Goal: Communication & Community: Answer question/provide support

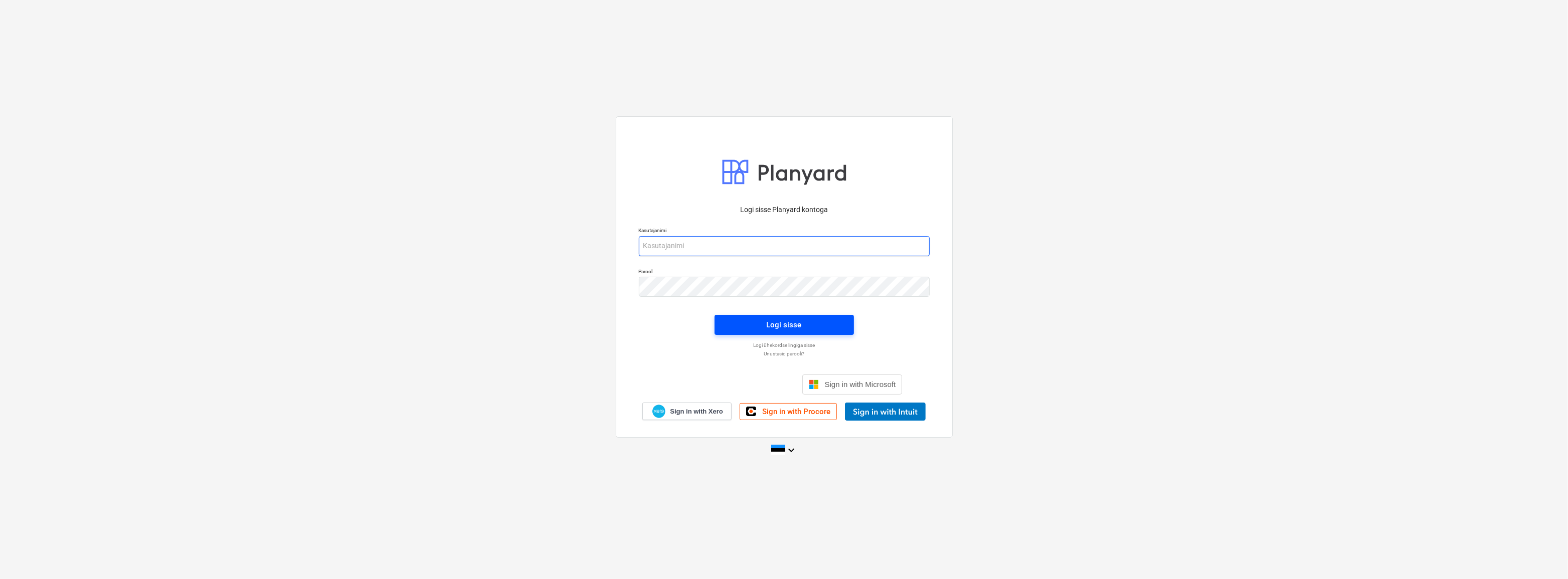
type input "[EMAIL_ADDRESS][DOMAIN_NAME]"
click at [798, 324] on div "Logi sisse" at bounding box center [785, 325] width 35 height 13
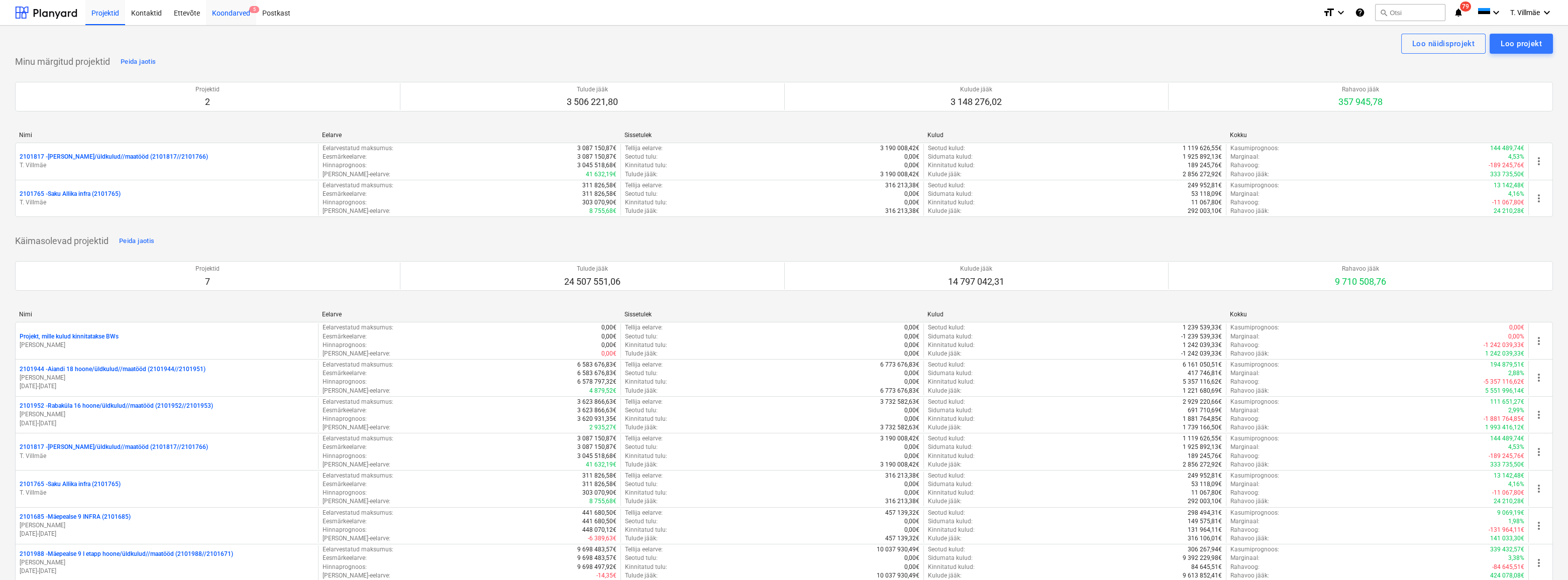
click at [230, 11] on div "Koondarved 5" at bounding box center [231, 12] width 50 height 26
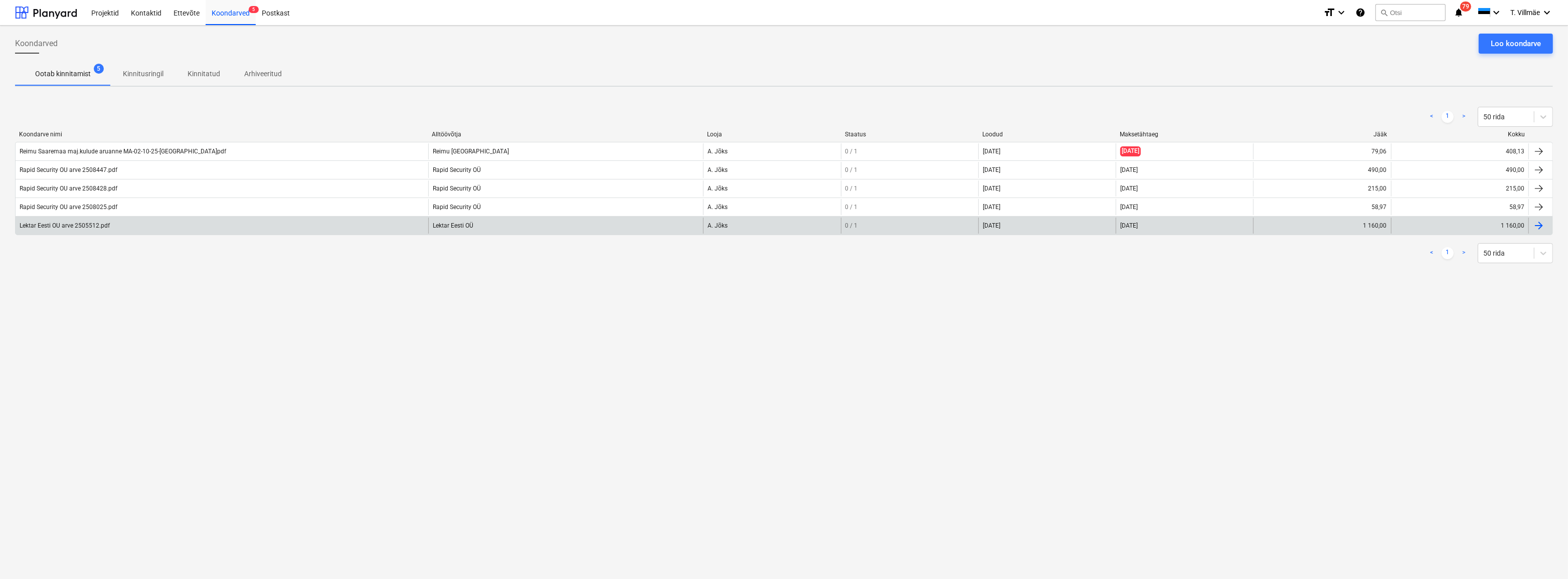
click at [108, 225] on div "Lektar Eesti OU arve 2505512.pdf" at bounding box center [65, 226] width 90 height 7
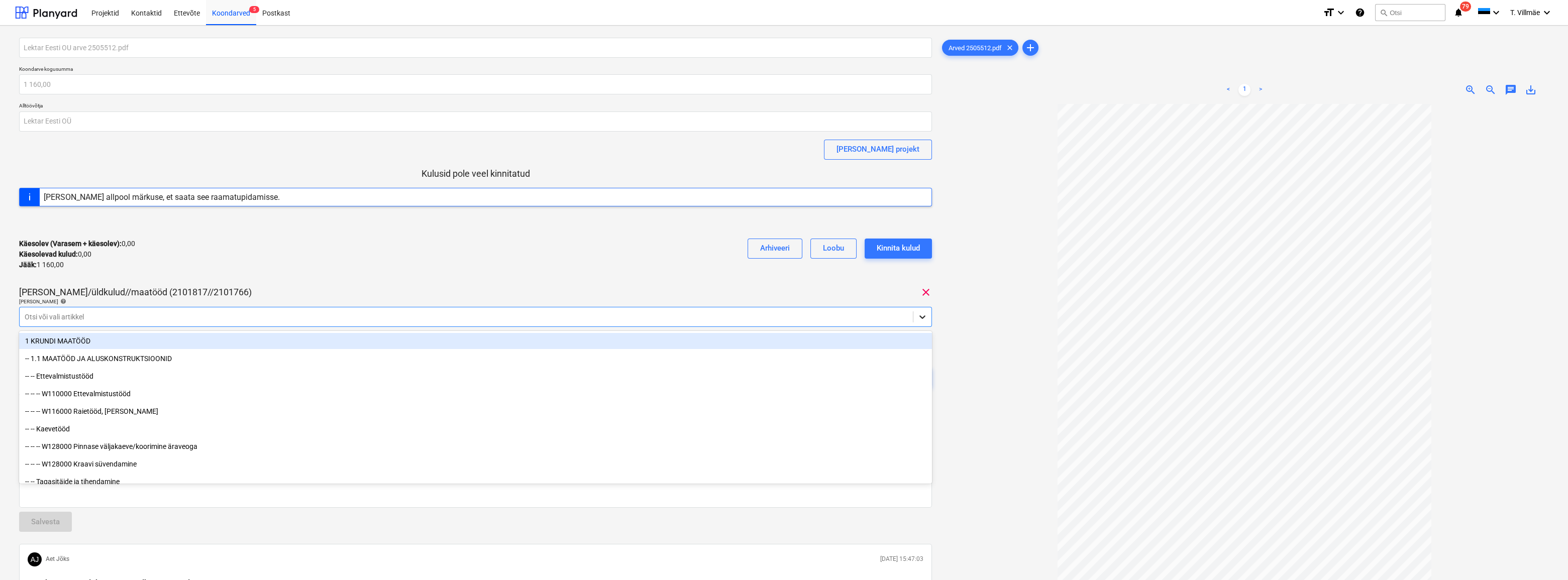
click at [928, 321] on icon at bounding box center [922, 317] width 10 height 10
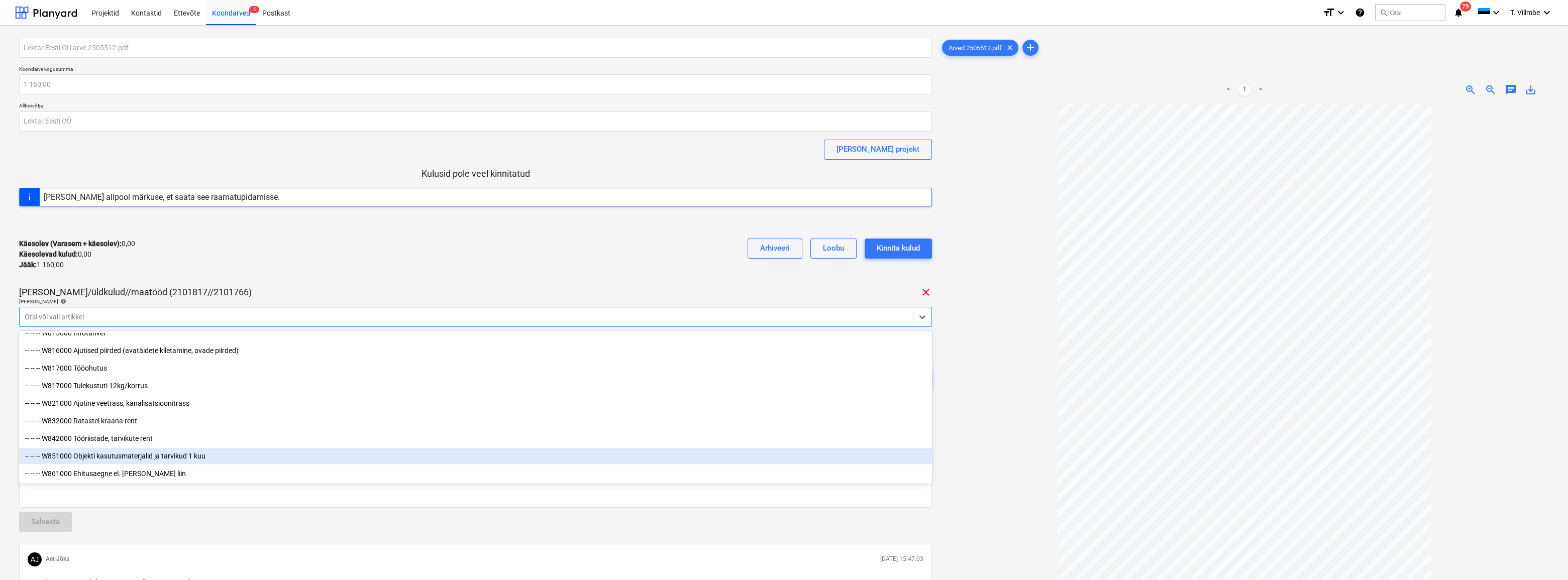
scroll to position [5297, 0]
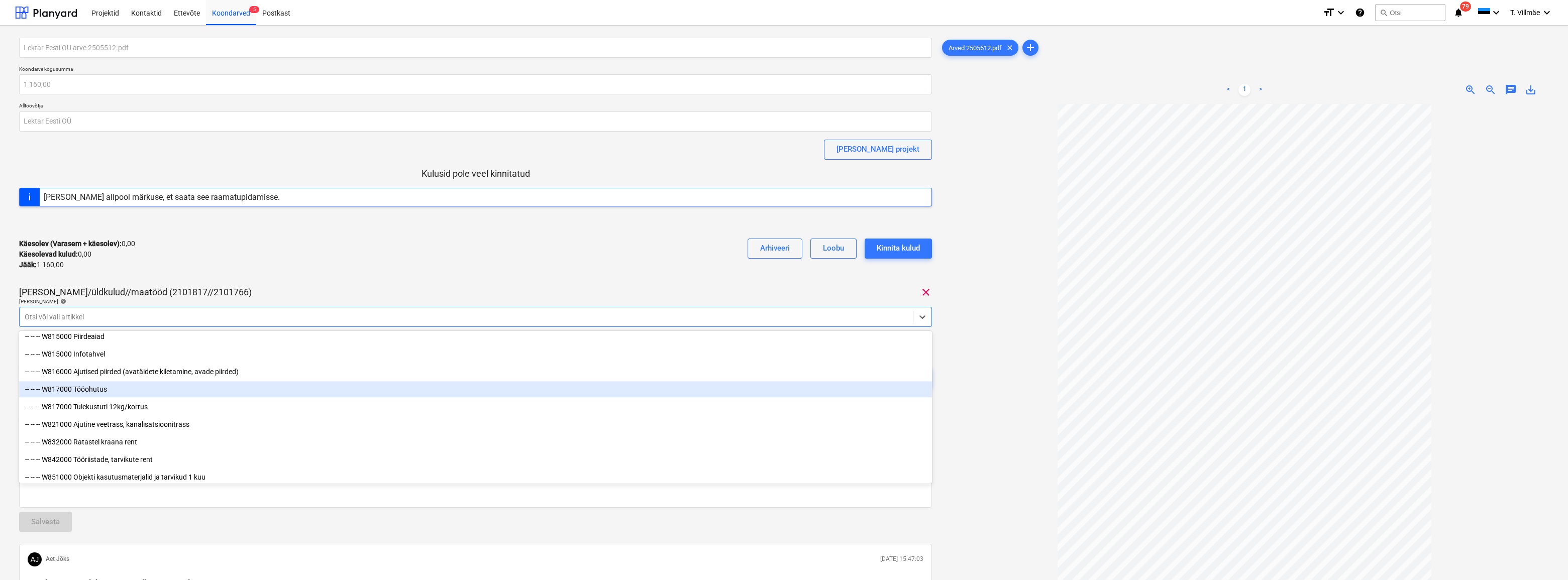
click at [84, 390] on div "-- -- -- W817000 Tööohutus" at bounding box center [475, 389] width 913 height 16
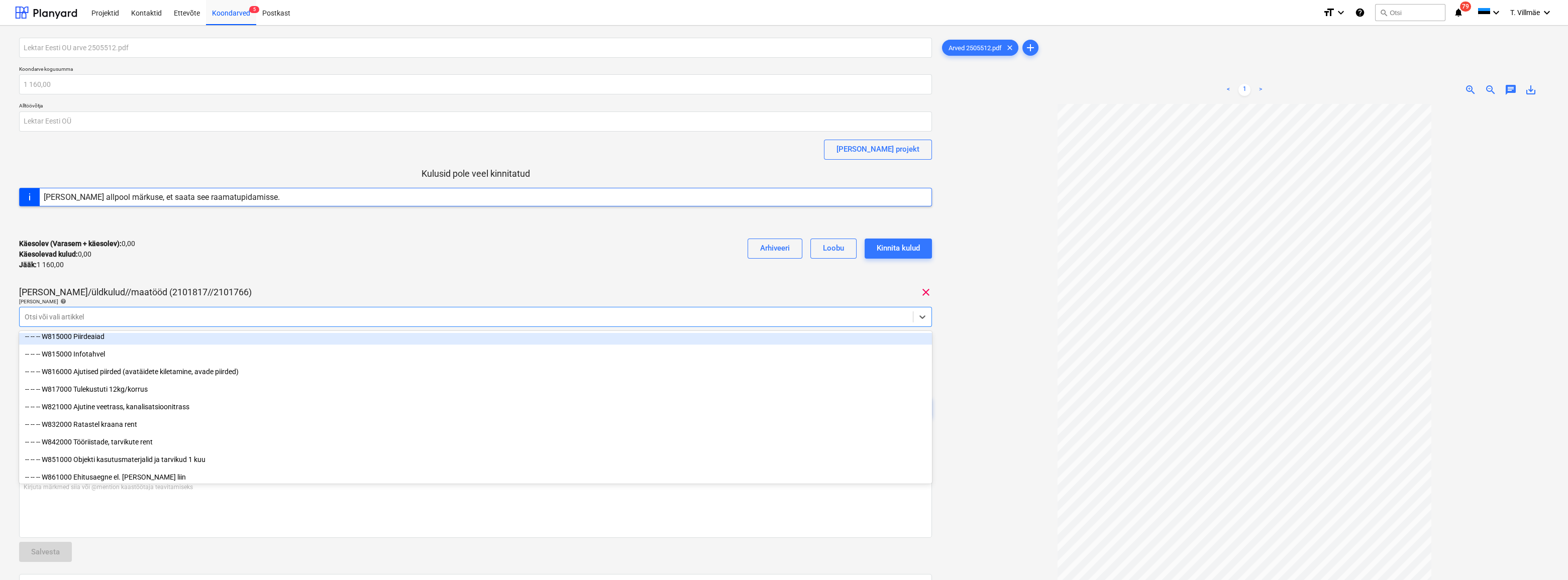
click at [293, 277] on div "Käesolev (Varasem + käesolev) : 0,00 Käesolevad kulud : 0,00 Jääk : 1 160,00 Ar…" at bounding box center [475, 254] width 913 height 48
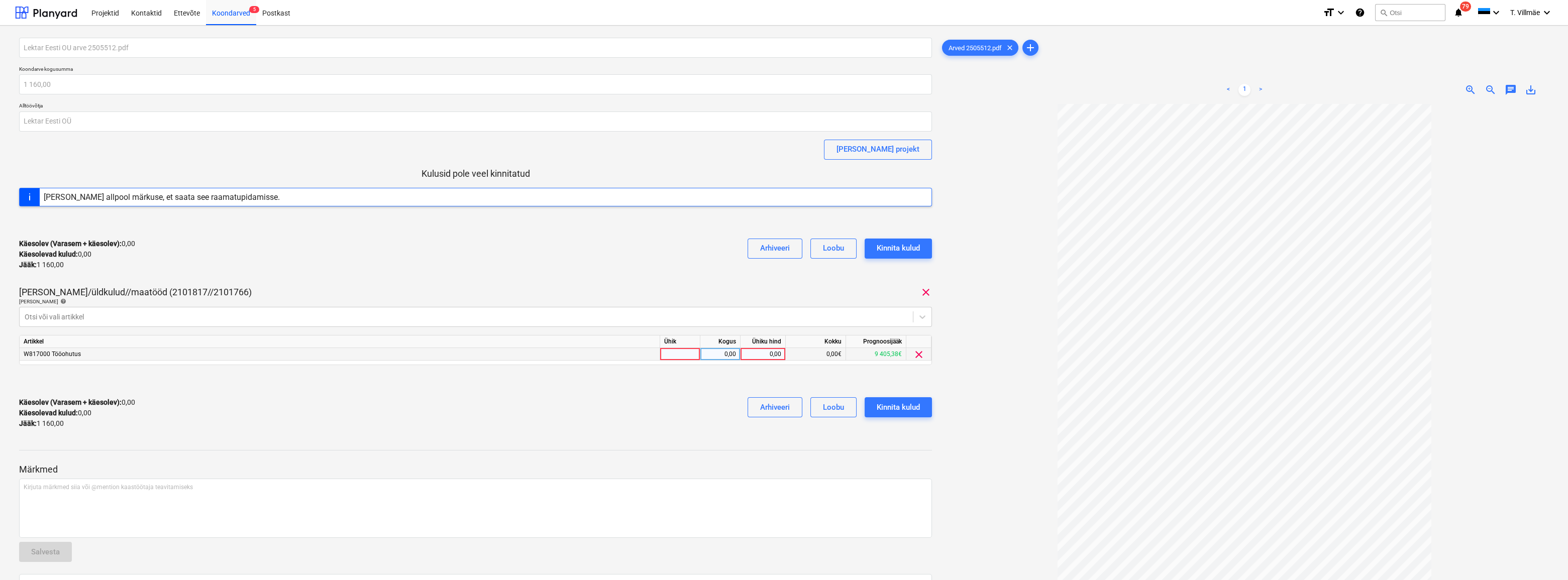
click at [676, 357] on div at bounding box center [680, 354] width 40 height 13
type input "kmpl"
click at [730, 356] on div "0,00" at bounding box center [720, 354] width 32 height 13
type input "1"
click at [770, 354] on div "0,00" at bounding box center [763, 354] width 37 height 13
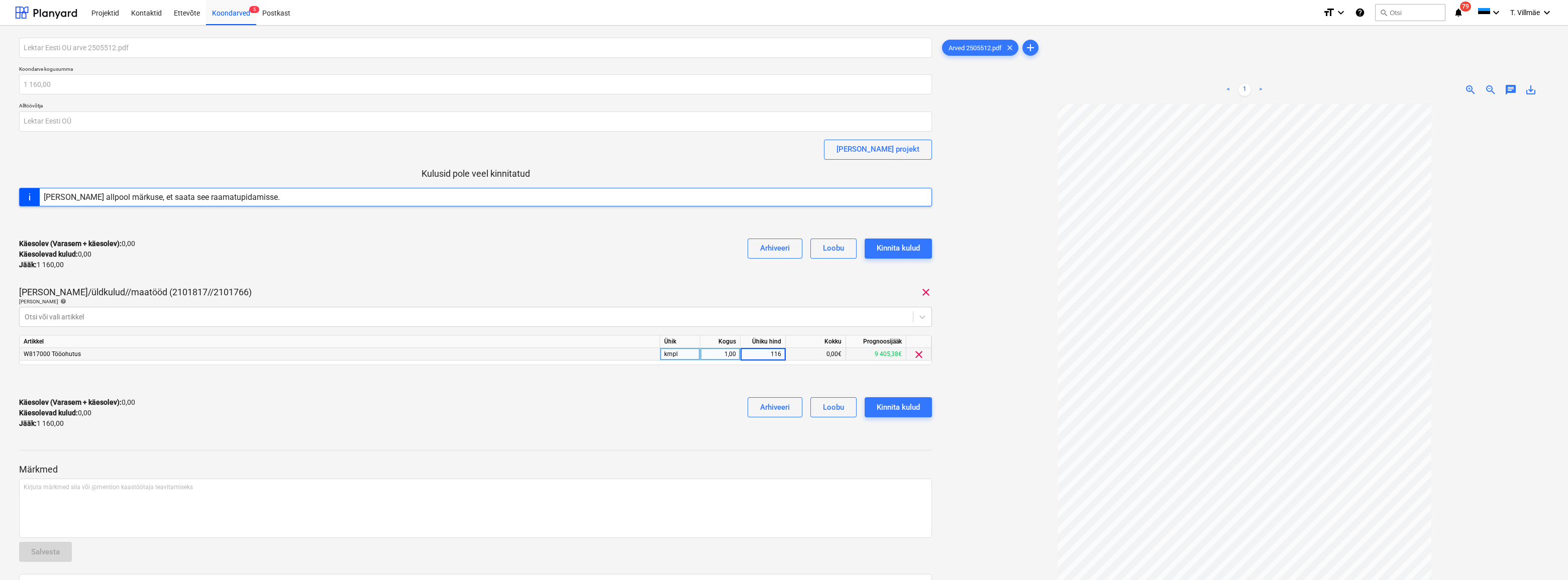
type input "1160"
click at [682, 395] on div "Käesolev (Varasem + käesolev) : 1 160,00 Käesolevad kulud : 1 160,00 Jääk : 0,0…" at bounding box center [475, 413] width 913 height 48
click at [890, 409] on div "Kinnita kulud" at bounding box center [898, 407] width 43 height 13
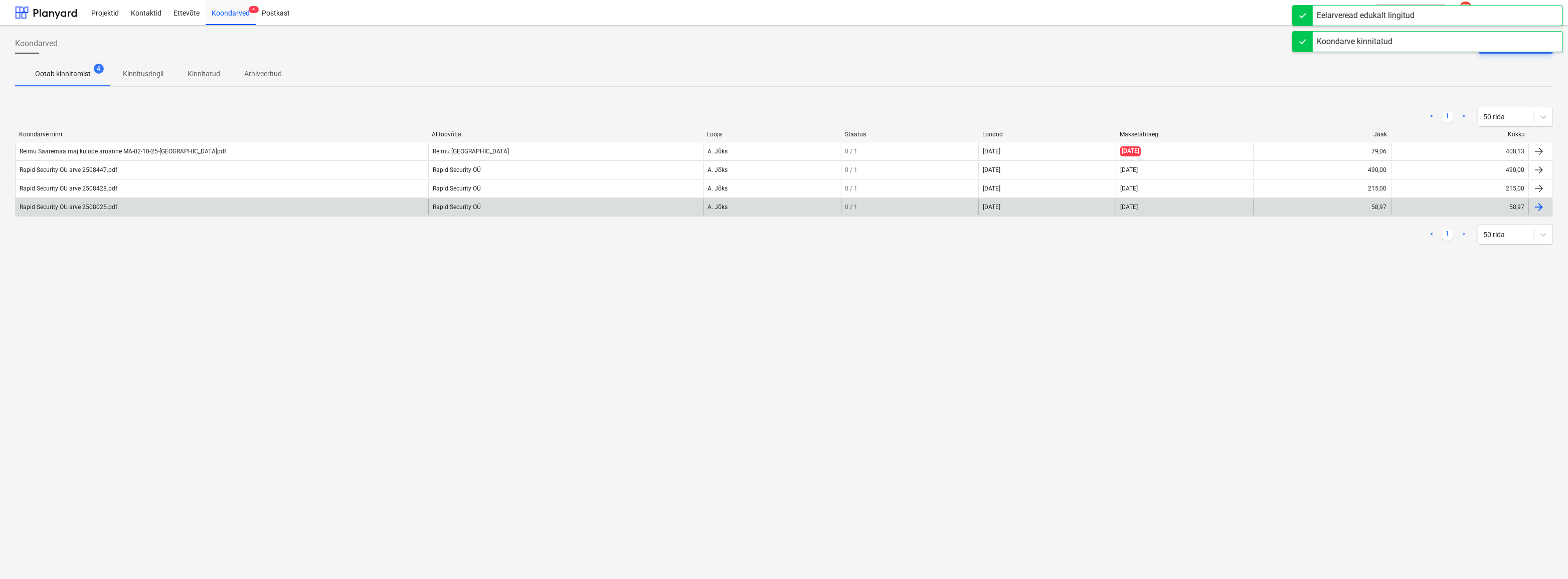
click at [70, 211] on div "Rapid Security OU arve 2508025.pdf" at bounding box center [68, 207] width 98 height 7
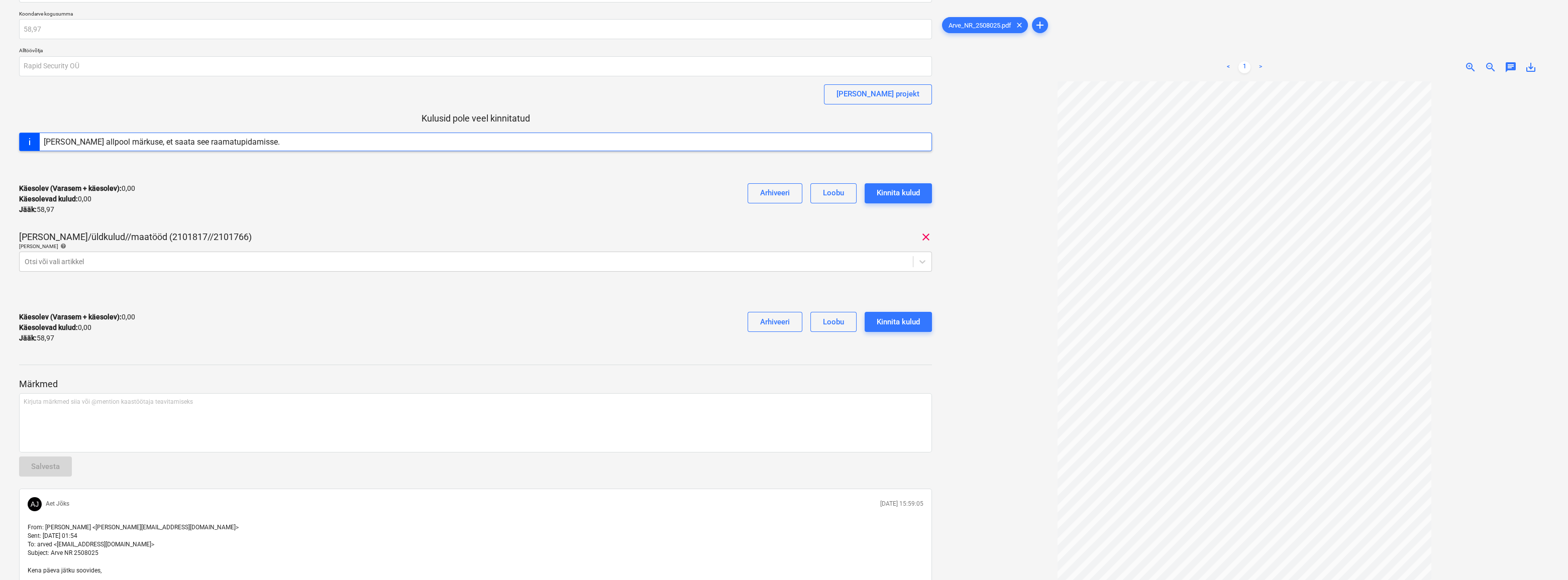
scroll to position [40, 0]
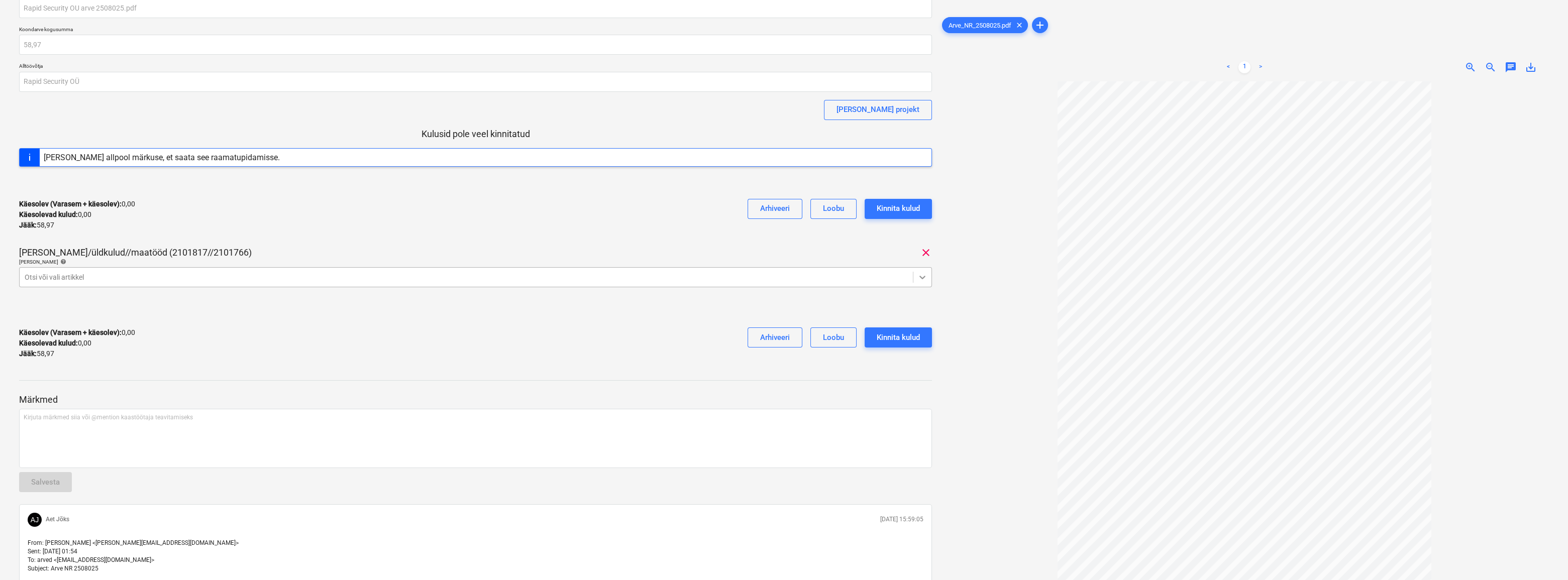
click at [925, 278] on icon at bounding box center [922, 277] width 10 height 10
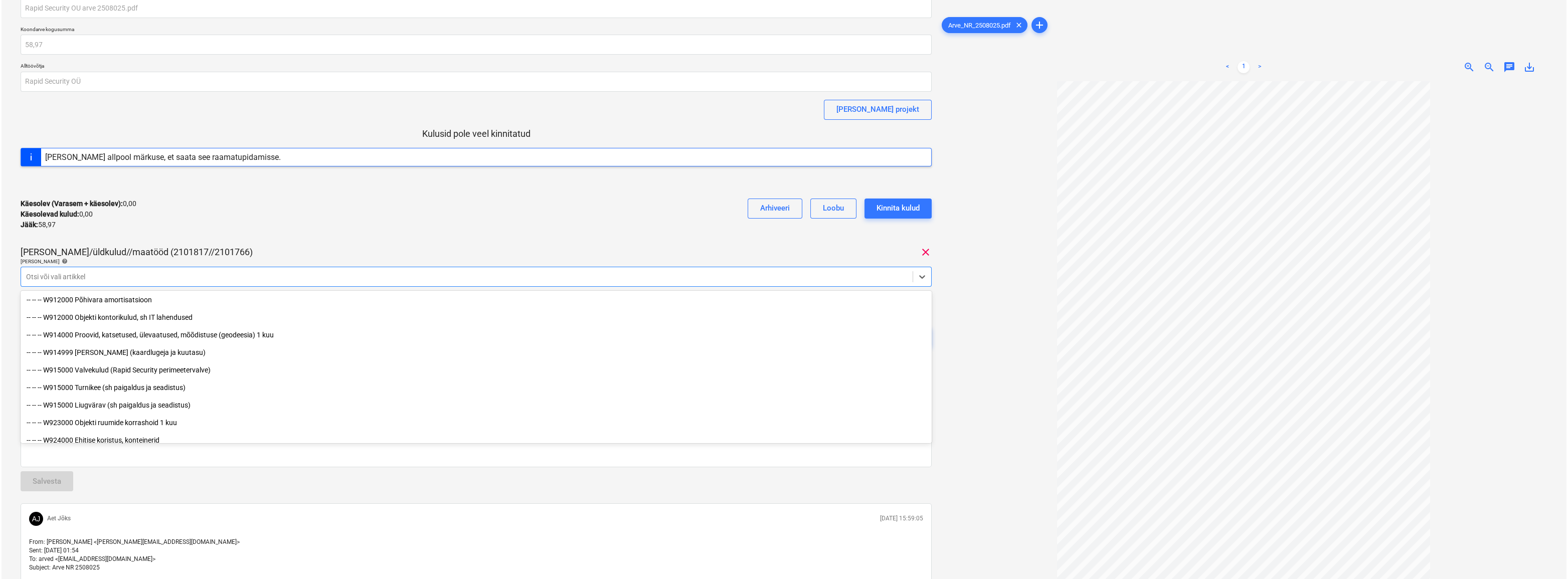
scroll to position [5562, 0]
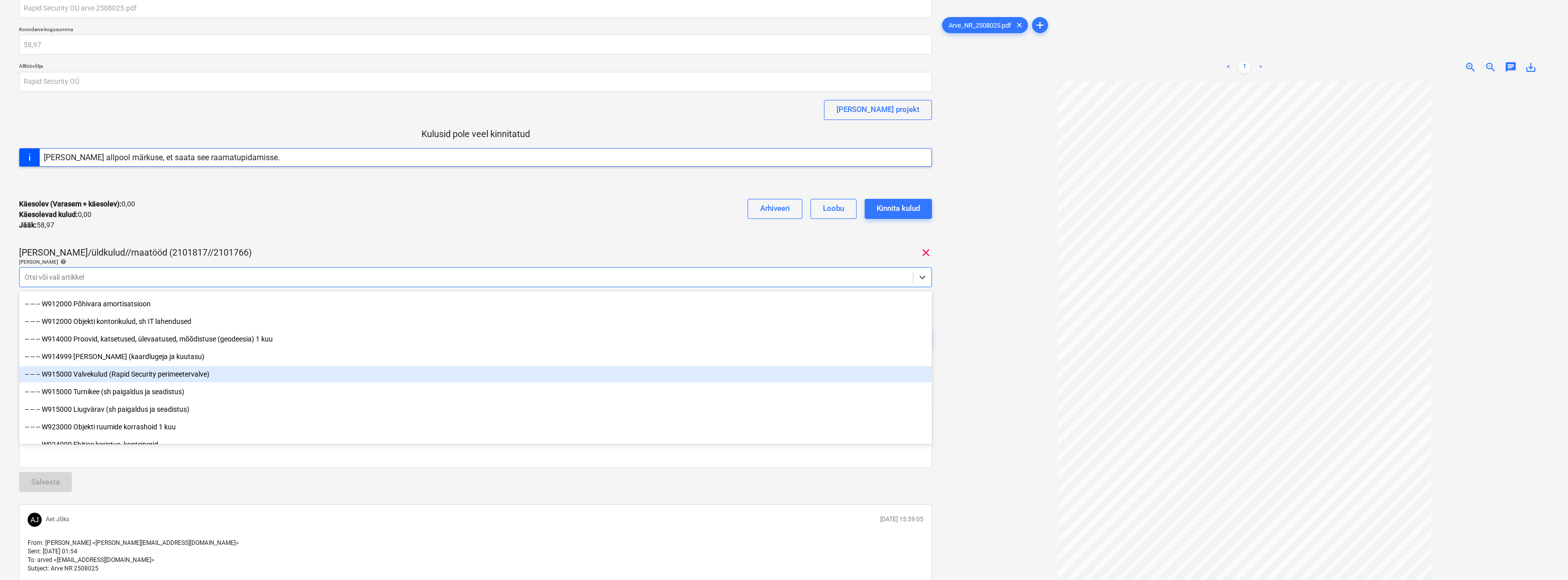
click at [101, 375] on div "-- -- -- W915000 Valvekulud (Rapid Security perimeetervalve)" at bounding box center [475, 374] width 913 height 16
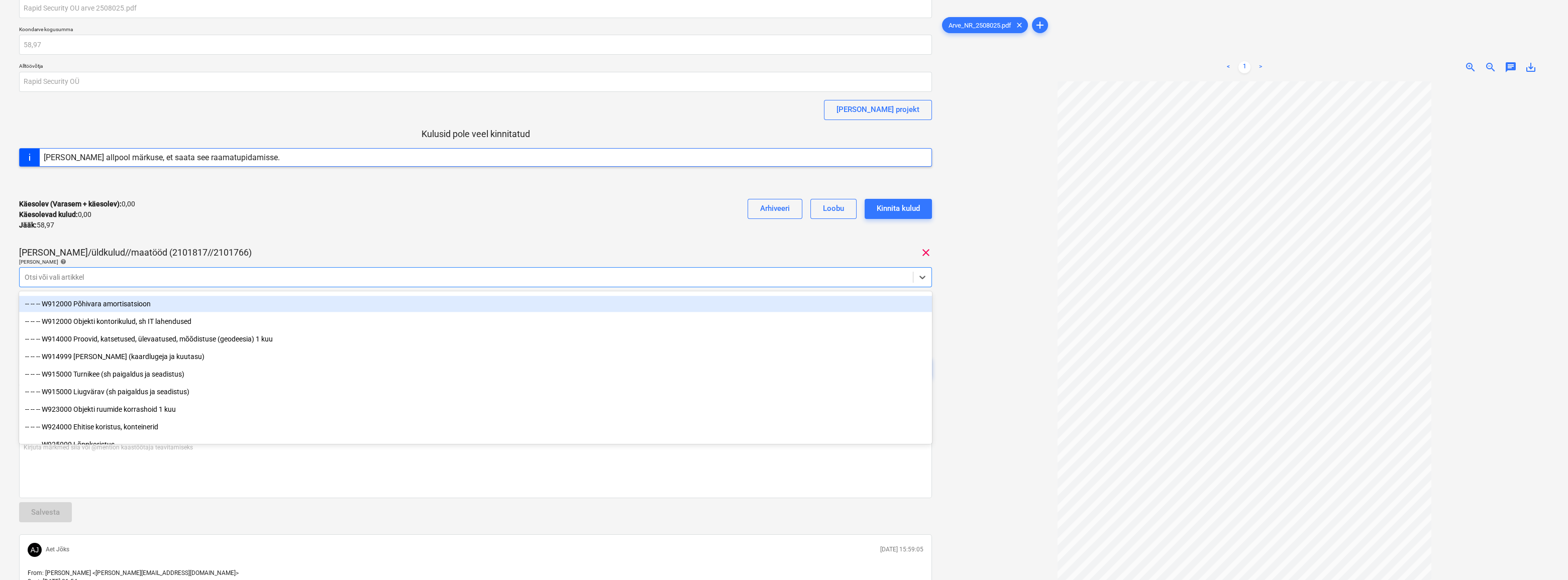
click at [332, 240] on div "Rapid Security OU arve 2508025.pdf Koondarve kogusumma 58,97 Alltöövõtja Rapid …" at bounding box center [475, 198] width 913 height 399
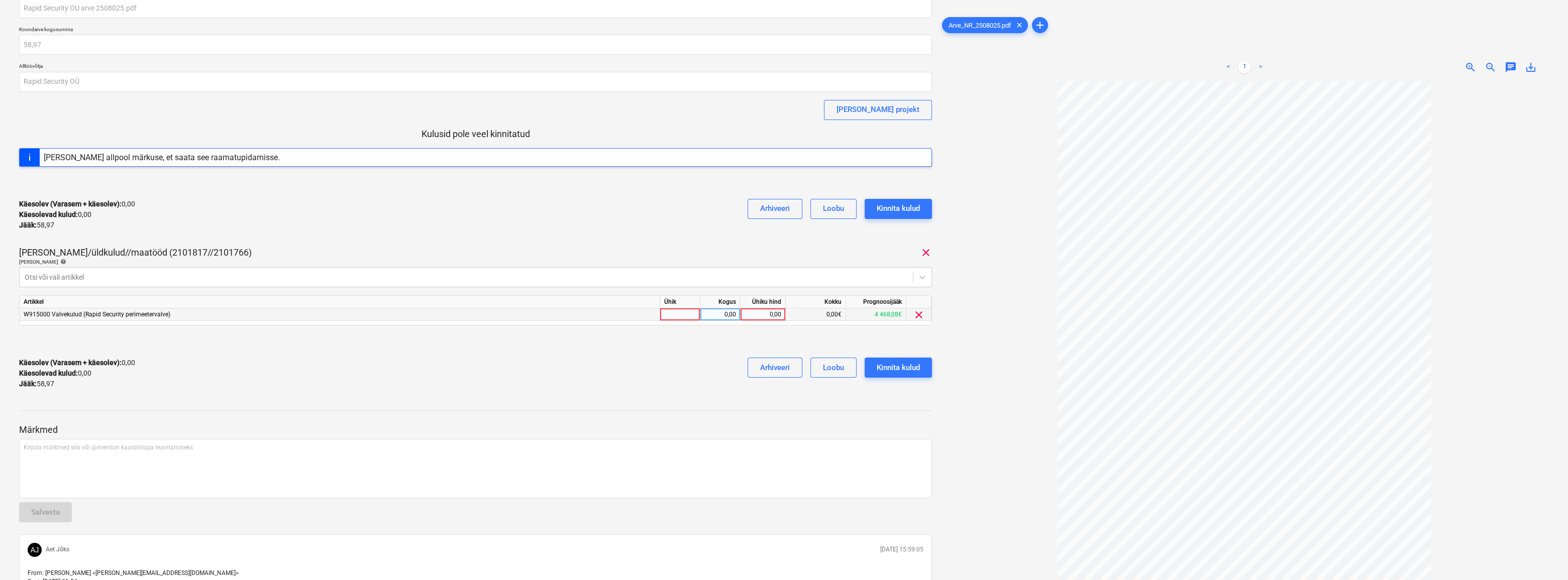
click at [674, 320] on div at bounding box center [680, 315] width 40 height 13
type input "1"
click at [767, 313] on div "0,00" at bounding box center [763, 315] width 37 height 13
click at [680, 318] on div "1" at bounding box center [680, 315] width 40 height 13
type input "kmpl"
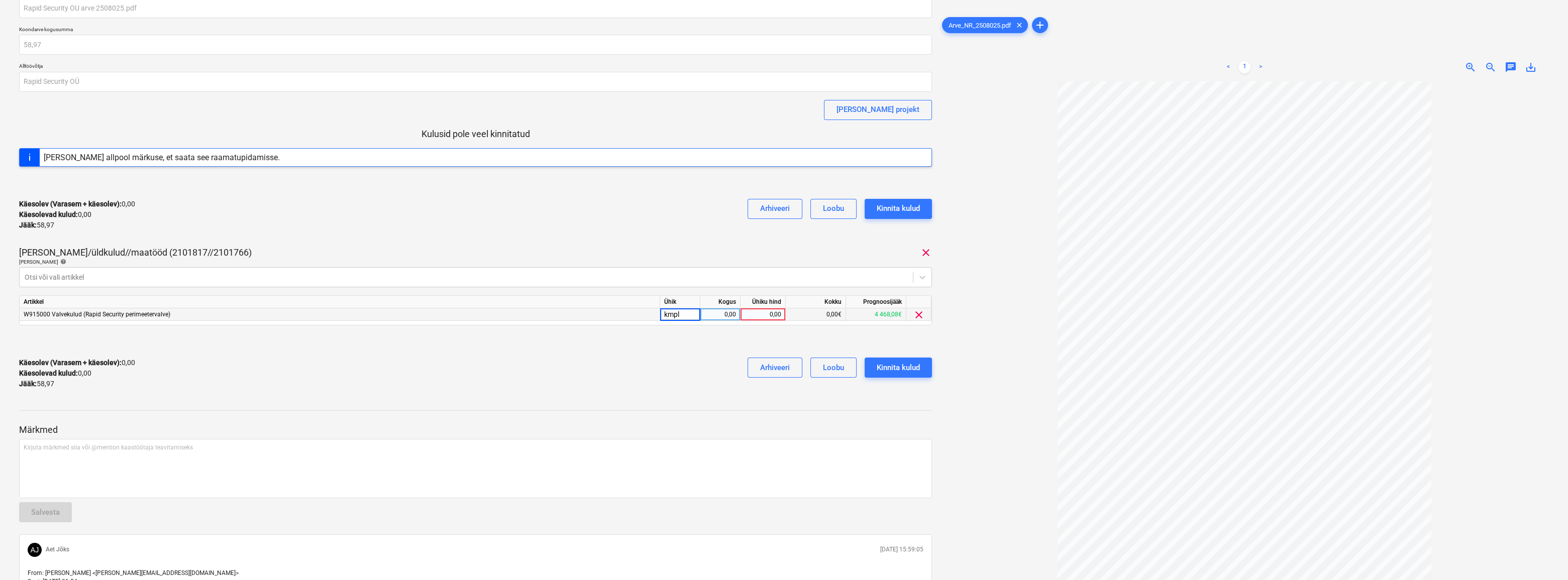
click at [712, 315] on div "0,00" at bounding box center [720, 315] width 32 height 13
type input "1"
click at [759, 316] on div "0,00" at bounding box center [763, 315] width 37 height 13
type input "58,97"
click at [541, 382] on div "Käesolev (Varasem + käesolev) : 0,00 Käesolevad kulud : 0,00 Jääk : 58,97 Arhiv…" at bounding box center [475, 373] width 913 height 48
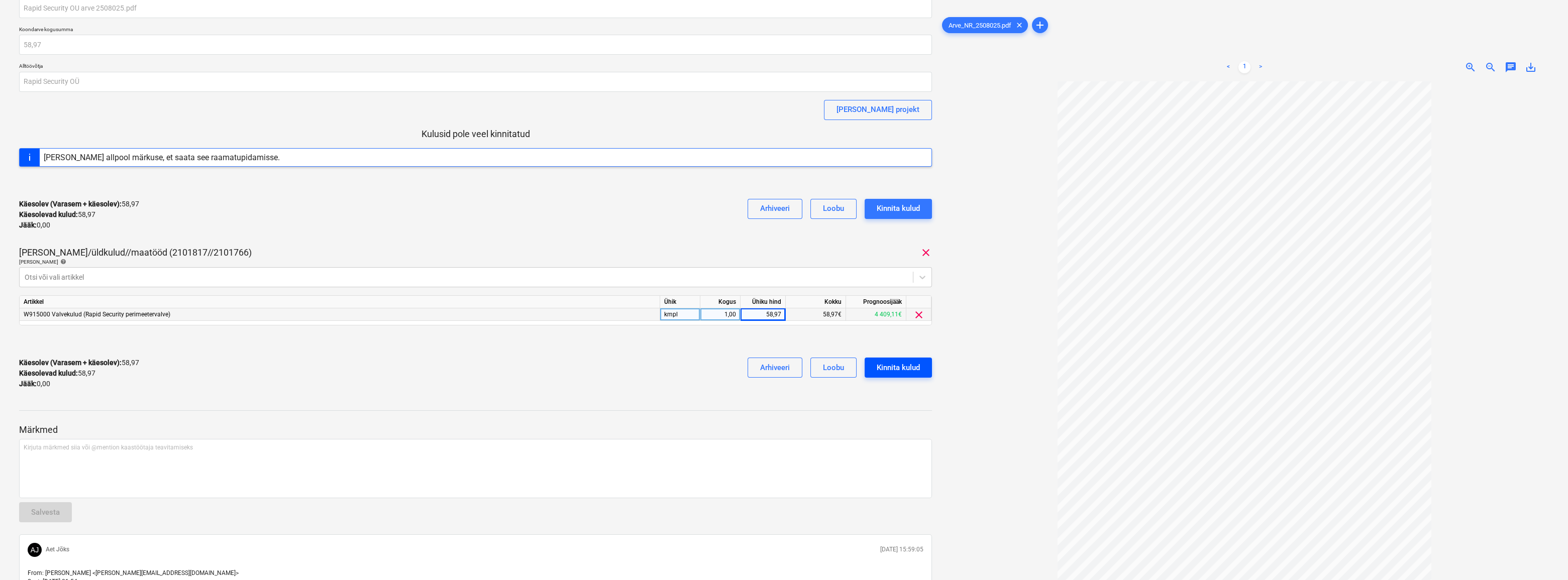
click at [882, 368] on div "Kinnita kulud" at bounding box center [898, 367] width 43 height 13
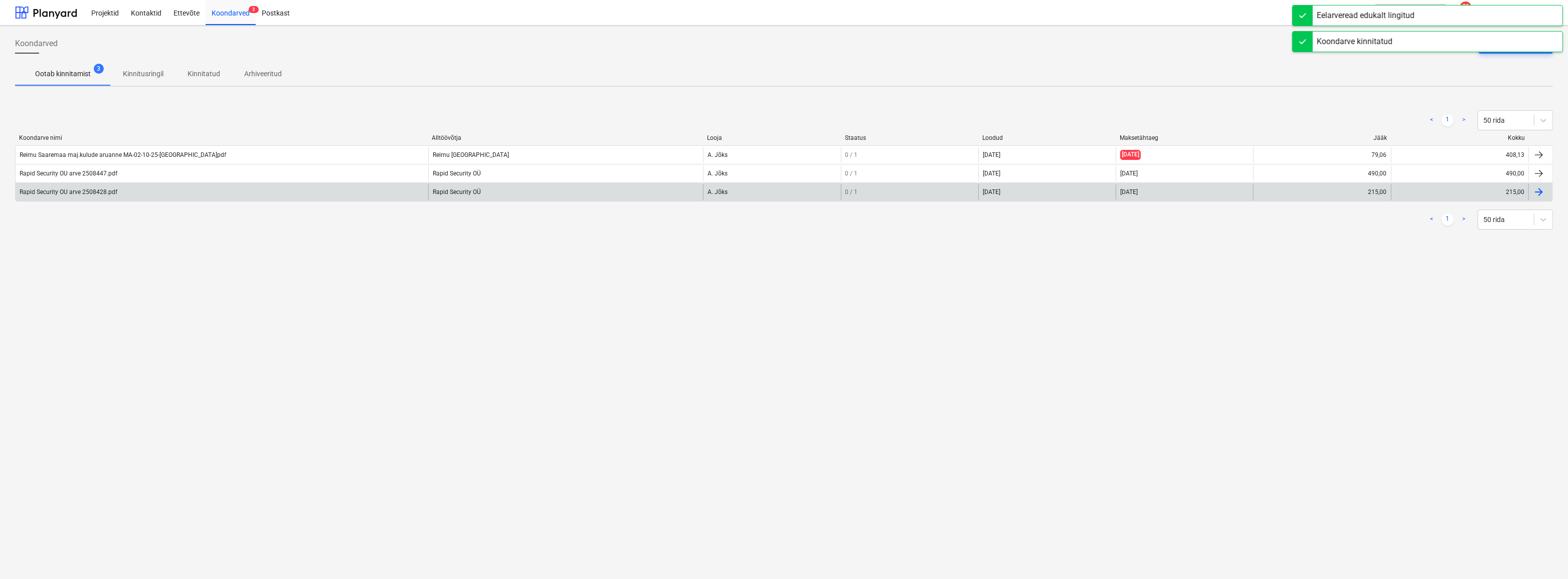
click at [55, 194] on div "Rapid Security OU arve 2508428.pdf" at bounding box center [68, 192] width 98 height 7
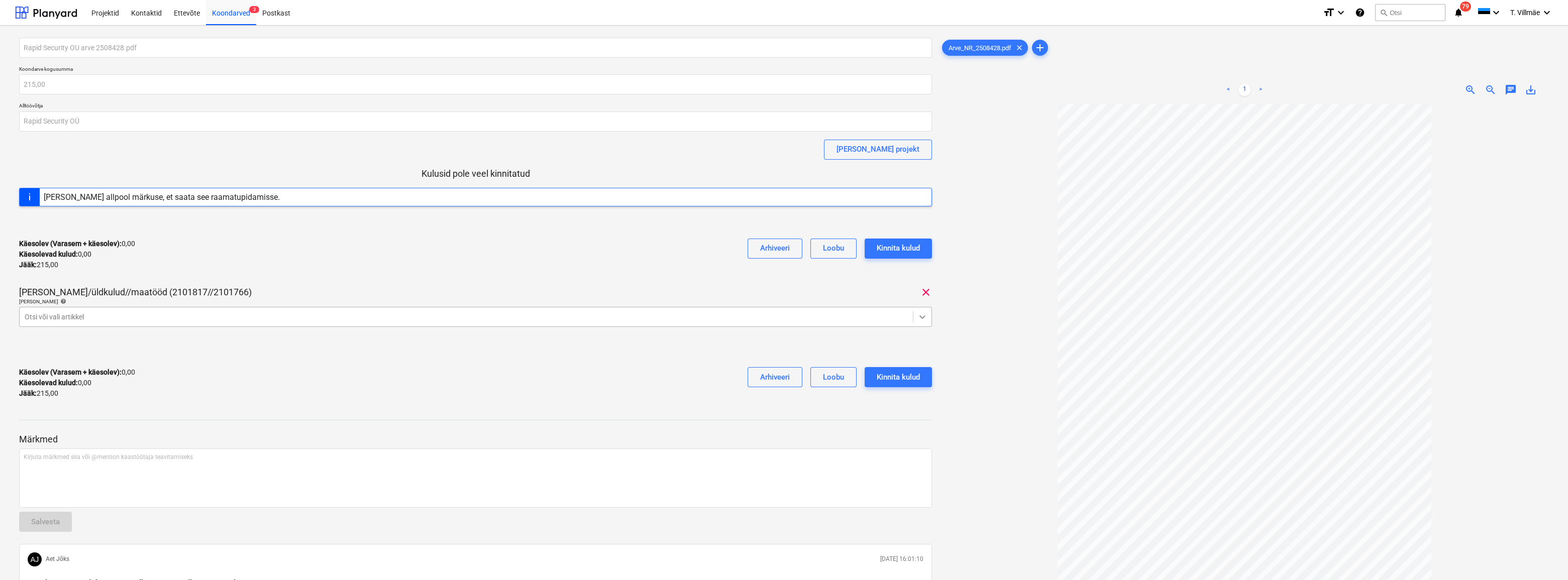
click at [923, 317] on icon at bounding box center [923, 317] width 6 height 4
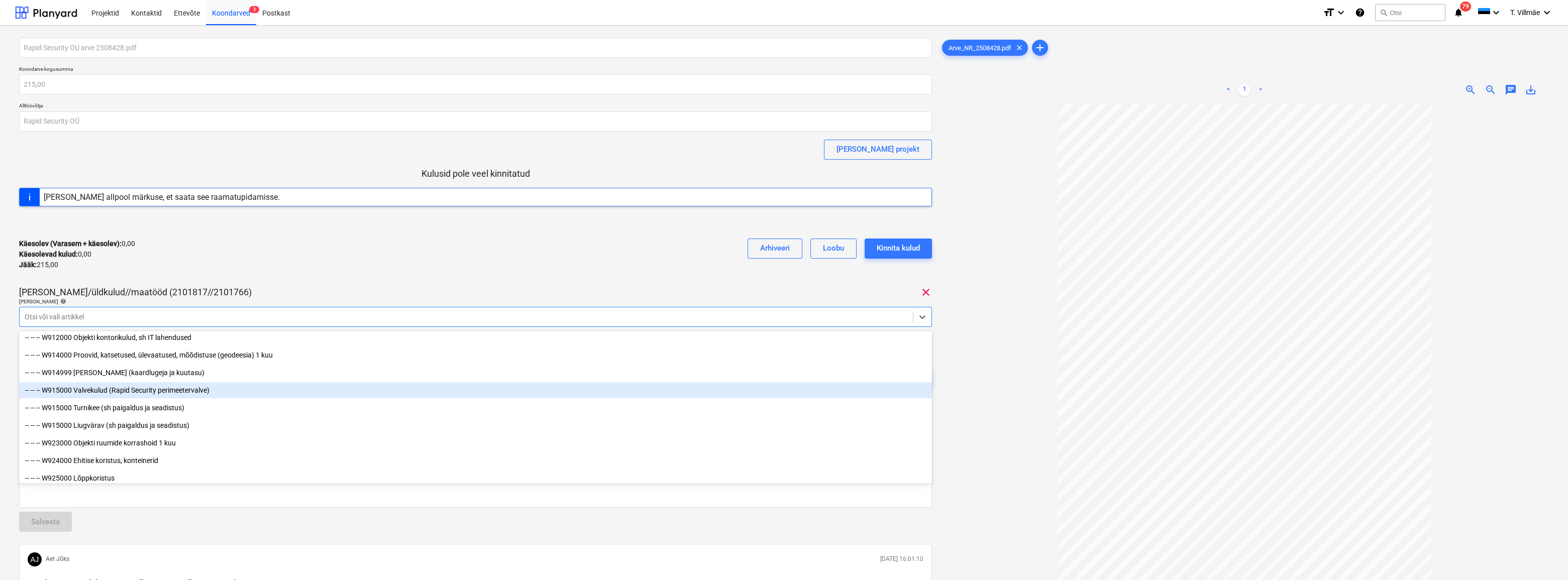
scroll to position [5618, 0]
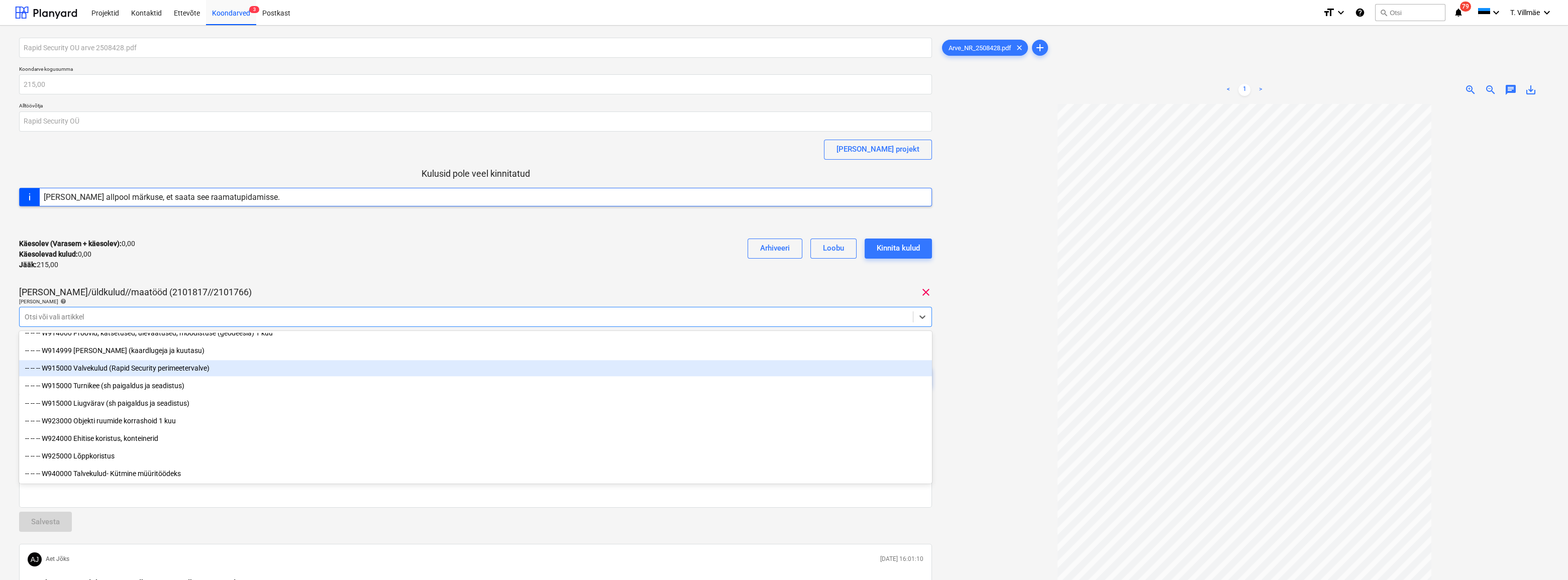
click at [95, 366] on div "-- -- -- W915000 Valvekulud (Rapid Security perimeetervalve)" at bounding box center [475, 368] width 913 height 16
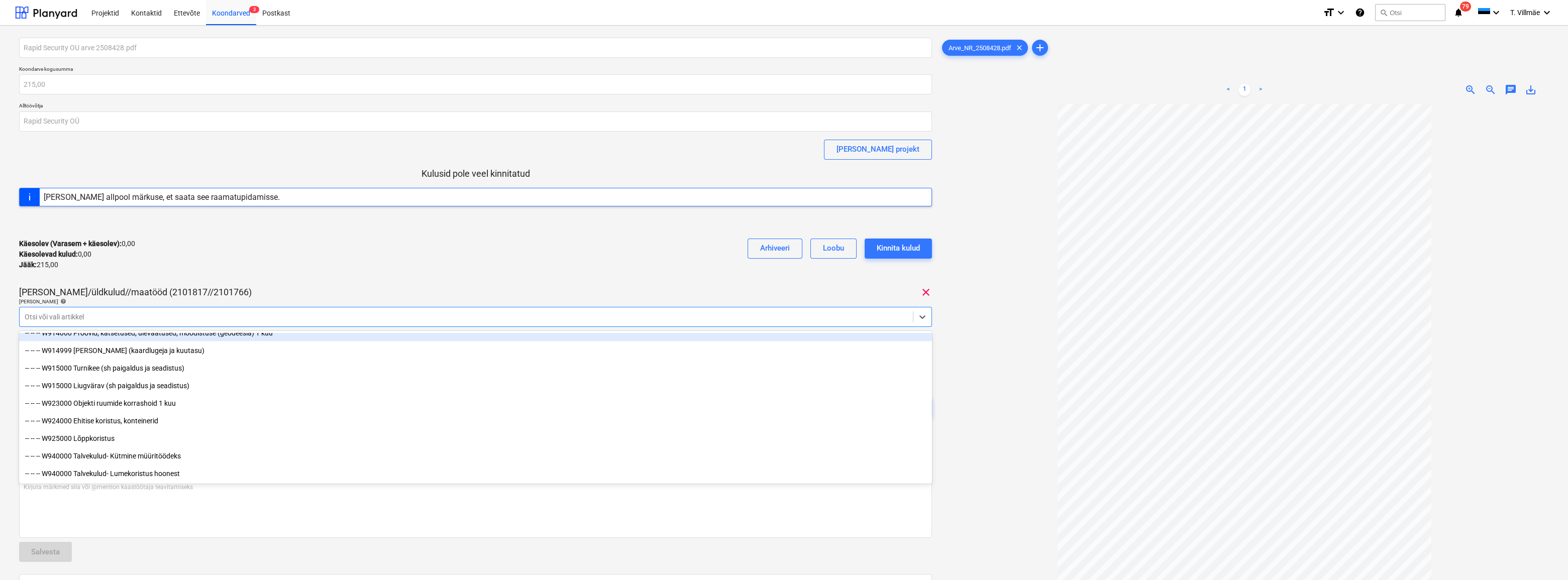
click at [301, 251] on div "Käesolev (Varasem + käesolev) : 0,00 Käesolevad kulud : 0,00 Jääk : 215,00 Arhi…" at bounding box center [475, 254] width 913 height 48
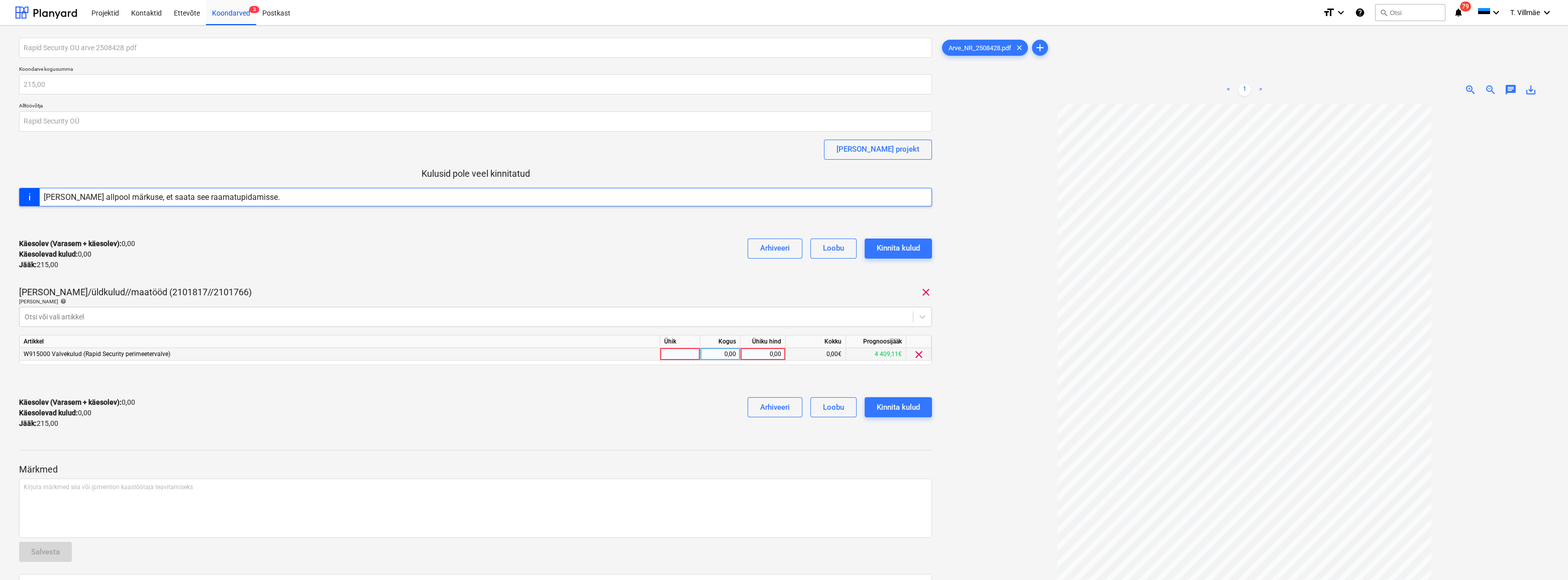
click at [689, 357] on div at bounding box center [680, 354] width 40 height 13
type input "kmpl"
click at [719, 355] on div "0,00" at bounding box center [720, 354] width 32 height 13
click at [758, 352] on div "0,00" at bounding box center [763, 354] width 37 height 13
type input "215"
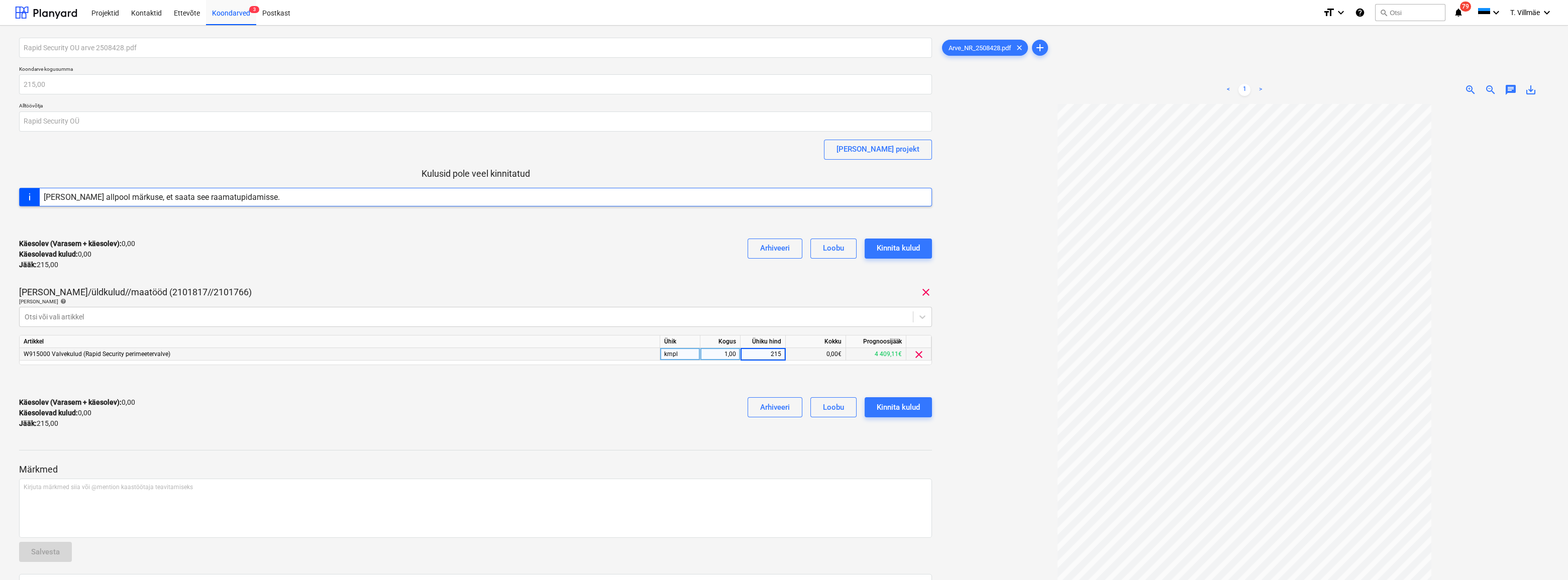
click at [633, 414] on div "Käesolev (Varasem + käesolev) : 0,00 Käesolevad kulud : 0,00 Jääk : 215,00 Arhi…" at bounding box center [475, 413] width 913 height 48
click at [905, 410] on div "Kinnita kulud" at bounding box center [898, 407] width 43 height 13
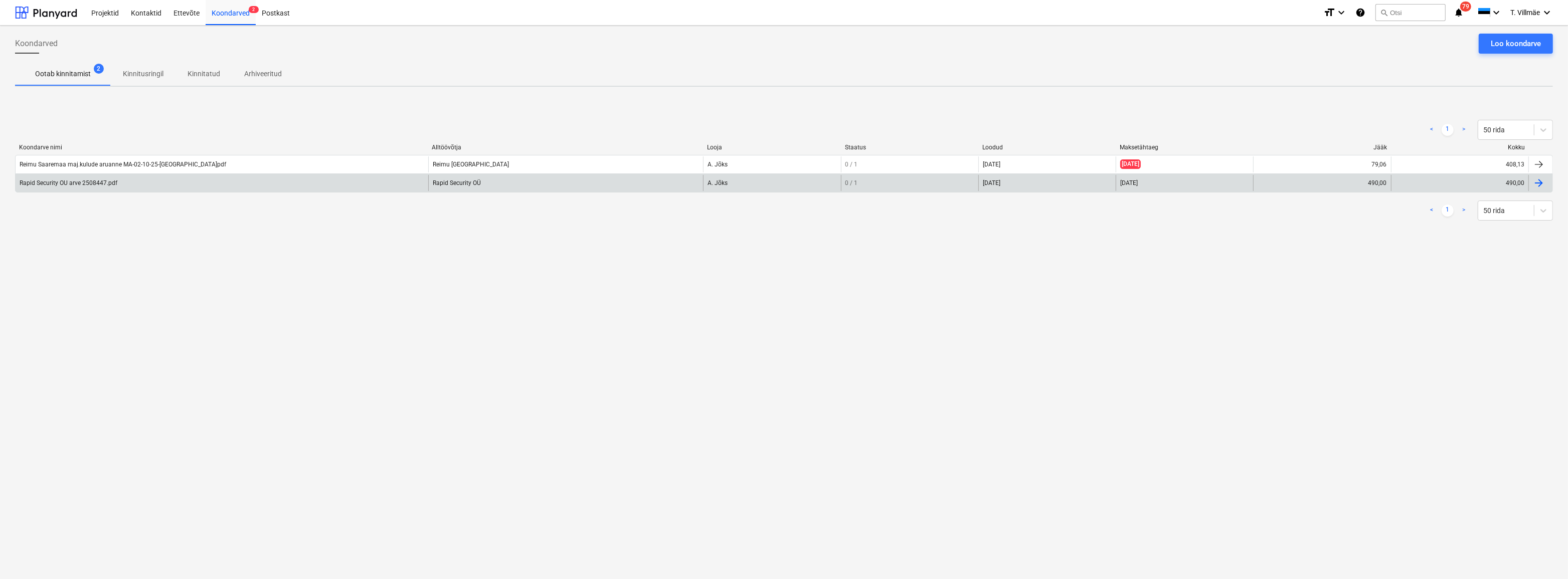
click at [70, 181] on div "Rapid Security OU arve 2508447.pdf" at bounding box center [68, 183] width 98 height 7
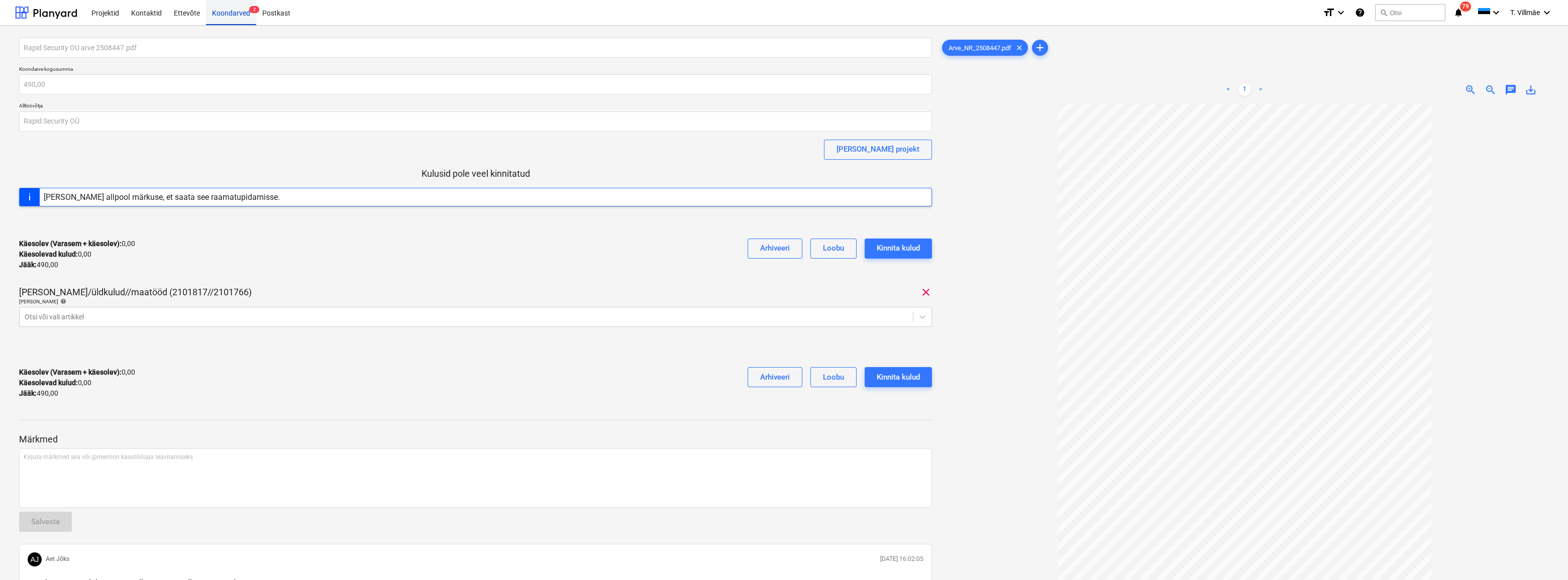
click at [215, 13] on div "Koondarved 2" at bounding box center [231, 12] width 50 height 26
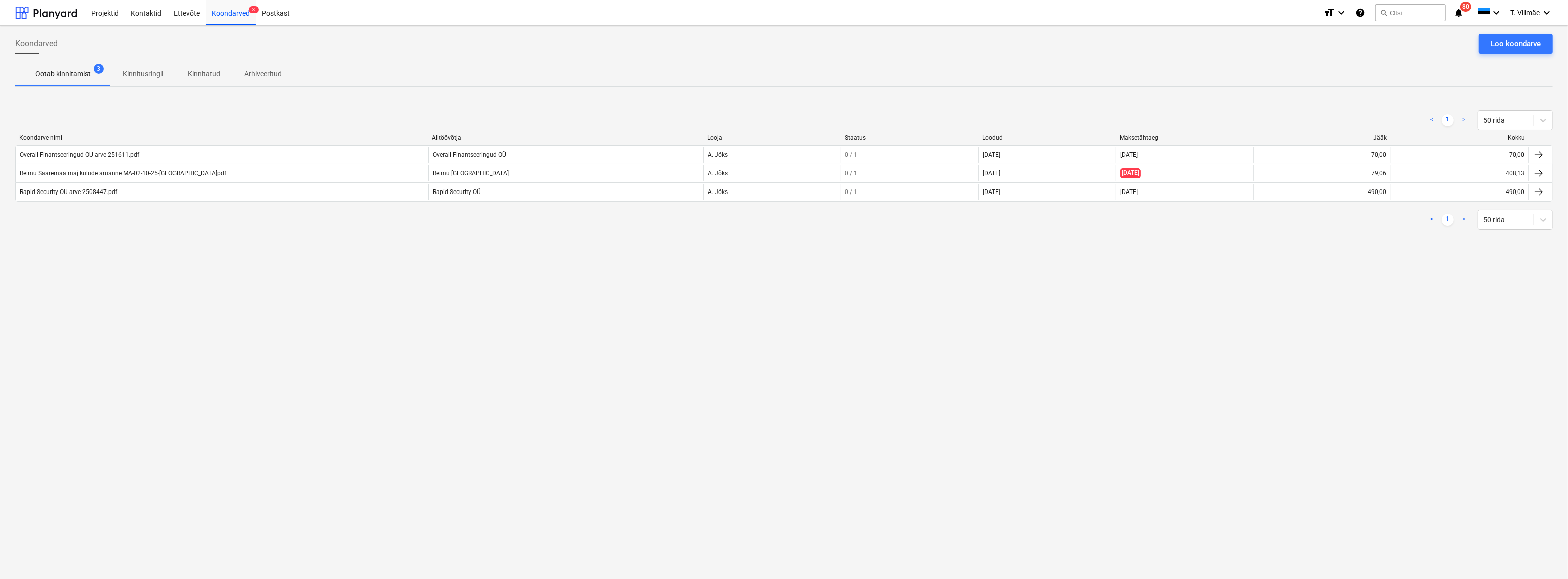
click at [193, 74] on p "Kinnitatud" at bounding box center [204, 74] width 33 height 10
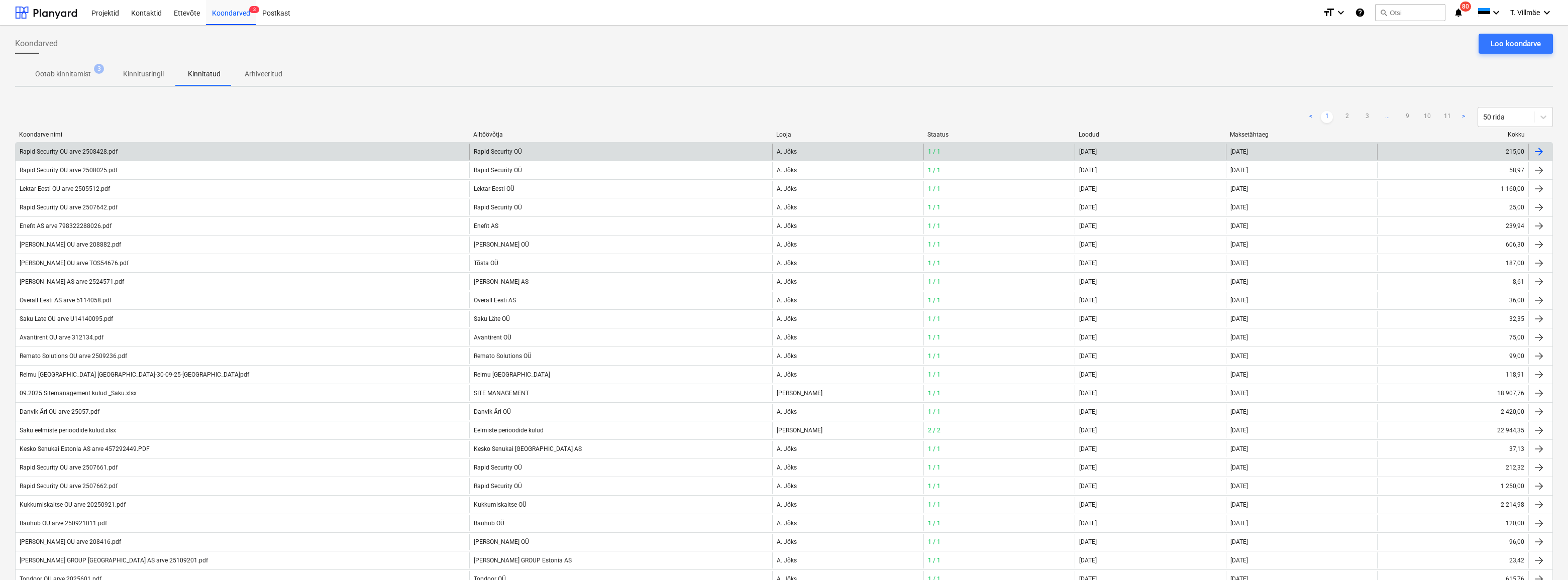
click at [1538, 152] on div at bounding box center [1539, 152] width 12 height 12
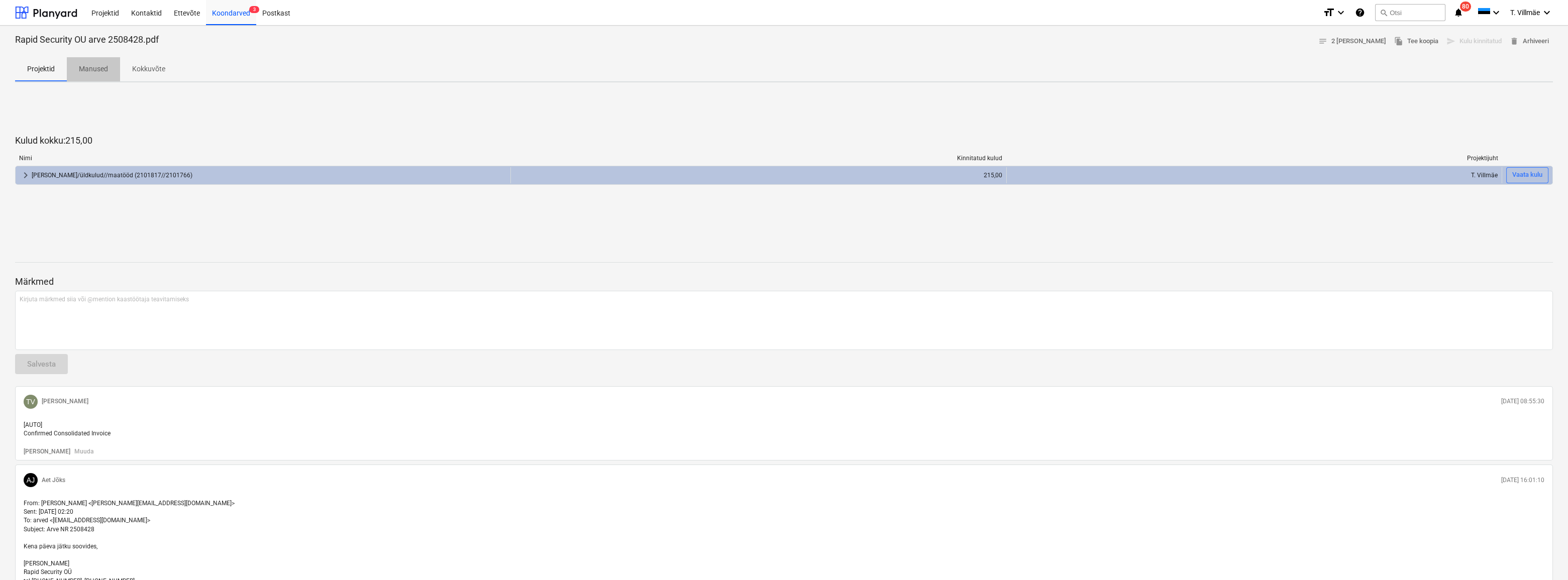
click at [87, 67] on p "Manused" at bounding box center [93, 69] width 29 height 10
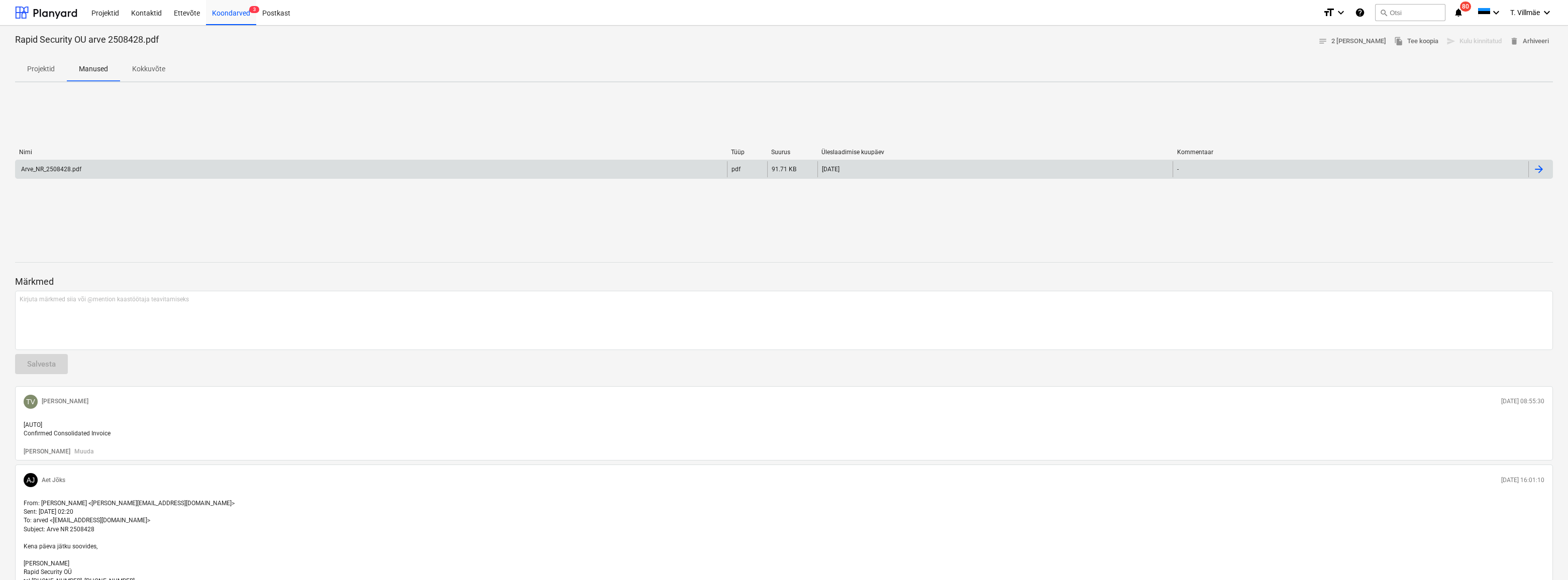
click at [80, 166] on div "Arve_NR_2508428.pdf" at bounding box center [50, 170] width 62 height 7
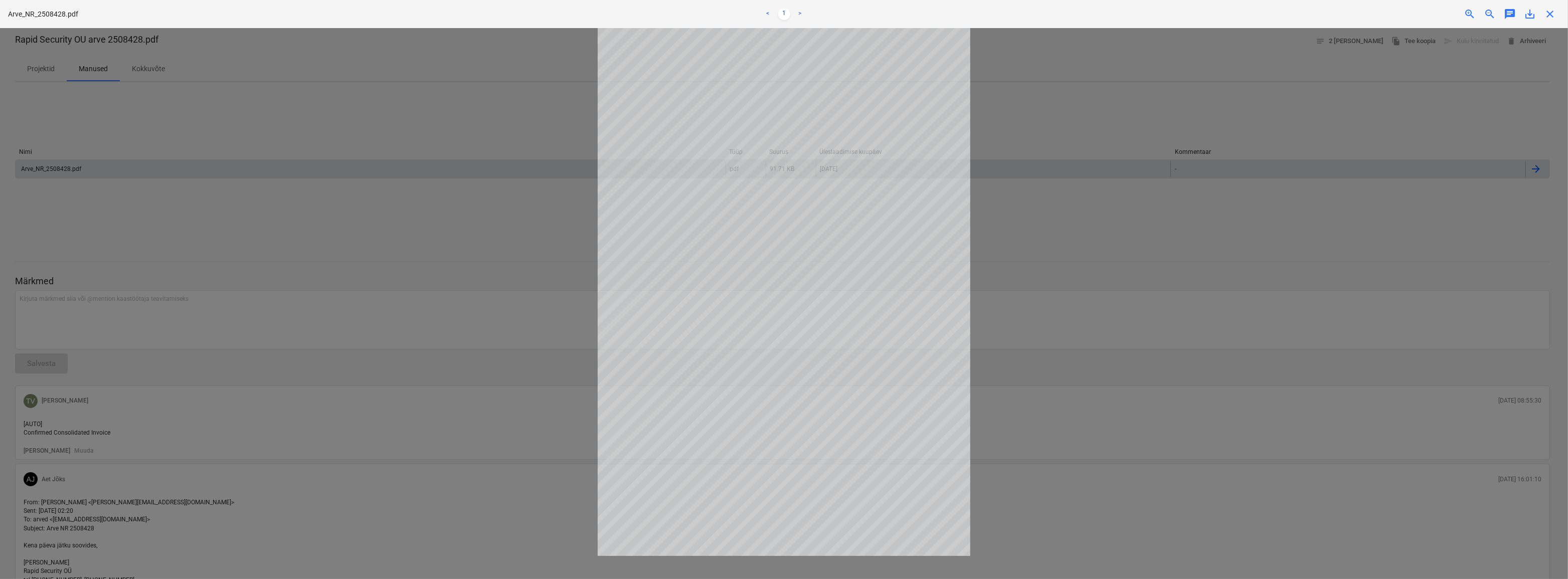
click at [1550, 16] on span "close" at bounding box center [1550, 14] width 12 height 12
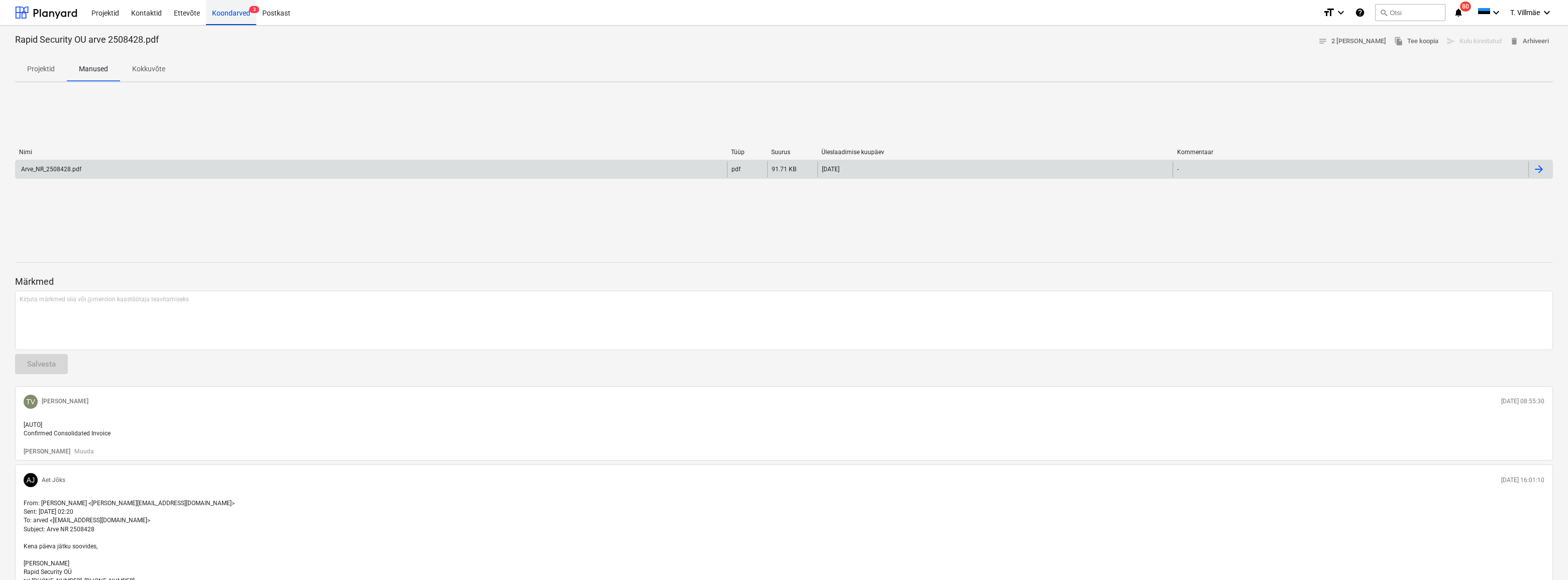
click at [218, 13] on div "Koondarved 3" at bounding box center [231, 12] width 50 height 26
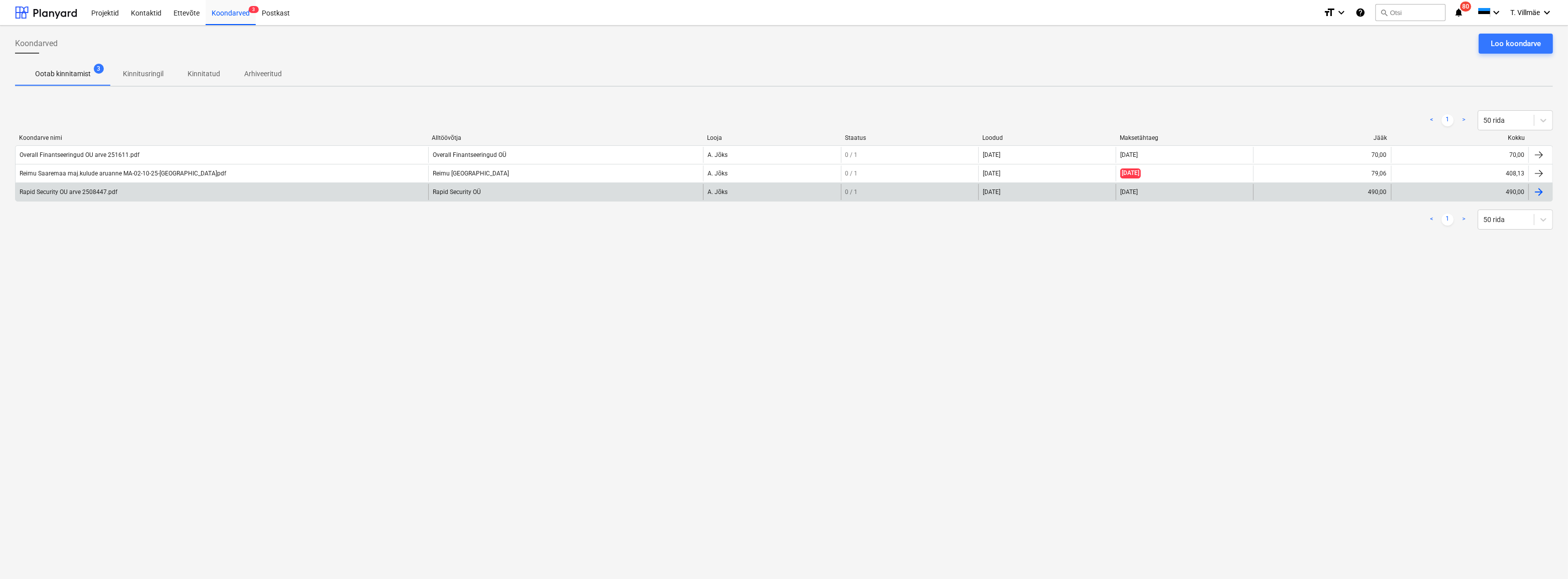
click at [66, 197] on div "Rapid Security OU arve 2508447.pdf" at bounding box center [222, 192] width 413 height 16
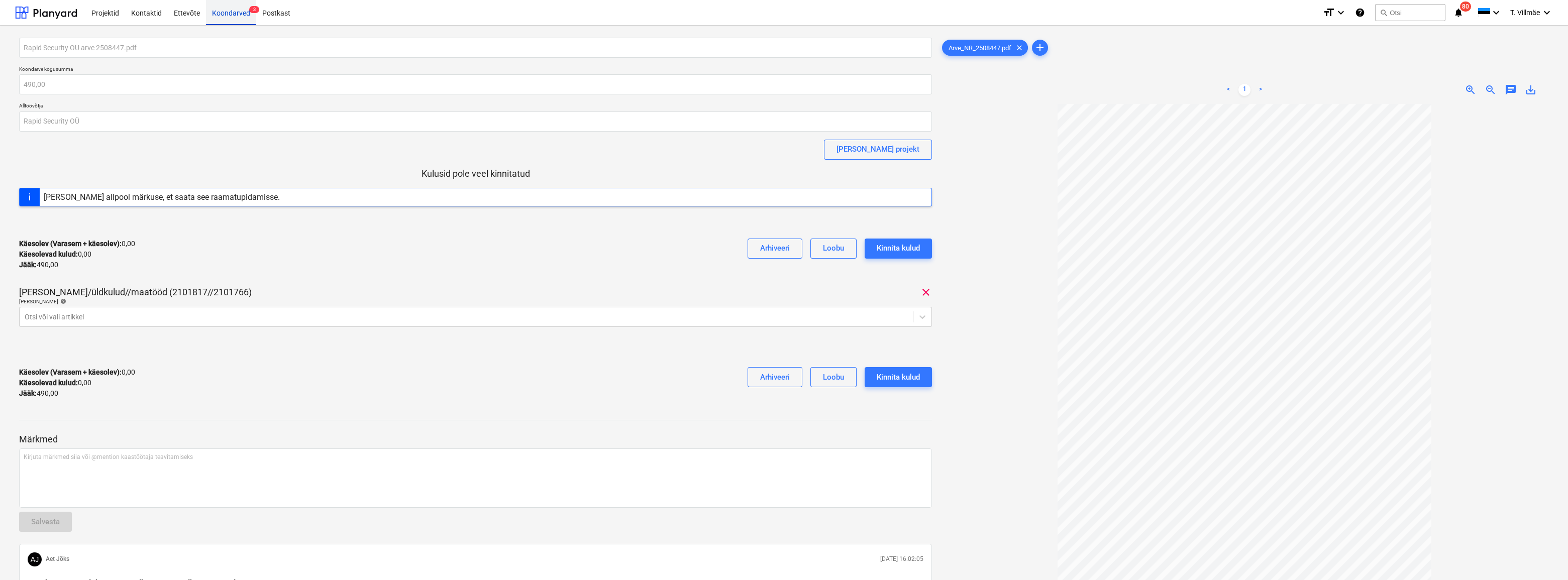
click at [225, 12] on div "Koondarved 3" at bounding box center [231, 12] width 50 height 26
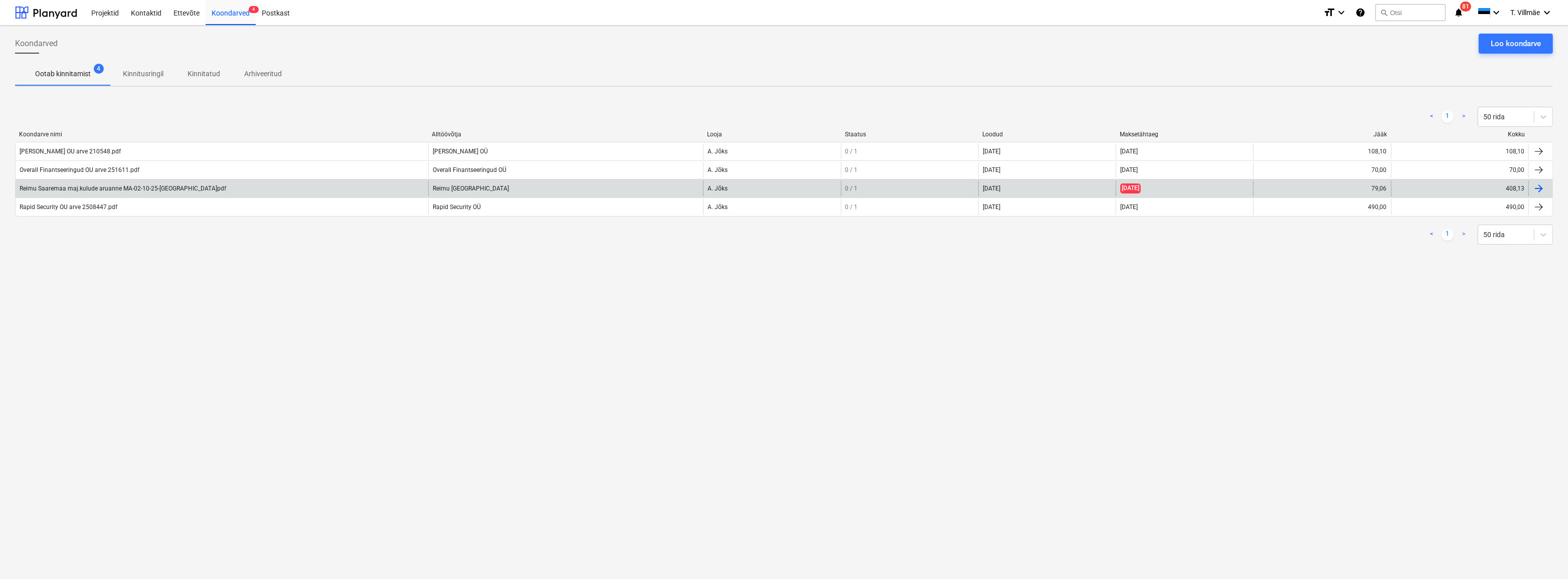
click at [120, 188] on div "Reimu Saaremaa maj.kulude aruanne MA-02-10-25-[GEOGRAPHIC_DATA]pdf" at bounding box center [122, 189] width 206 height 7
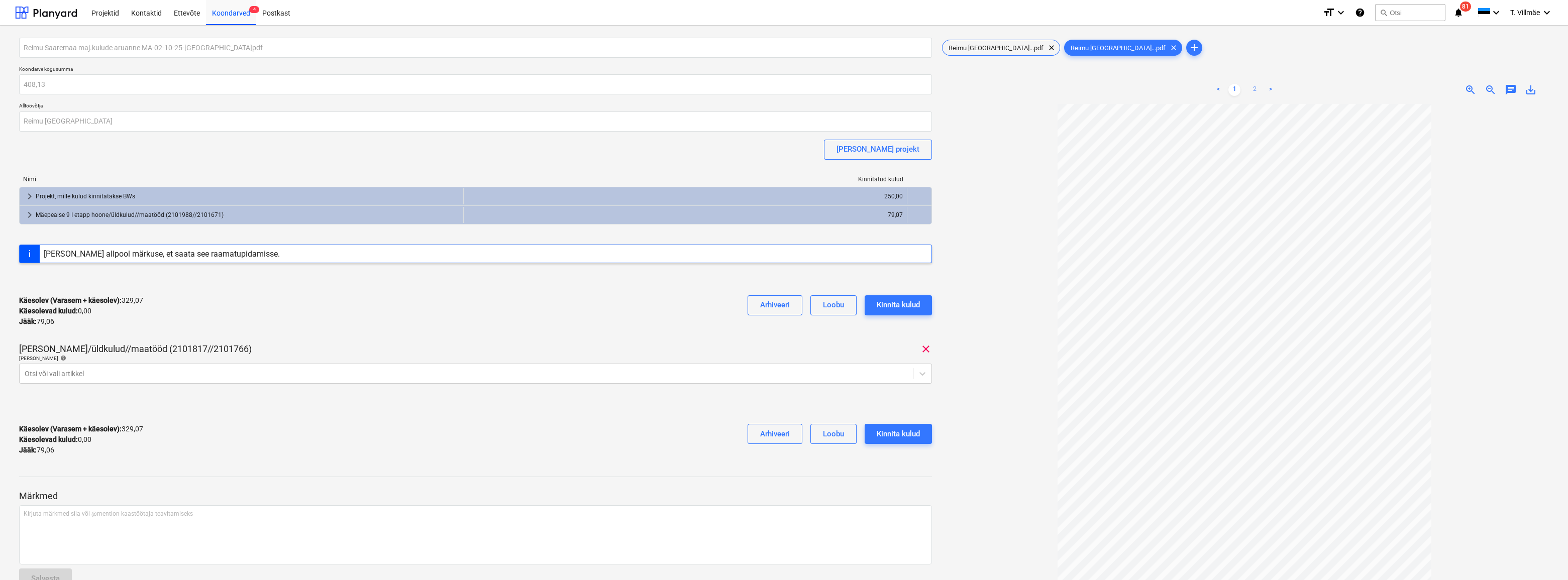
click at [1251, 90] on link "2" at bounding box center [1255, 90] width 12 height 12
click at [417, 306] on div "Käesolev (Varasem + käesolev) : 329,07 Käesolevad kulud : 0,00 Jääk : 79,06 Arh…" at bounding box center [472, 311] width 907 height 48
click at [917, 371] on icon at bounding box center [916, 374] width 10 height 10
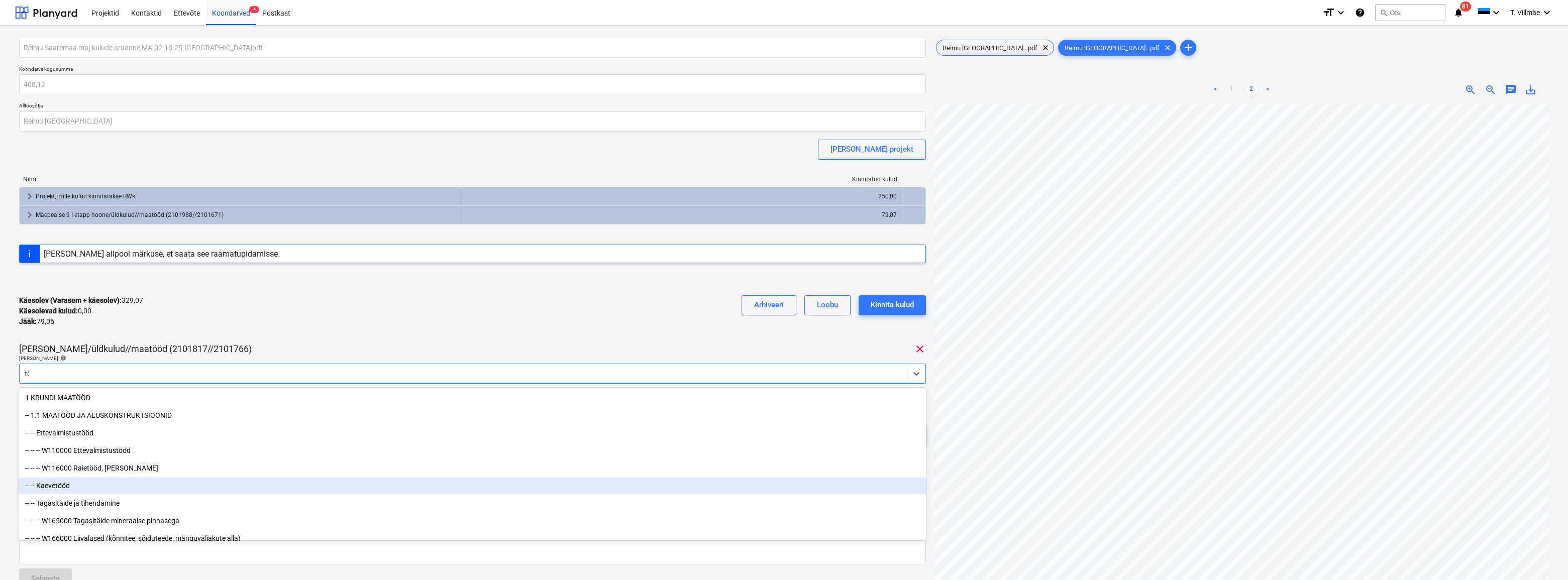
type input "töö"
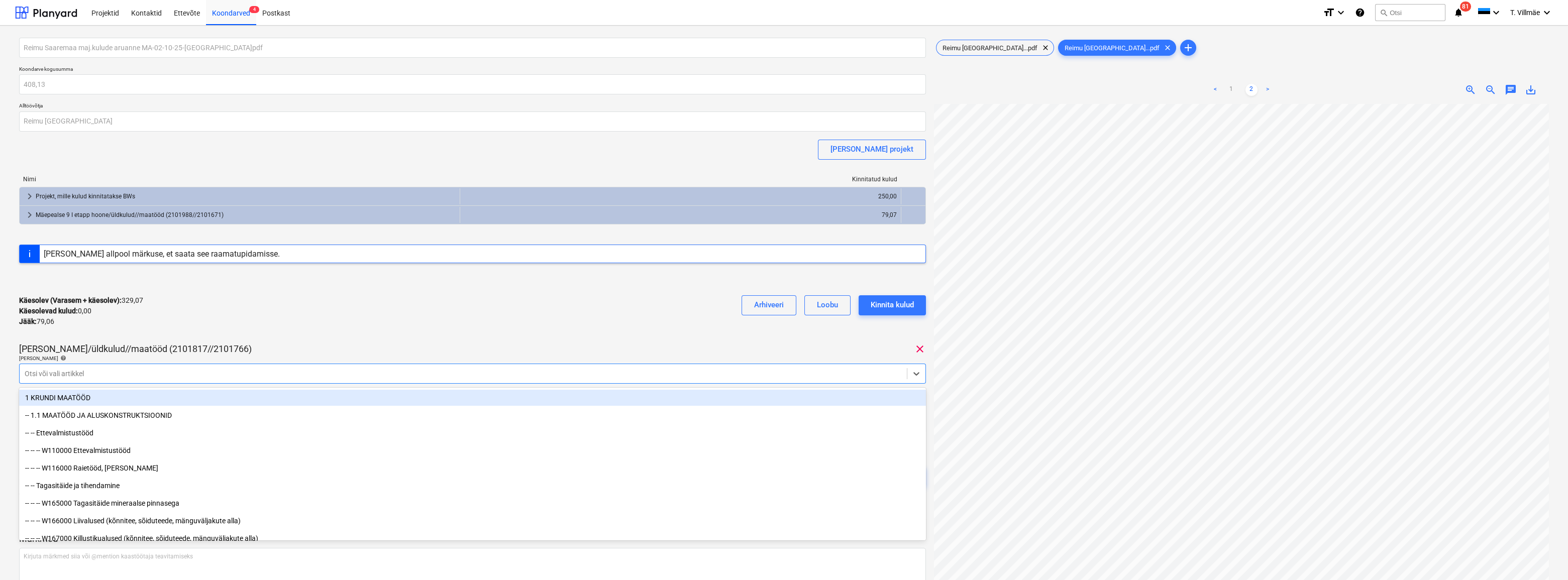
click at [93, 370] on div at bounding box center [463, 374] width 877 height 10
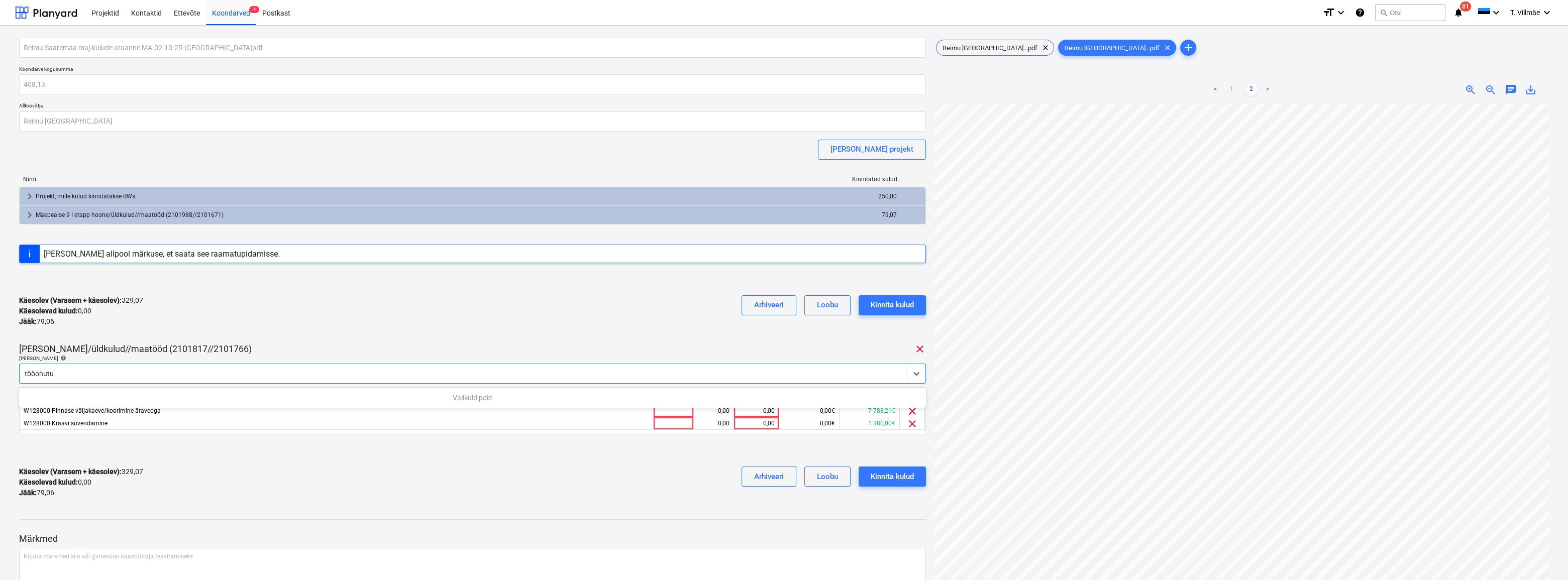
type input "tööohut"
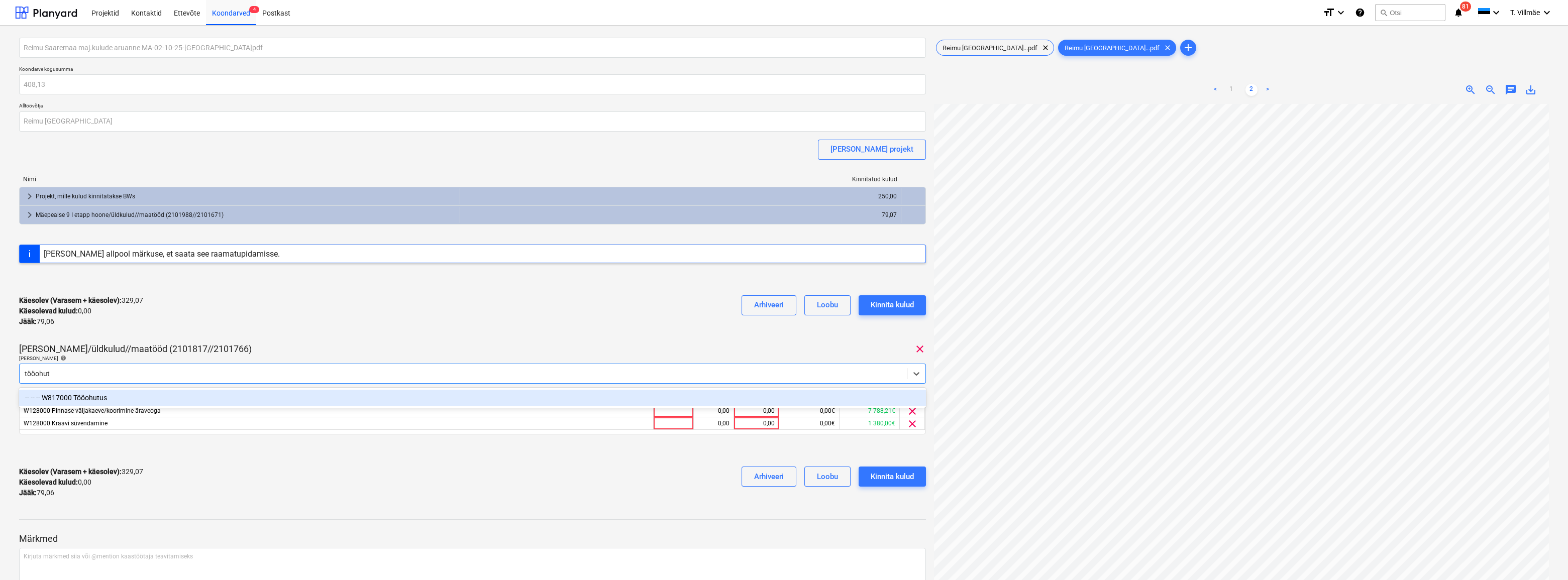
click at [81, 397] on div "-- -- -- W817000 Tööohutus" at bounding box center [472, 398] width 907 height 16
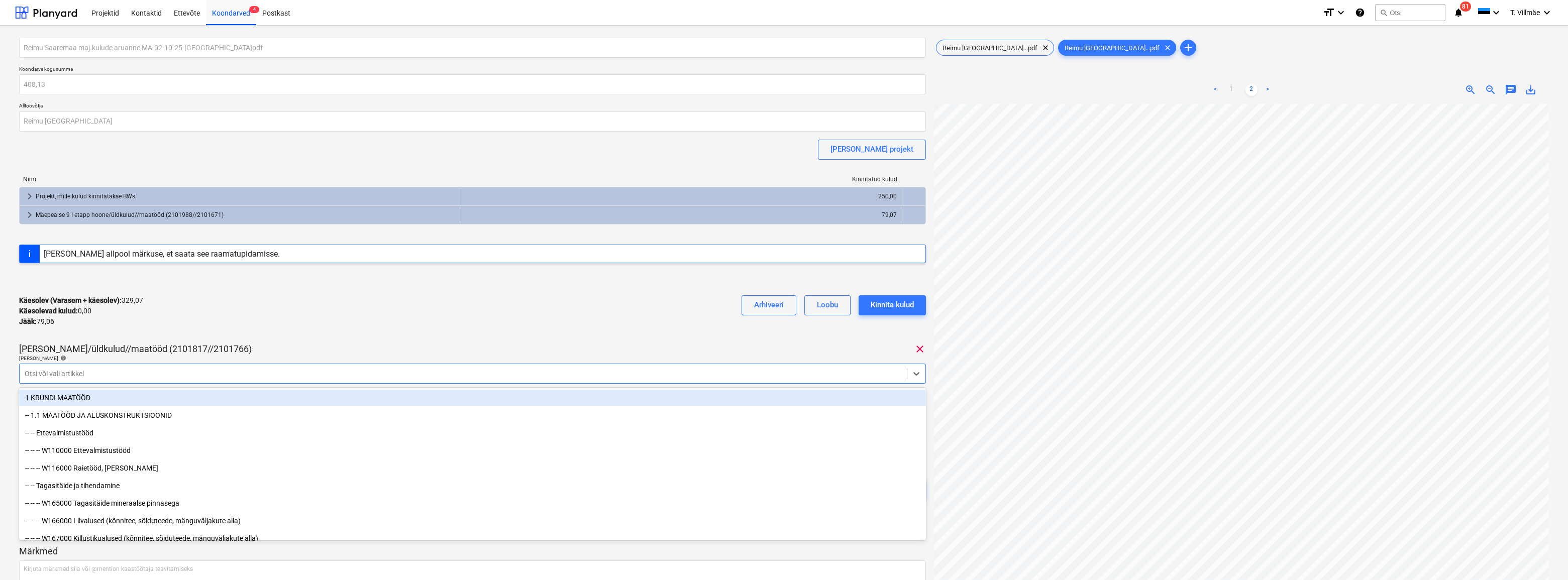
click at [263, 331] on div "Käesolev (Varasem + käesolev) : 329,07 Käesolevad kulud : 0,00 Jääk : 79,06 Arh…" at bounding box center [472, 311] width 907 height 48
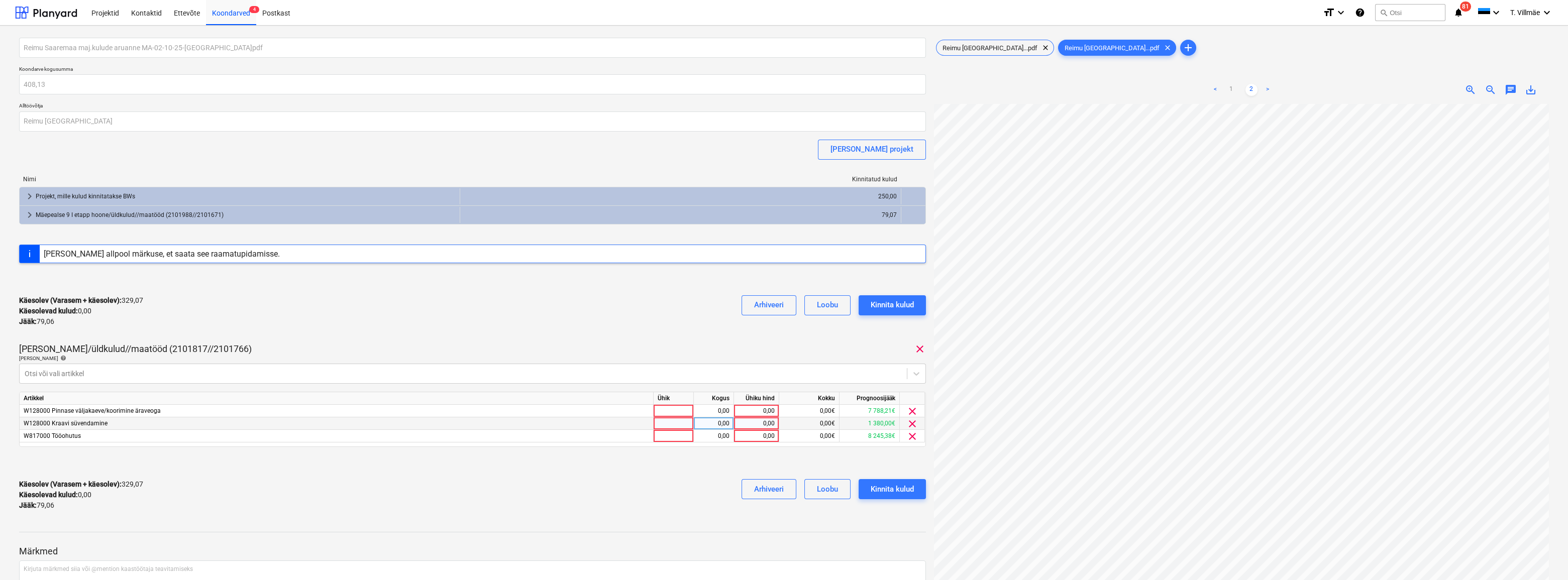
click at [914, 426] on span "clear" at bounding box center [912, 424] width 12 height 12
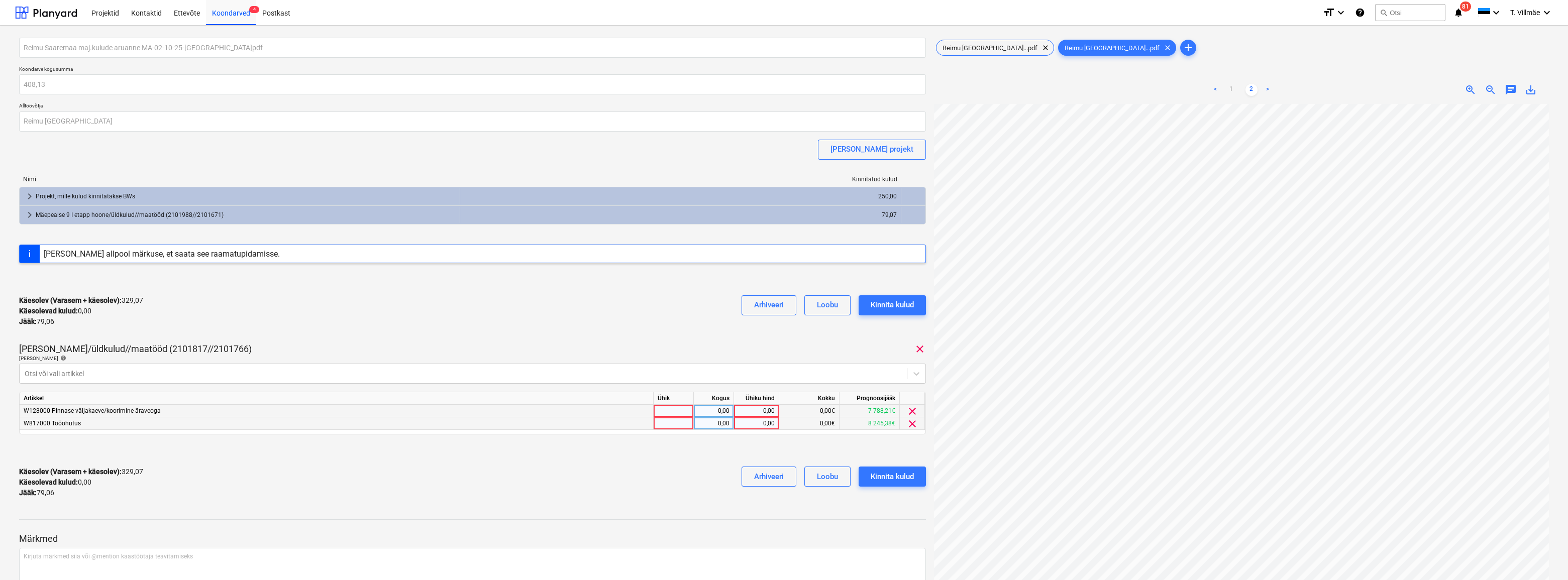
click at [914, 412] on span "clear" at bounding box center [912, 412] width 12 height 12
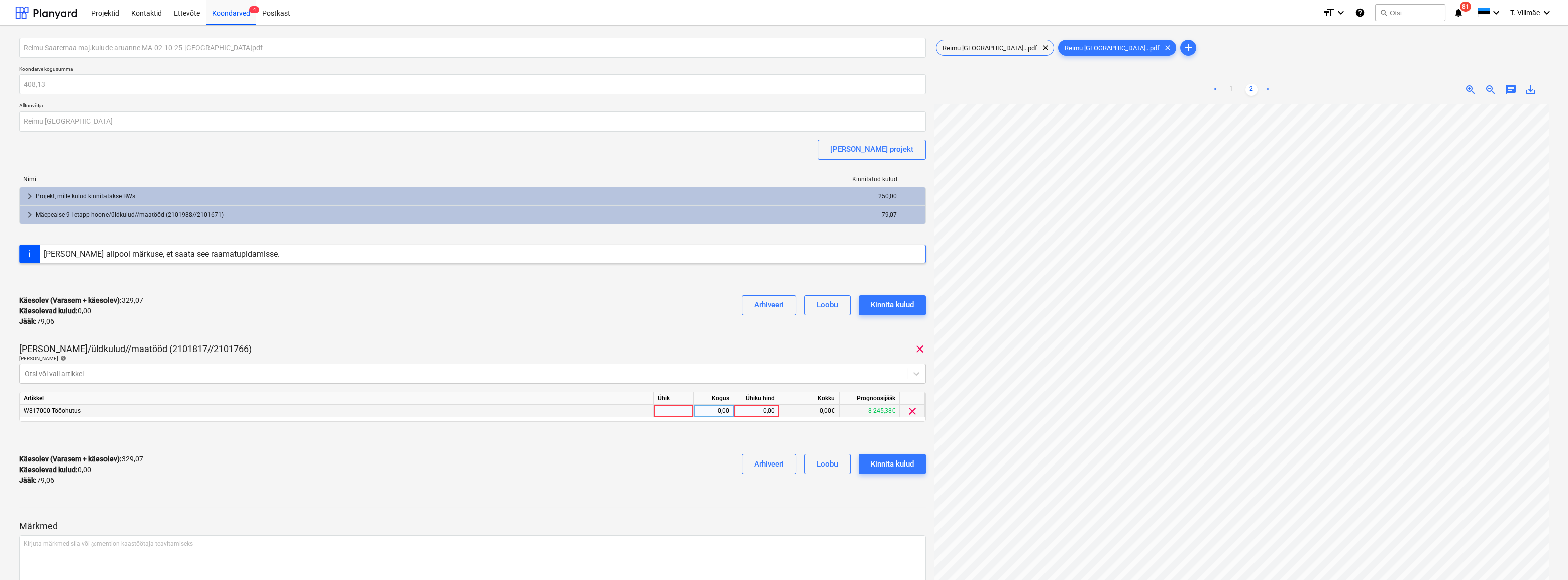
click at [674, 411] on div at bounding box center [674, 411] width 40 height 13
type input "kmpl"
click at [710, 410] on div "0,00" at bounding box center [714, 411] width 32 height 13
type input "1"
click at [753, 411] on div "0,00" at bounding box center [756, 411] width 37 height 13
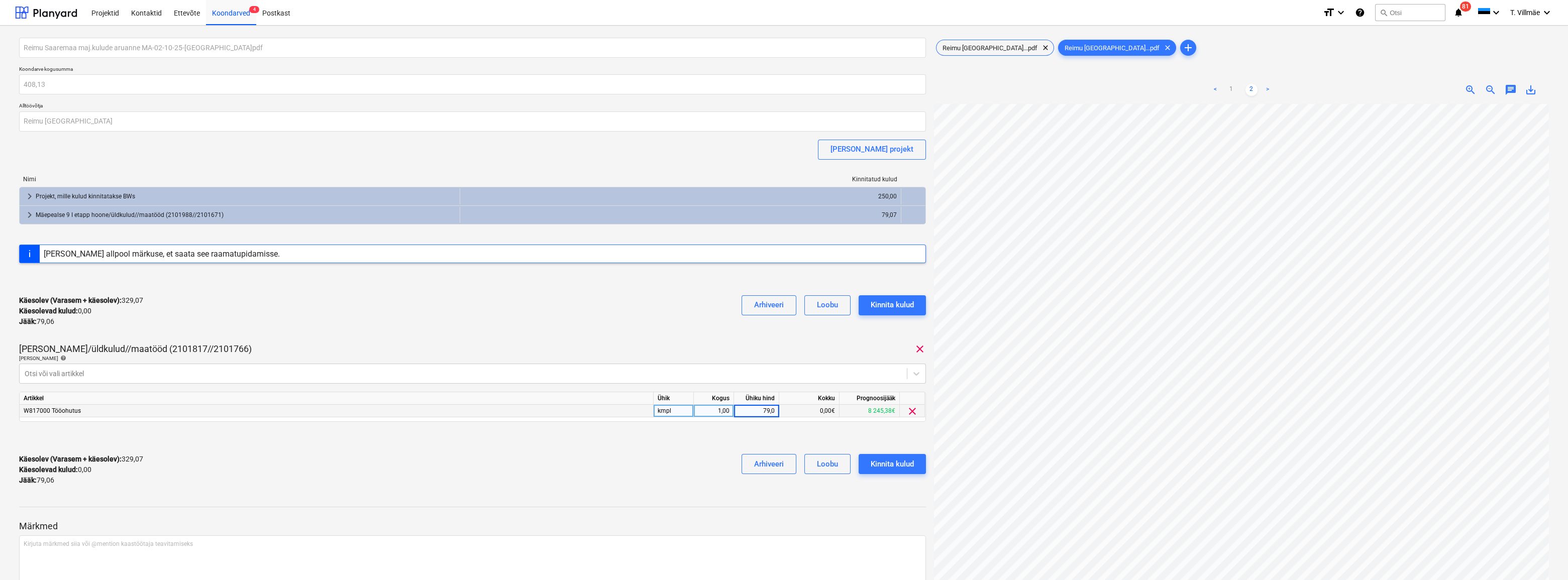
type input "79,06"
click at [654, 489] on div "Käesolev (Varasem + käesolev) : 329,07 Käesolevad kulud : 0,00 Jääk : 79,06 Arh…" at bounding box center [472, 470] width 907 height 48
click at [899, 466] on div "Kinnita kulud" at bounding box center [892, 464] width 43 height 13
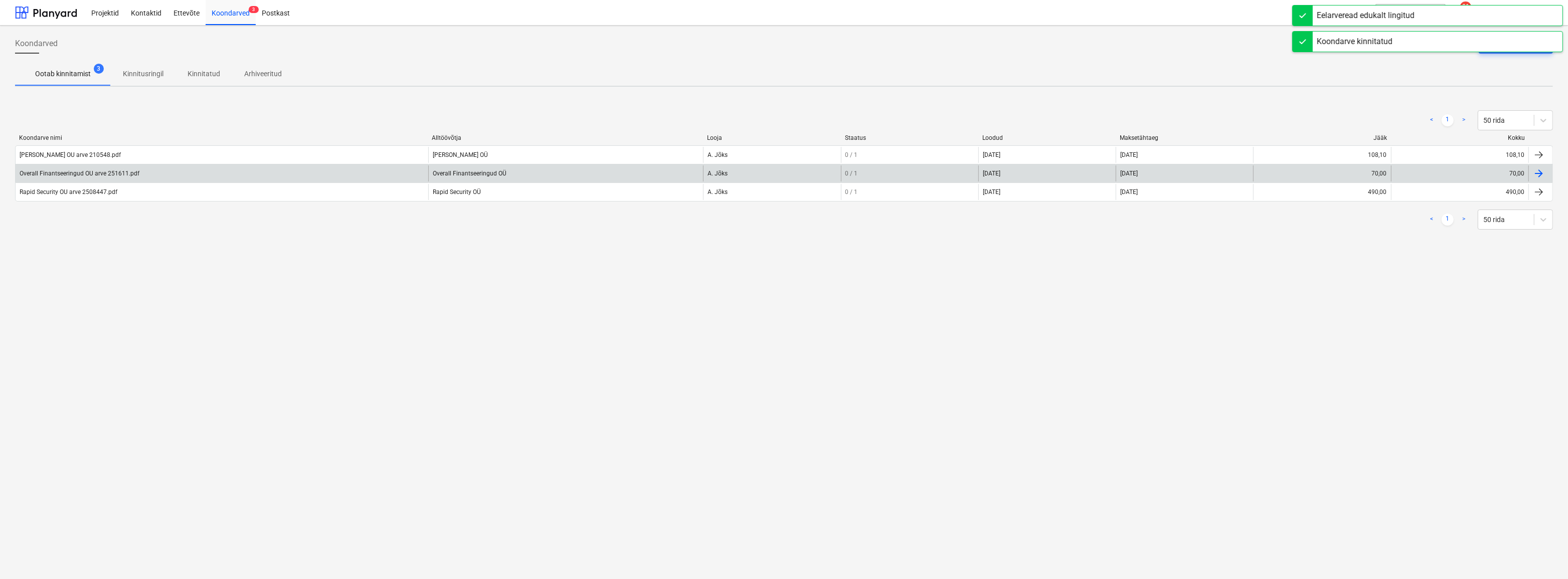
click at [60, 172] on div "Overall Finantseeringud OU arve 251611.pdf" at bounding box center [79, 174] width 120 height 7
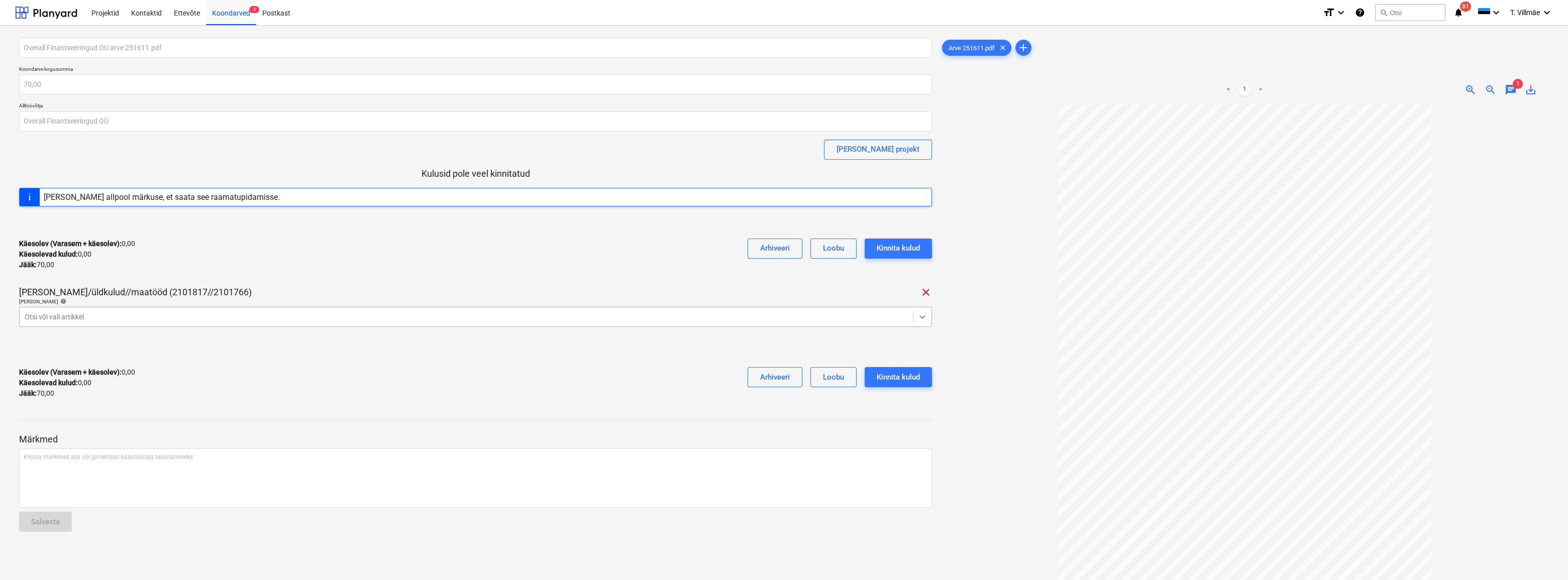
click at [922, 317] on icon at bounding box center [923, 317] width 6 height 4
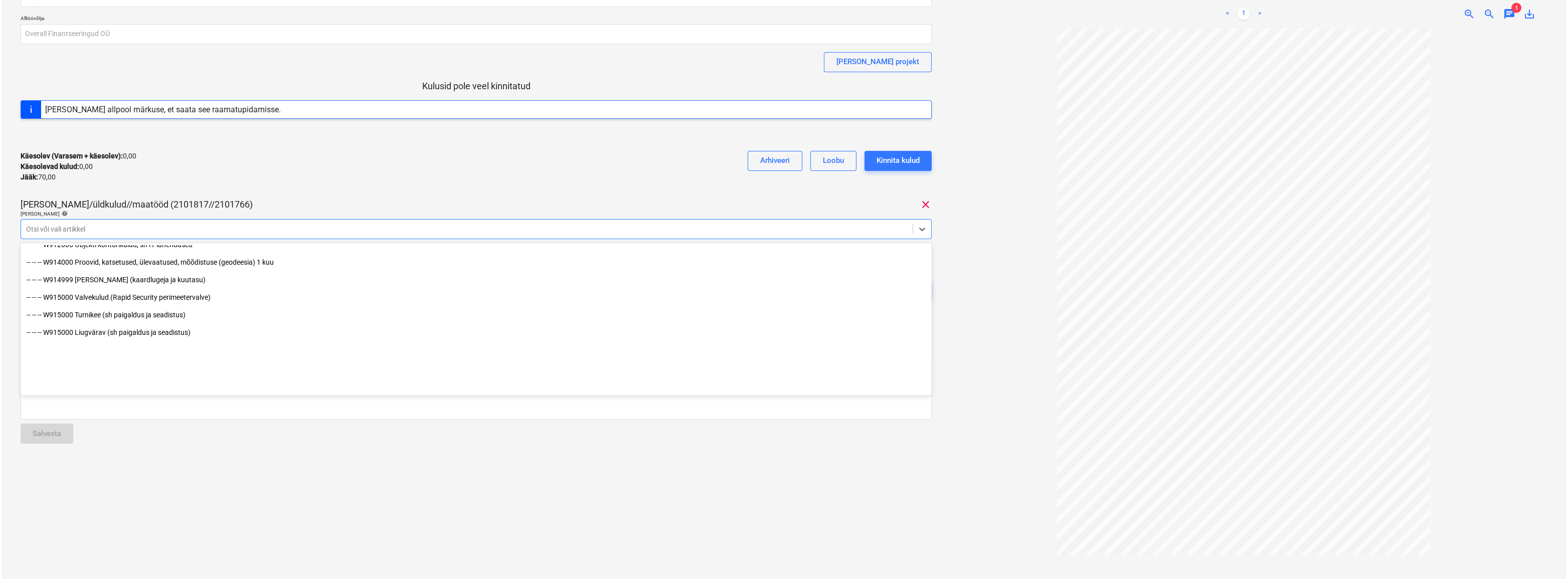
scroll to position [5517, 0]
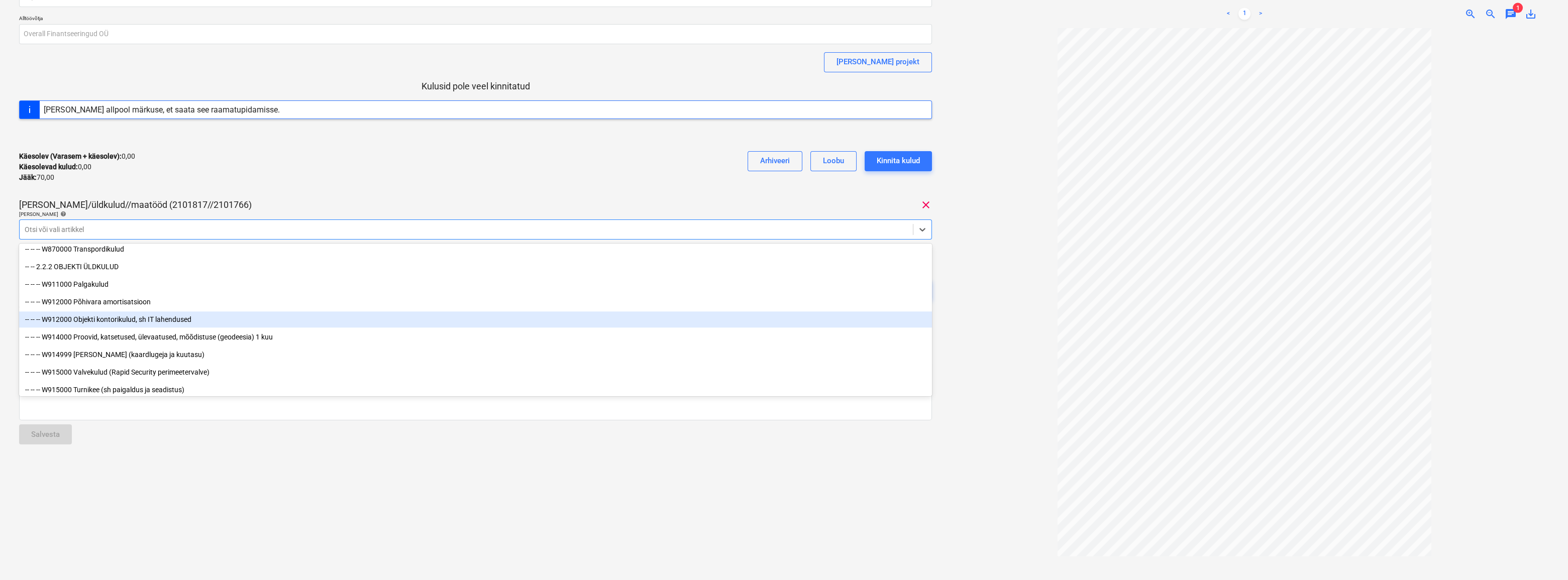
click at [145, 321] on div "-- -- -- W912000 Objekti kontorikulud, sh IT lahendused" at bounding box center [475, 320] width 913 height 16
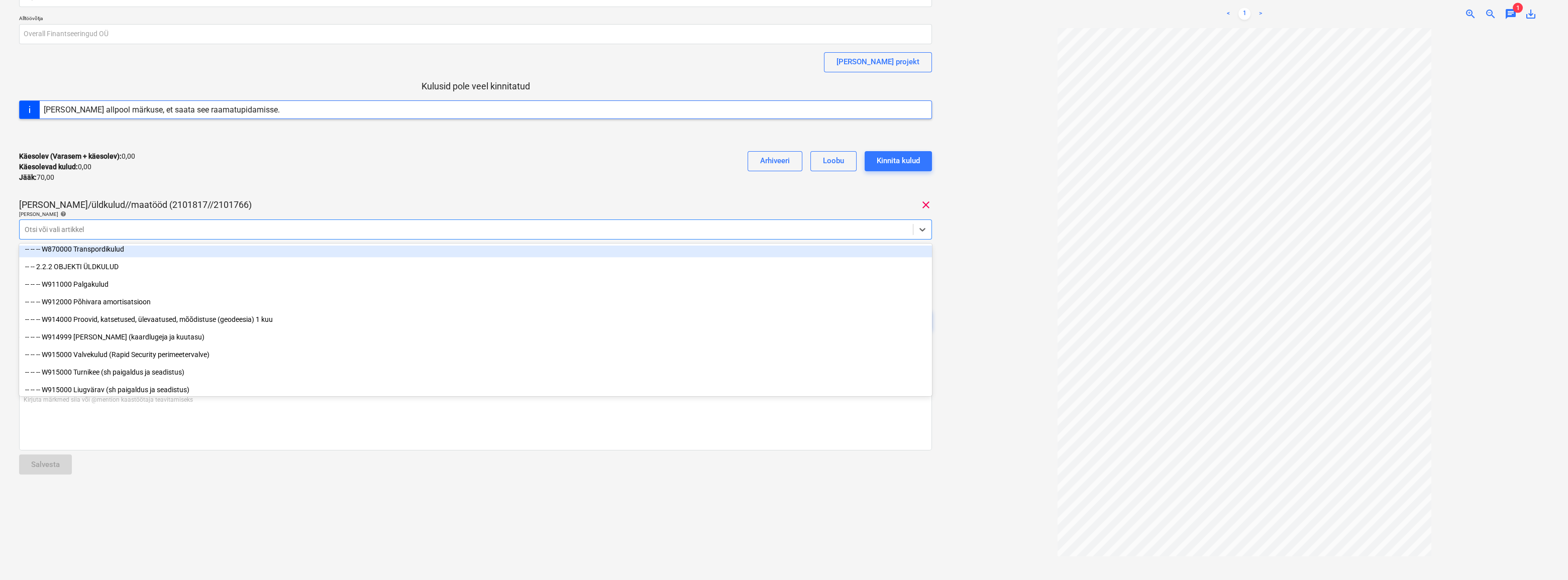
click at [354, 159] on div "Käesolev (Varasem + käesolev) : 0,00 Käesolevad kulud : 0,00 Jääk : 70,00 Arhiv…" at bounding box center [475, 167] width 913 height 48
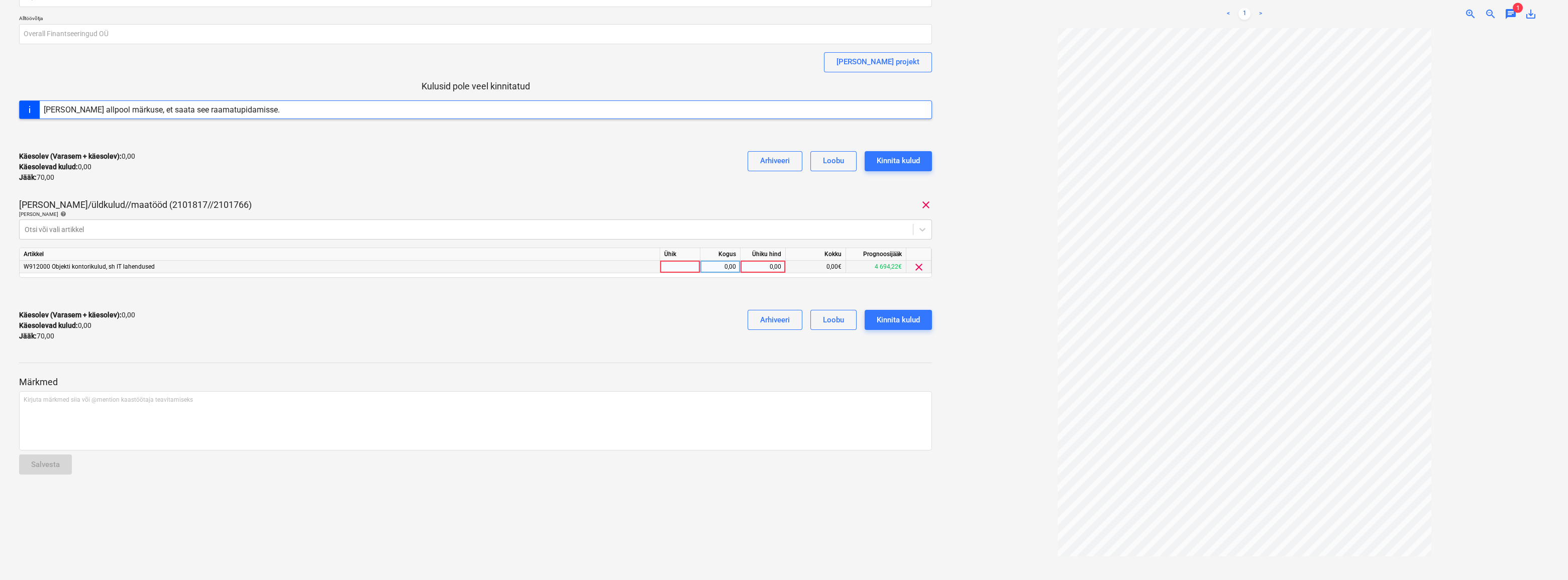
click at [683, 270] on div at bounding box center [680, 267] width 40 height 13
type input "kmpl"
click at [724, 265] on div "0,00" at bounding box center [720, 267] width 32 height 13
type input "1"
click at [762, 265] on div "0,00" at bounding box center [763, 267] width 37 height 13
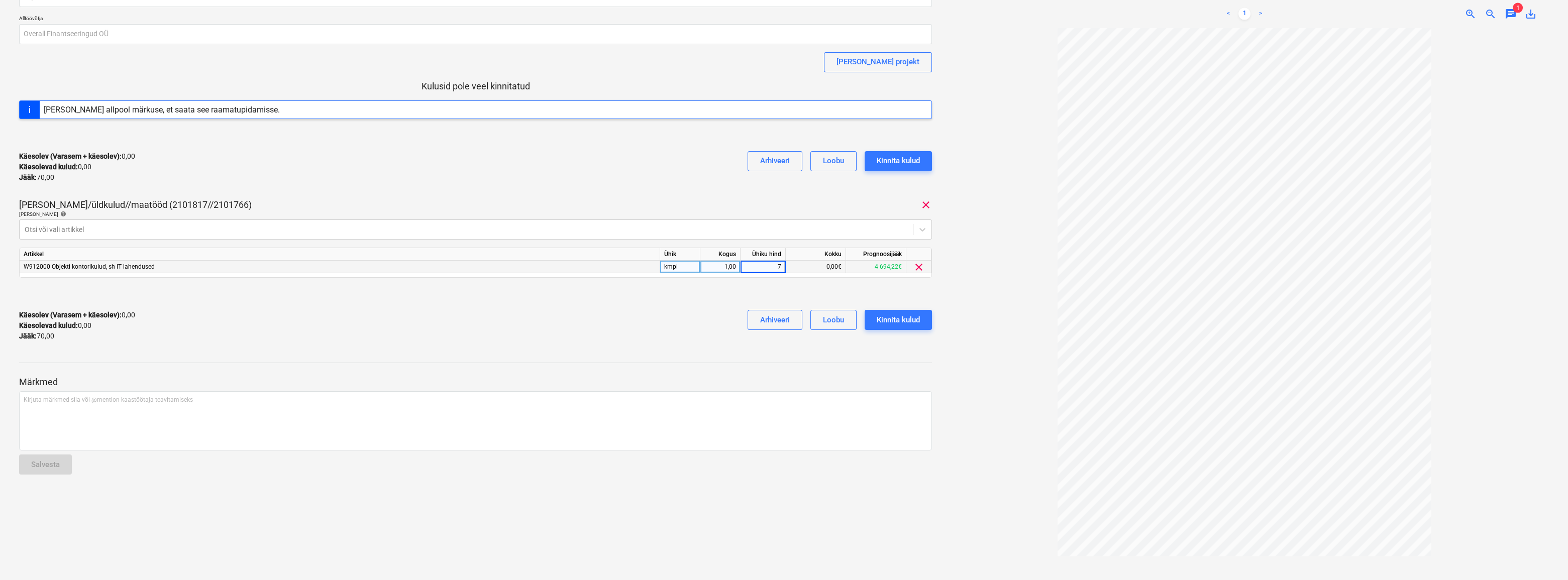
type input "70"
click at [586, 318] on div "Käesolev (Varasem + käesolev) : 0,00 Käesolevad kulud : 0,00 Jääk : 70,00 Arhiv…" at bounding box center [475, 326] width 913 height 48
click at [900, 318] on div "Kinnita kulud" at bounding box center [898, 320] width 43 height 13
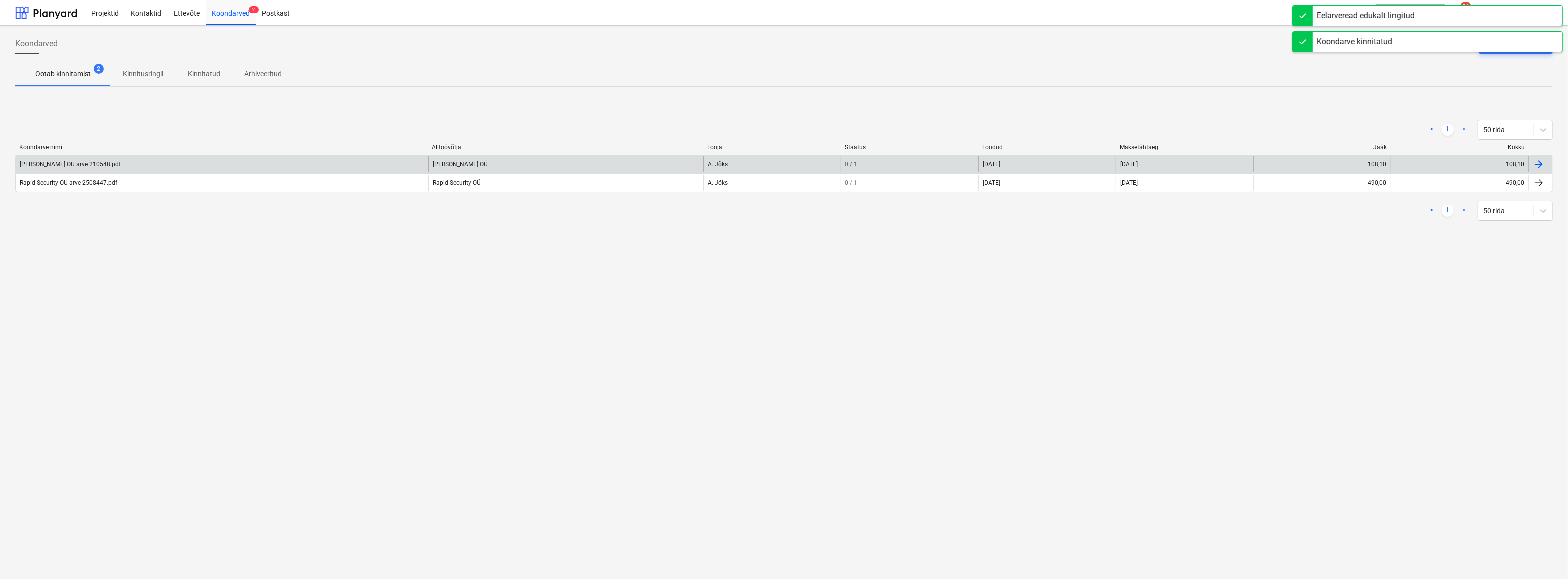
click at [82, 161] on div "[PERSON_NAME] OU arve 210548.pdf" at bounding box center [70, 164] width 101 height 7
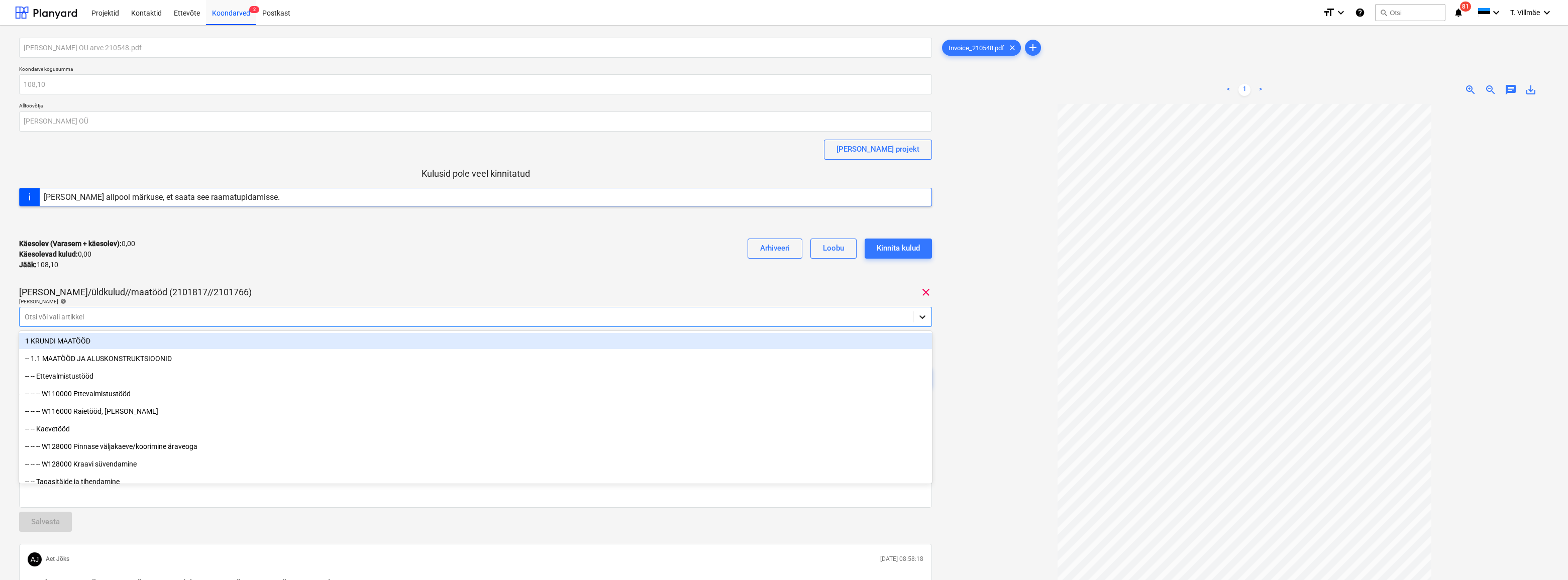
click at [925, 318] on icon at bounding box center [922, 317] width 10 height 10
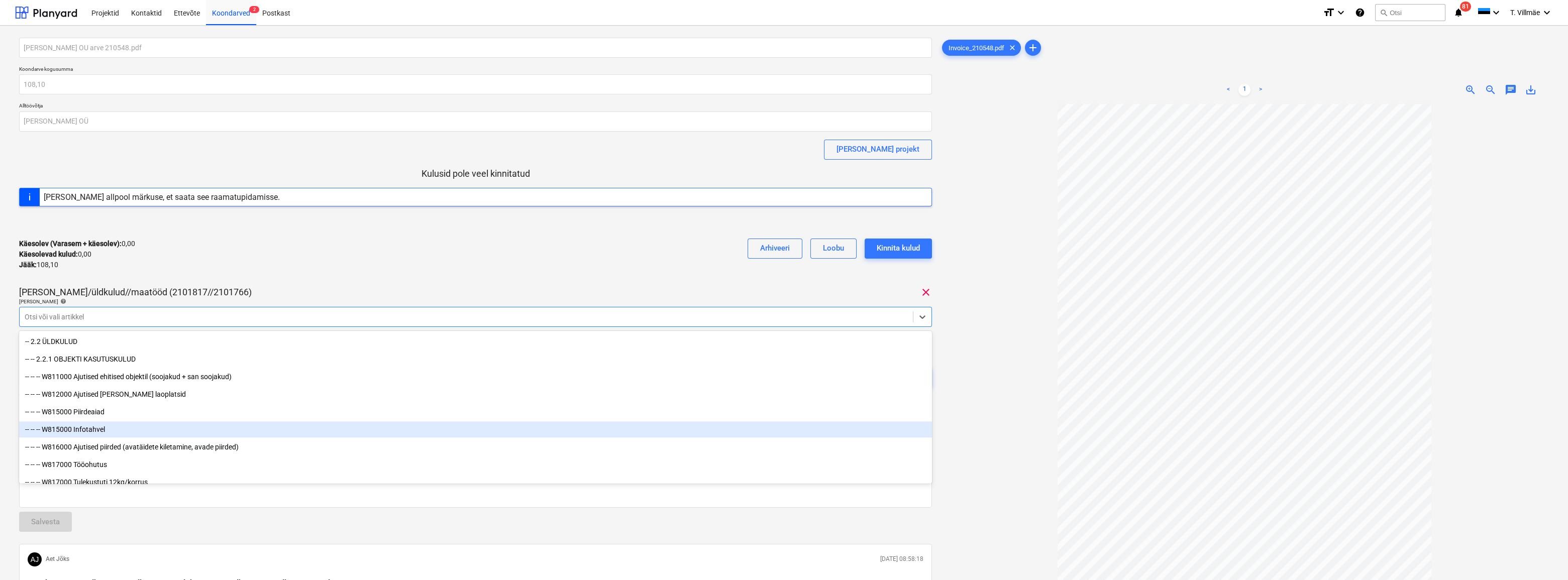
scroll to position [5206, 0]
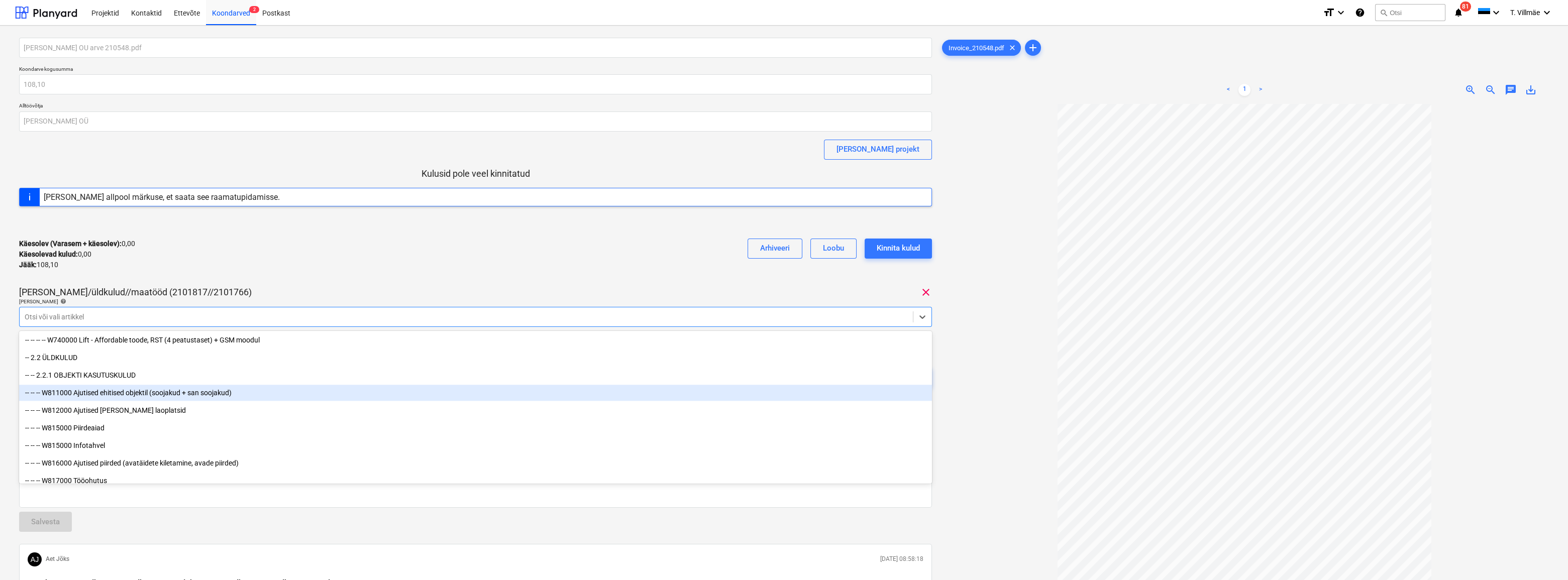
click at [141, 396] on div "-- -- -- W811000 Ajutised ehitised objektil (soojakud + san soojakud)" at bounding box center [475, 393] width 913 height 16
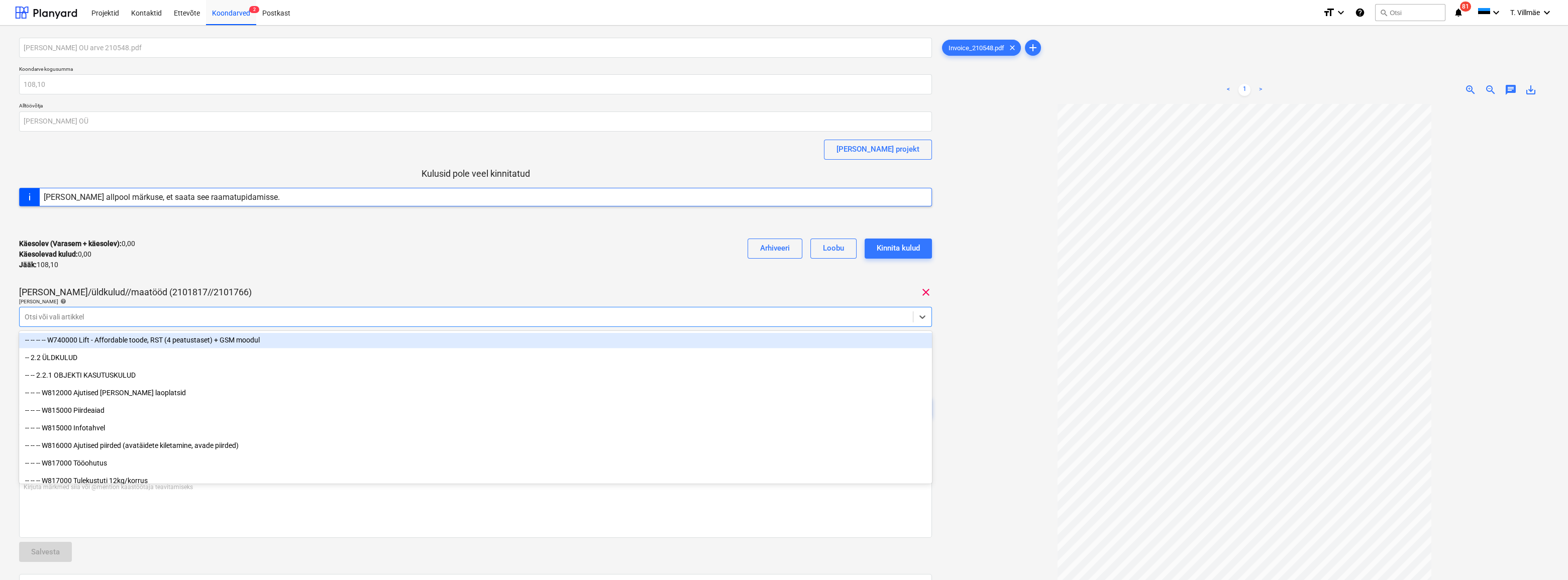
click at [506, 252] on div "Käesolev (Varasem + käesolev) : 0,00 Käesolevad kulud : 0,00 Jääk : 108,10 Arhi…" at bounding box center [475, 254] width 913 height 48
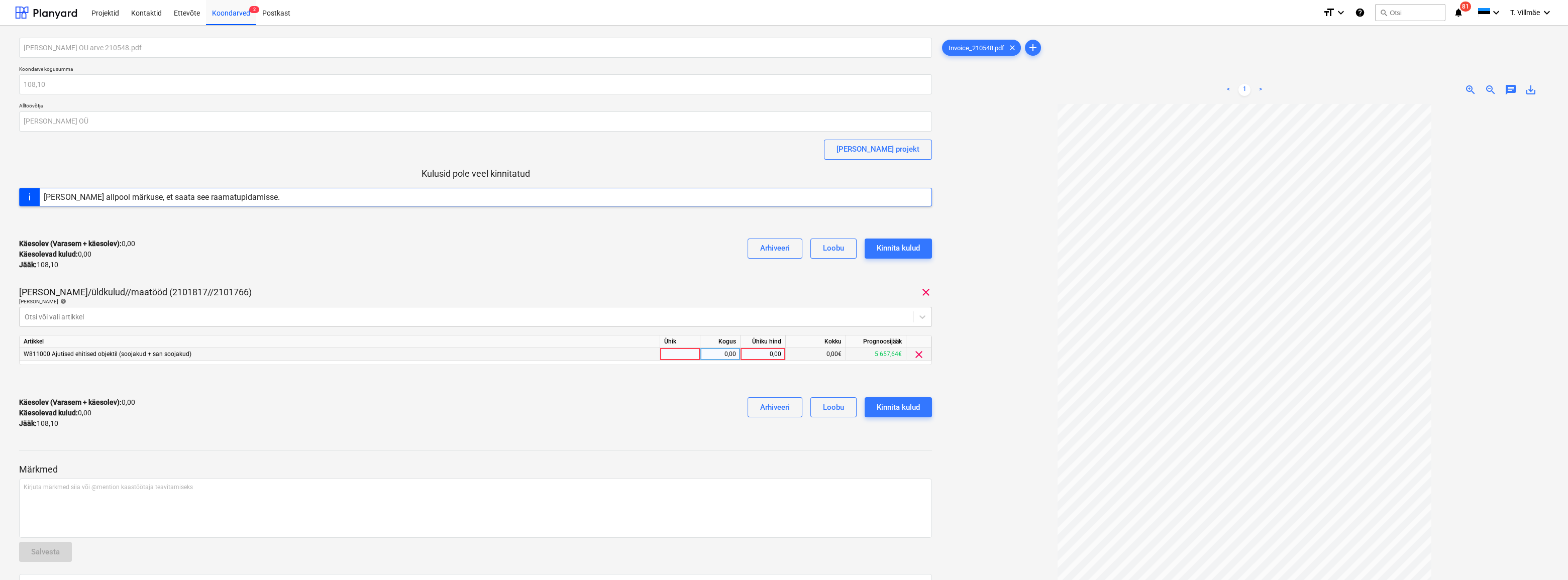
click at [678, 355] on div at bounding box center [680, 354] width 40 height 13
type input "kmpl"
click at [717, 353] on div "0,00" at bounding box center [720, 354] width 32 height 13
type input "1"
click at [773, 354] on div "0,00" at bounding box center [763, 354] width 37 height 13
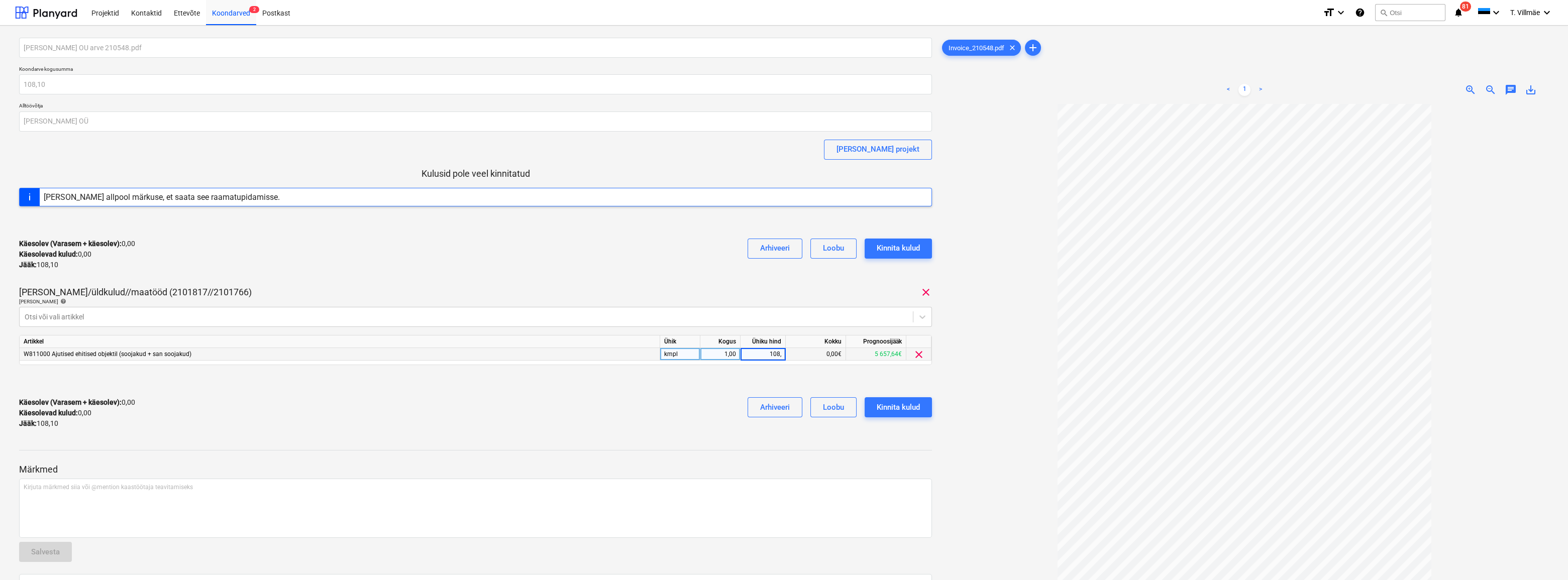
type input "108,1"
click at [600, 440] on div at bounding box center [475, 441] width 913 height 8
click at [909, 405] on div "Kinnita kulud" at bounding box center [898, 407] width 43 height 13
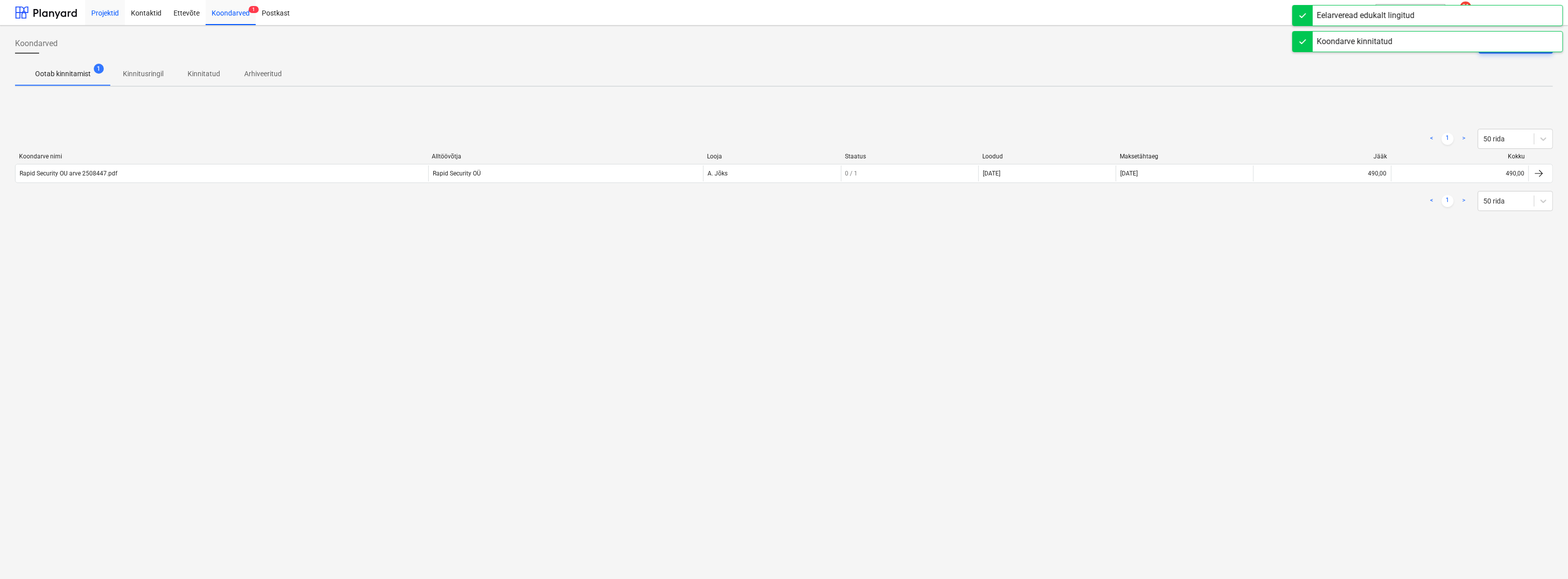
click at [110, 11] on div "Projektid" at bounding box center [105, 12] width 40 height 26
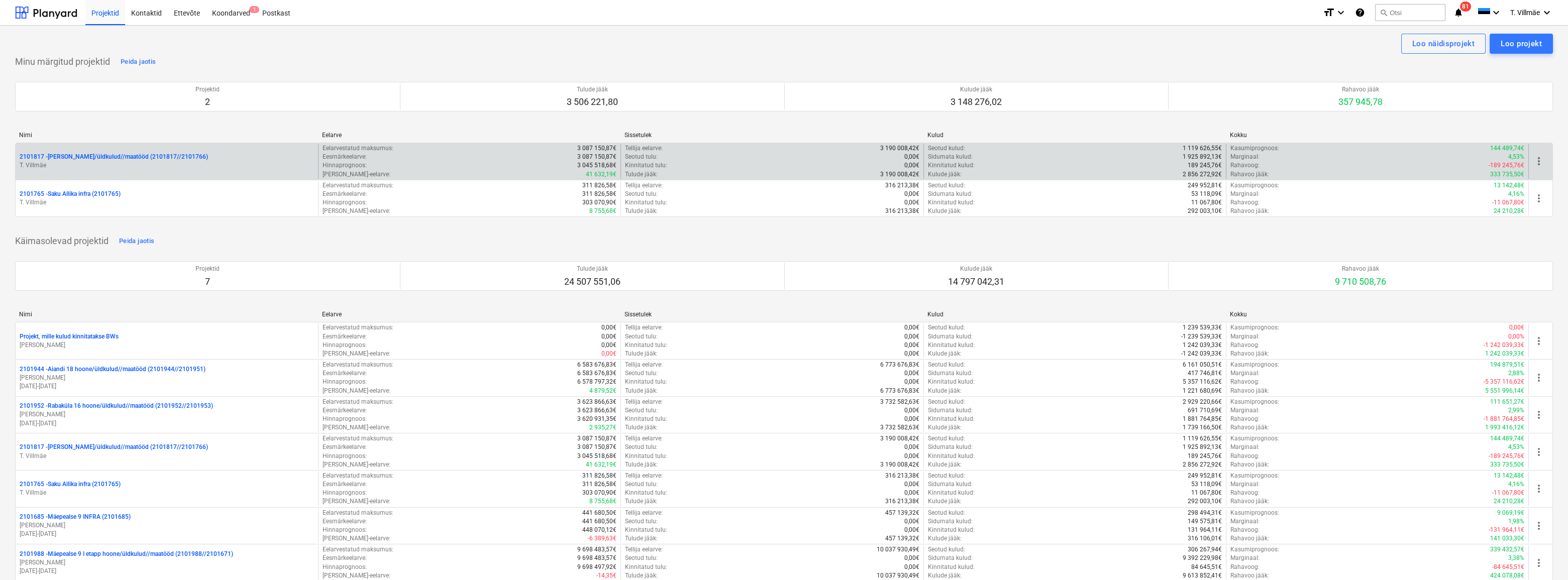
click at [114, 159] on p "2101817 - [PERSON_NAME]/üldkulud//maatööd (2101817//2101766)" at bounding box center [113, 157] width 188 height 9
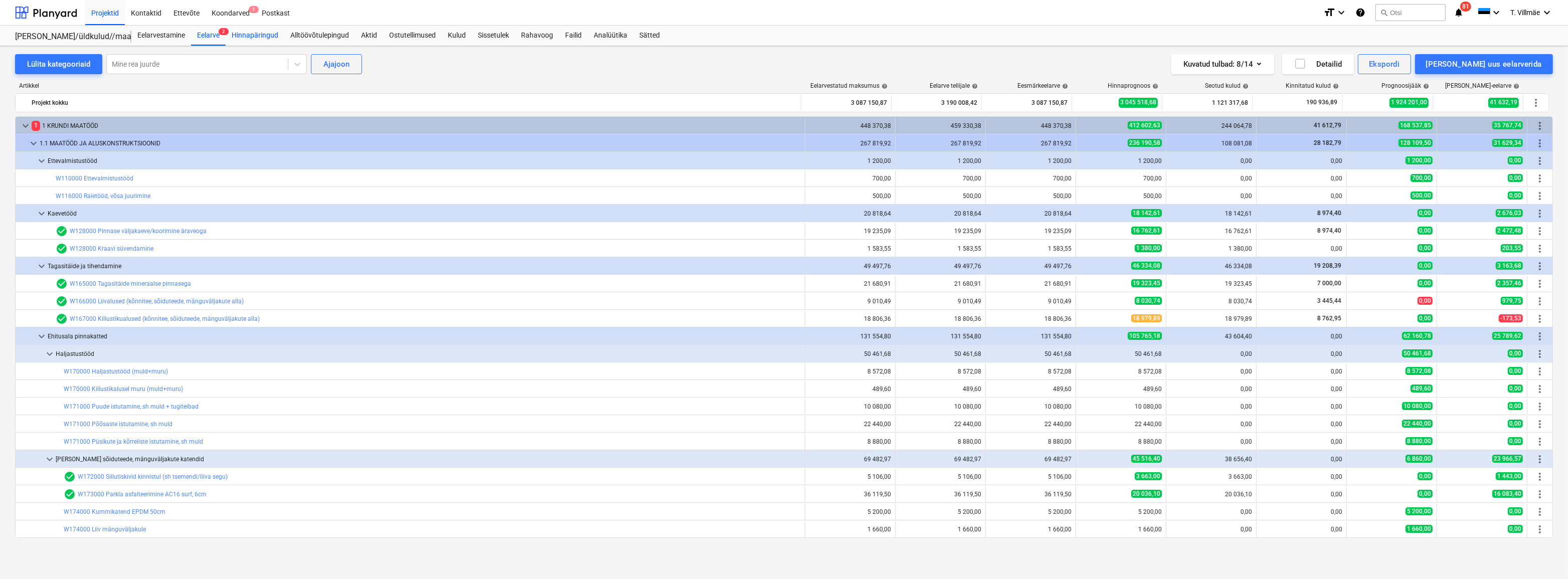
click at [261, 37] on div "Hinnapäringud" at bounding box center [255, 35] width 58 height 20
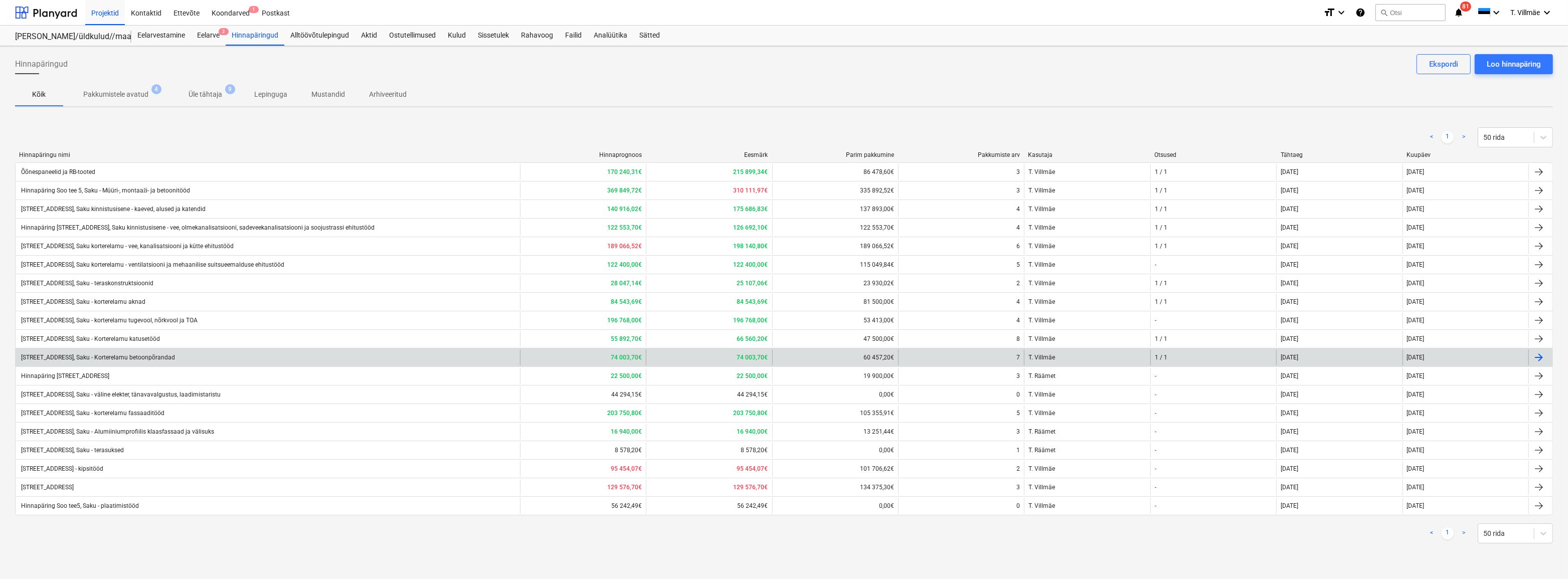
click at [174, 356] on div "[STREET_ADDRESS], Saku - Korterelamu betoonpõrandad" at bounding box center [97, 358] width 155 height 7
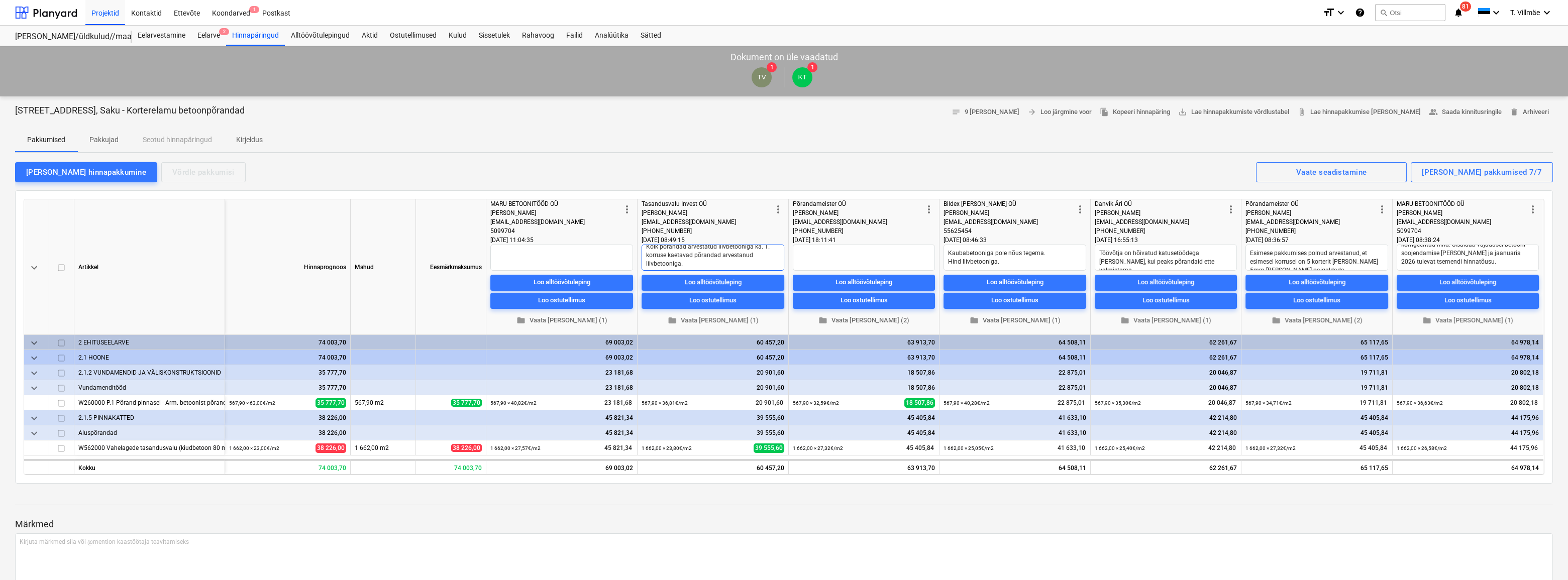
scroll to position [9, 0]
type textarea "x"
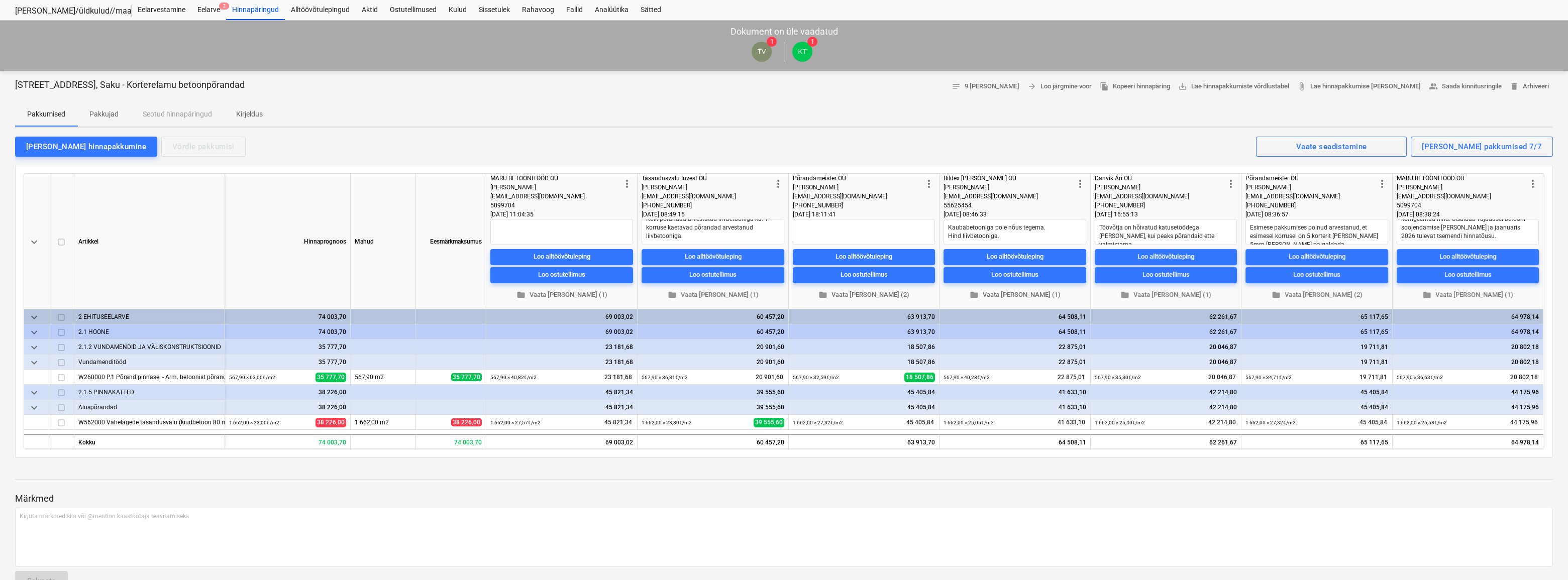
scroll to position [0, 0]
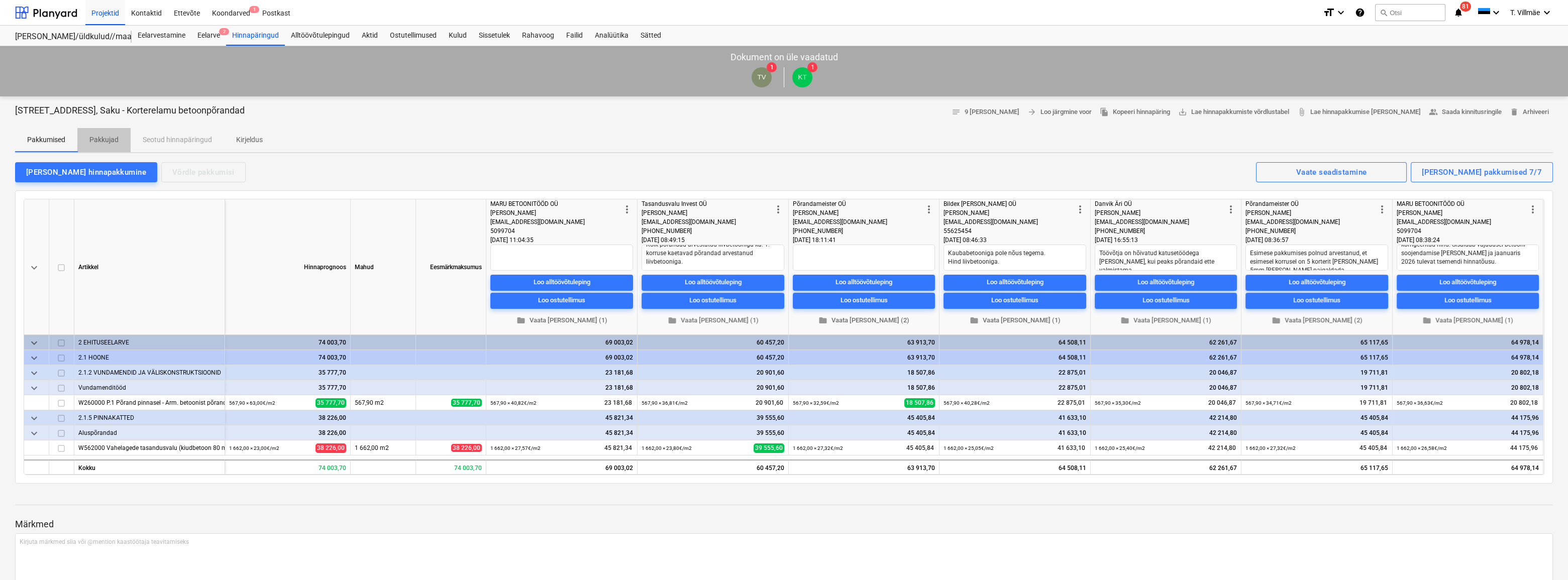
click at [96, 141] on p "Pakkujad" at bounding box center [104, 140] width 29 height 10
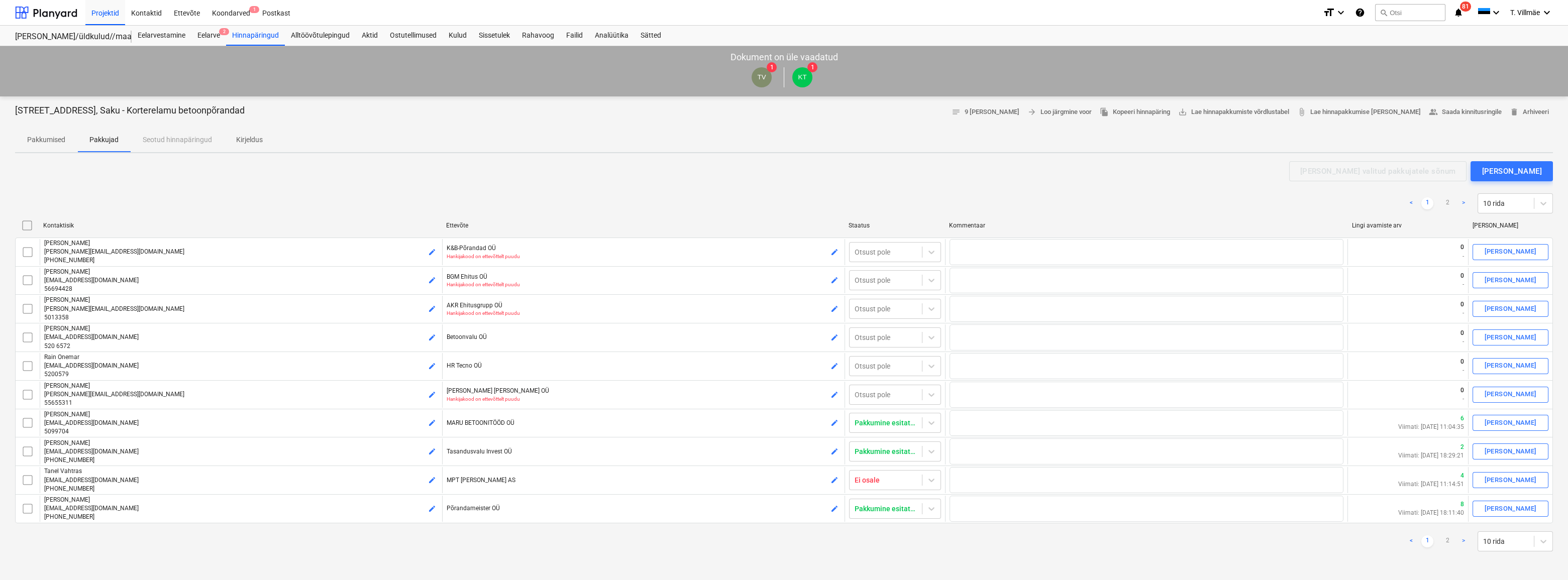
scroll to position [45, 0]
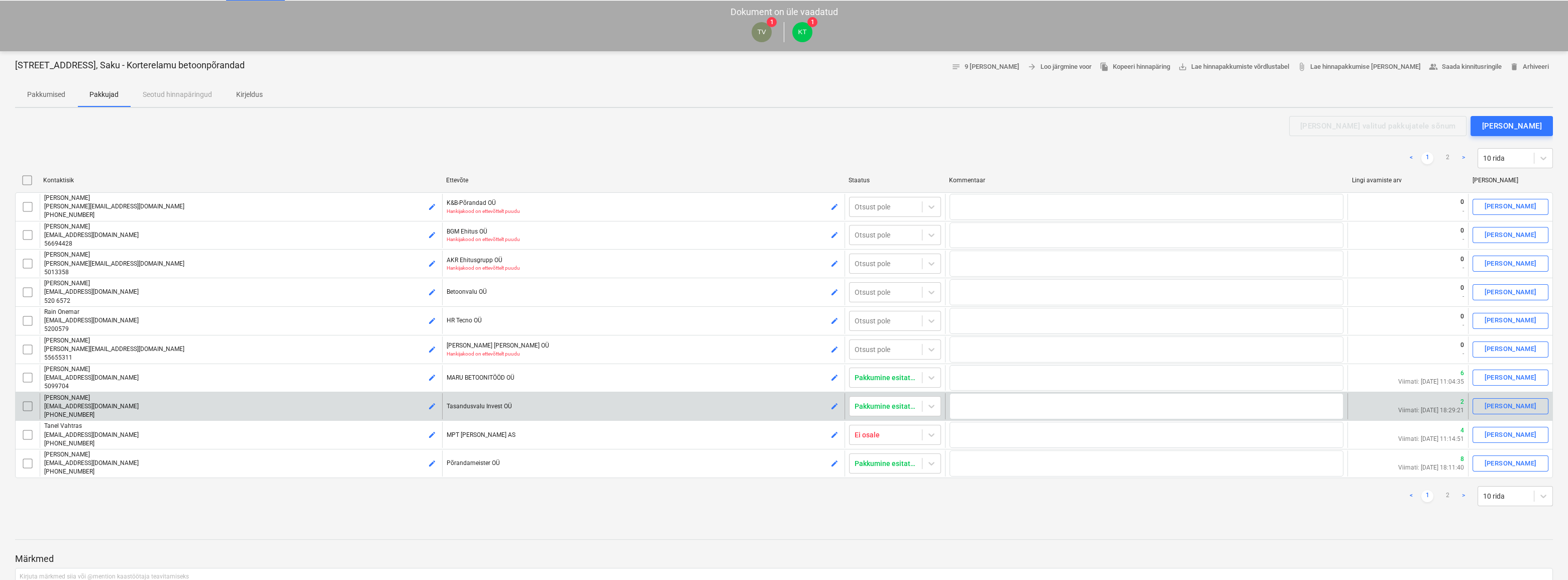
click at [25, 407] on input "checkbox" at bounding box center [27, 406] width 16 height 16
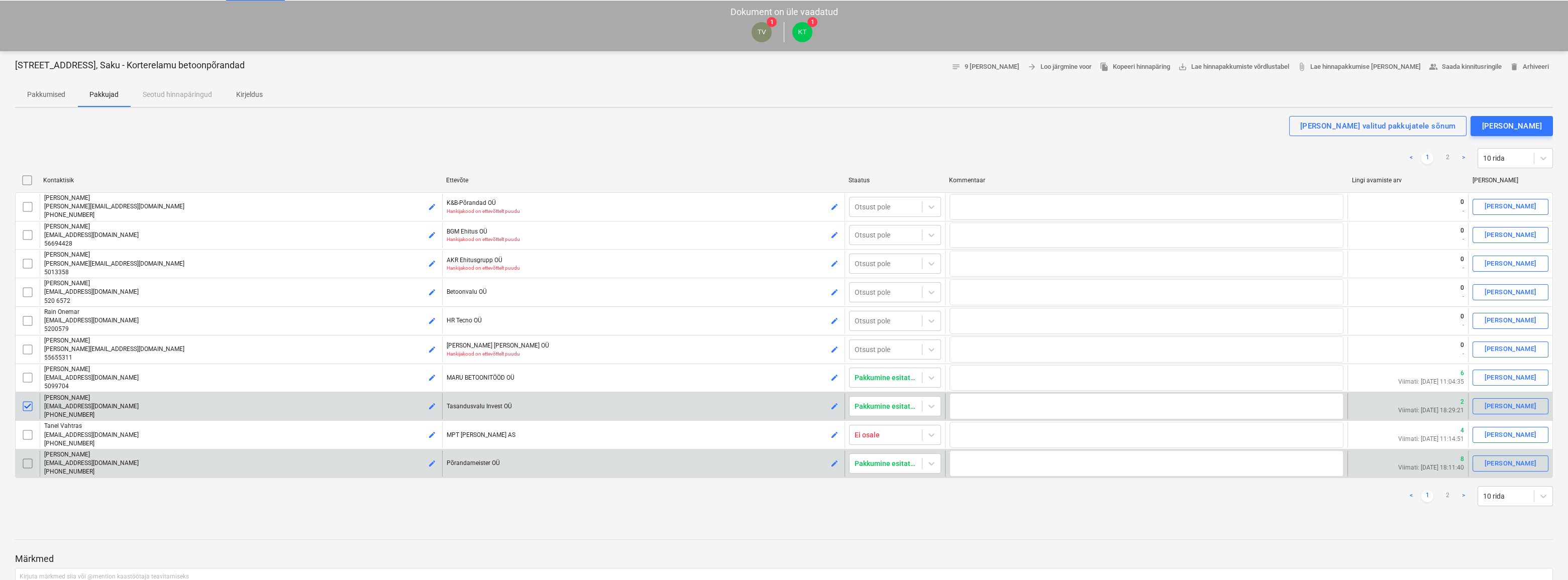
click at [27, 462] on input "checkbox" at bounding box center [27, 464] width 16 height 16
click at [1445, 495] on link "2" at bounding box center [1447, 496] width 12 height 12
checkbox input "false"
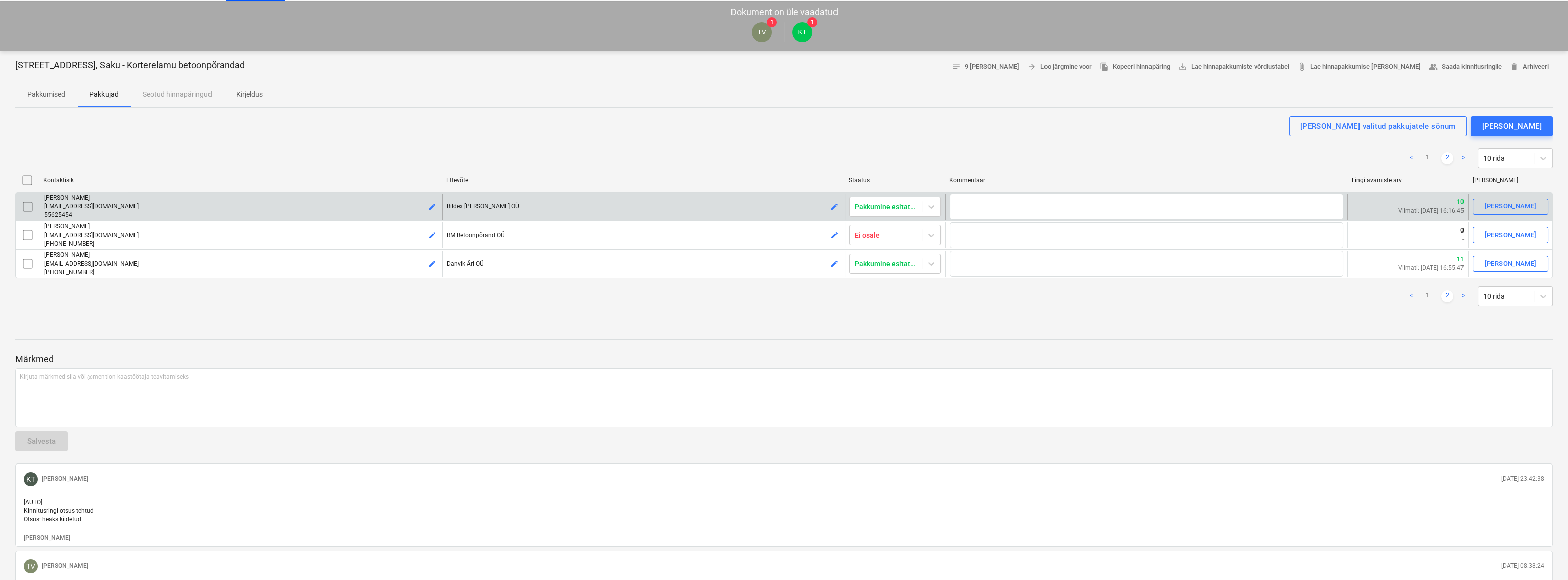
click at [27, 206] on input "checkbox" at bounding box center [27, 207] width 16 height 16
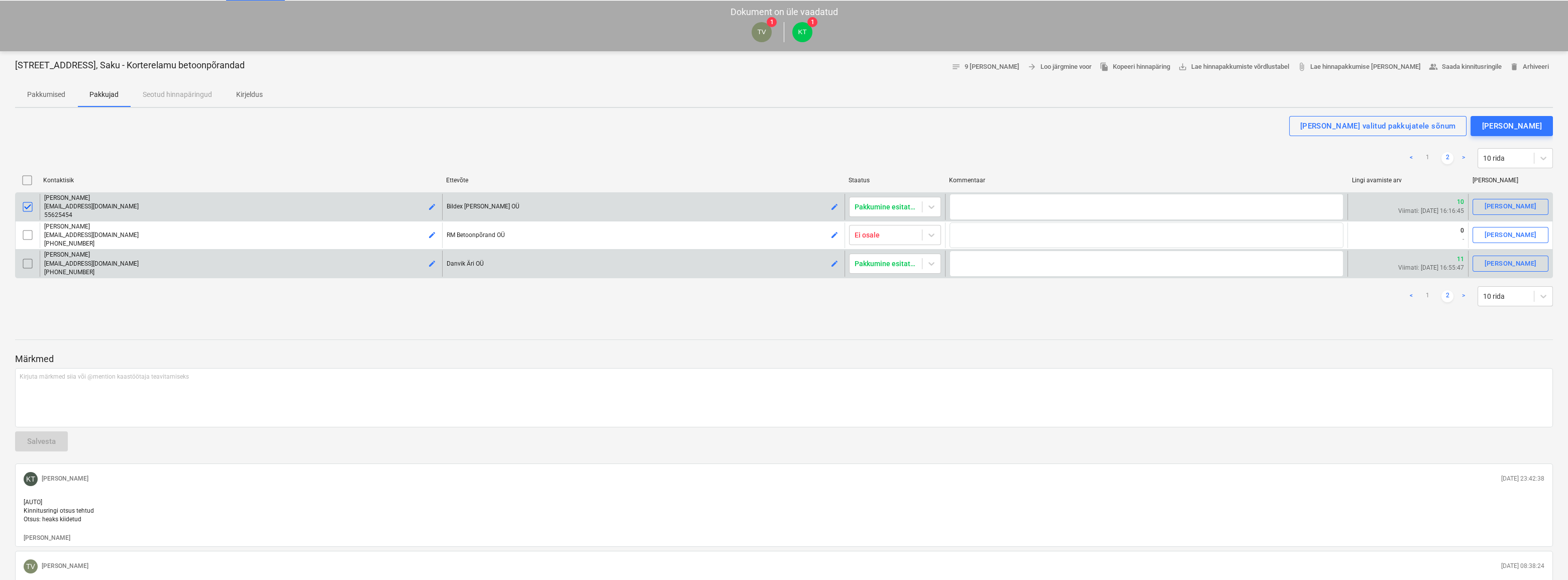
click at [28, 266] on input "checkbox" at bounding box center [27, 263] width 16 height 16
click at [1400, 124] on div "[PERSON_NAME] valitud pakkujatele sõnum" at bounding box center [1378, 126] width 156 height 13
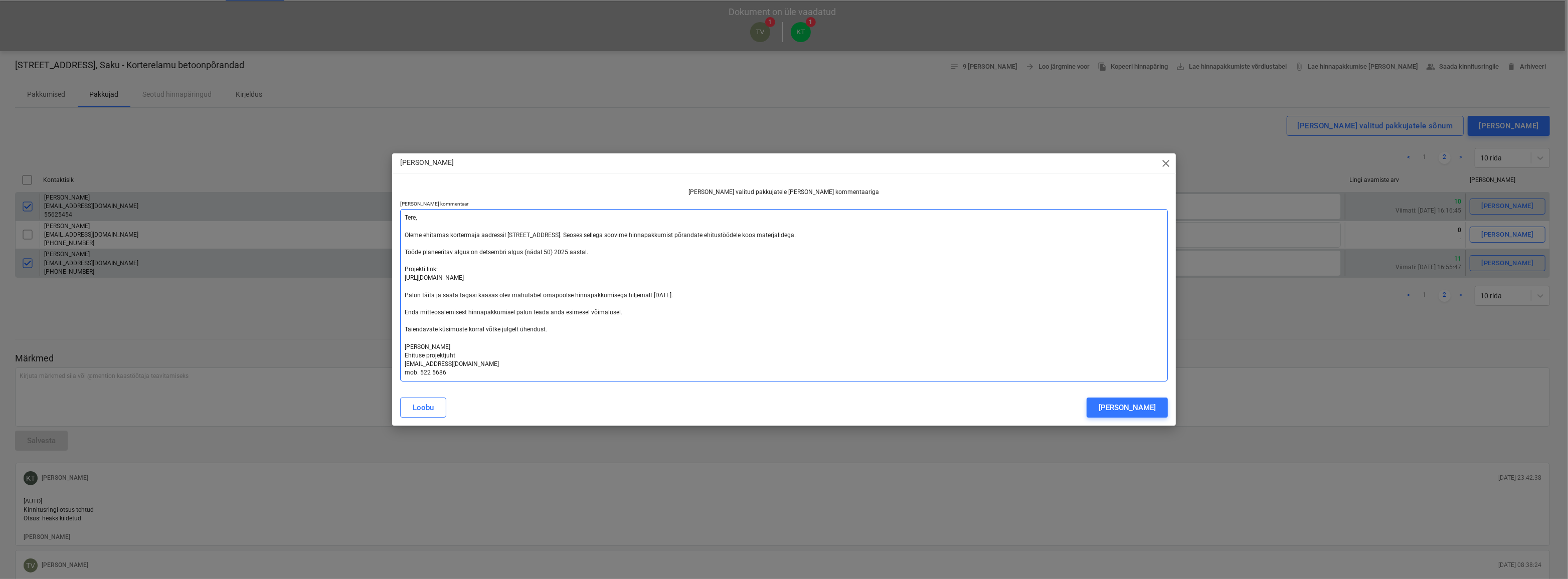
drag, startPoint x: 552, startPoint y: 329, endPoint x: 403, endPoint y: 235, distance: 176.2
click at [403, 235] on textarea "Tere, Oleme ehitamas kortermaja aadressil [STREET_ADDRESS]. Seoses sellega soov…" at bounding box center [784, 295] width 768 height 172
type textarea "x"
type textarea "Tere, T [PERSON_NAME] Ehituse projektjuht [EMAIL_ADDRESS][DOMAIN_NAME] mob. 522…"
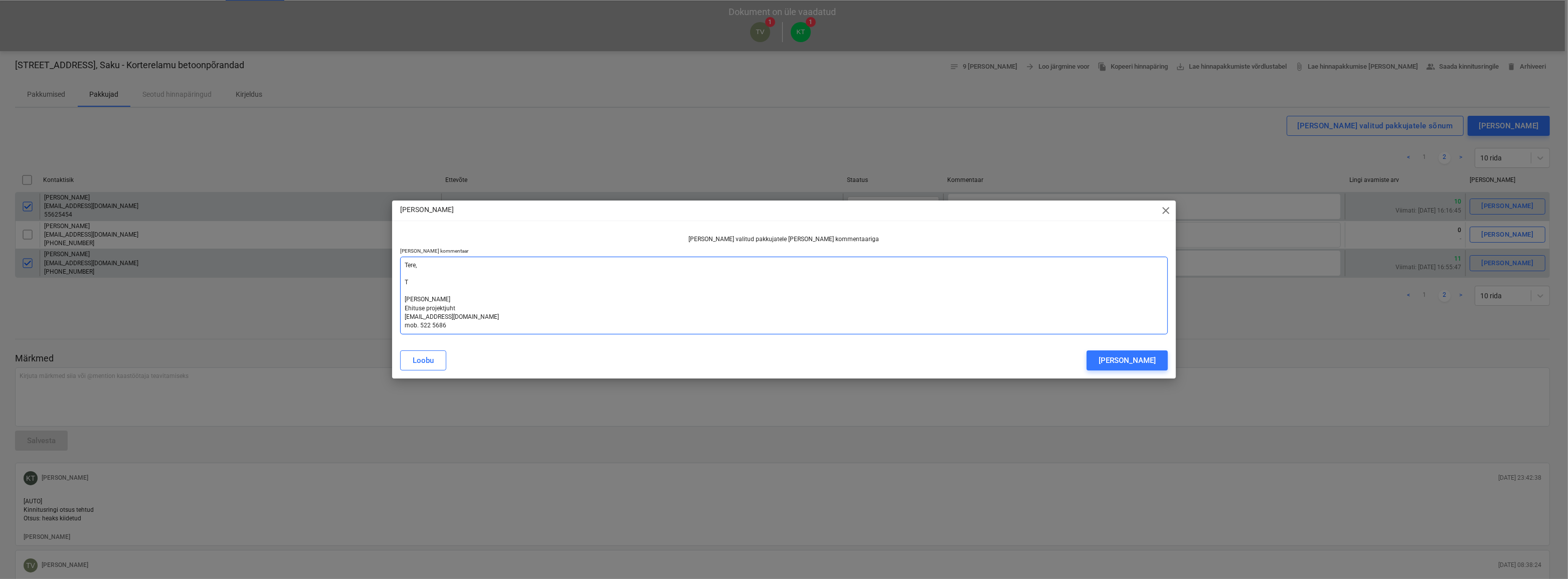
type textarea "x"
type textarea "Tere, [PERSON_NAME] Ehituse projektjuht [EMAIL_ADDRESS][DOMAIN_NAME] mob. 522 5…"
type textarea "x"
type textarea "Tere, Tän [PERSON_NAME] Ehituse projektjuht [EMAIL_ADDRESS][DOMAIN_NAME] mob. 5…"
type textarea "x"
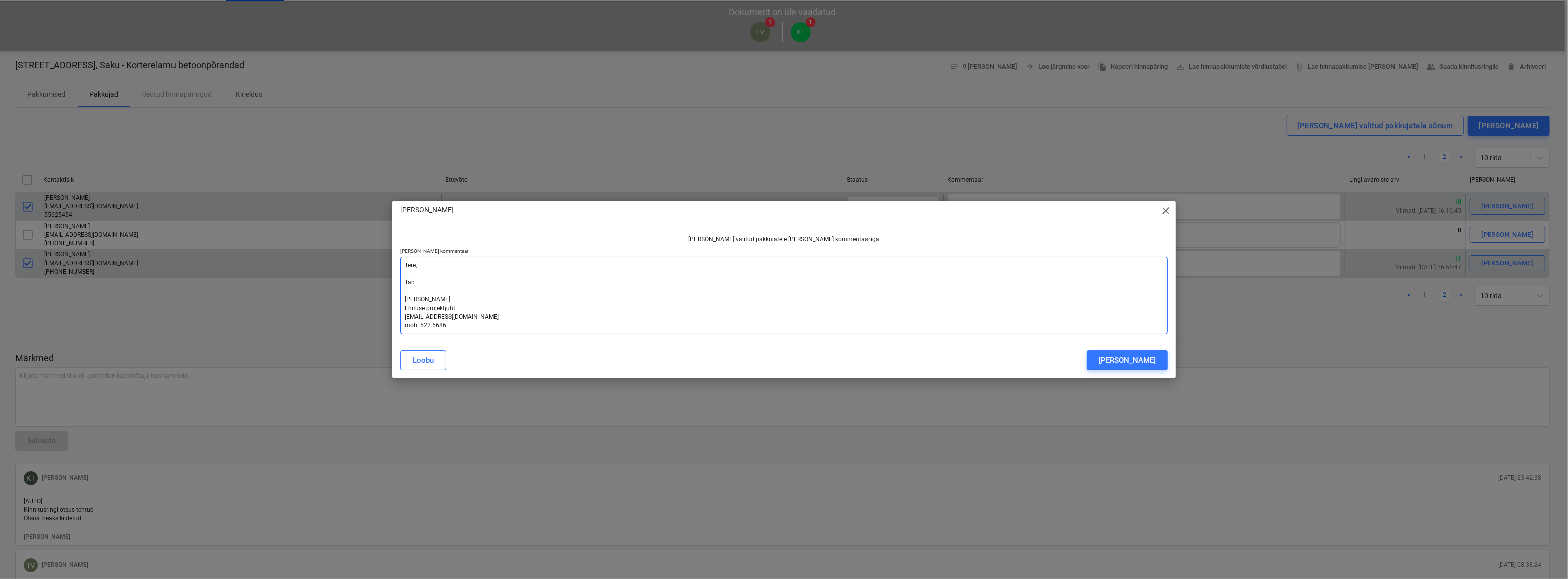
type textarea "Tere, [PERSON_NAME] Ehituse projektjuht [EMAIL_ADDRESS][DOMAIN_NAME] mob. 522 5…"
type textarea "x"
type textarea "Tere, Tänan [PERSON_NAME] Ehituse projektjuht [EMAIL_ADDRESS][DOMAIN_NAME] mob.…"
type textarea "x"
type textarea "Tere, [GEOGRAPHIC_DATA], [PERSON_NAME] Ehituse projektjuht [EMAIL_ADDRESS][DOMA…"
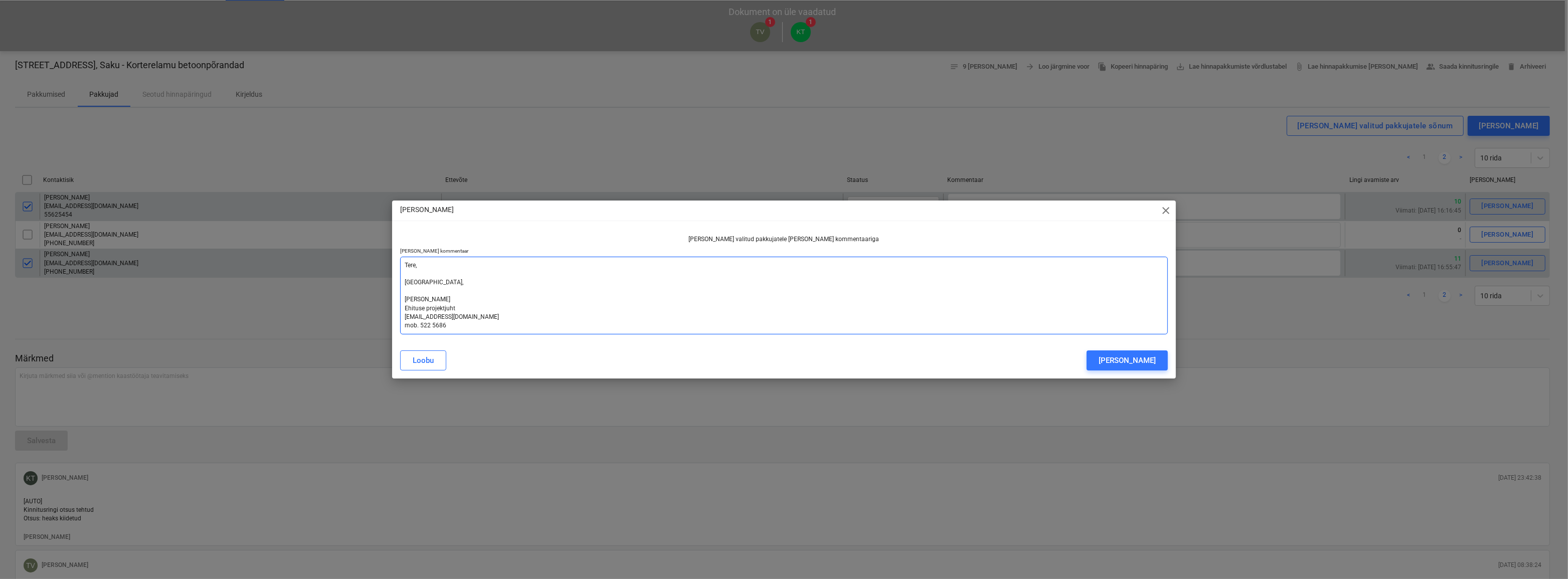
type textarea "x"
type textarea "Tere, [GEOGRAPHIC_DATA], [PERSON_NAME] Ehituse projektjuht [EMAIL_ADDRESS][DOMA…"
type textarea "x"
type textarea "Tere, Tänan, e [PERSON_NAME] Ehituse projektjuht [EMAIL_ADDRESS][DOMAIN_NAME] m…"
type textarea "x"
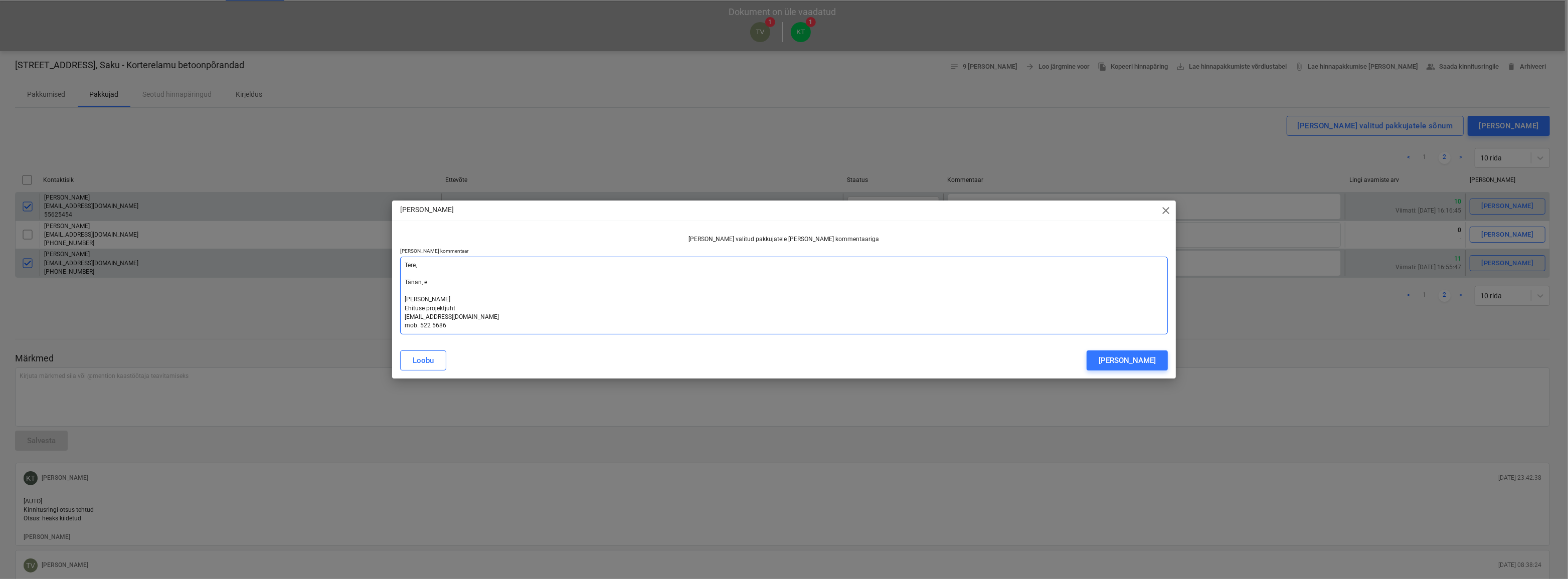
type textarea "Tere, Tänan, et [PERSON_NAME] Ehituse projektjuht [EMAIL_ADDRESS][DOMAIN_NAME] …"
type textarea "x"
type textarea "Tere, Tänan, et [PERSON_NAME] Ehituse projektjuht [EMAIL_ADDRESS][DOMAIN_NAME] …"
type textarea "x"
type textarea "Tere, Tänan, et e [PERSON_NAME] Ehituse projektjuht [EMAIL_ADDRESS][DOMAIN_NAME…"
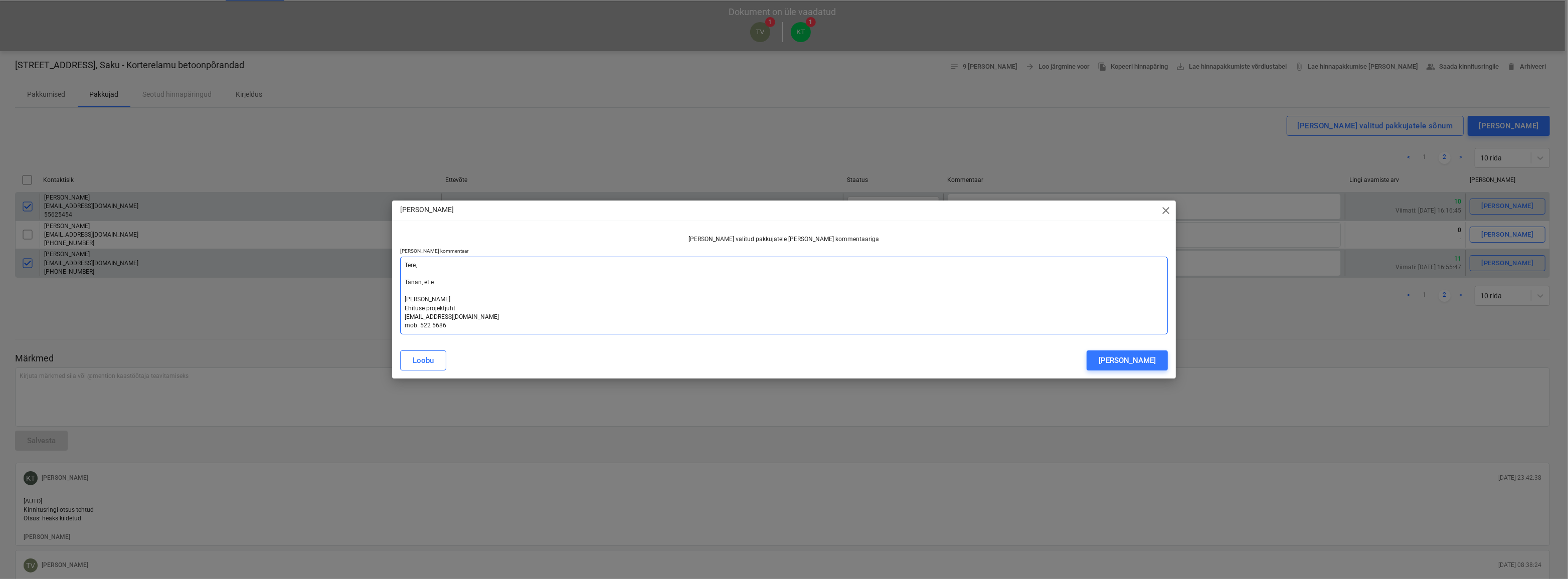
type textarea "x"
type textarea "Tere, Tänan, et [PERSON_NAME] Ehituse projektjuht [EMAIL_ADDRESS][DOMAIN_NAME] …"
type textarea "x"
type textarea "Tere, Tänan, et esi [PERSON_NAME] Ehituse projektjuht [EMAIL_ADDRESS][DOMAIN_NA…"
type textarea "x"
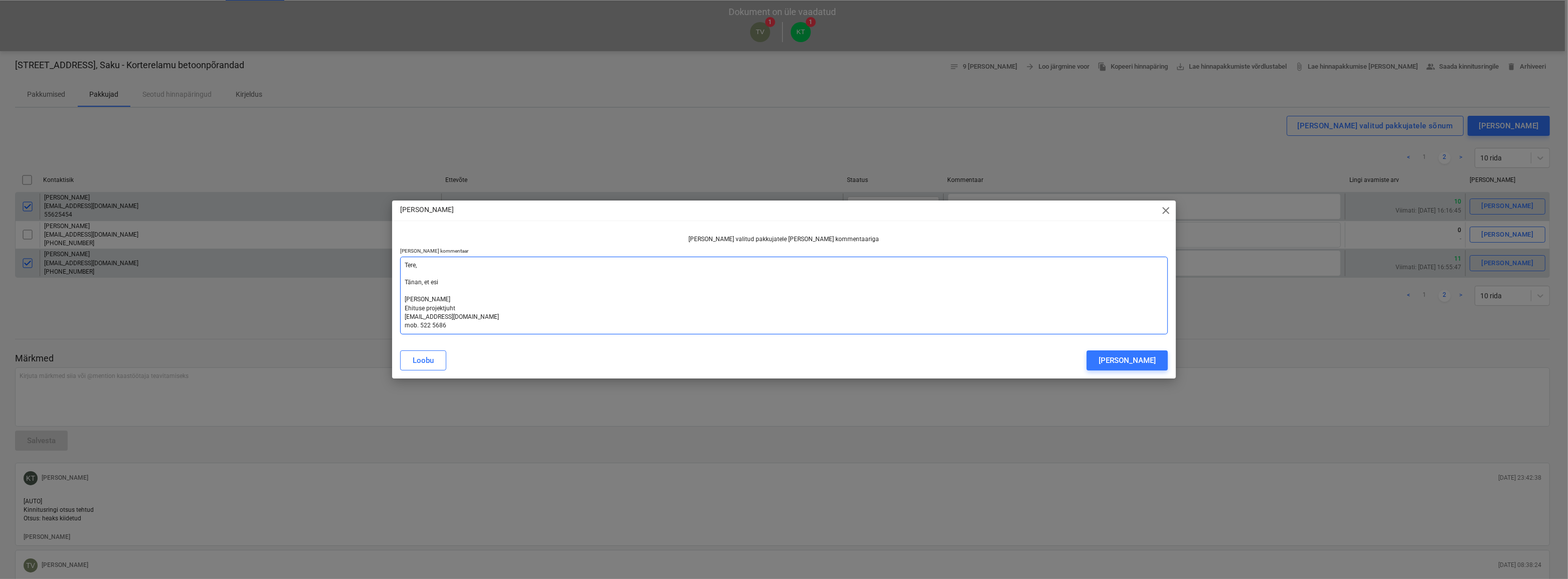
type textarea "Tere, Tänan, et esit [PERSON_NAME] Ehituse projektjuht [EMAIL_ADDRESS][DOMAIN_N…"
type textarea "x"
type textarea "Tere, Tänan, et [PERSON_NAME] Ehituse projektjuht [EMAIL_ADDRESS][DOMAIN_NAME] …"
type textarea "x"
type textarea "Tere, Tänan, et esitas [PERSON_NAME] Ehituse projektjuht [EMAIL_ADDRESS][DOMAIN…"
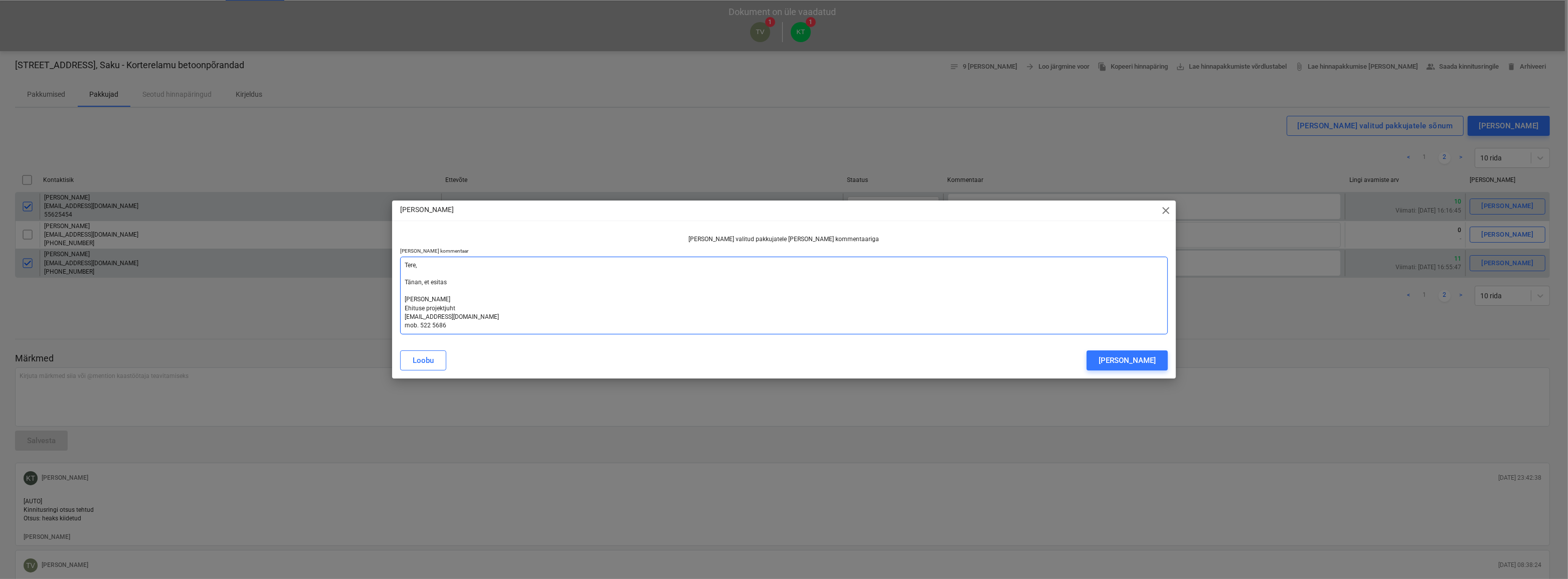
type textarea "x"
type textarea "Tere, Tänan, et esitasi [PERSON_NAME] Ehituse projektjuht [EMAIL_ADDRESS][DOMAI…"
type textarea "x"
type textarea "Tere, Tänan, et esitasit [PERSON_NAME] Ehituse projektjuht [EMAIL_ADDRESS][DOMA…"
type textarea "x"
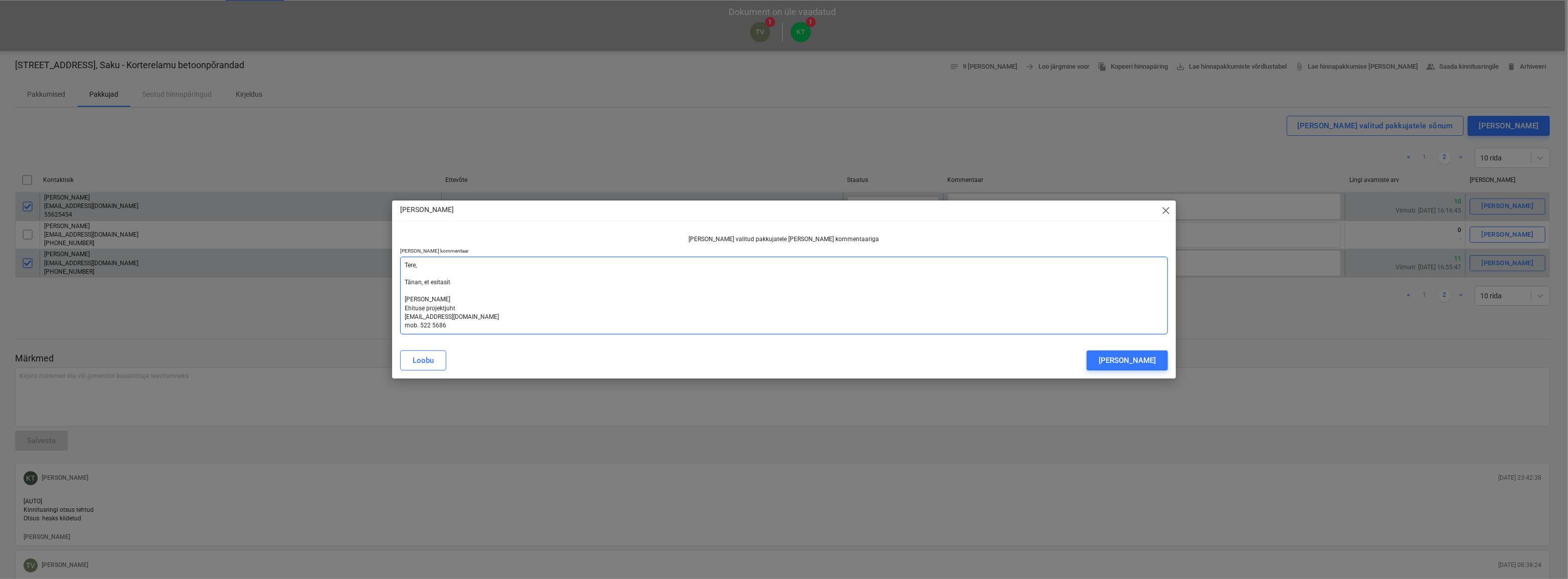
type textarea "Tere, Tänan, et esitasite [PERSON_NAME] Ehituse projektjuht [EMAIL_ADDRESS][DOM…"
type textarea "x"
type textarea "Tere, Tänan, et esitasite [PERSON_NAME] Ehituse projektjuht [EMAIL_ADDRESS][DOM…"
type textarea "x"
type textarea "Tere, Tänan, et esitasite o [PERSON_NAME] Ehituse projektjuht [EMAIL_ADDRESS][D…"
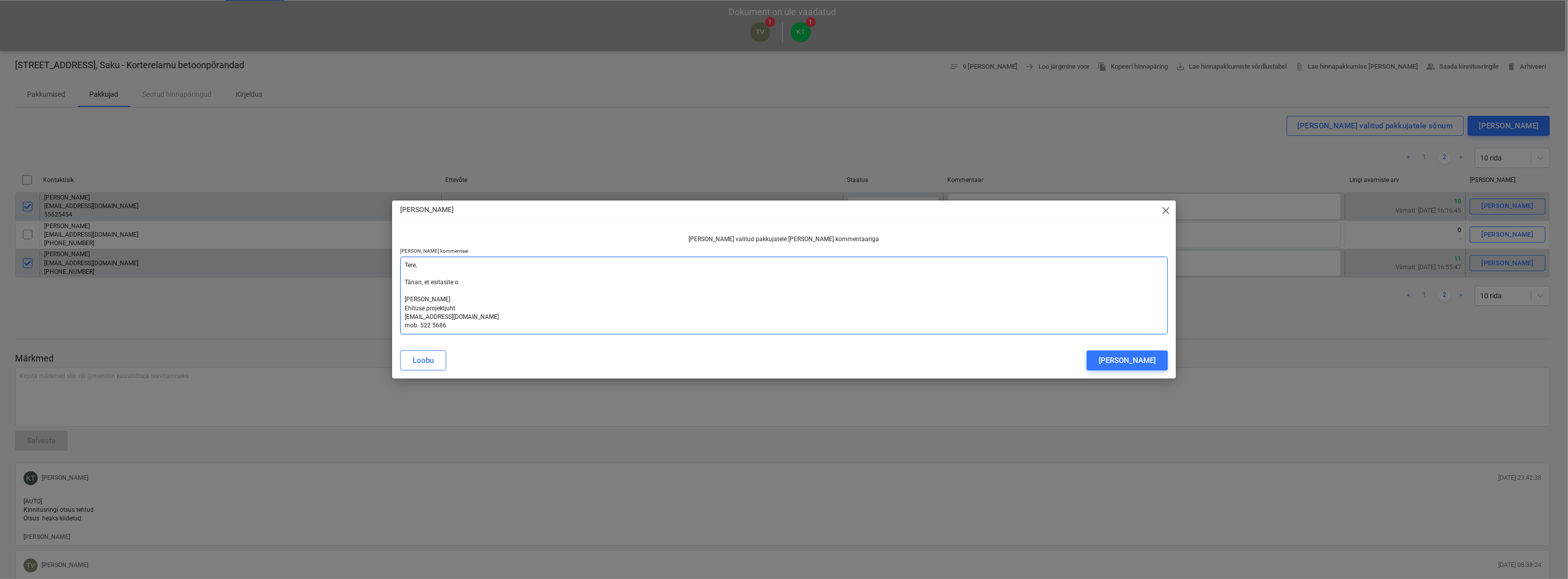
type textarea "x"
type textarea "Tere, Tänan, et esitasite [PERSON_NAME] Ehituse projektjuht [EMAIL_ADDRESS][DOM…"
type textarea "x"
type textarea "Tere, [PERSON_NAME], et esitasite [PERSON_NAME] Ehituse projektjuht [EMAIL_ADDR…"
type textarea "x"
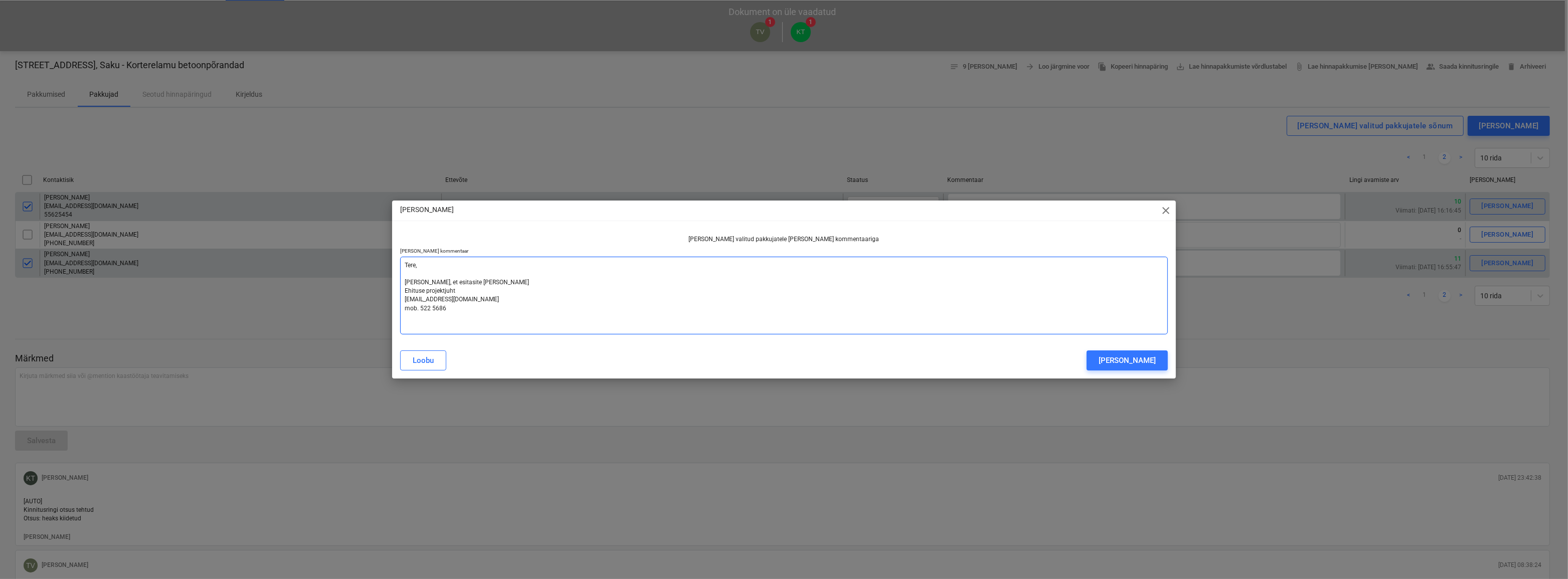
type textarea "Tere, [PERSON_NAME], et esitasite omap [PERSON_NAME] Ehituse projektjuht [EMAIL…"
type textarea "x"
type textarea "Tere, Tänan, et esitasite omapo [PERSON_NAME] Ehituse projektjuht [EMAIL_ADDRES…"
type textarea "x"
type textarea "Tere, [PERSON_NAME], et esitasite omapoo [PERSON_NAME] Ehituse projektjuht [EMA…"
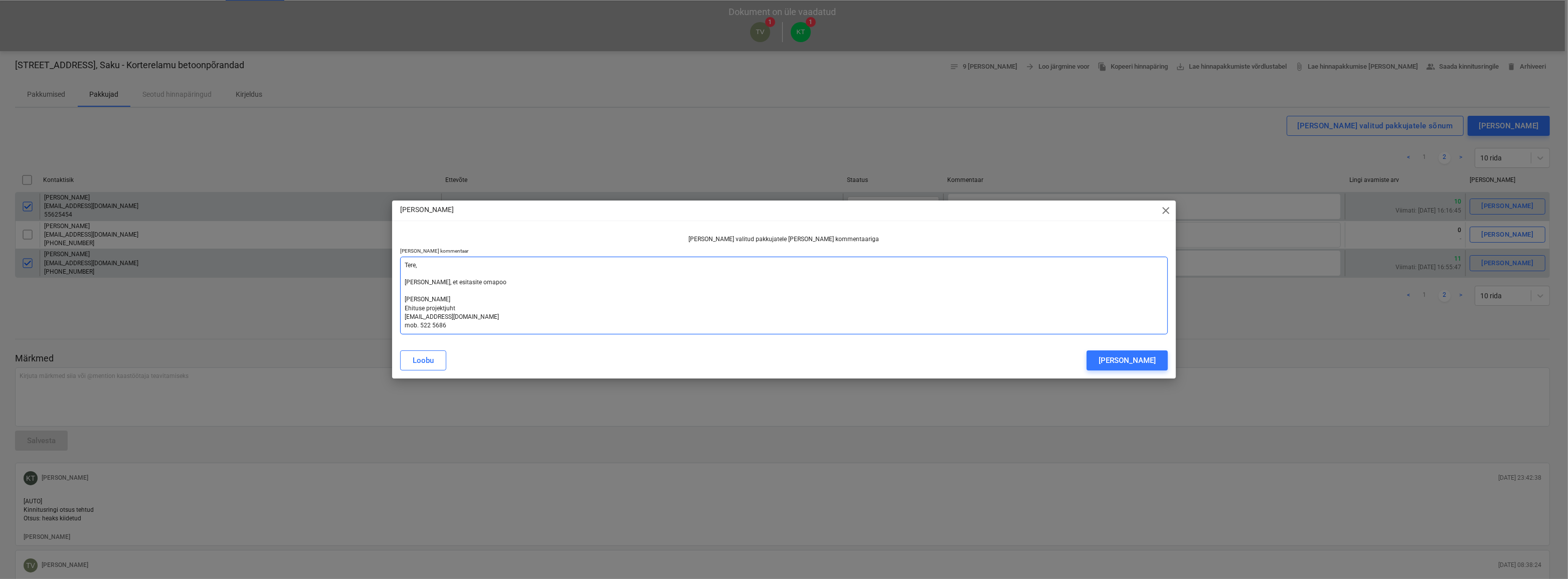
type textarea "x"
type textarea "Tere, [PERSON_NAME], et esitasite omapool [PERSON_NAME] Ehituse projektjuht [EM…"
type textarea "x"
type textarea "Tere, Tänan, et esitasite omapools [PERSON_NAME] Ehituse projektjuht [EMAIL_ADD…"
type textarea "x"
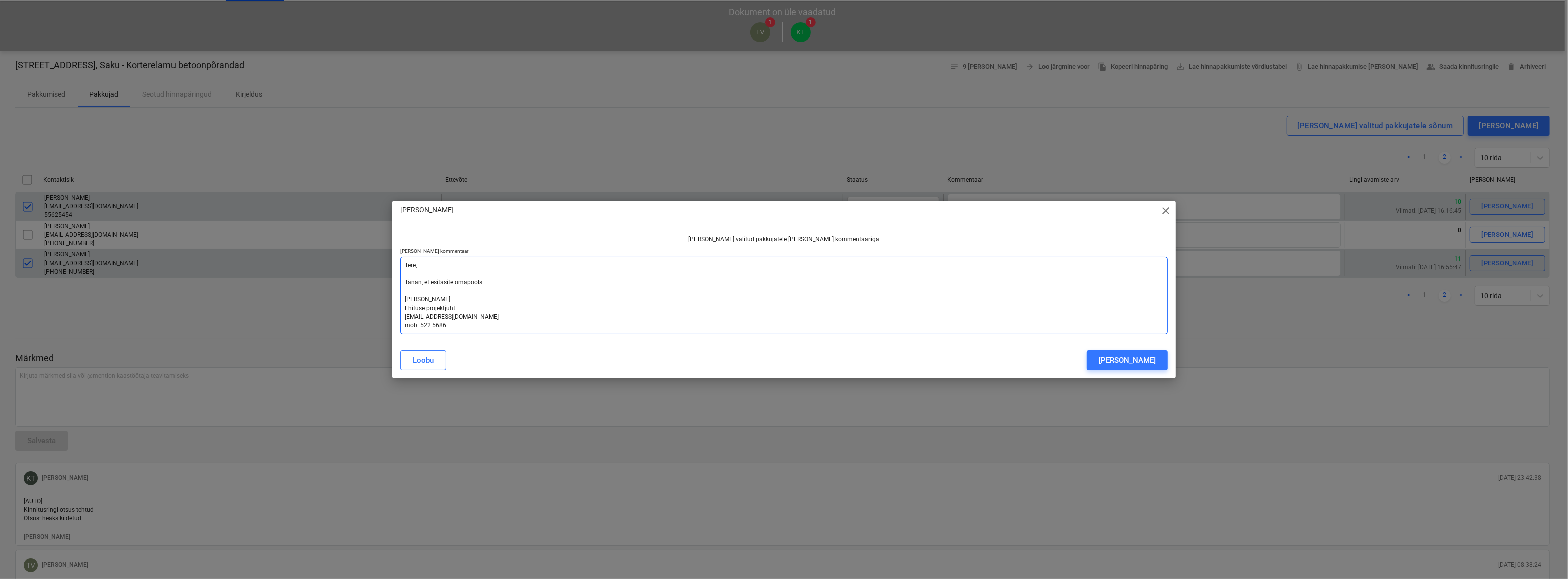
type textarea "Tere, Tänan, et esitasite omapoolse [PERSON_NAME] Ehituse projektjuht [EMAIL_AD…"
type textarea "x"
type textarea "Tere, Tänan, et esitasite omapoolse [PERSON_NAME] Ehituse projektjuht [EMAIL_AD…"
type textarea "x"
type textarea "Tere, Tänan, et esitasite omapoolse p [PERSON_NAME] Ehituse projektjuht [EMAIL_…"
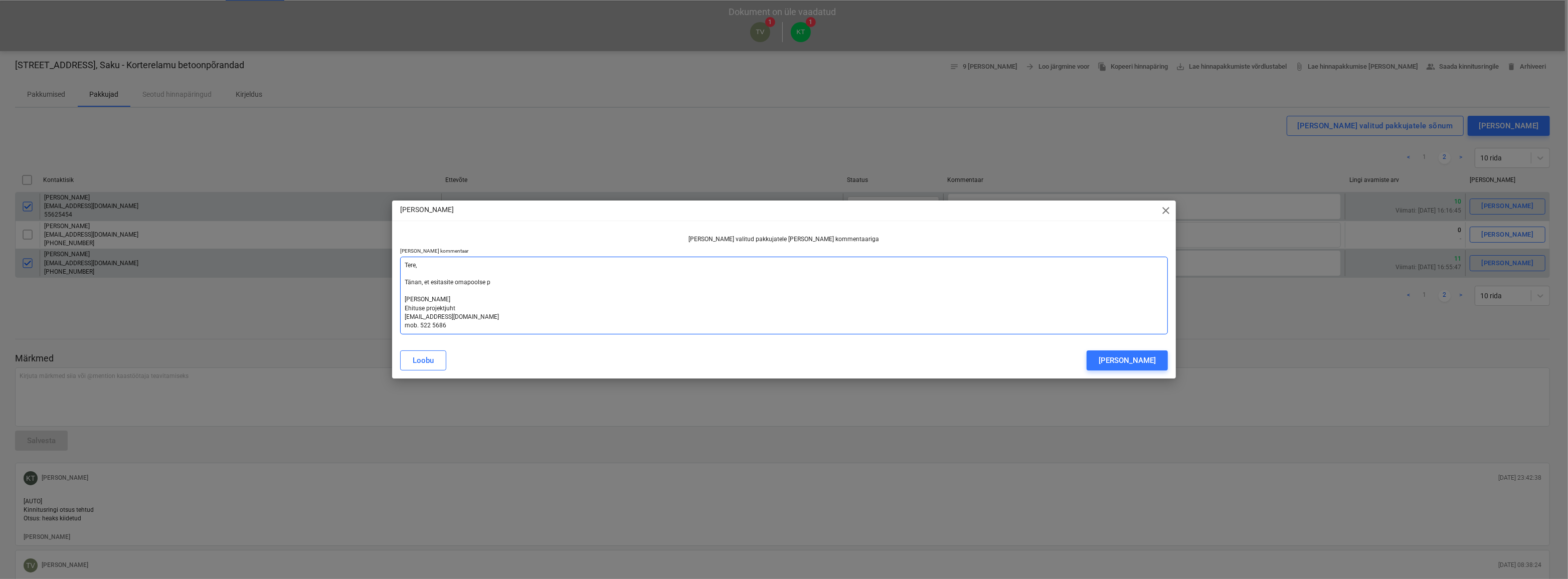
type textarea "x"
type textarea "Tere, [PERSON_NAME], et esitasite omapoolse pa [PERSON_NAME] Ehituse projektjuh…"
type textarea "x"
type textarea "Tere, Tänan, et esitasite omapoolse pak [PERSON_NAME] Ehituse projektjuht [EMAI…"
type textarea "x"
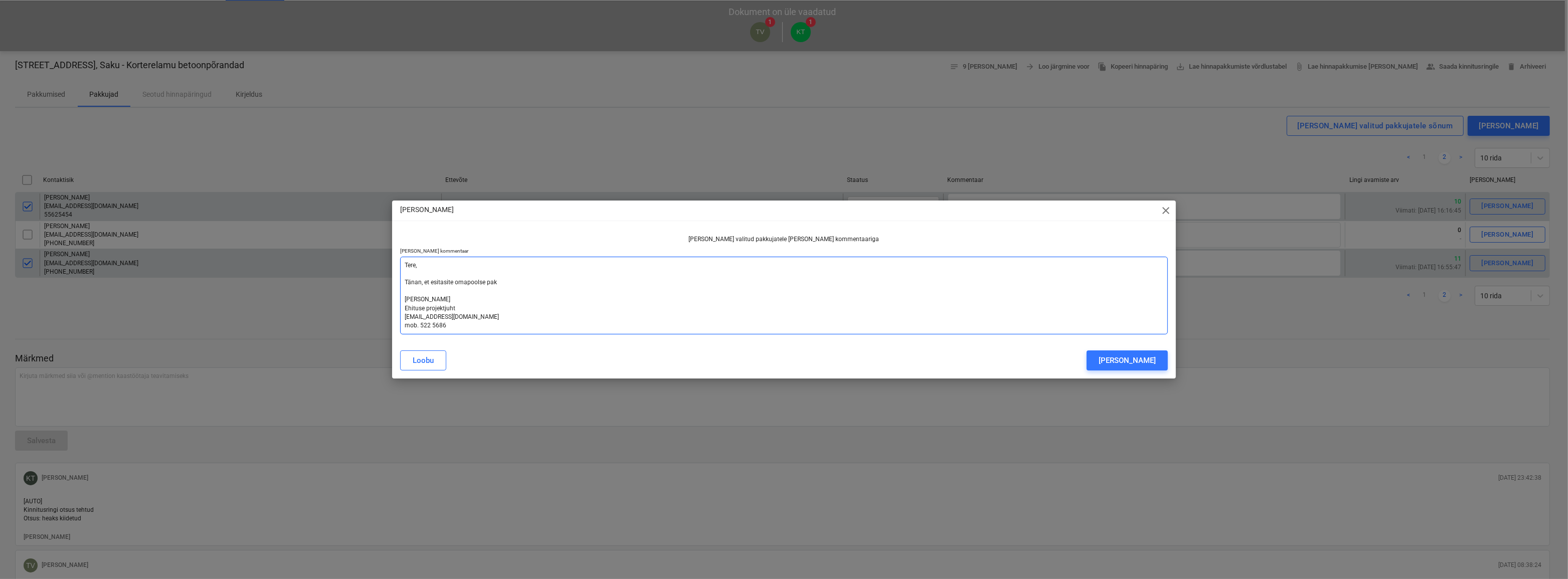
type textarea "Tere, Tänan, et esitasite omapoolse pakk [PERSON_NAME] Ehituse projektjuht [EMA…"
type textarea "x"
type textarea "Tere, Tänan, et esitasite omapoolse pakku [PERSON_NAME] Ehituse projektjuht [EM…"
type textarea "x"
type textarea "Tere, Tänan, et esitasite omapoolse pakkum [PERSON_NAME] Ehituse projektjuht [E…"
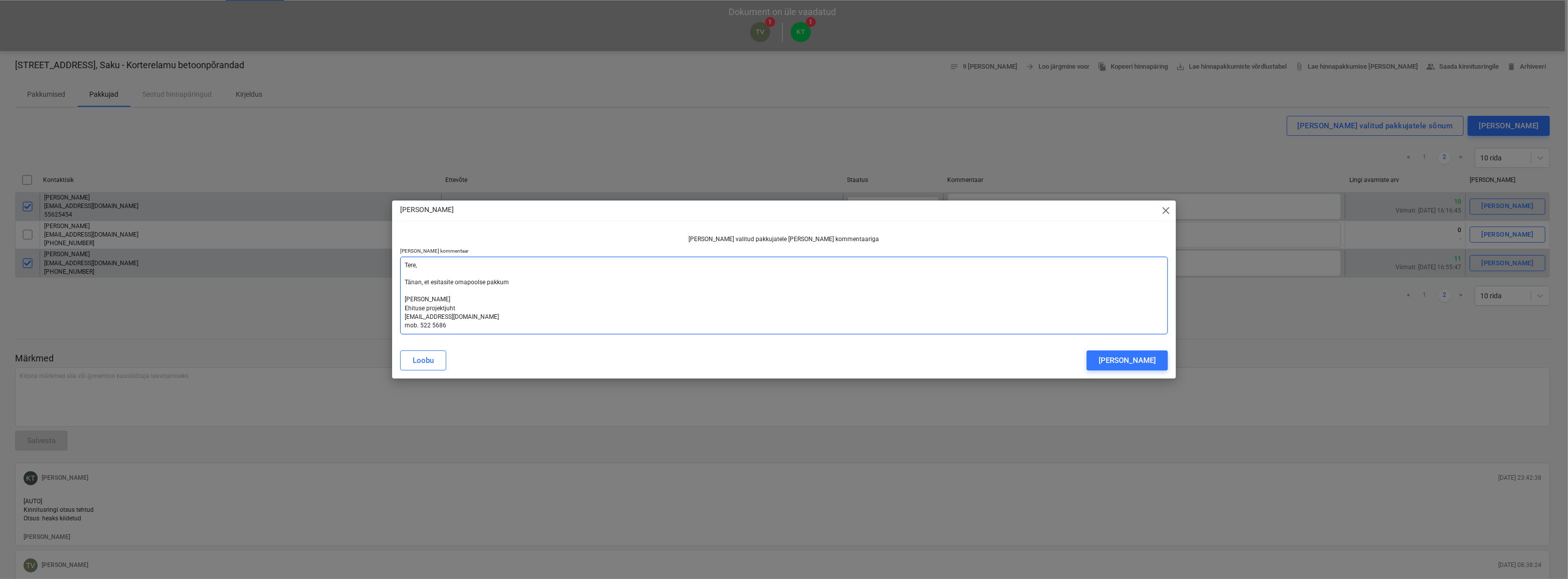
type textarea "x"
type textarea "Tere, Tänan, et esitasite omapoolse pakkumi [PERSON_NAME] Ehituse projektjuht […"
type textarea "x"
type textarea "Tere, Tänan, et esitasite omapoolse pakkumis [PERSON_NAME] Ehituse projektjuht …"
type textarea "x"
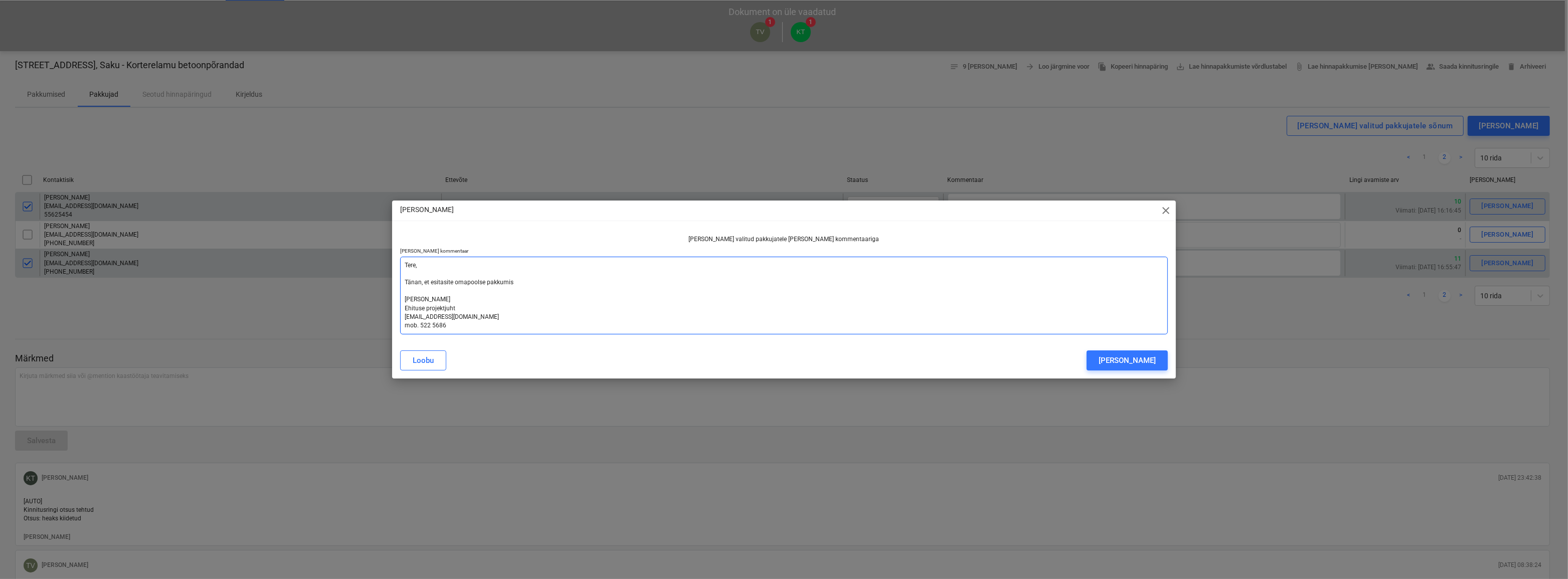
type textarea "Tere, Tänan, et esitasite omapoolse pakkumise [PERSON_NAME] Ehituse projektjuht…"
type textarea "x"
type textarea "Tere, Tänan, et esitasite omapoolse pakkumise [PERSON_NAME] Ehituse projektjuht…"
type textarea "x"
type textarea "Tere, Tänan, et esitasite omapoolse pakkumise S [PERSON_NAME] Ehituse projektju…"
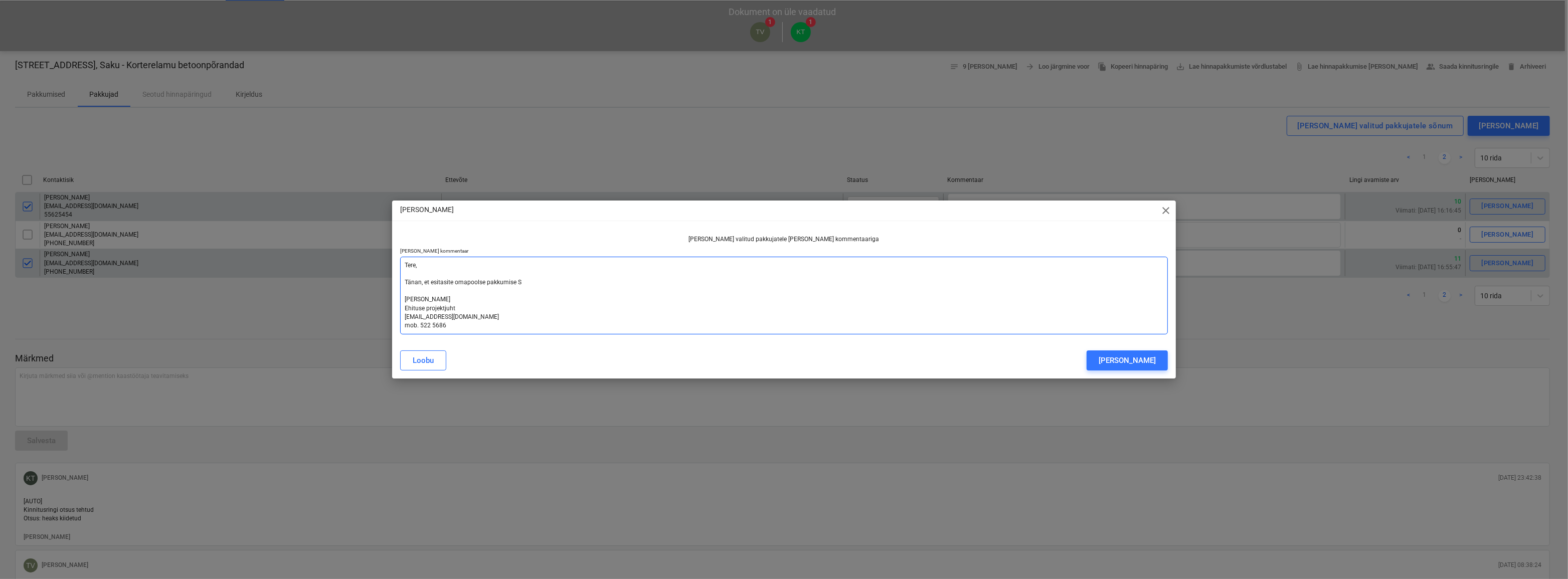
type textarea "x"
type textarea "Tere, Tänan, et esitasite omapoolse pakkumise So [PERSON_NAME] Ehituse projektj…"
type textarea "x"
type textarea "Tere, Tänan, et esitasite omapoolse pakkumise [PERSON_NAME] Ehituse projektjuht…"
type textarea "x"
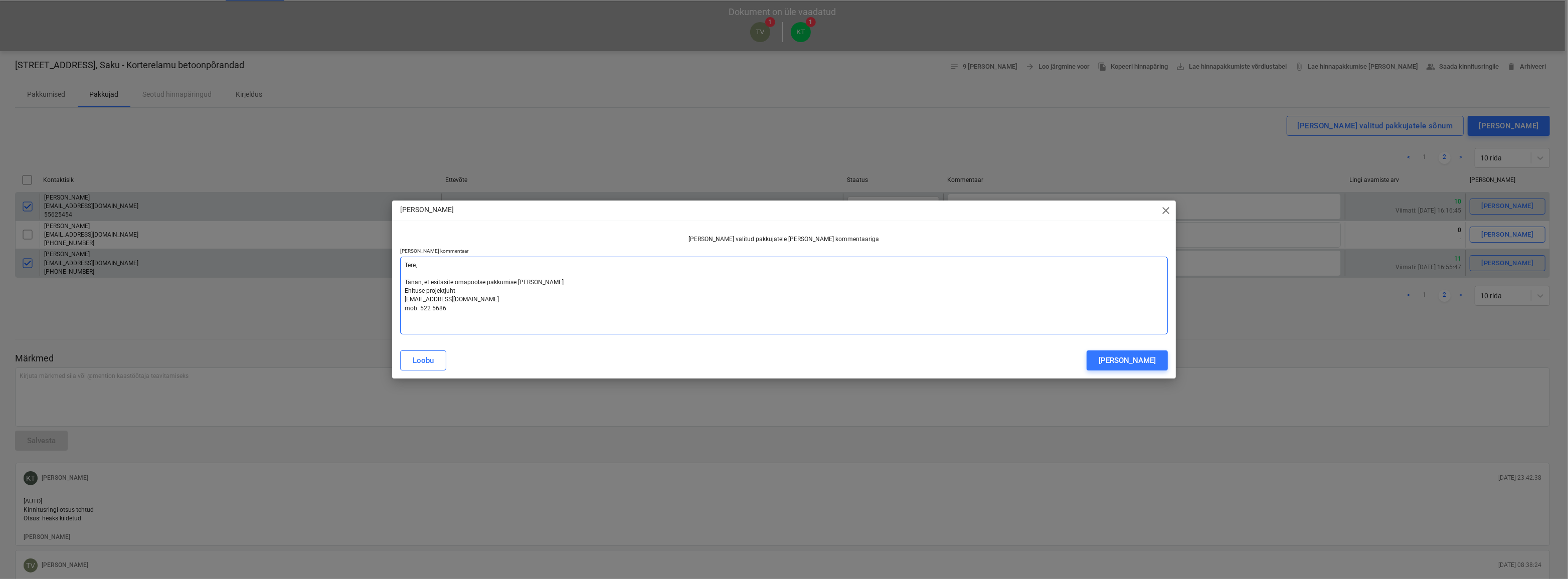
type textarea "Tere, Tänan, et esitasite omapoolse pakkumise [PERSON_NAME] Ehituse projektjuht…"
type textarea "x"
type textarea "Tere, Tänan, et esitasite omapoolse pakkumise [PERSON_NAME] Ehituse projektjuht…"
type textarea "x"
type textarea "Tere, Tänan, et esitasite omapoolse pakkumise Soo [PERSON_NAME] Ehituse projekt…"
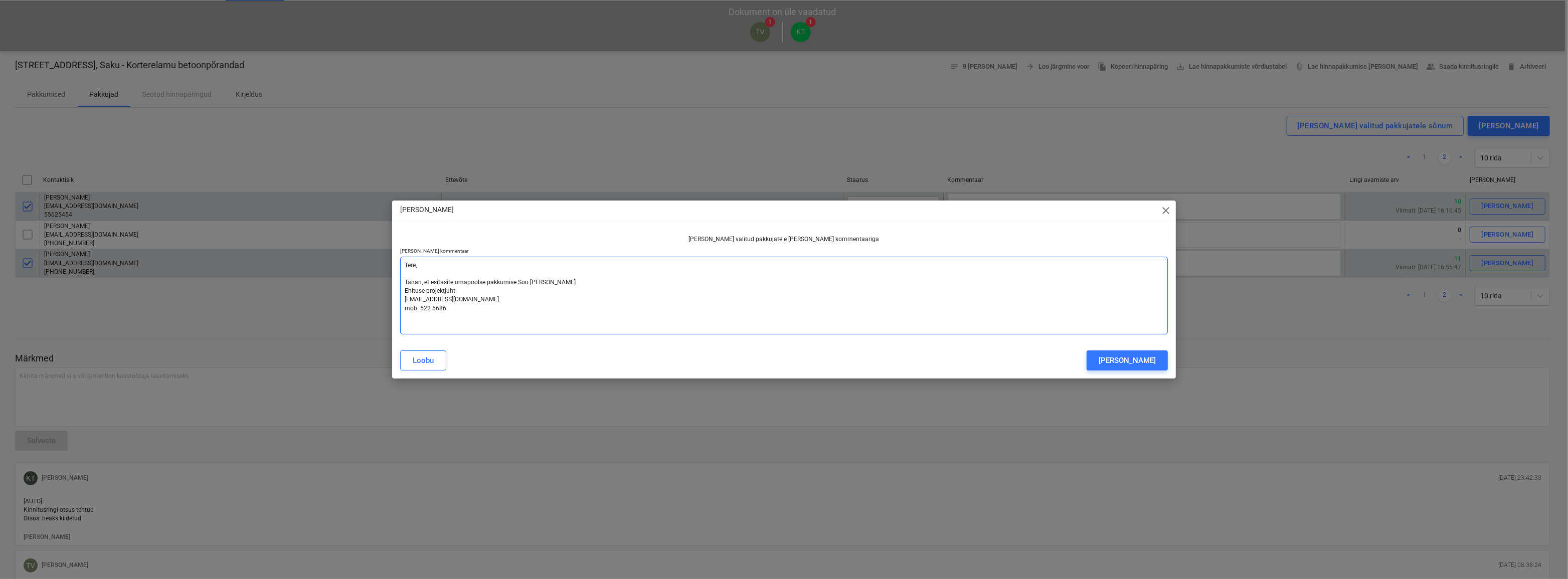
type textarea "x"
type textarea "Tere, Tänan, et esitasite omapoolse pakkumise Soo tee [PERSON_NAME] Ehituse pro…"
type textarea "x"
type textarea "Tere, Tänan, et esitasite omapoolse pakkumise Soo tee [PERSON_NAME] Ehituse pro…"
type textarea "x"
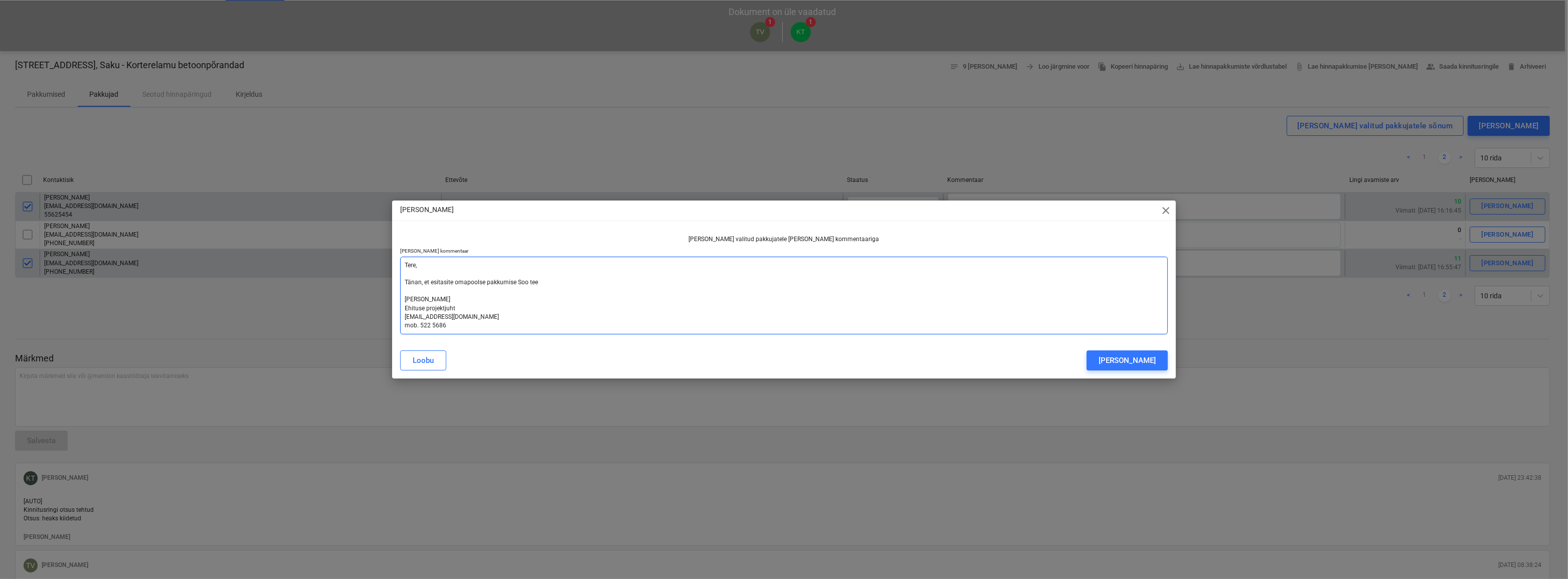
type textarea "Tere, Tänan, et esitasite omapoolse pakkumise Soo tee 5 [PERSON_NAME] Ehituse p…"
type textarea "x"
type textarea "Tere, Tänan, et esitasite omapoolse pakkumise [STREET_ADDRESS], [PERSON_NAME] E…"
type textarea "x"
type textarea "Tere, Tänan, et esitasite omapoolse pakkumise [STREET_ADDRESS], [PERSON_NAME] E…"
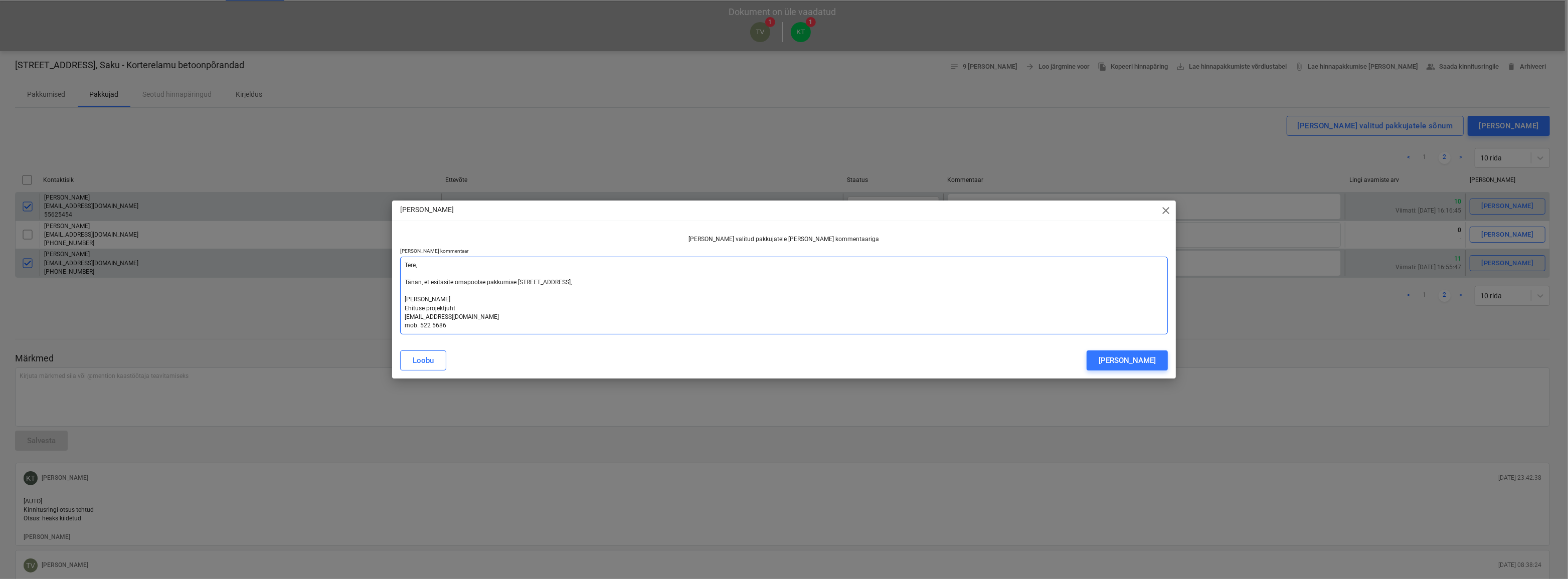
type textarea "x"
type textarea "Tere, Tänan, et esitasite omapoolse pakkumise Soo tee 5, S [PERSON_NAME] Ehitus…"
type textarea "x"
type textarea "Tere, Tänan, et esitasite omapoolse pakkumise Soo tee 5, [PERSON_NAME] Ehituse …"
type textarea "x"
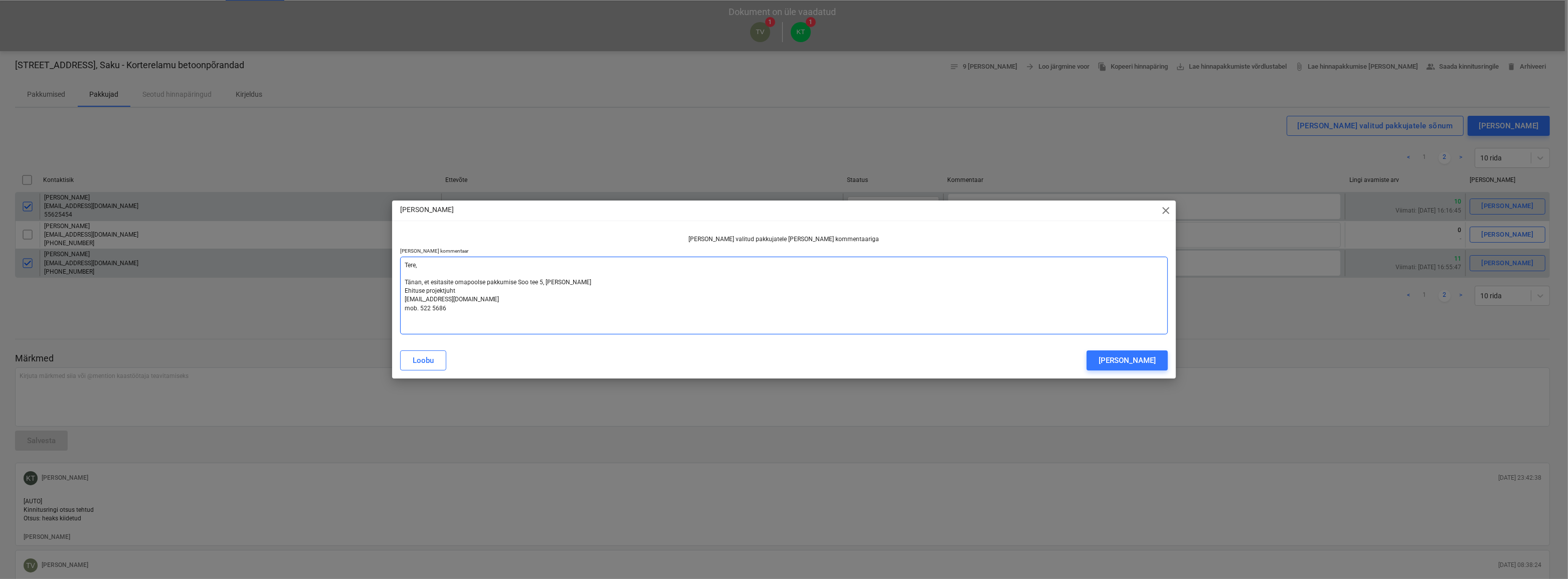
type textarea "Tere, Tänan, et esitasite omapoolse pakkumise Soo tee 5, Sak [PERSON_NAME] Ehit…"
type textarea "x"
type textarea "Tere, Tänan, et esitasite omapoolse pakkumise [STREET_ADDRESS] Tanel Villmäe Eh…"
type textarea "x"
type textarea "Tere, Tänan, et esitasite omapoolse pakkumise [STREET_ADDRESS] Tanel Villmäe Eh…"
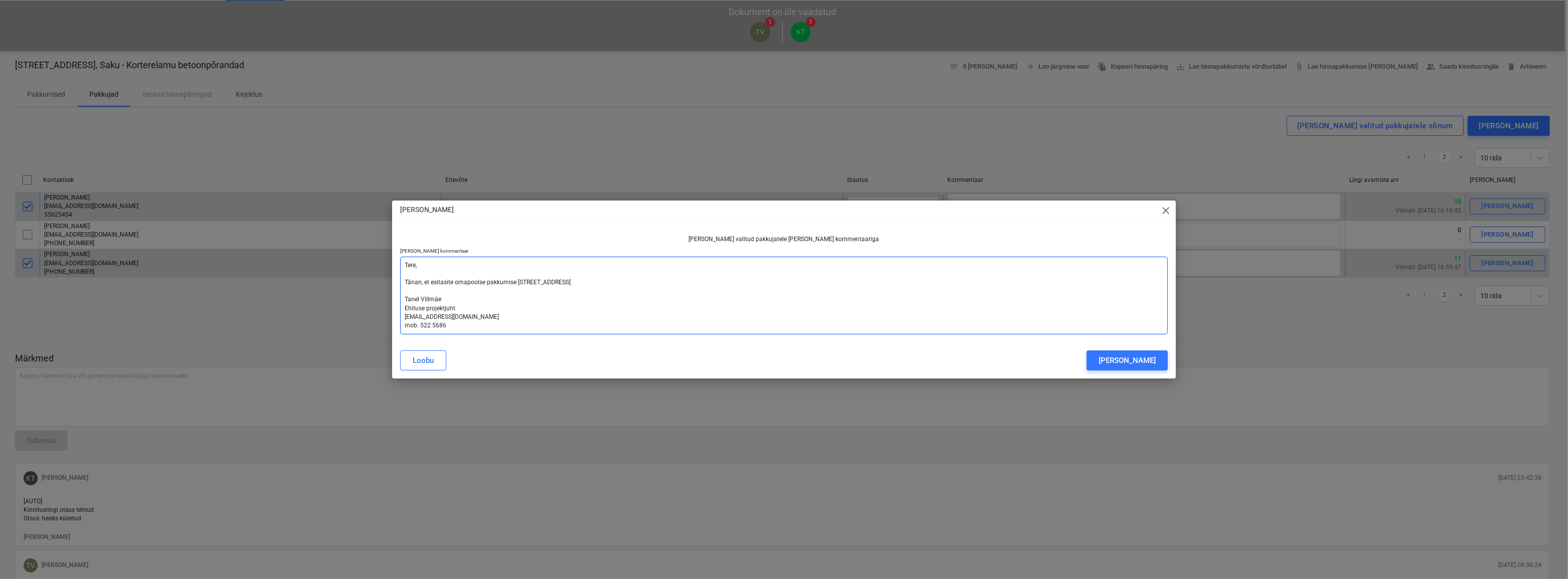
type textarea "x"
type textarea "Tere, Tänan, et esitasite omapoolse pakkumise Soo tee 5, [PERSON_NAME] Ehituse …"
type textarea "x"
type textarea "Tere, Tänan, et esitasite omapoolse pakkumise Soo tee 5, Saku ko [PERSON_NAME] …"
type textarea "x"
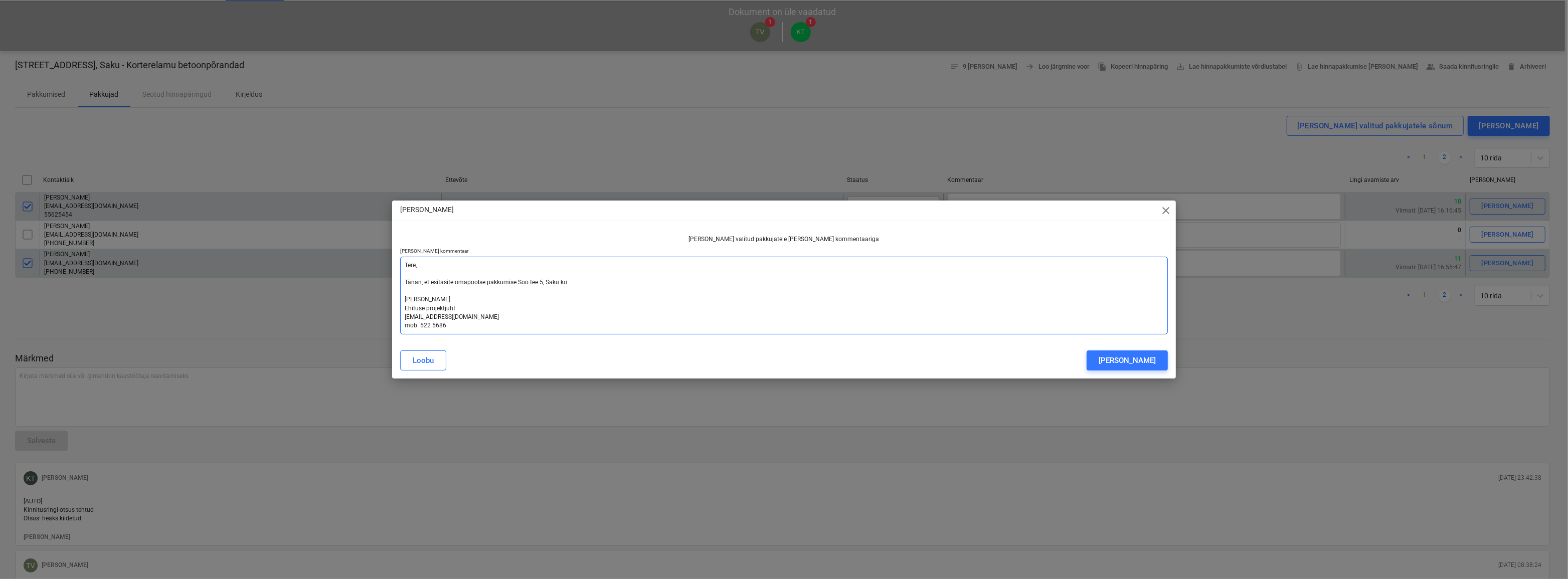
type textarea "Tere, Tänan, et esitasite omapoolse pakkumise Soo tee 5, Saku kor [PERSON_NAME]…"
type textarea "x"
type textarea "Tere, Tänan, et esitasite omapoolse pakkumise Soo tee 5, [PERSON_NAME] [PERSON_…"
type textarea "x"
type textarea "Tere, Tänan, et esitasite omapoolse pakkumise Soo tee 5, [PERSON_NAME] [PERSON_…"
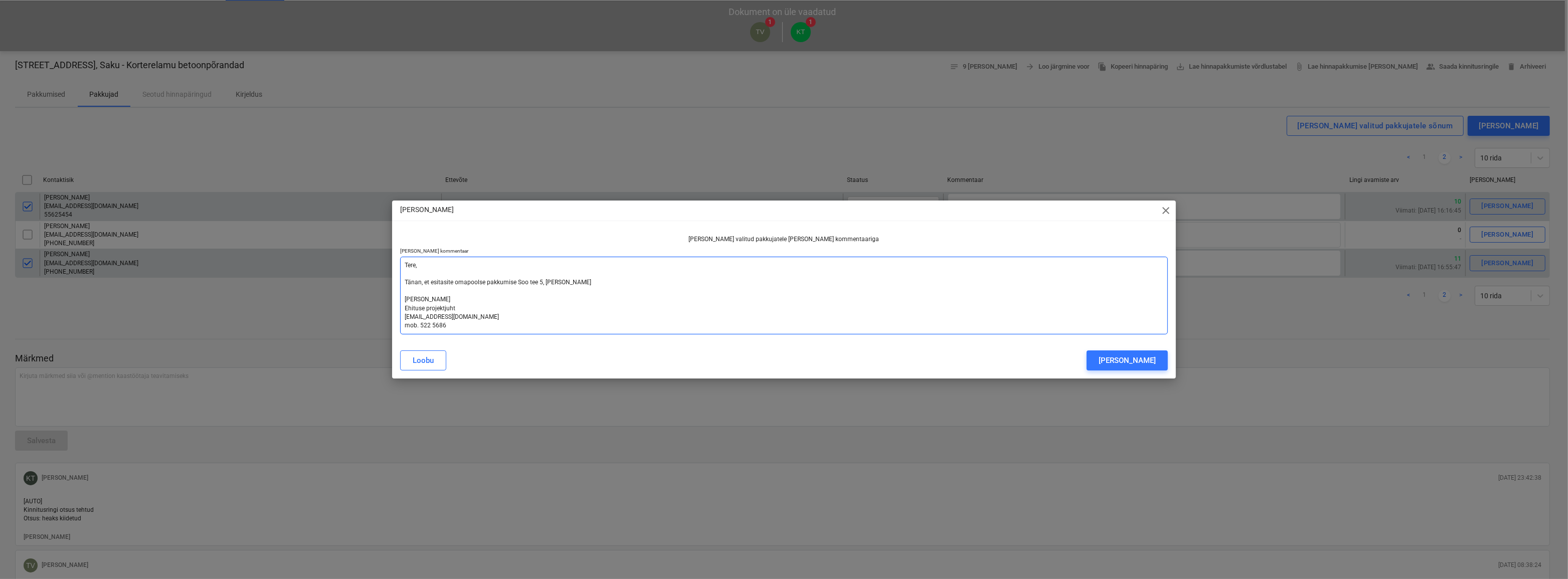
type textarea "x"
type textarea "Tere, Tänan, et esitasite omapoolse pakkumise Soo tee 5, [PERSON_NAME] [PERSON_…"
type textarea "x"
type textarea "Tere, Tänan, et esitasite omapoolse pakkumise [STREET_ADDRESS] kortere [PERSON_…"
type textarea "x"
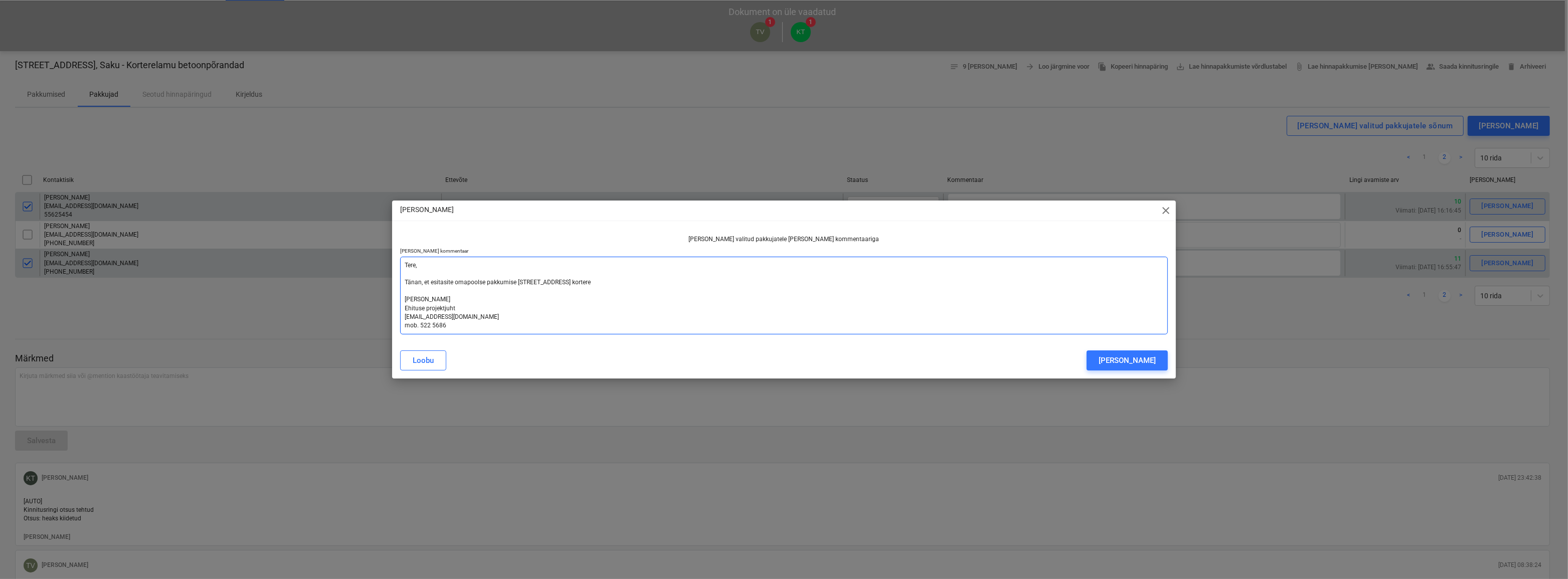
type textarea "Tere, Tänan, et esitasite omapoolse pakkumise [STREET_ADDRESS] korterel [PERSON…"
type textarea "x"
type textarea "Tere, Tänan, et esitasite omapoolse pakkumise [STREET_ADDRESS] korterela [PERSO…"
type textarea "x"
type textarea "Tere, Tänan, et esitasite omapoolse pakkumise [STREET_ADDRESS] korterelam [PERS…"
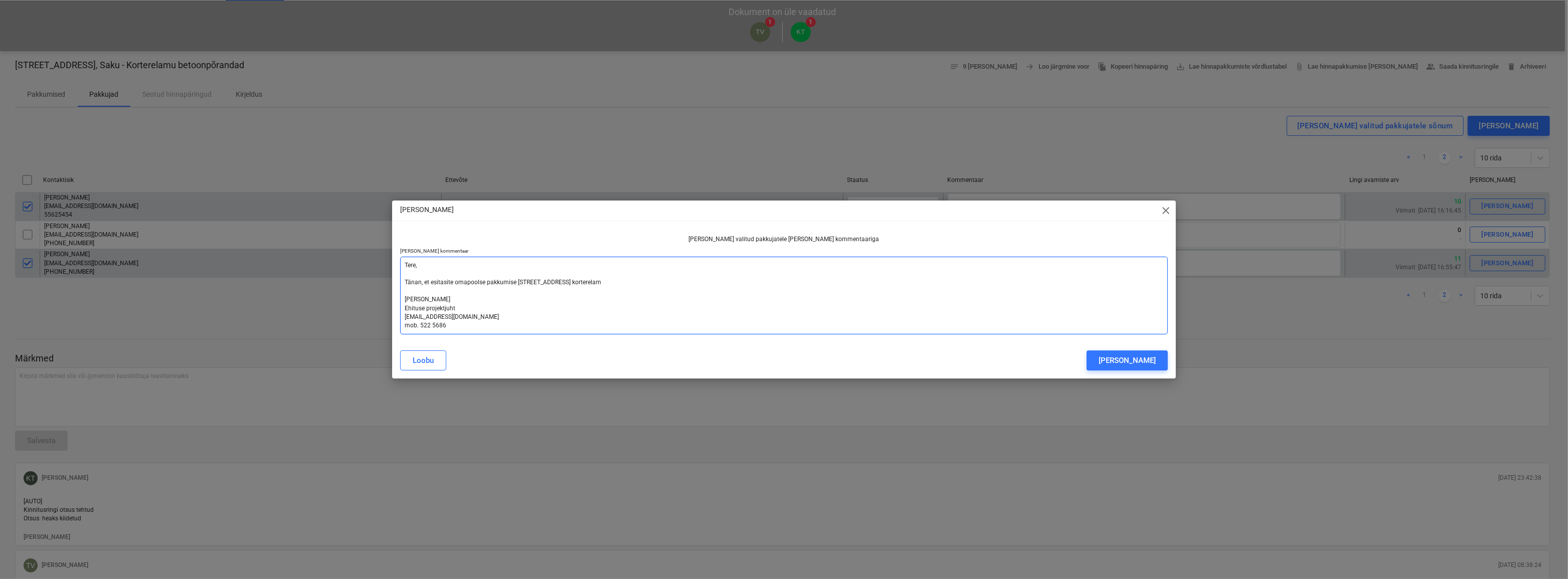
type textarea "x"
type textarea "Tere, Tänan, et esitasite omapoolse pakkumise [STREET_ADDRESS] korterelamu [PER…"
type textarea "x"
type textarea "Tere, Tänan, et esitasite omapoolse pakkumise [STREET_ADDRESS], Saku korterelam…"
type textarea "x"
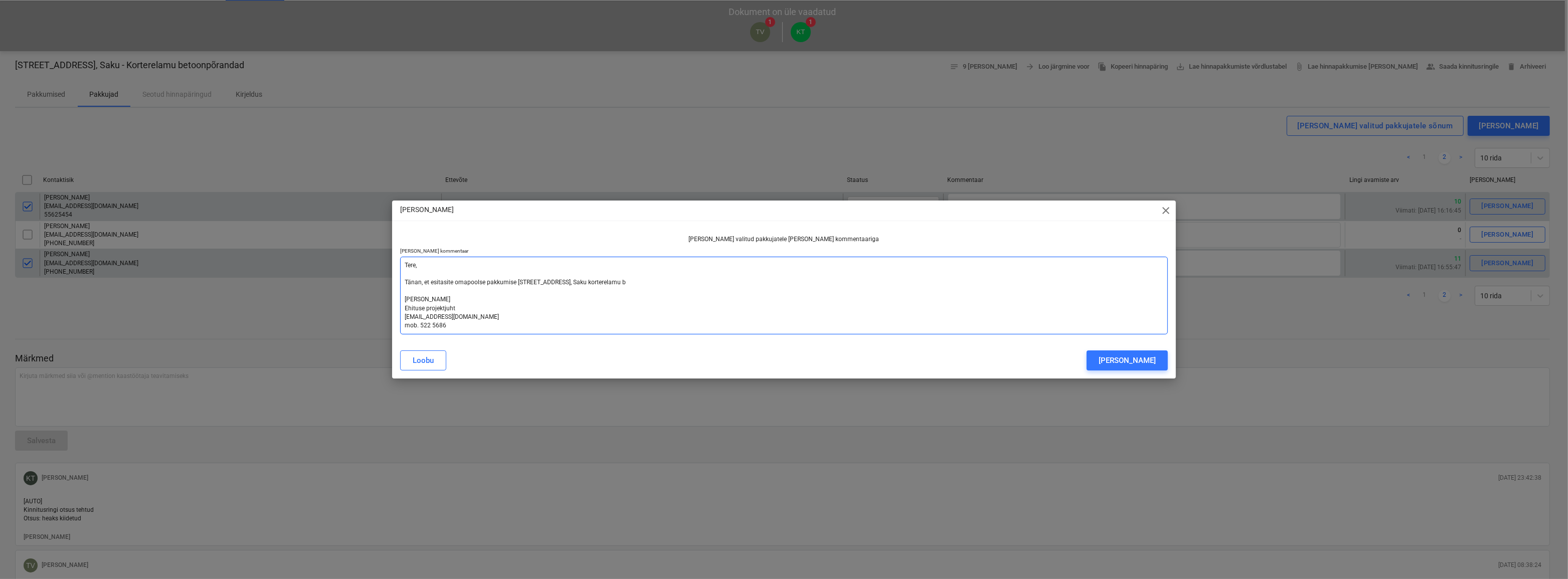
type textarea "Tere, Tänan, et esitasite omapoolse pakkumise [STREET_ADDRESS], Saku korterelam…"
type textarea "x"
type textarea "Tere, Tänan, et esitasite omapoolse pakkumise [STREET_ADDRESS], Saku korterelam…"
type textarea "x"
type textarea "Tere, Tänan, et esitasite omapoolse pakkumise [STREET_ADDRESS], Saku korterelam…"
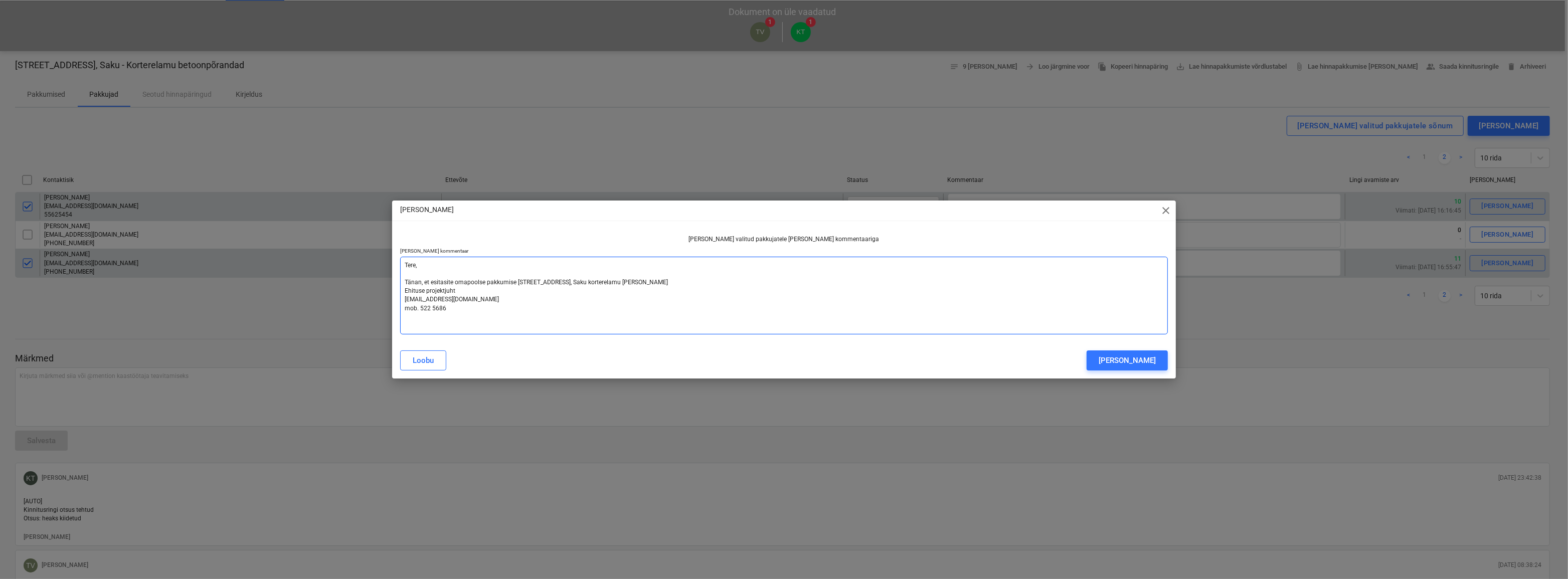
type textarea "x"
type textarea "Tere, Tänan, et esitasite omapoolse pakkumise [STREET_ADDRESS], Saku korterelam…"
type textarea "x"
type textarea "Tere, Tänan, et esitasite omapoolse pakkumise [STREET_ADDRESS], Saku korterelam…"
type textarea "x"
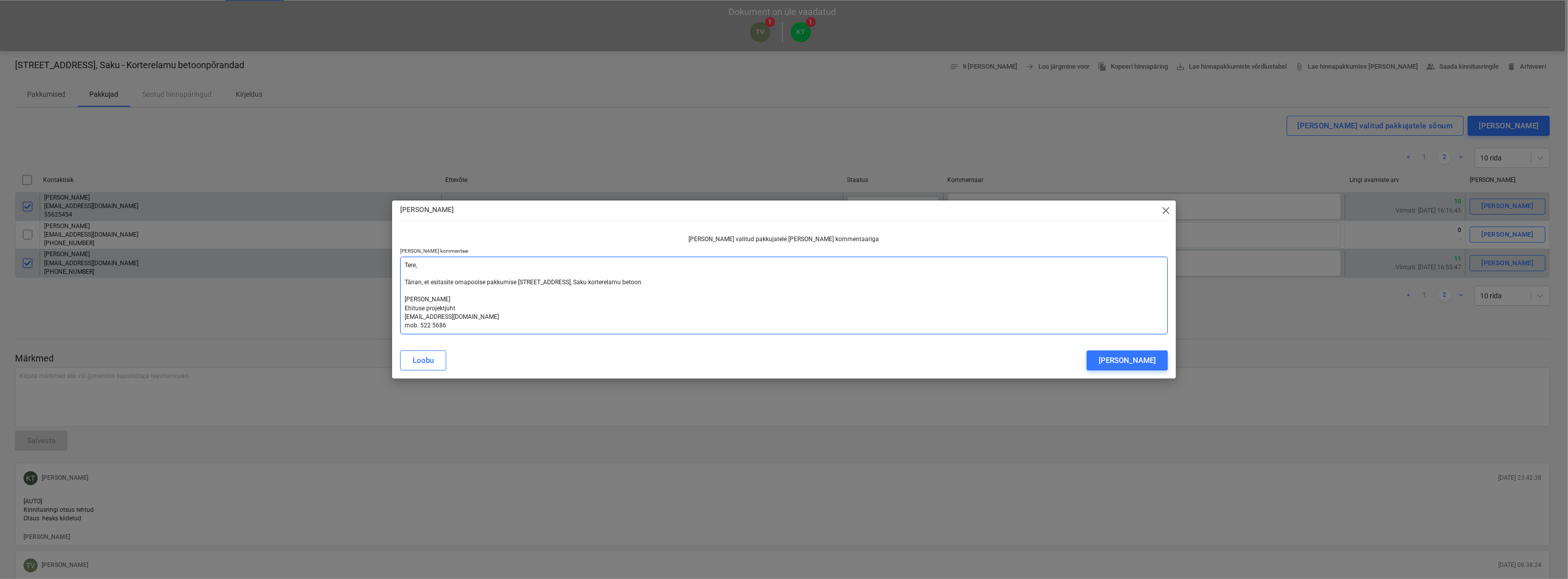
type textarea "Tere, Tänan, et esitasite omapoolse pakkumise [STREET_ADDRESS], Saku korterelam…"
type textarea "x"
type textarea "Tere, Tänan, et esitasite omapoolse pakkumise [STREET_ADDRESS], Saku korterelam…"
type textarea "x"
type textarea "Tere, Tänan, et esitasite omapoolse pakkumise [STREET_ADDRESS], Saku korterelam…"
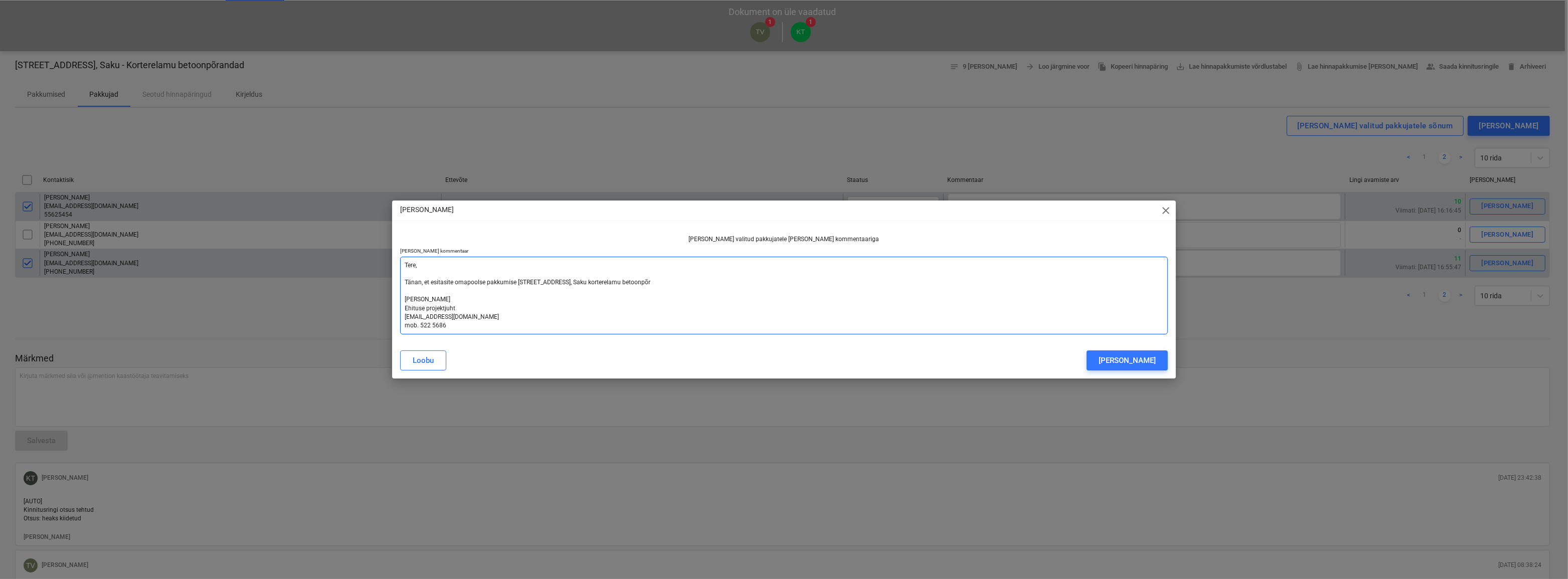
type textarea "x"
type textarea "Tere, Tänan, et esitasite omapoolse pakkumise [STREET_ADDRESS], Saku korterelam…"
type textarea "x"
type textarea "Tere, Tänan, et esitasite omapoolse pakkumise [STREET_ADDRESS], Saku korterelam…"
type textarea "x"
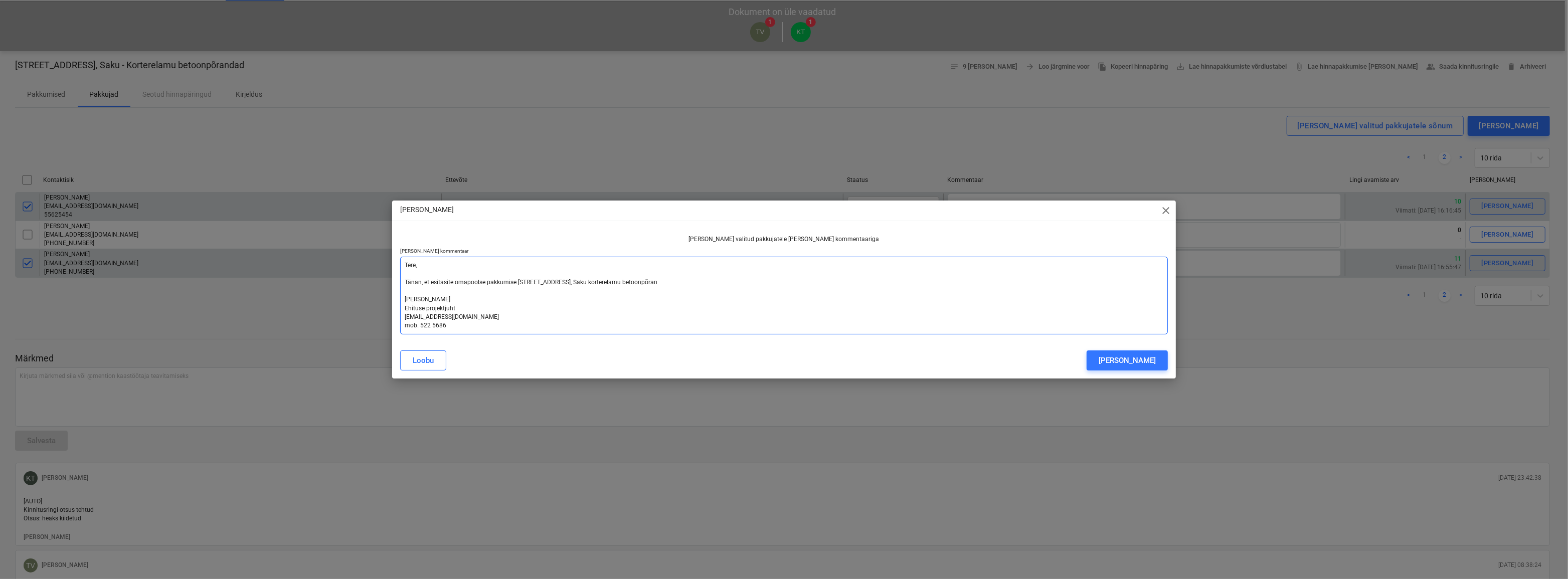
type textarea "Tere, Tänan, et esitasite omapoolse pakkumise [STREET_ADDRESS], Saku korterelam…"
type textarea "x"
type textarea "Tere, Tänan, et esitasite omapoolse pakkumise [STREET_ADDRESS], Saku korterelam…"
type textarea "x"
type textarea "Tere, Tänan, et esitasite omapoolse pakkumise [STREET_ADDRESS], Saku korterelam…"
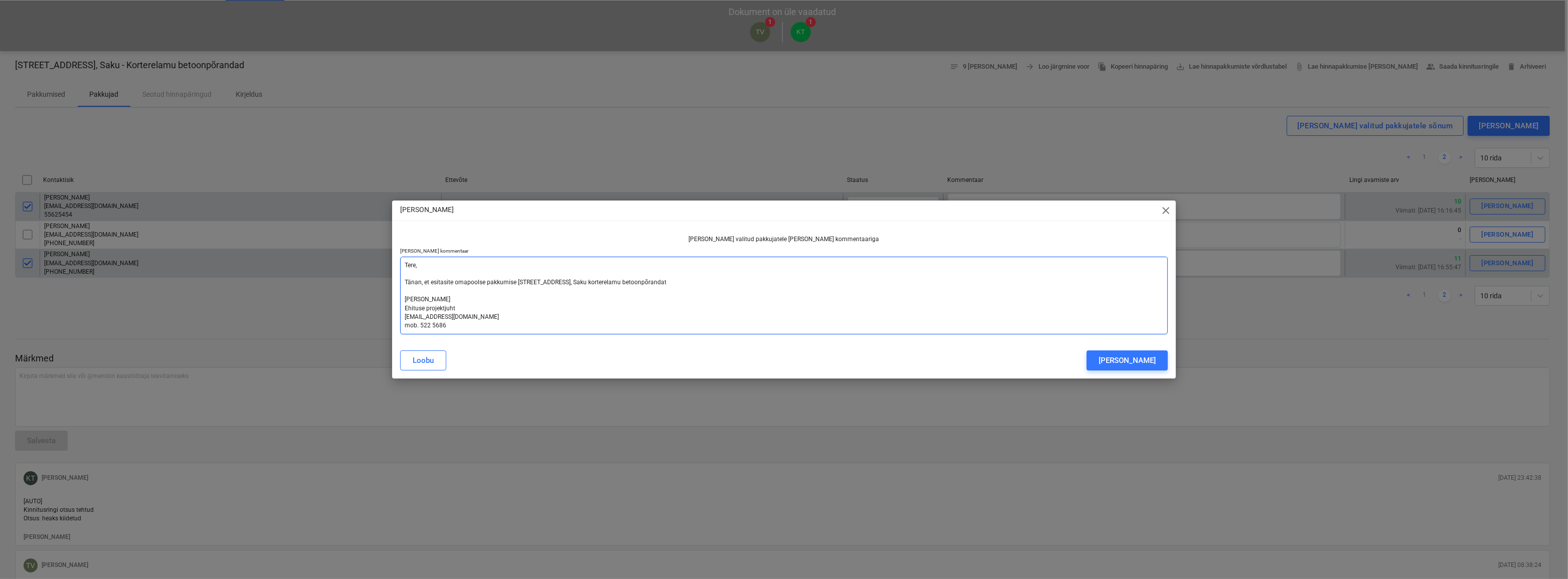
type textarea "x"
type textarea "Tere, Tänan, et esitasite omapoolse pakkumise [STREET_ADDRESS], Saku korterelam…"
type textarea "x"
type textarea "Tere, Tänan, et esitasite omapoolse pakkumise [STREET_ADDRESS], Saku korterelam…"
type textarea "x"
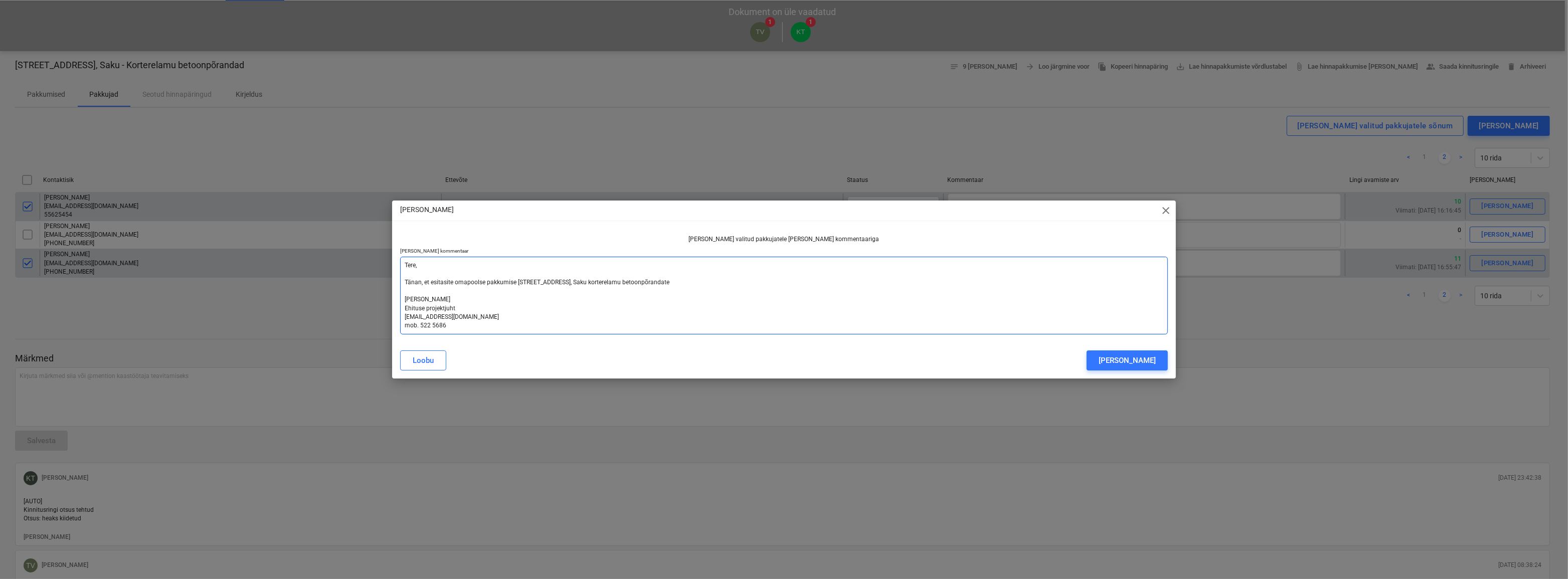
type textarea "Tere, Tänan, et esitasite omapoolse pakkumise [STREET_ADDRESS], Saku korterelam…"
type textarea "x"
type textarea "Tere, Tänan, et esitasite omapoolse pakkumise [STREET_ADDRESS], Saku korterelam…"
type textarea "x"
type textarea "Tere, Tänan, et esitasite omapoolse pakkumise [STREET_ADDRESS], Saku korterelam…"
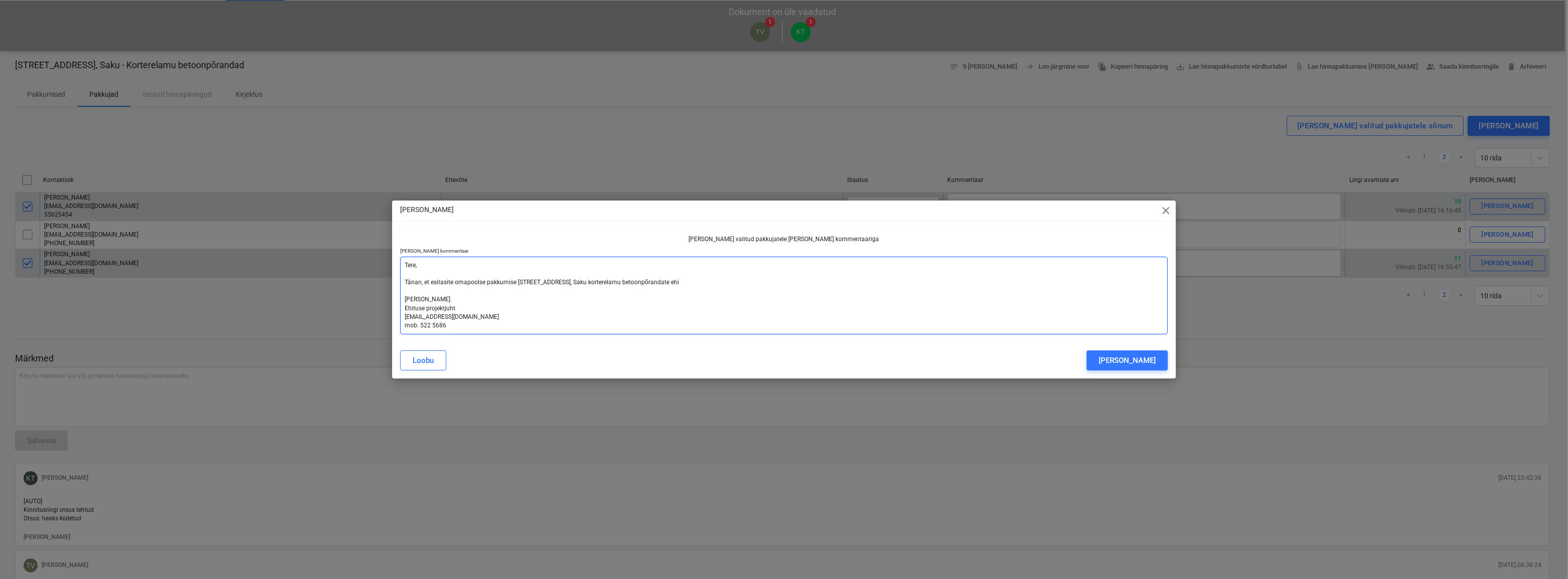
type textarea "x"
type textarea "Tere, Tänan, et esitasite omapoolse pakkumise [STREET_ADDRESS], Saku korterelam…"
click at [725, 285] on textarea "Tere, Tänan, et esitasite omapoolse pakkumise [STREET_ADDRESS], Saku korterelam…" at bounding box center [784, 296] width 768 height 78
click at [762, 282] on textarea "Tere, Tänan, et esitasite omapoolse pakkumise [STREET_ADDRESS], Saku korterelam…" at bounding box center [784, 296] width 768 height 78
click at [856, 285] on textarea "Tere, Tänan, et esitasite omapoolse pakkumise [STREET_ADDRESS], Saku korterelam…" at bounding box center [784, 296] width 768 height 78
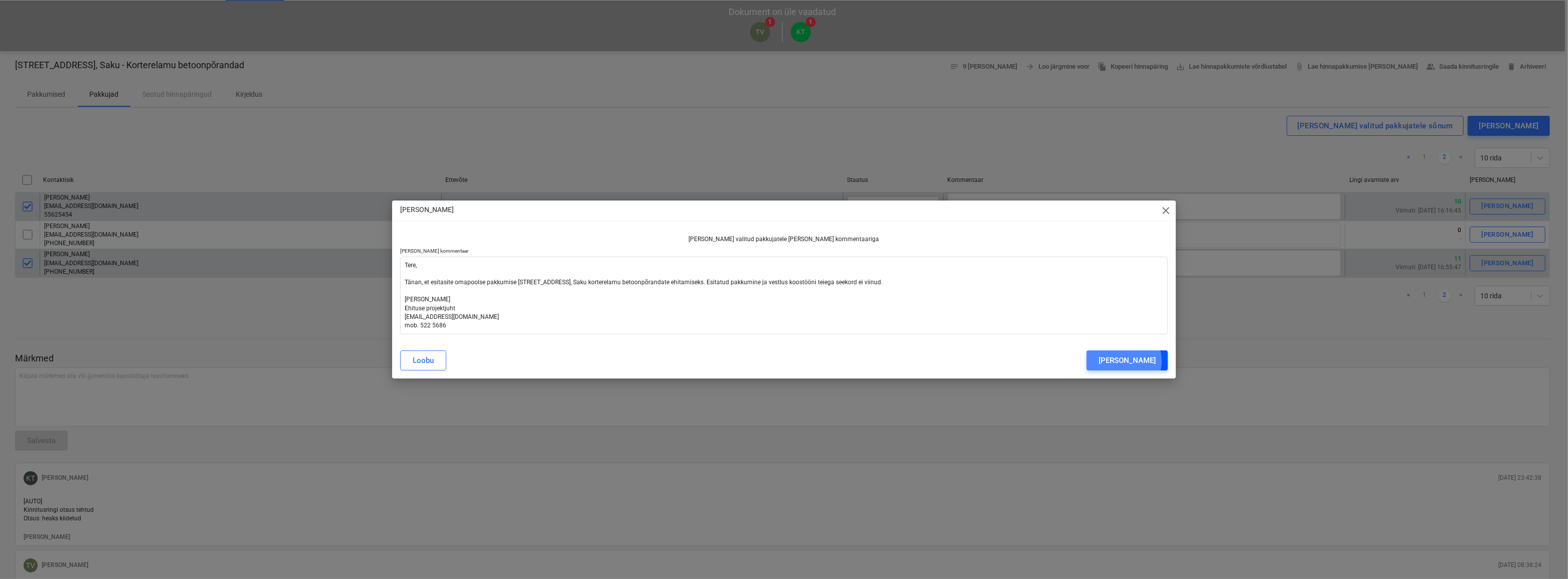
click at [1135, 361] on div "[PERSON_NAME]" at bounding box center [1127, 360] width 57 height 13
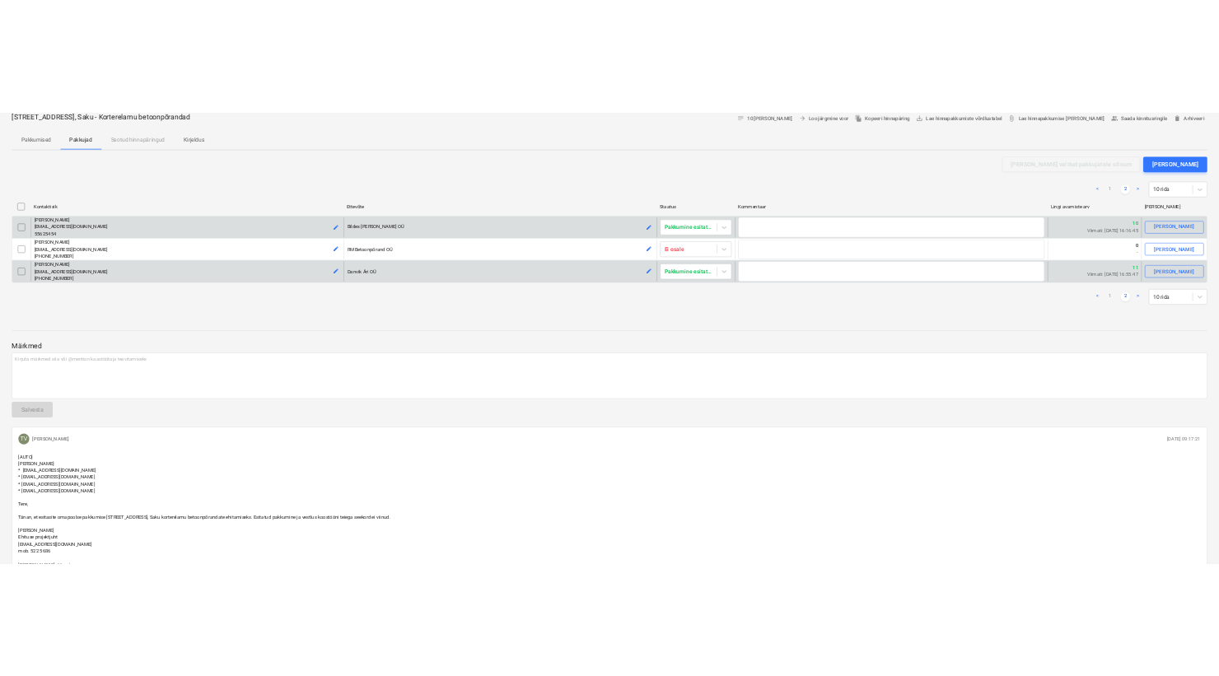
scroll to position [0, 0]
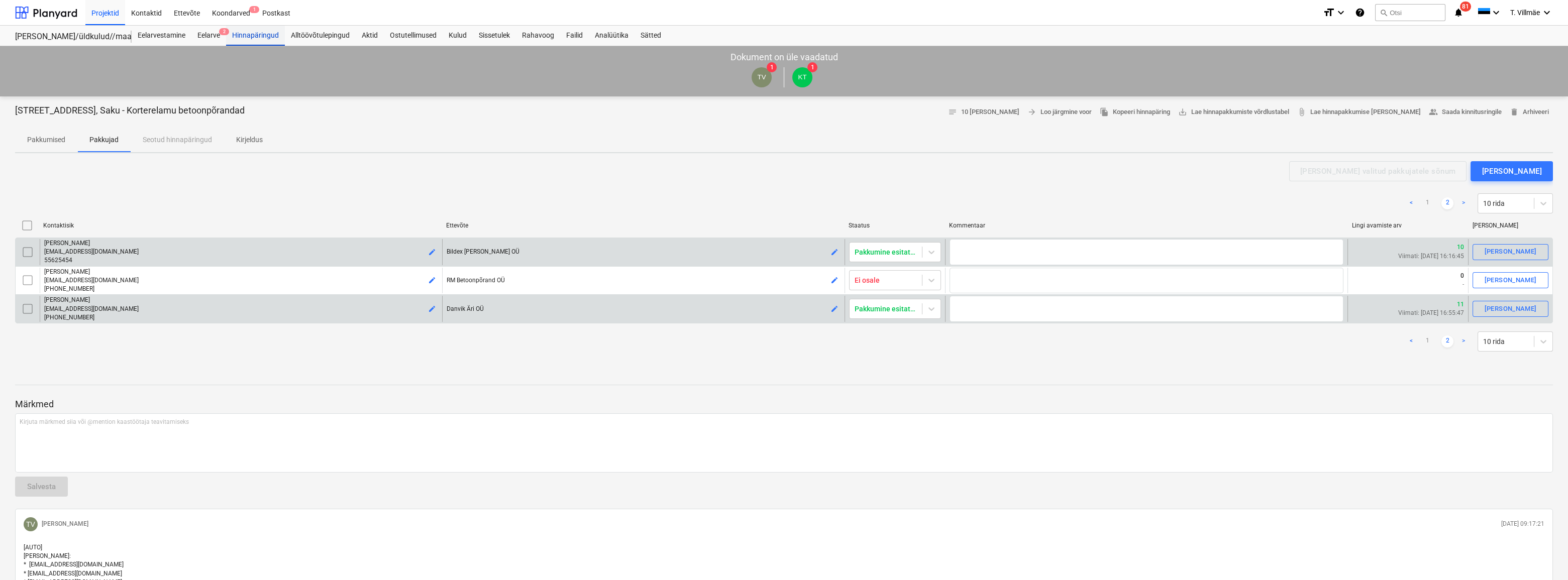
click at [265, 40] on div "Hinnapäringud" at bounding box center [256, 35] width 59 height 20
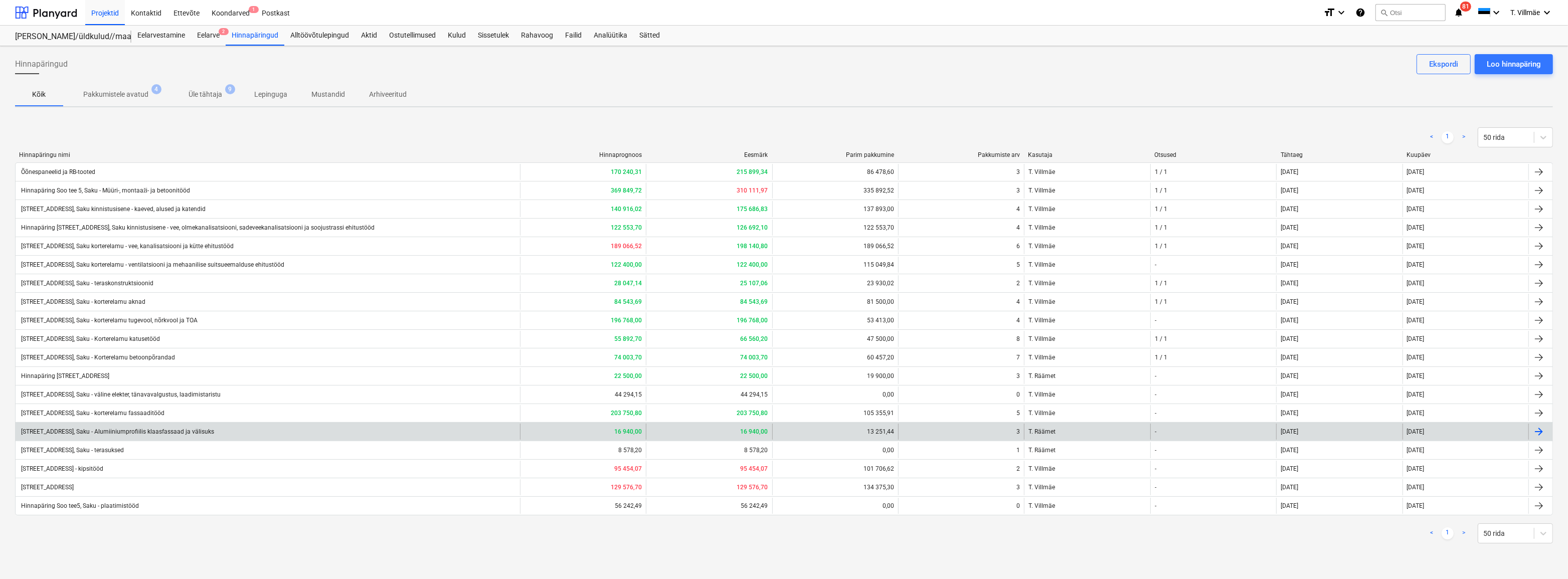
click at [140, 433] on div "[STREET_ADDRESS], Saku - Alumiiniumprofiilis klaasfassaad ja välisuks" at bounding box center [117, 432] width 195 height 7
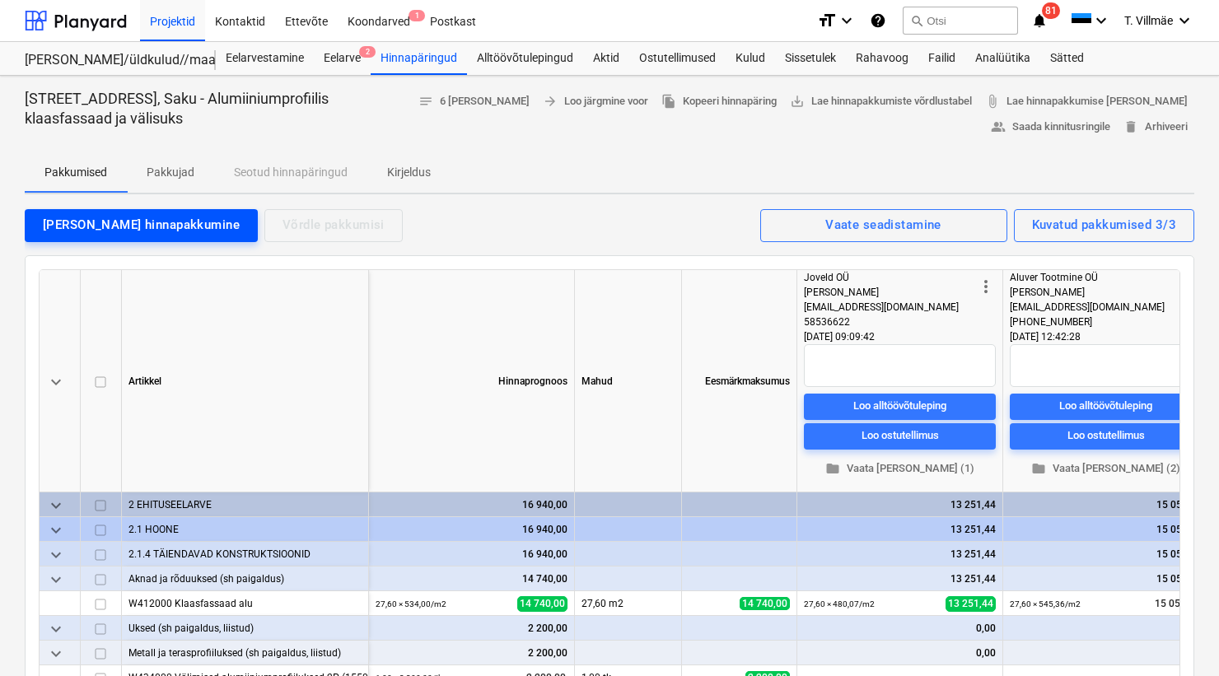
click at [83, 222] on div "[PERSON_NAME] hinnapakkumine" at bounding box center [141, 224] width 197 height 21
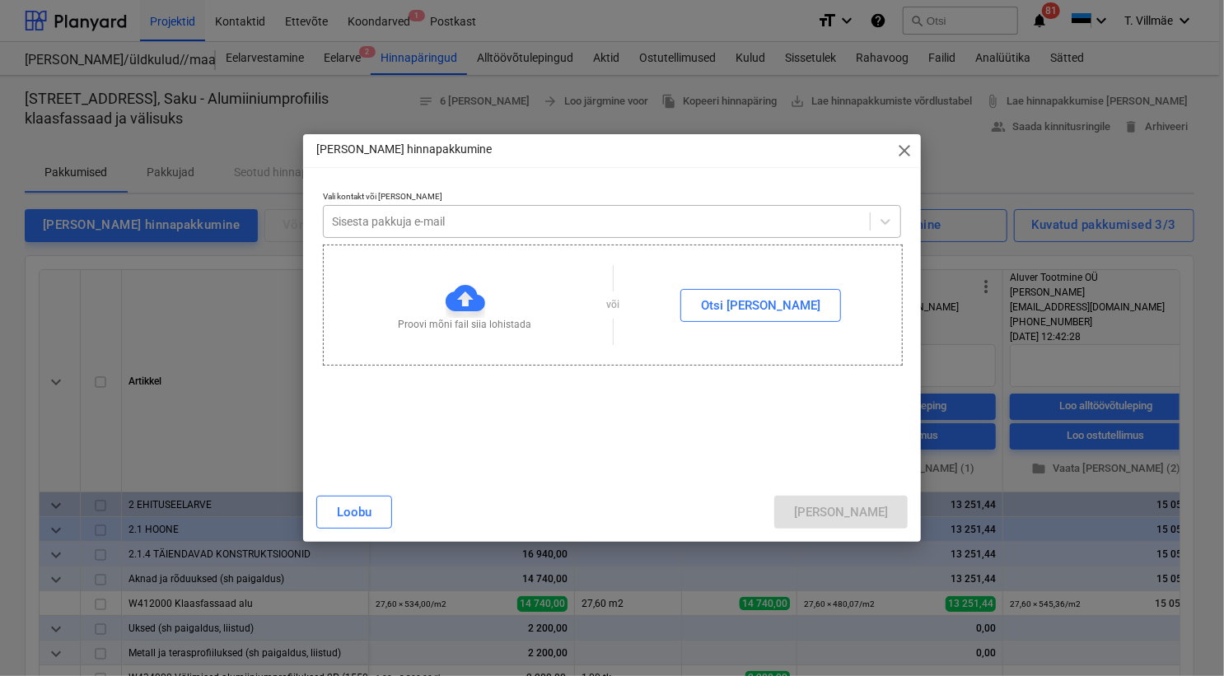
click at [437, 222] on div at bounding box center [597, 221] width 530 height 16
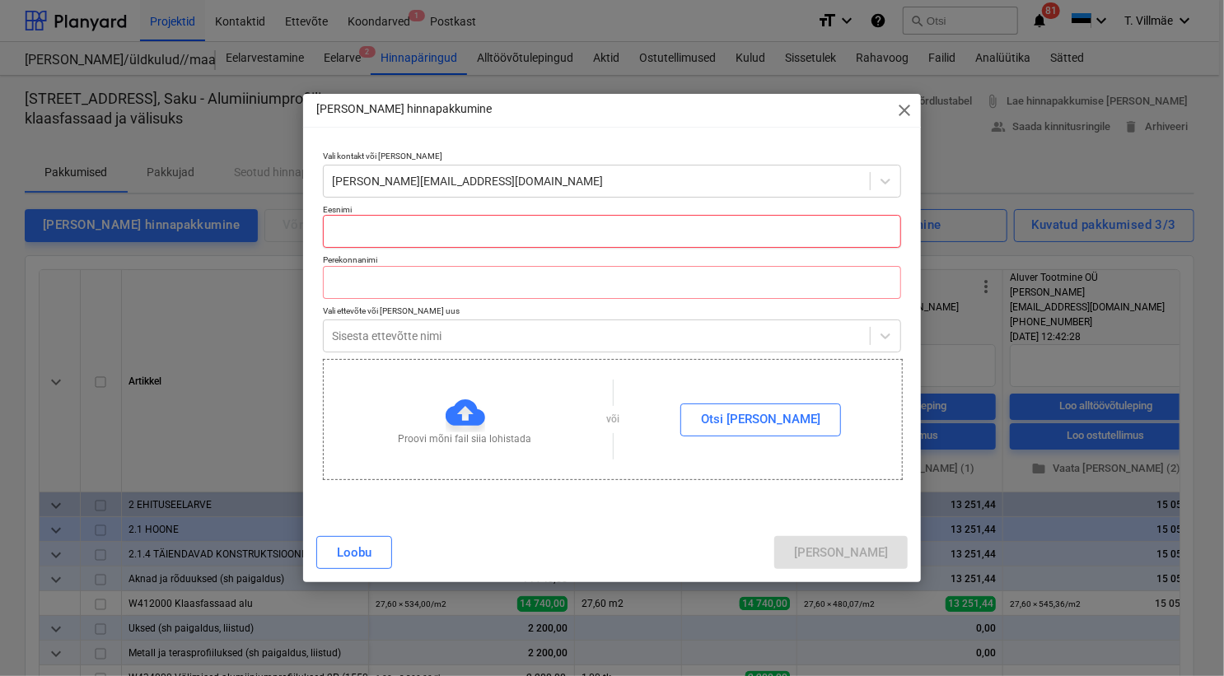
click at [437, 231] on input "text" at bounding box center [612, 231] width 578 height 33
click at [414, 276] on input "text" at bounding box center [612, 282] width 578 height 33
click at [409, 344] on div at bounding box center [597, 336] width 530 height 16
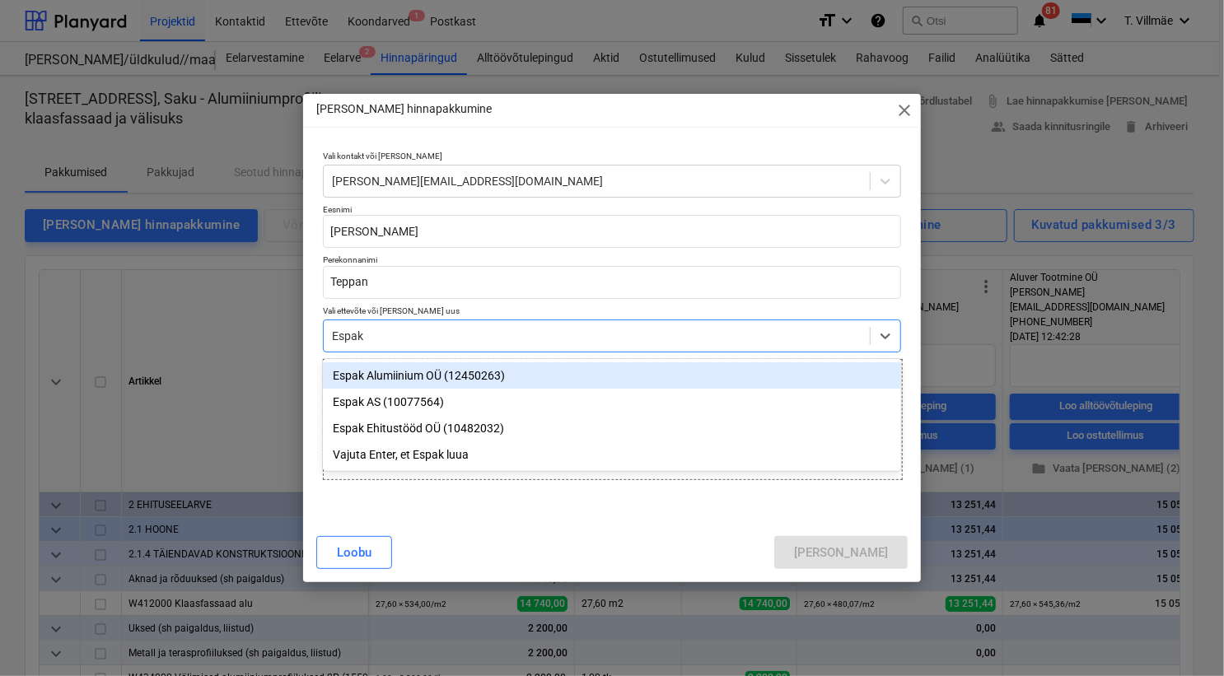
click at [409, 378] on div "Espak Alumiinium OÜ (12450263)" at bounding box center [612, 375] width 578 height 26
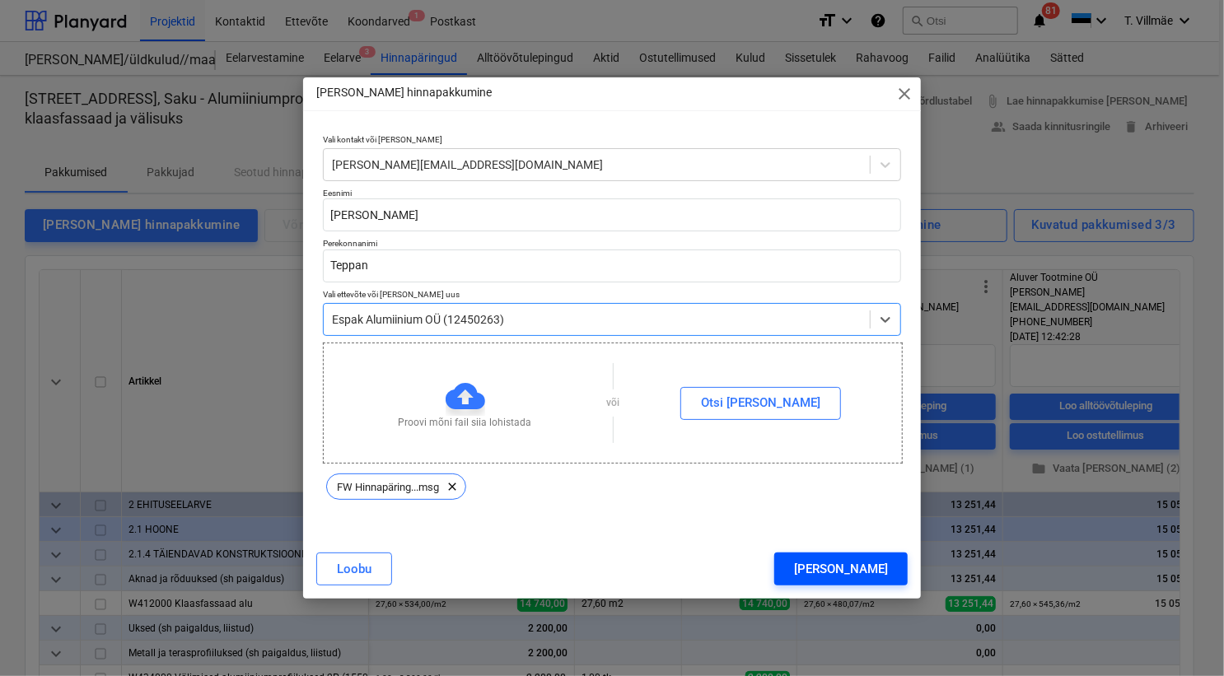
click at [878, 568] on div "[PERSON_NAME]" at bounding box center [841, 569] width 94 height 21
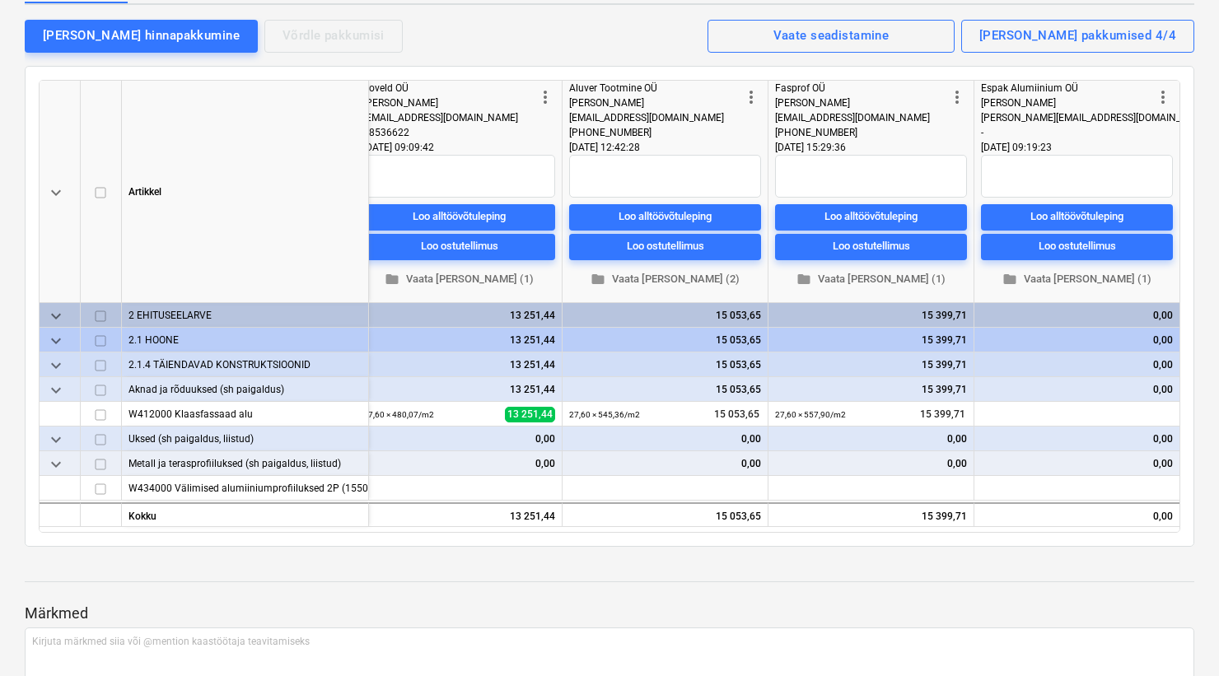
scroll to position [224, 0]
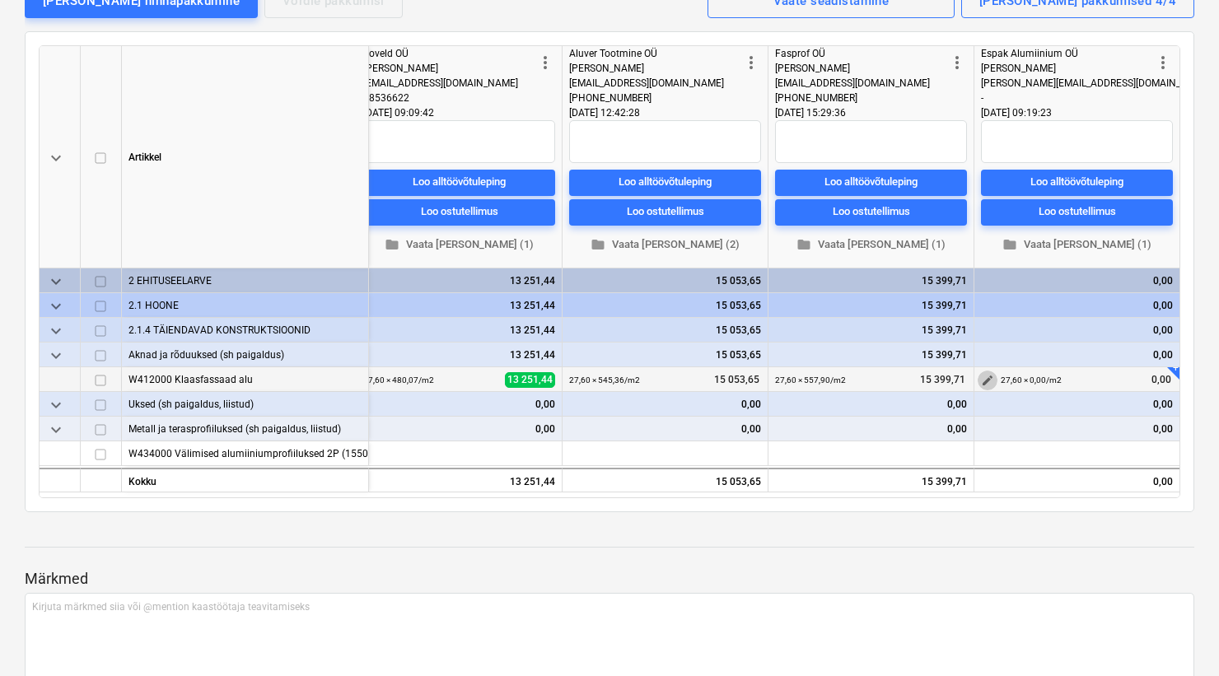
click at [984, 377] on span "edit" at bounding box center [987, 380] width 13 height 13
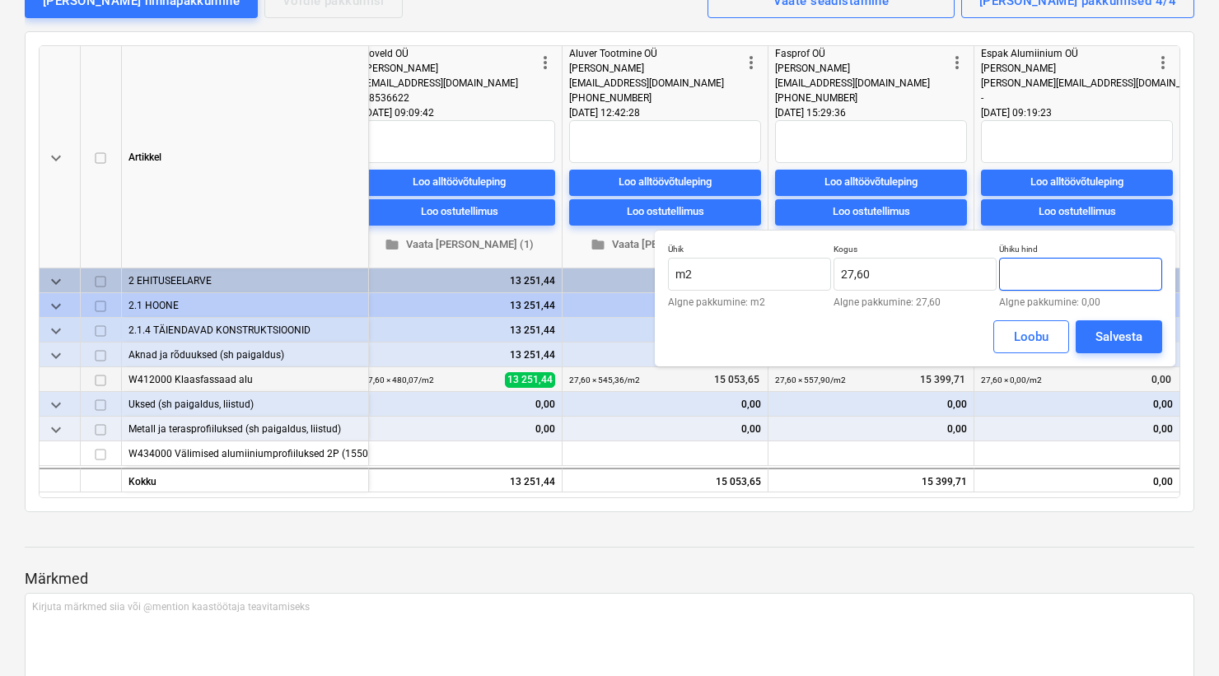
click at [1049, 278] on input "text" at bounding box center [1080, 274] width 163 height 33
click at [1115, 335] on div "Salvesta" at bounding box center [1119, 336] width 47 height 21
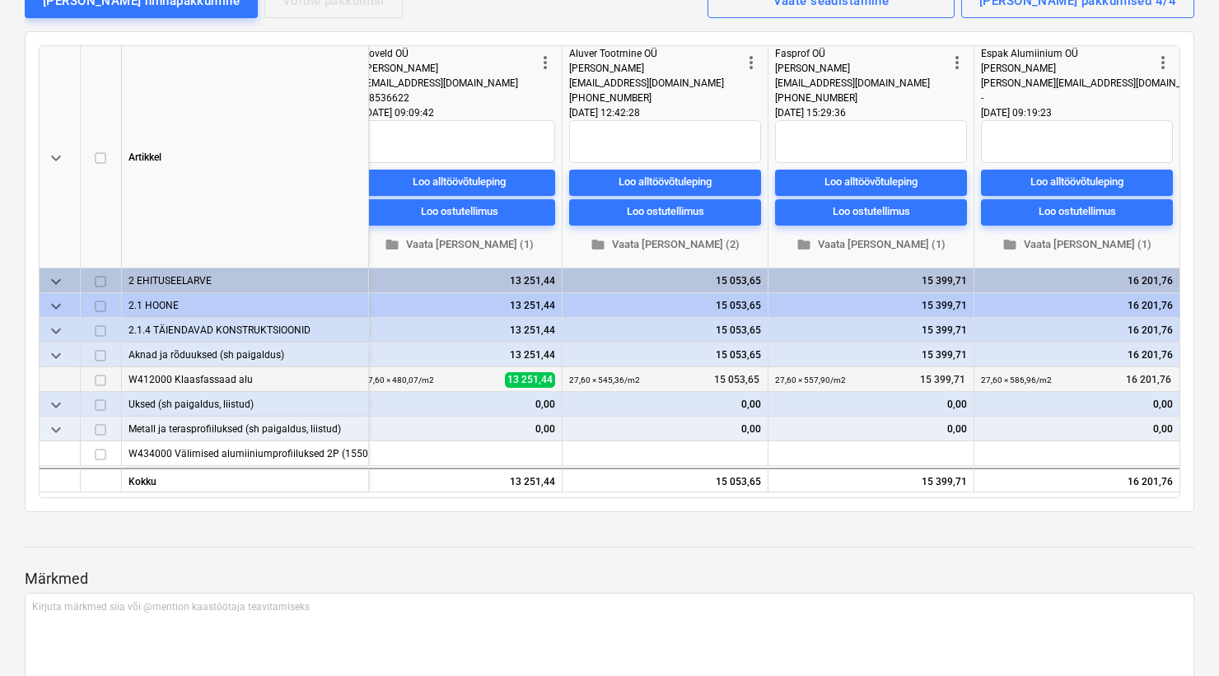
click at [1050, 577] on p "Märkmed" at bounding box center [610, 579] width 1170 height 20
click at [1074, 245] on span "folder Vaata [PERSON_NAME] (1)" at bounding box center [1077, 244] width 179 height 19
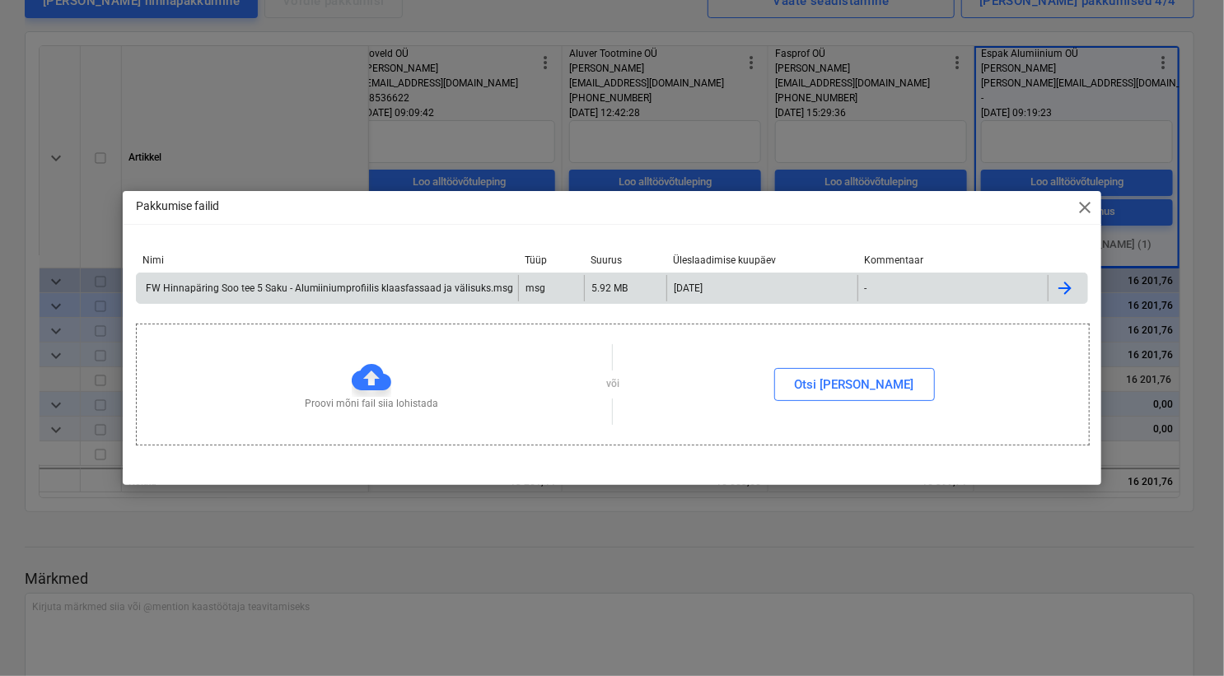
click at [232, 295] on div "FW Hinnapäring Soo tee 5 Saku - Alumiiniumprofiilis klaasfassaad ja välisuks.msg" at bounding box center [327, 288] width 381 height 26
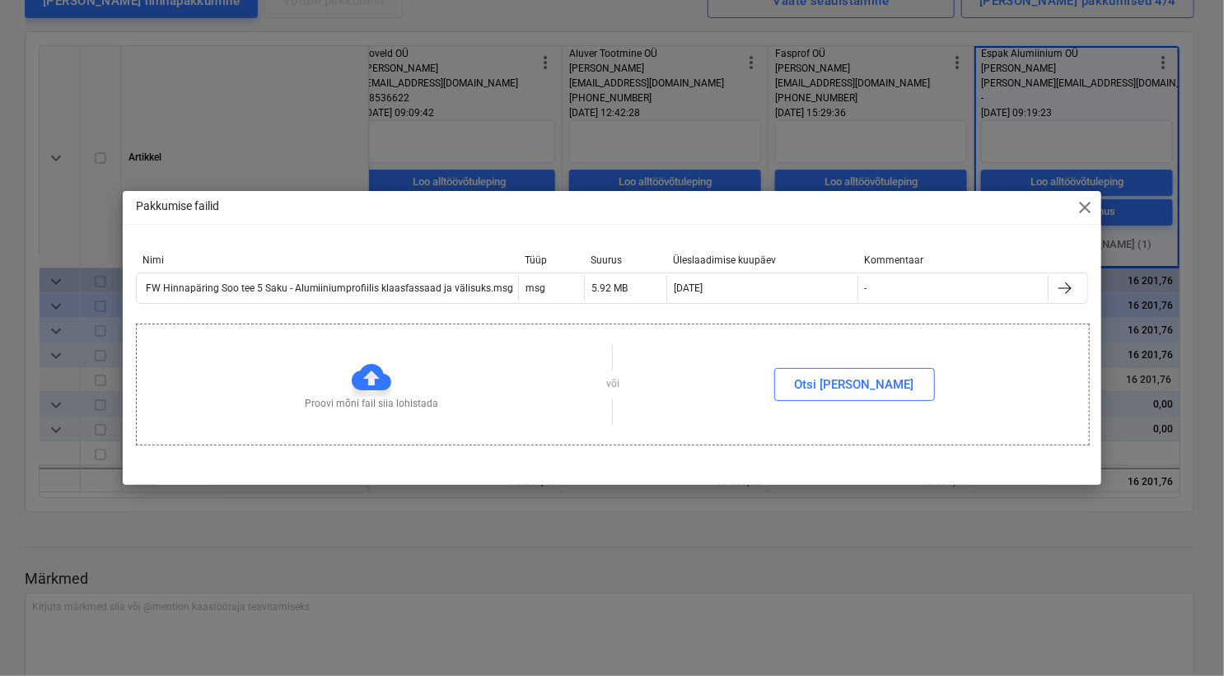
click at [1078, 211] on span "close" at bounding box center [1085, 208] width 20 height 20
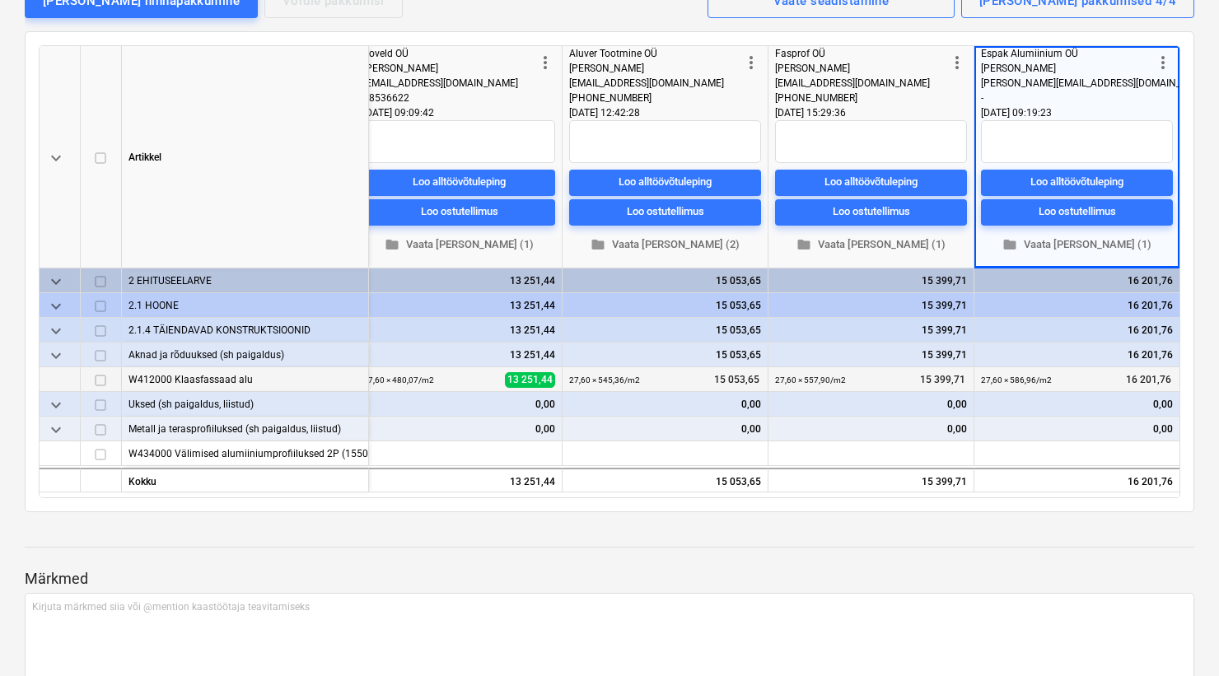
scroll to position [0, 436]
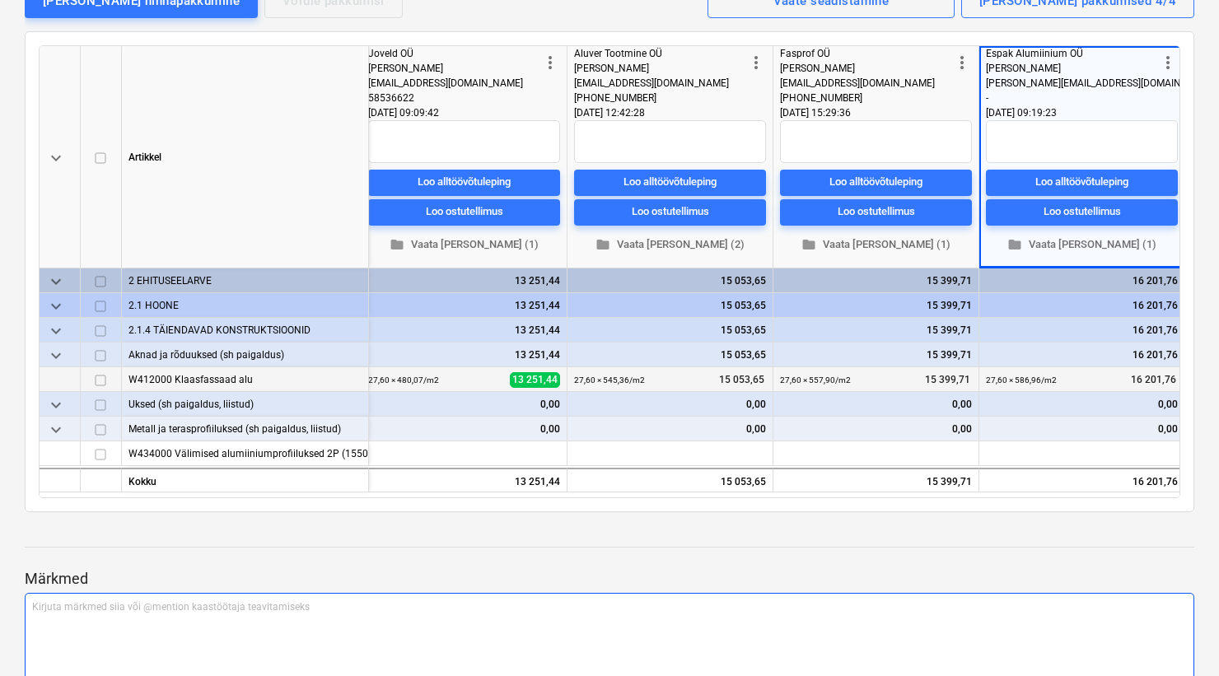
click at [865, 593] on div "Kirjuta märkmed siia või @mention kaastöötaja teavitamiseks ﻿" at bounding box center [610, 641] width 1170 height 97
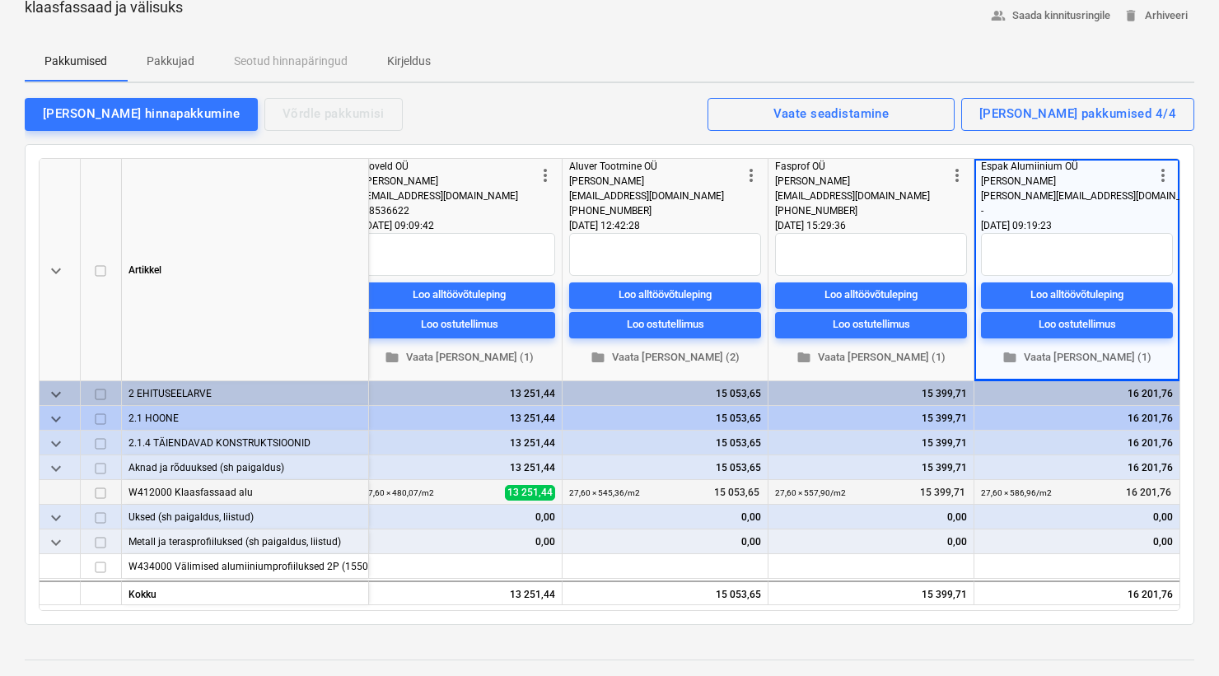
scroll to position [74, 0]
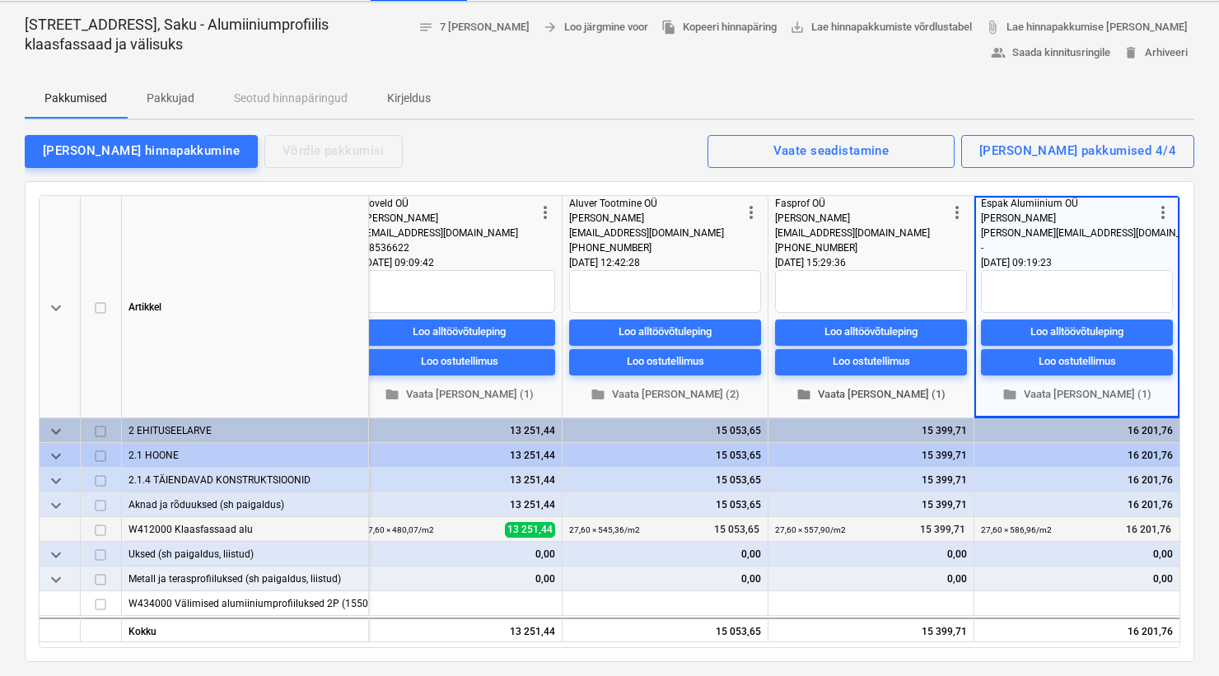
click at [906, 396] on span "folder Vaata [PERSON_NAME] (1)" at bounding box center [871, 394] width 179 height 19
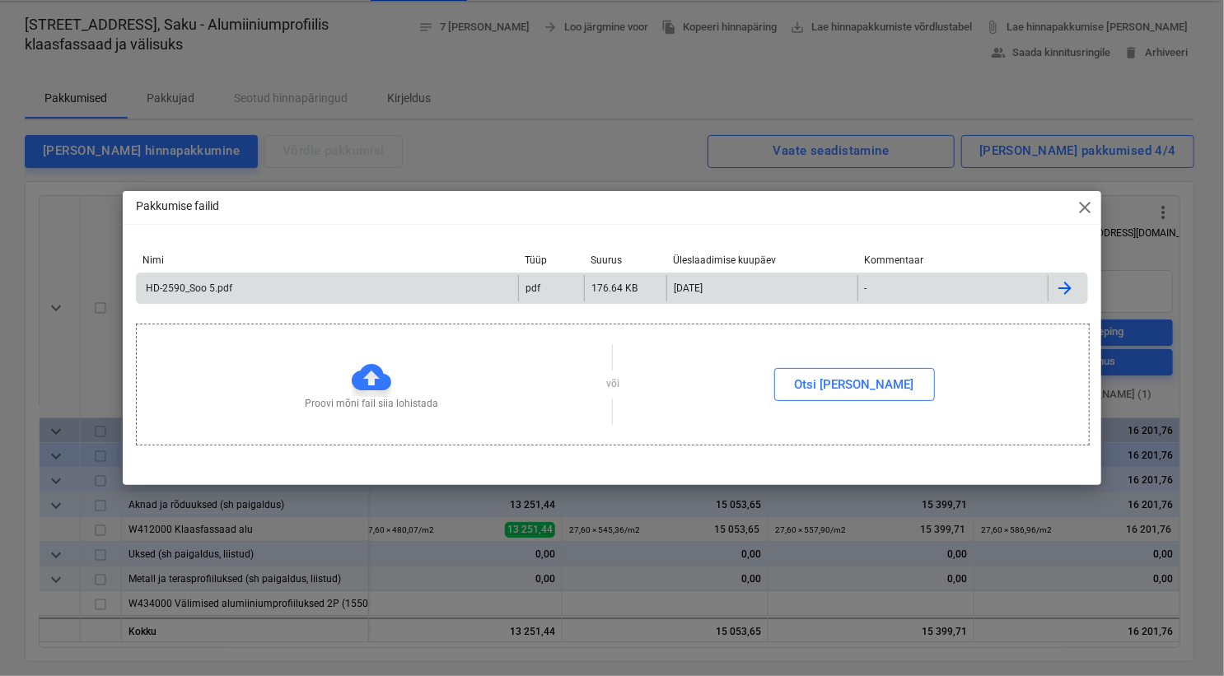
click at [205, 292] on div "HD-2590_Soo 5.pdf" at bounding box center [187, 289] width 89 height 12
click at [1078, 206] on span "close" at bounding box center [1085, 208] width 20 height 20
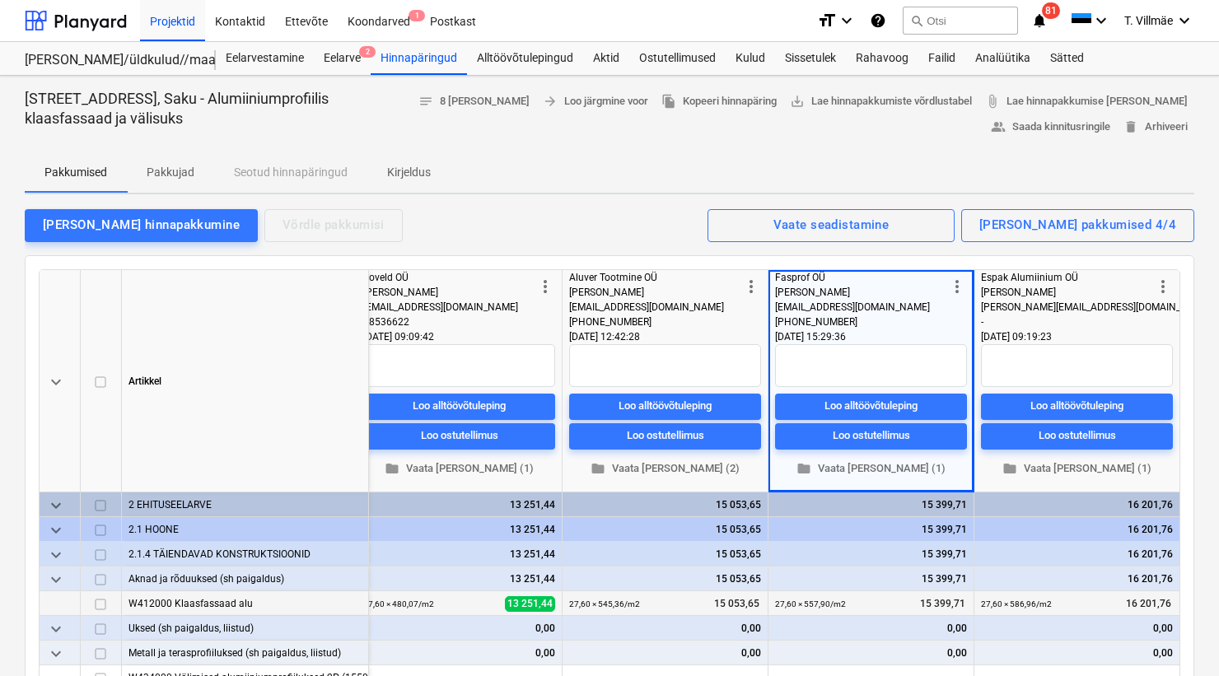
scroll to position [224, 0]
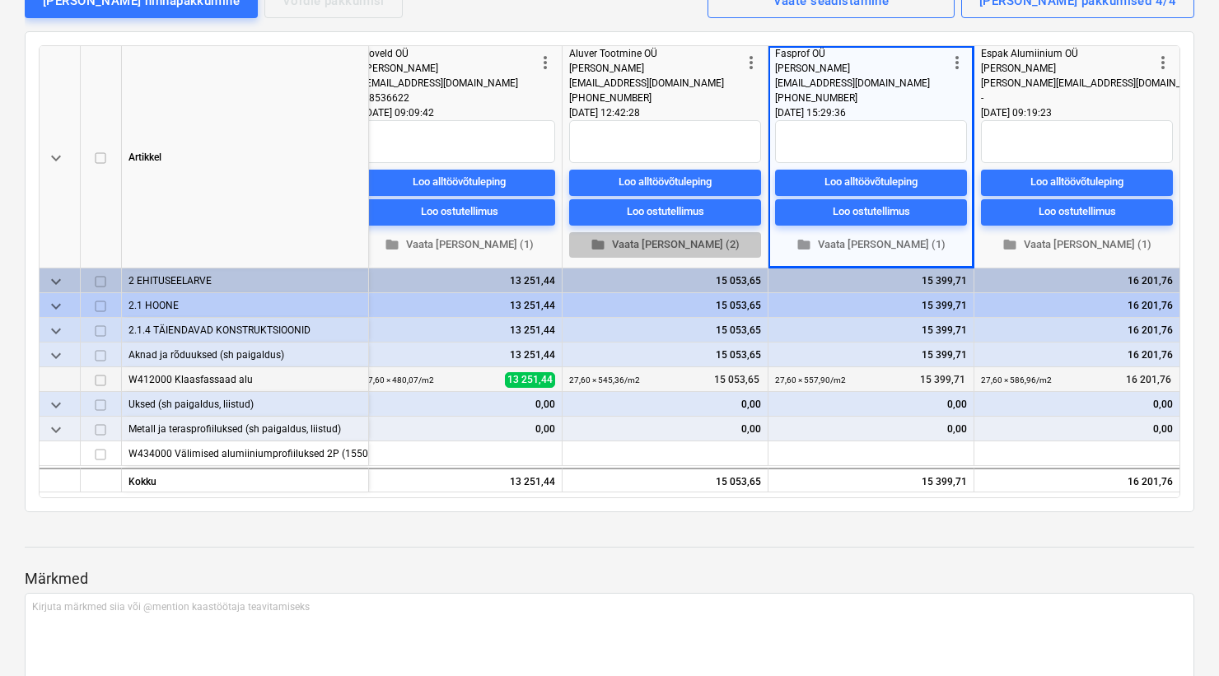
click at [692, 250] on span "folder Vaata [PERSON_NAME] (2)" at bounding box center [665, 244] width 179 height 19
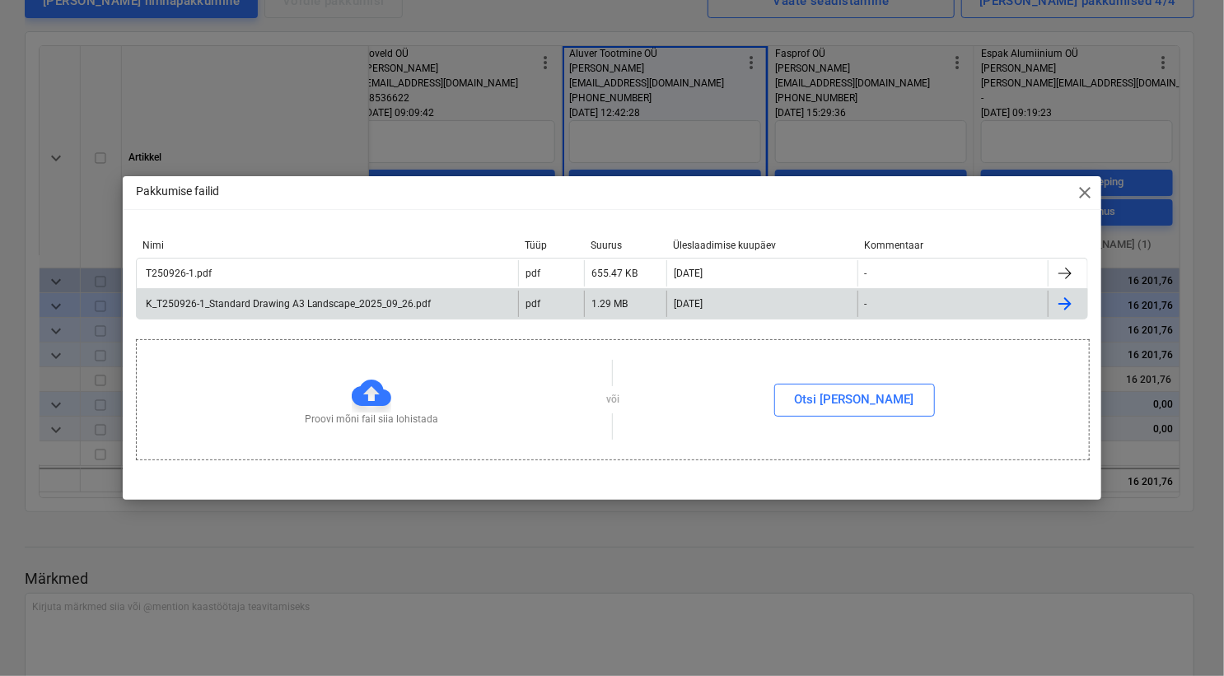
click at [199, 305] on div "K_T250926-1_Standard Drawing A3 Landscape_2025_09_26.pdf" at bounding box center [287, 304] width 288 height 12
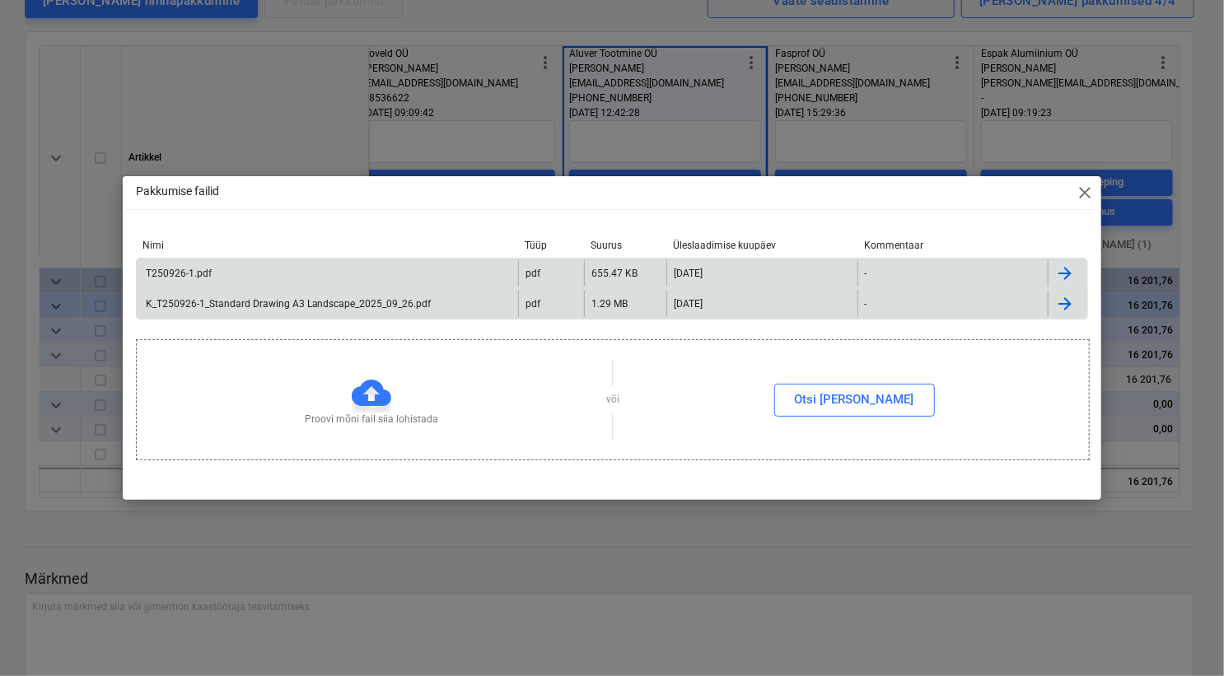
click at [187, 272] on div "T250926-1.pdf" at bounding box center [177, 274] width 68 height 12
click at [1082, 194] on span "close" at bounding box center [1085, 193] width 20 height 20
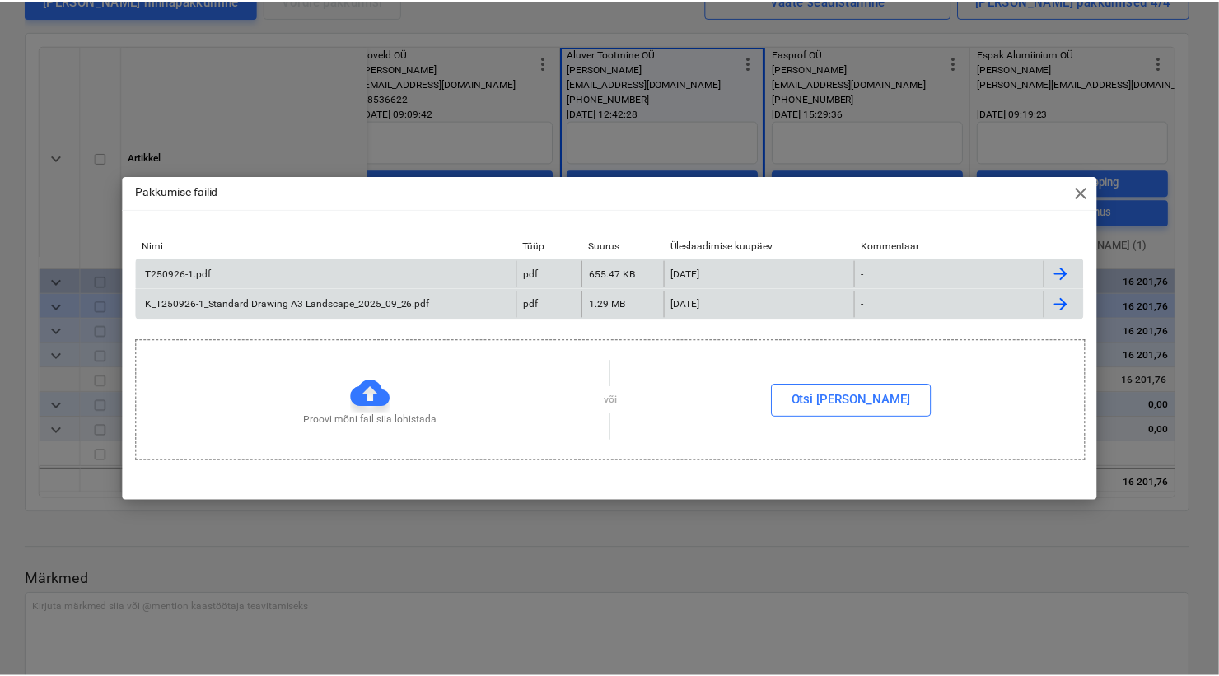
scroll to position [0, 436]
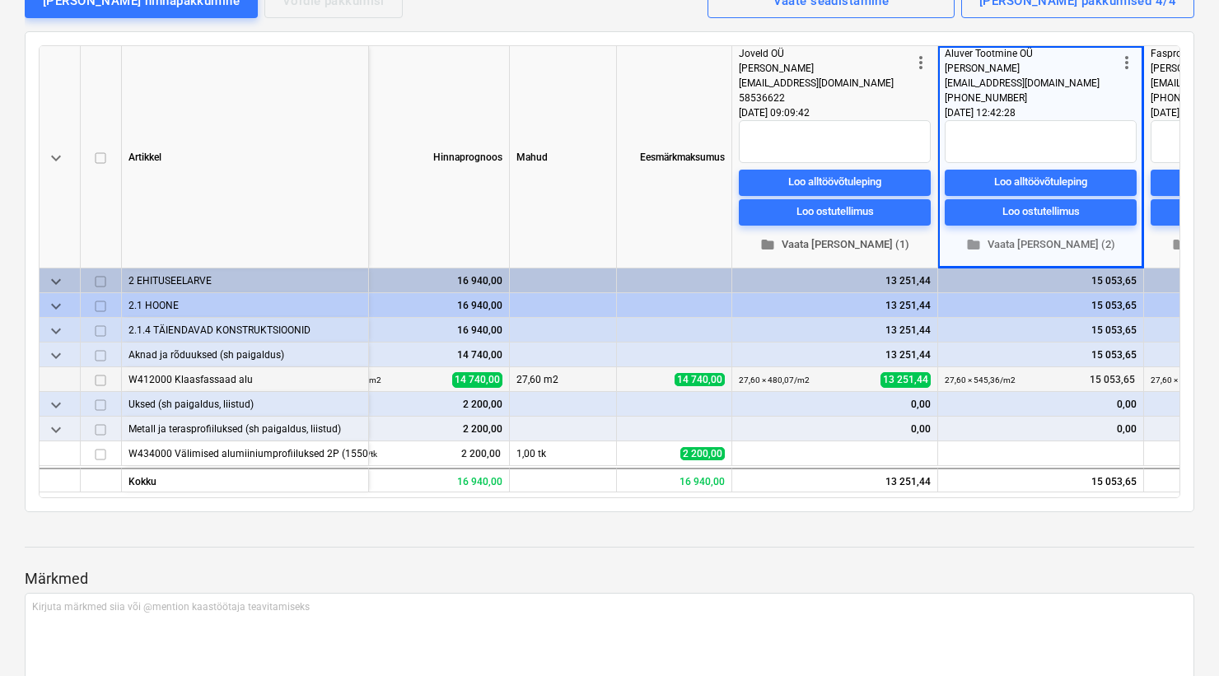
click at [831, 244] on span "folder Vaata [PERSON_NAME] (1)" at bounding box center [835, 244] width 179 height 19
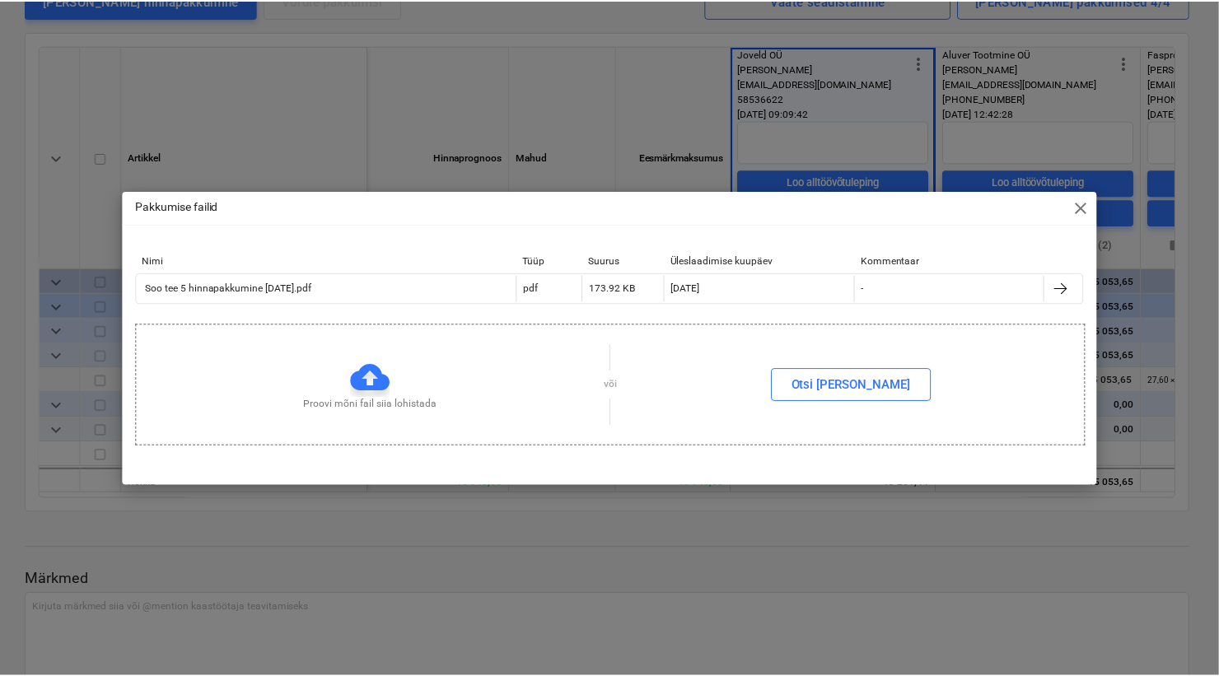
scroll to position [0, 63]
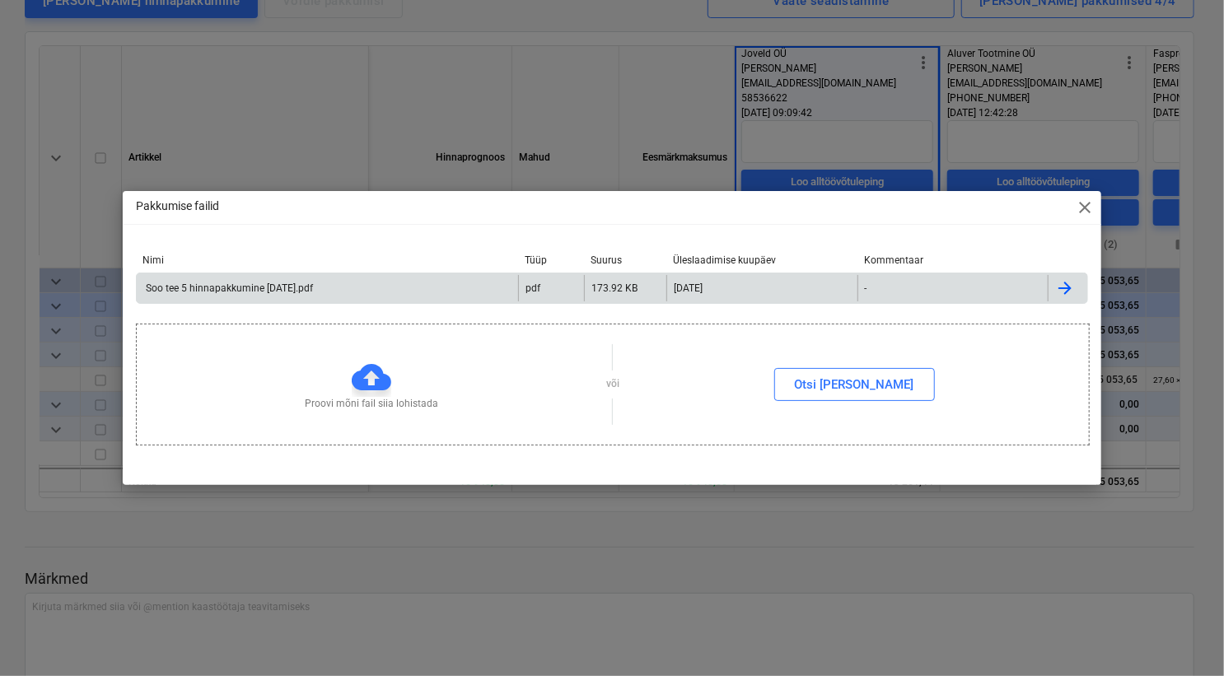
click at [247, 287] on div "Soo tee 5 hinnapakkumine [DATE].pdf" at bounding box center [228, 289] width 170 height 12
click at [1084, 199] on span "close" at bounding box center [1085, 208] width 20 height 20
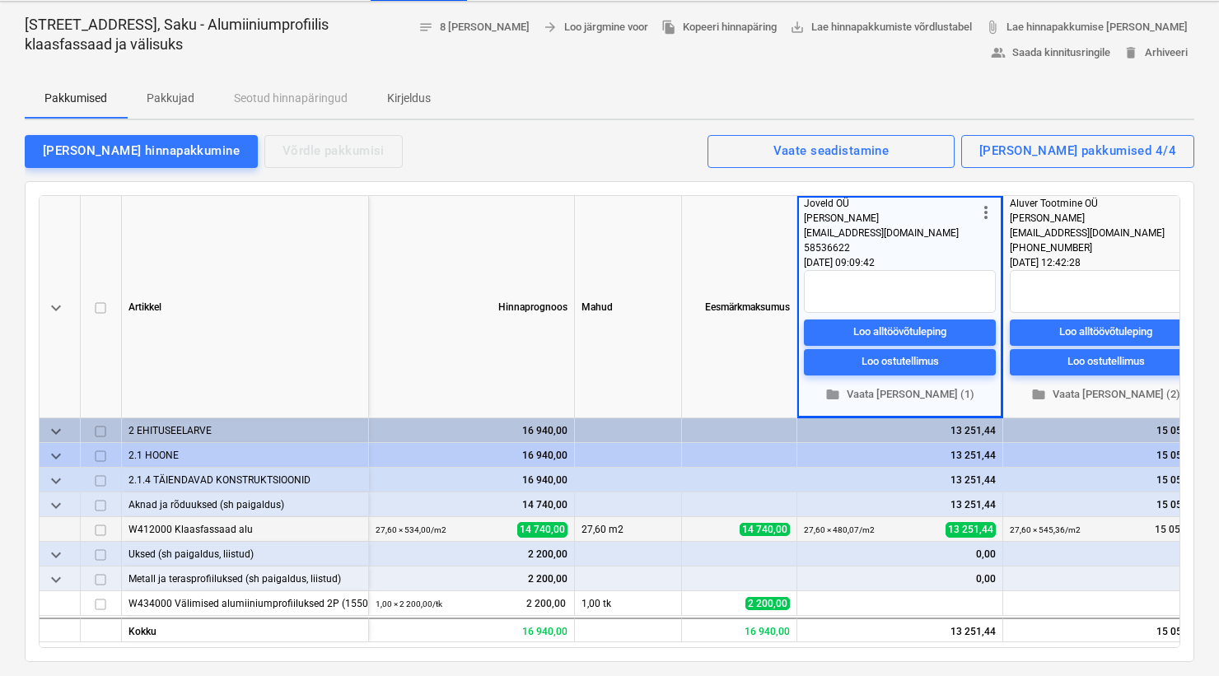
scroll to position [0, 0]
click at [82, 96] on p "Pakkumised" at bounding box center [75, 98] width 63 height 17
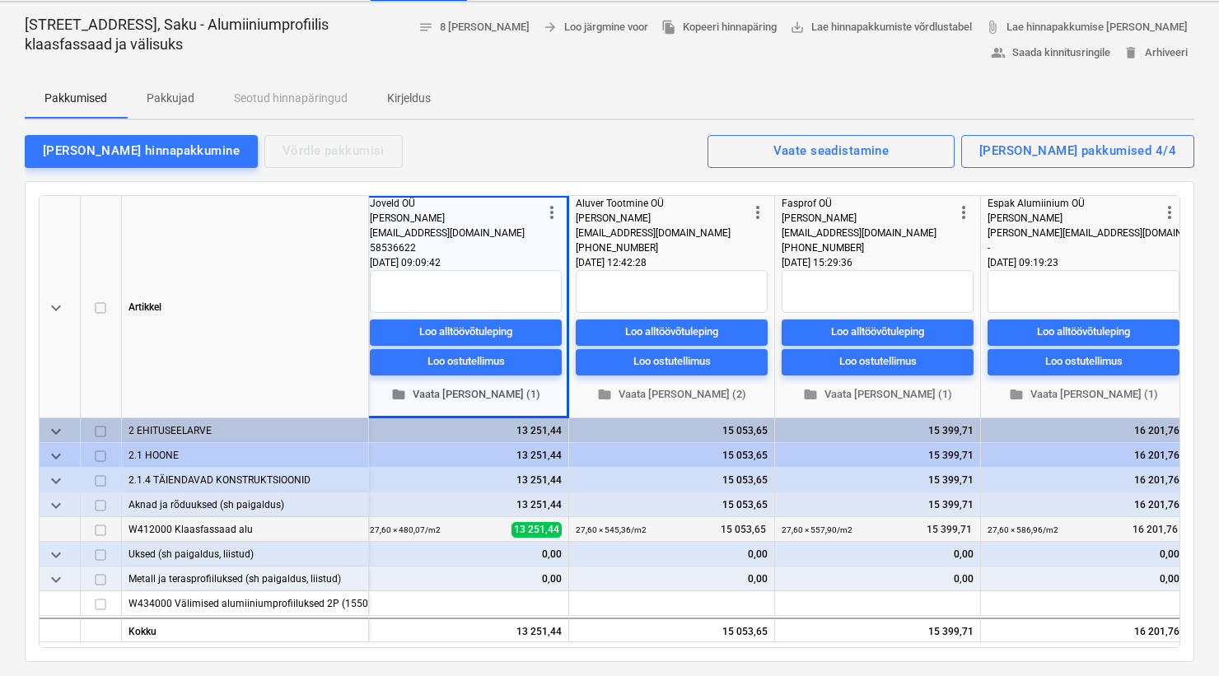
scroll to position [0, 441]
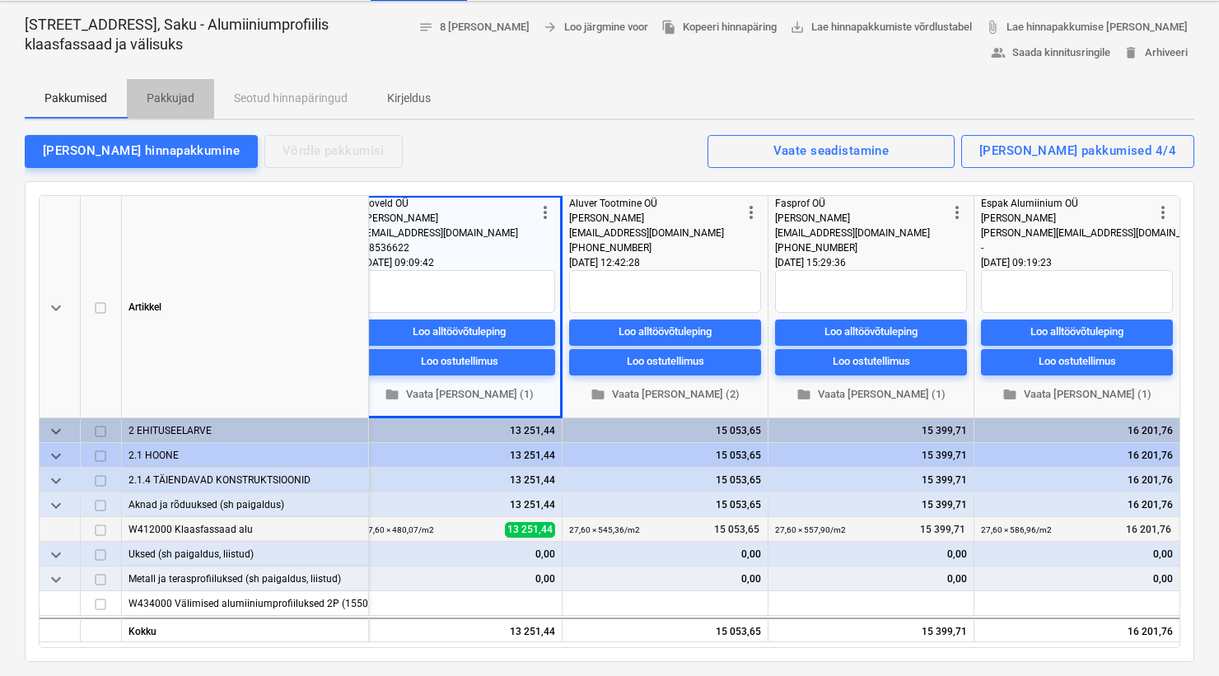
click at [182, 93] on p "Pakkujad" at bounding box center [171, 98] width 48 height 17
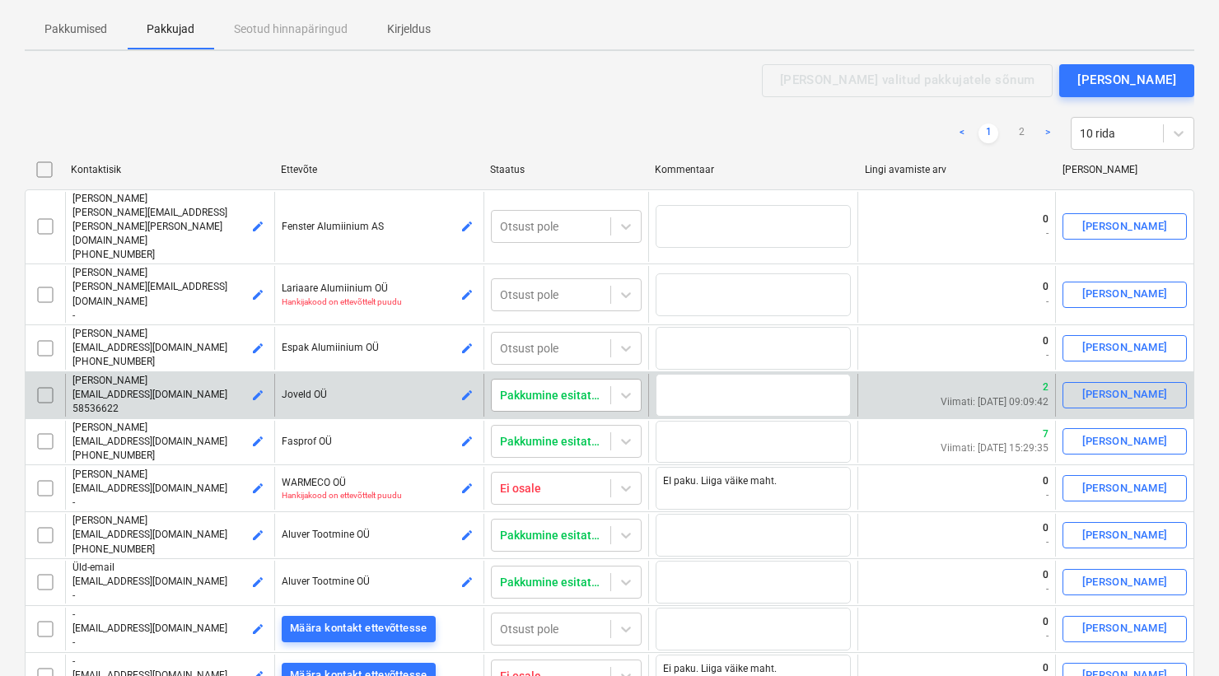
scroll to position [224, 0]
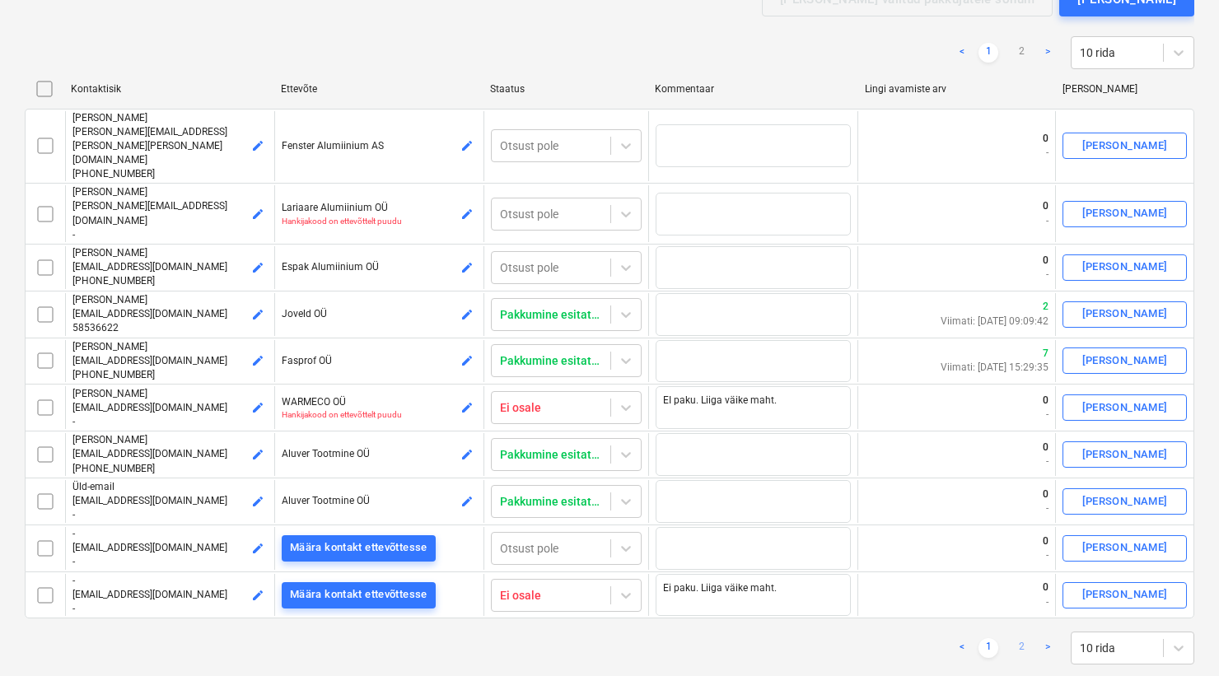
click at [1020, 638] on link "2" at bounding box center [1022, 648] width 20 height 20
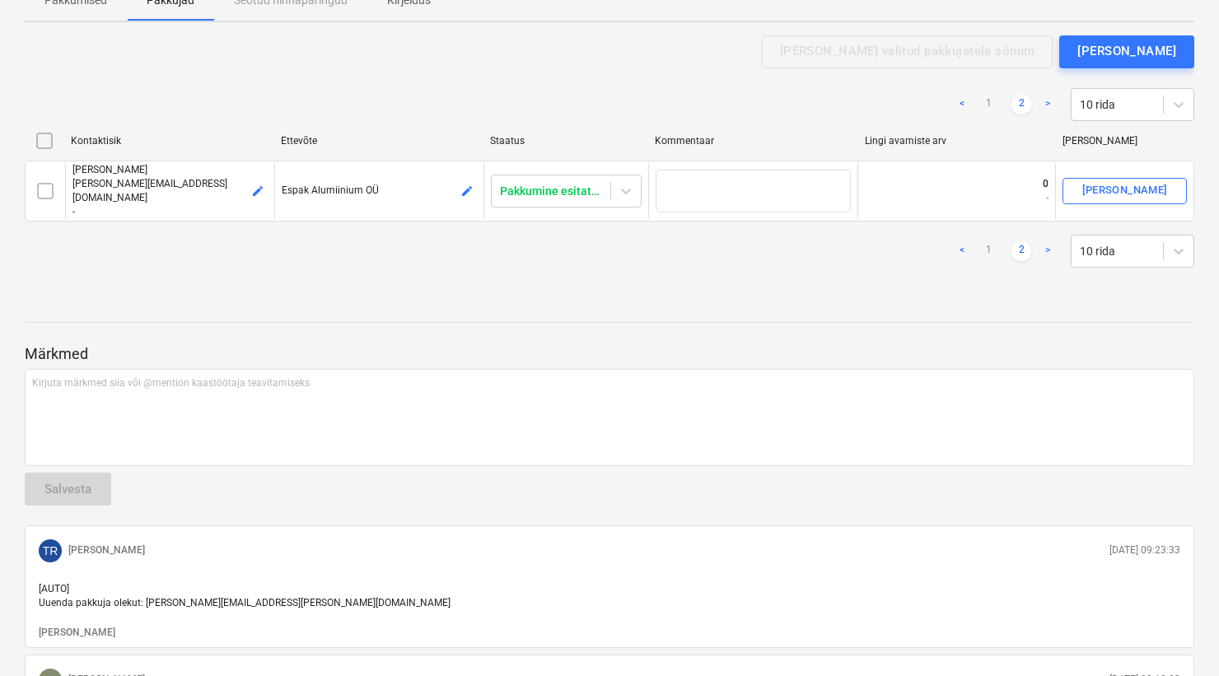
scroll to position [78, 0]
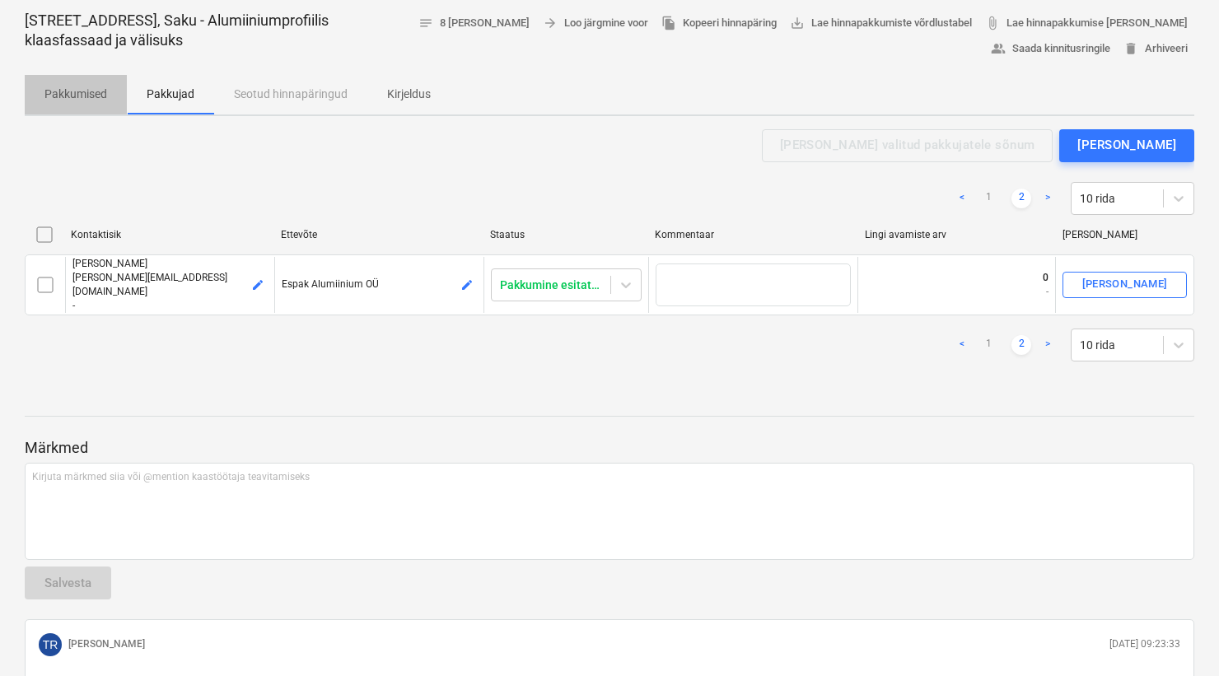
click at [91, 94] on p "Pakkumised" at bounding box center [75, 94] width 63 height 17
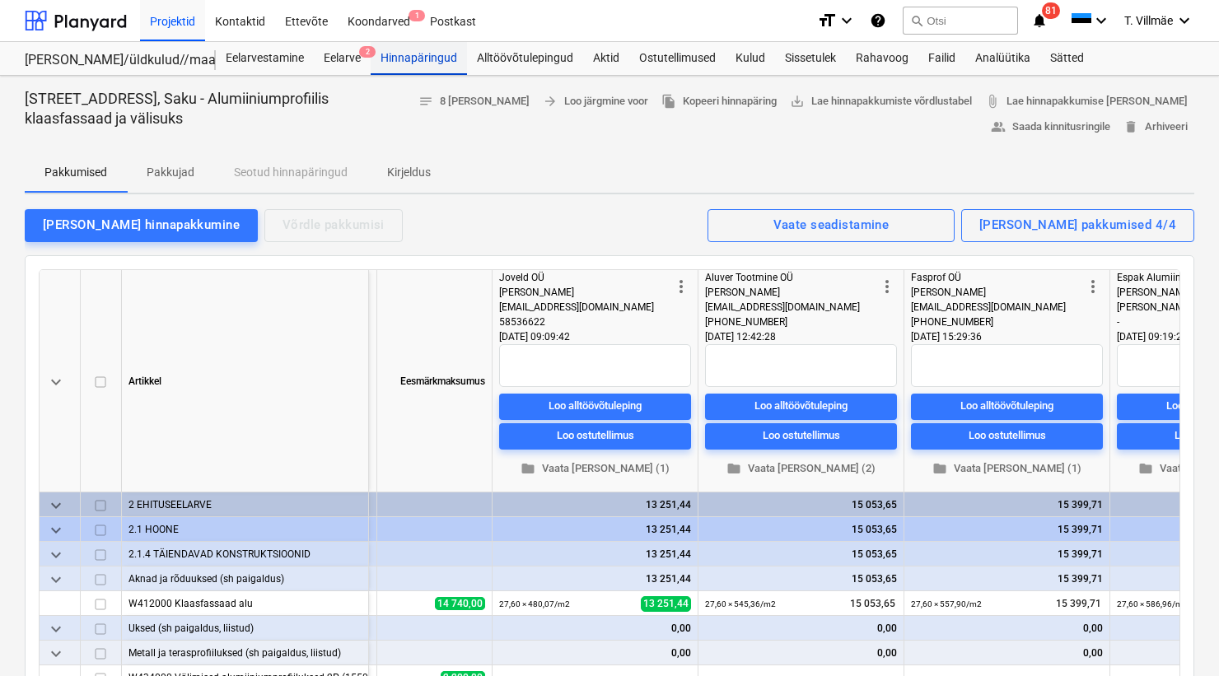
click at [414, 56] on div "Hinnapäringud" at bounding box center [419, 58] width 96 height 33
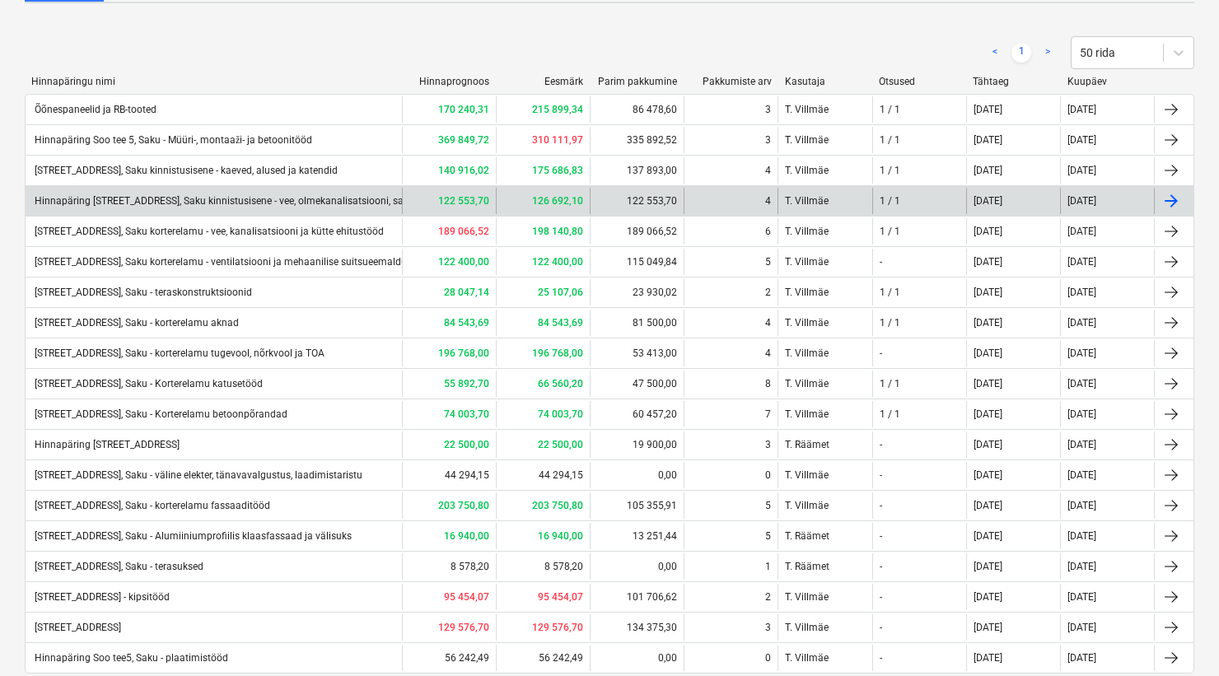
scroll to position [260, 0]
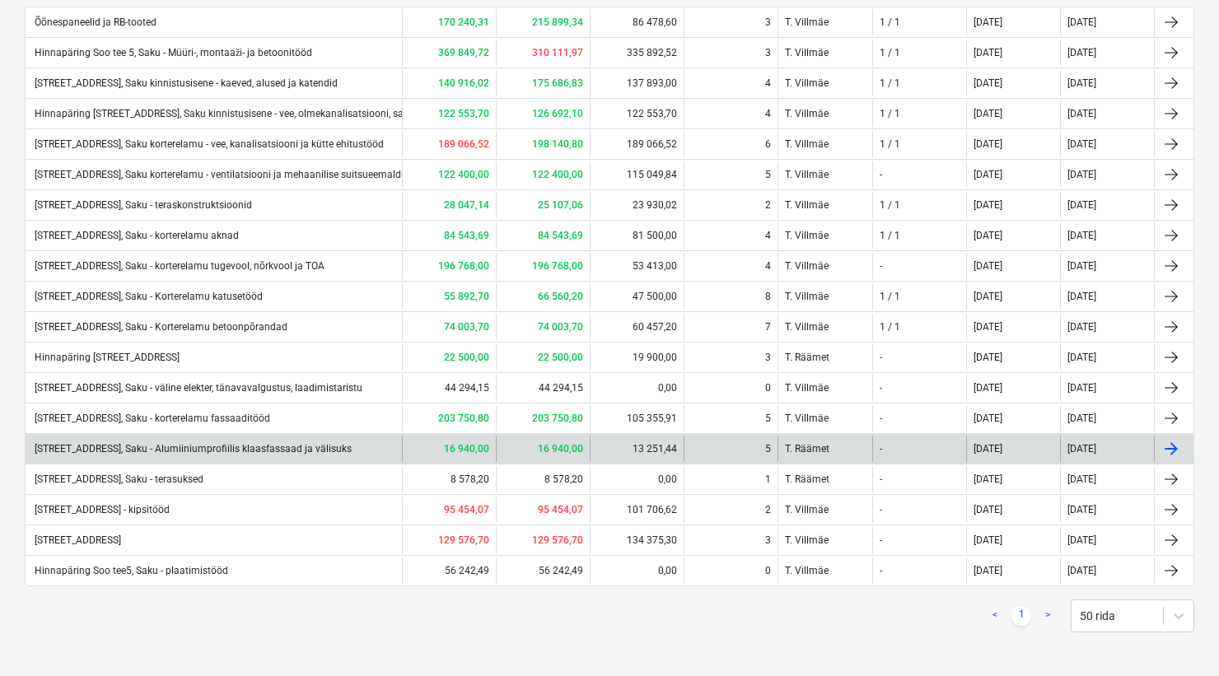
click at [197, 450] on div "[STREET_ADDRESS], Saku - Alumiiniumprofiilis klaasfassaad ja välisuks" at bounding box center [192, 449] width 320 height 12
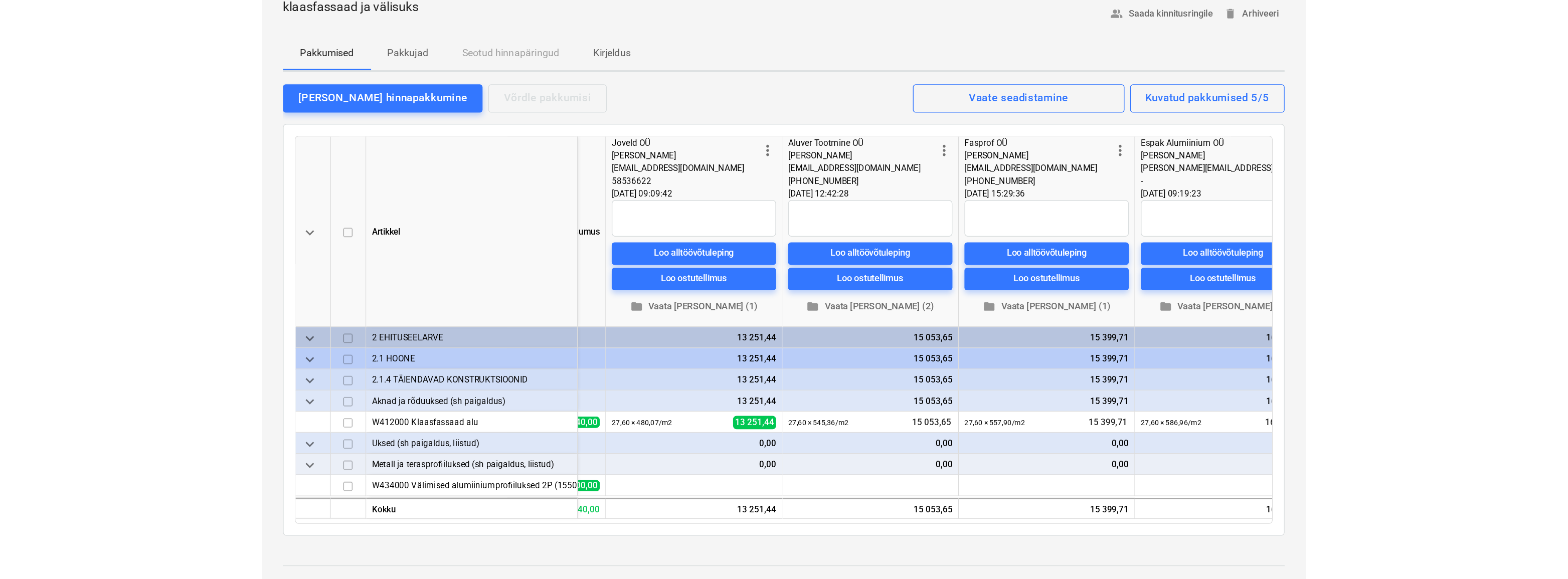
scroll to position [0, 394]
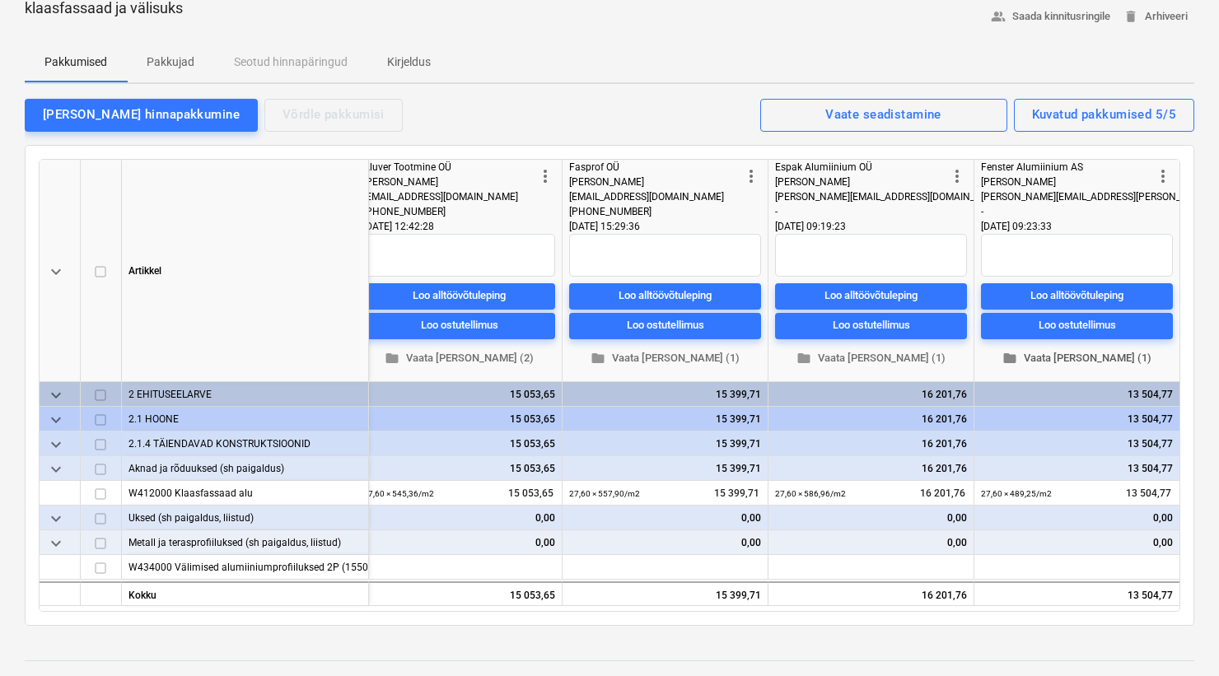
click at [1087, 358] on span "folder Vaata [PERSON_NAME] (1)" at bounding box center [1077, 357] width 179 height 19
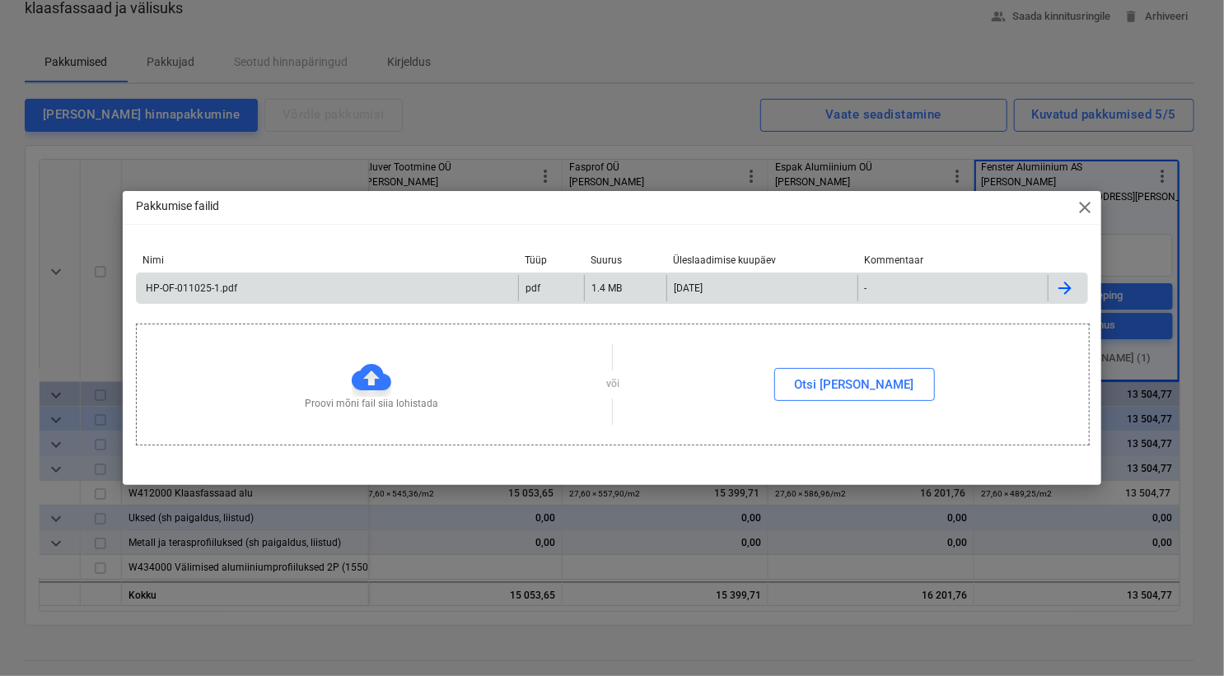
click at [201, 292] on div "HP-OF-011025-1.pdf" at bounding box center [190, 289] width 94 height 12
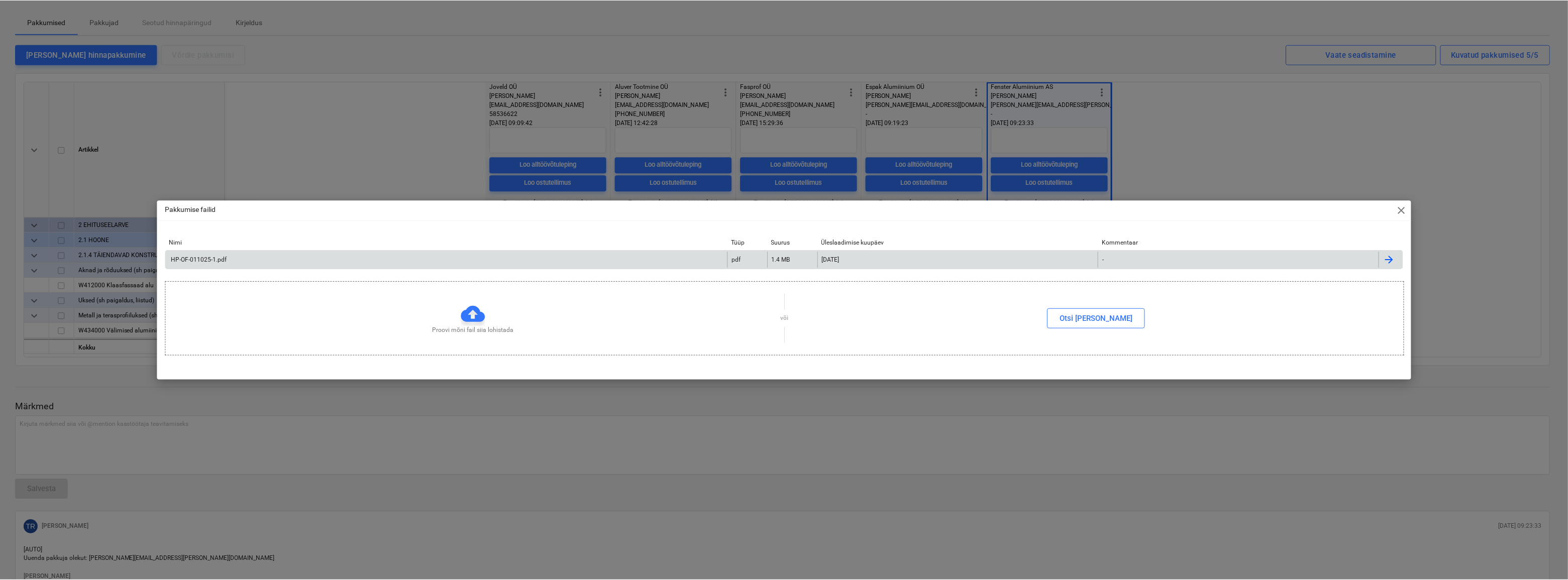
scroll to position [0, 0]
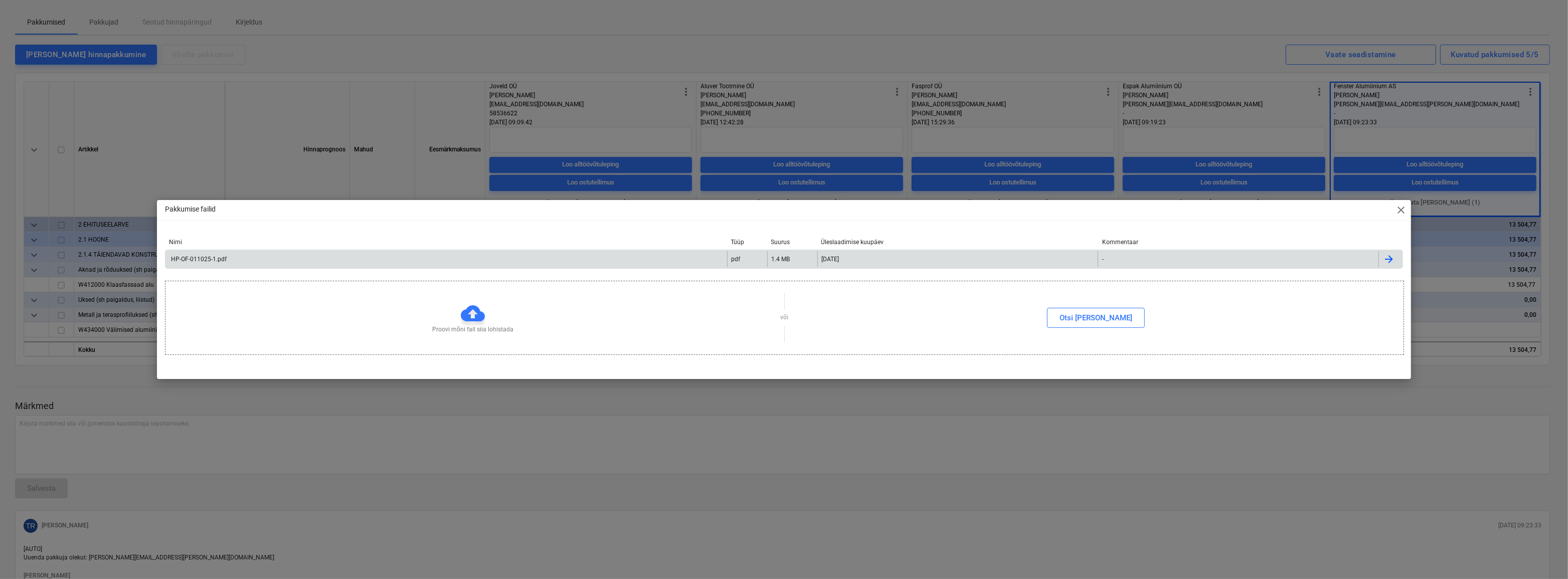
click at [1400, 208] on span "close" at bounding box center [1401, 210] width 12 height 12
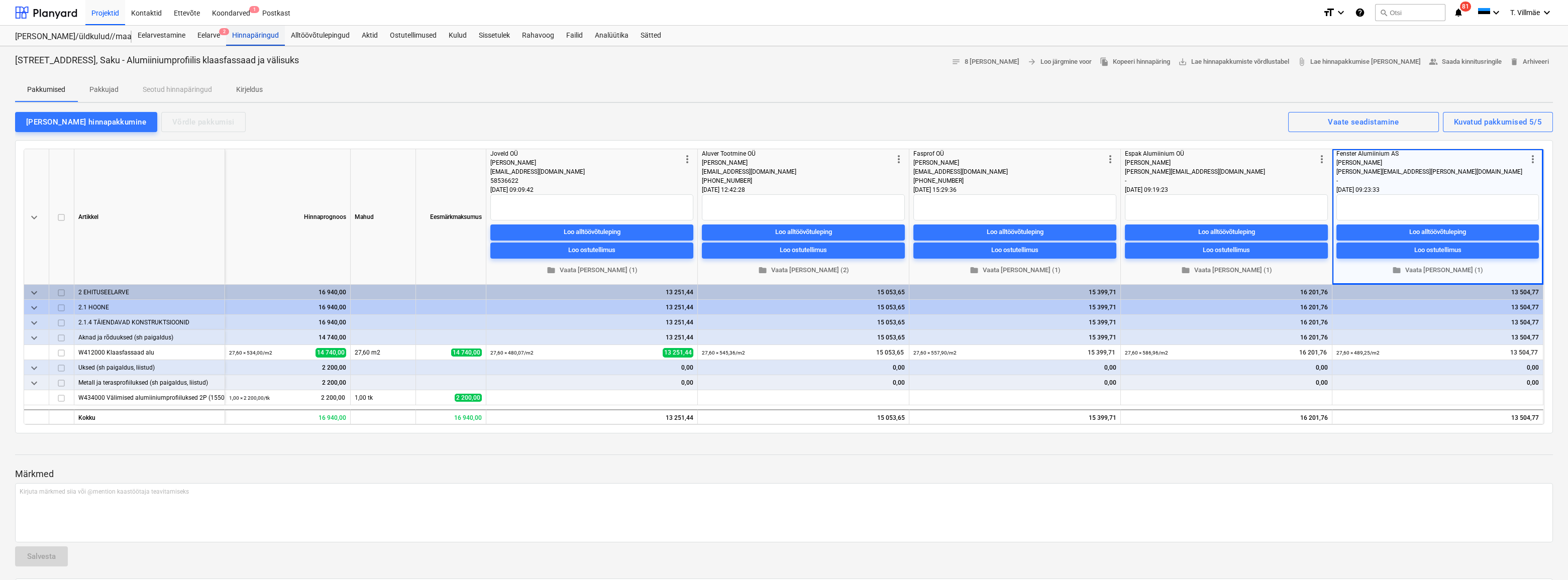
click at [255, 41] on div "Hinnapäringud" at bounding box center [256, 35] width 59 height 20
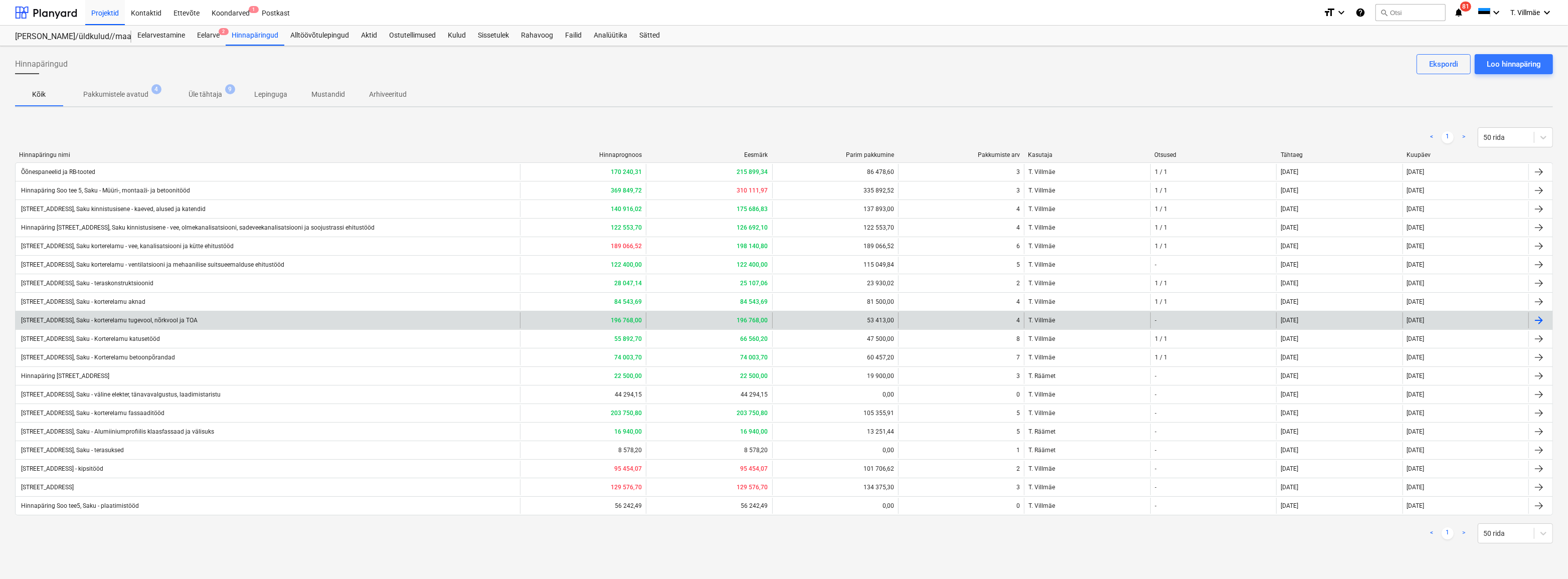
click at [145, 322] on div "[STREET_ADDRESS], Saku - korterelamu tugevool, nõrkvool ja TOA" at bounding box center [108, 321] width 178 height 7
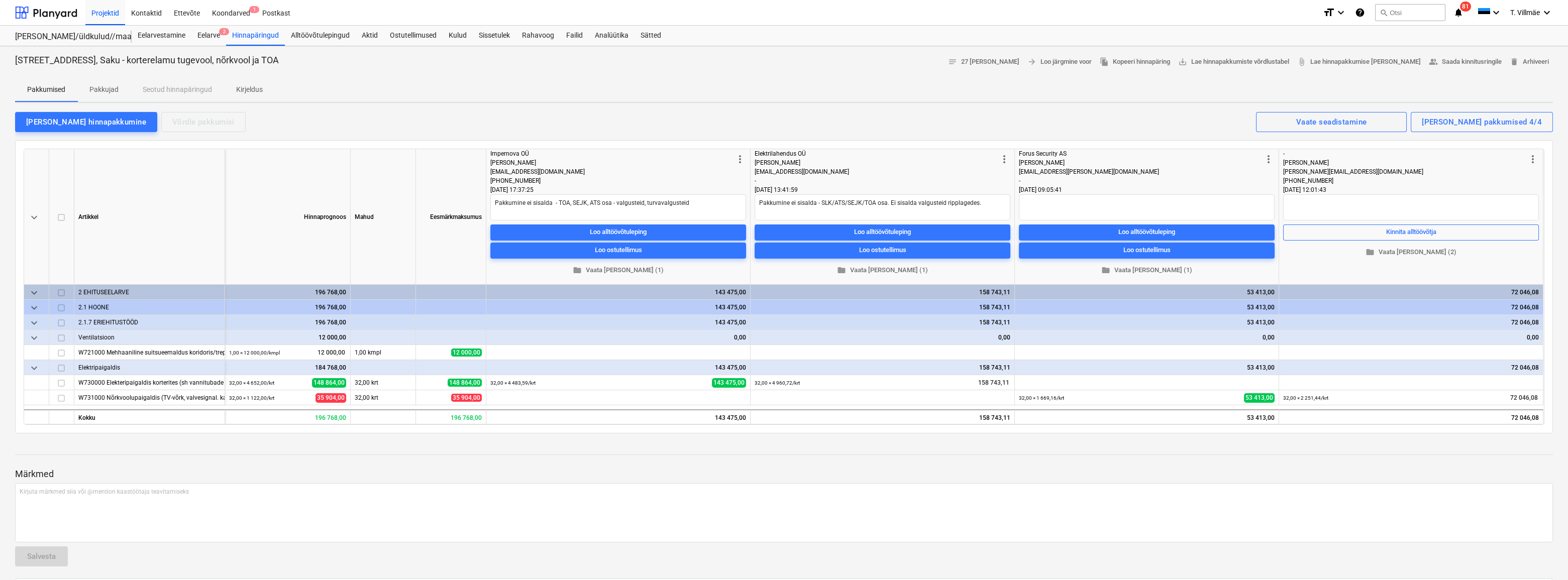
click at [595, 462] on div at bounding box center [784, 464] width 1538 height 8
click at [257, 35] on div "Hinnapäringud" at bounding box center [256, 35] width 59 height 20
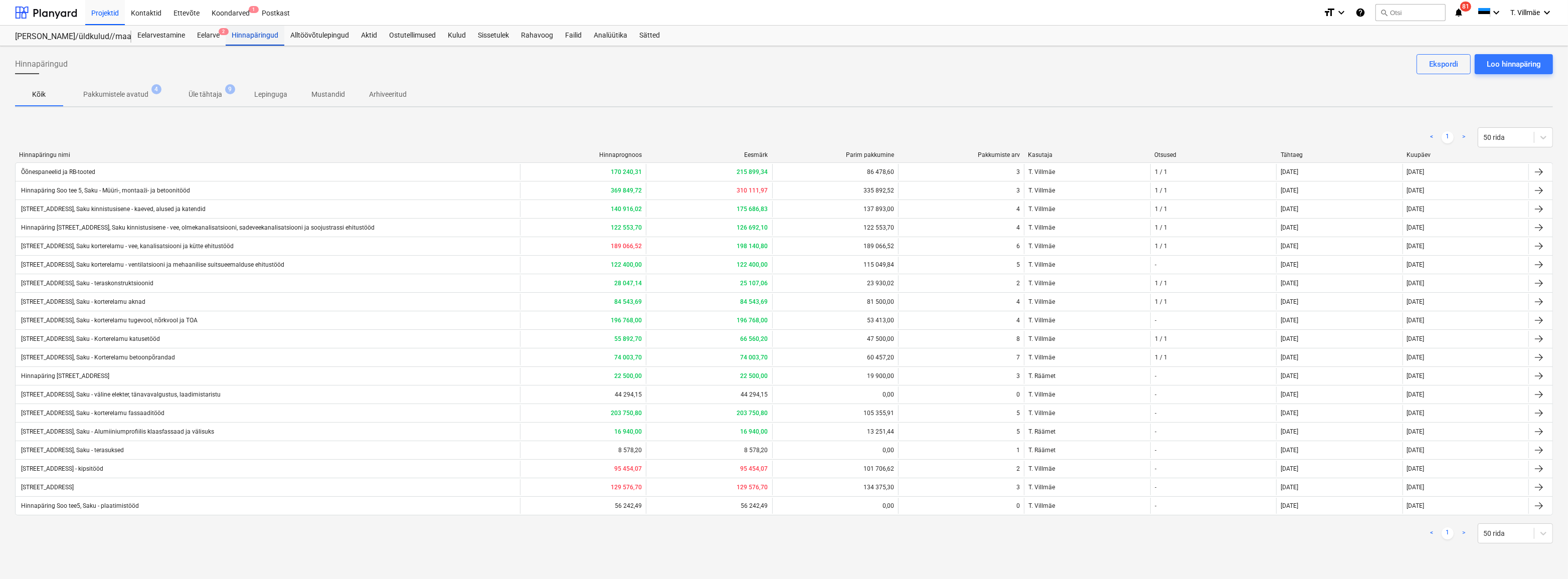
click at [268, 40] on div "Hinnapäringud" at bounding box center [255, 35] width 58 height 20
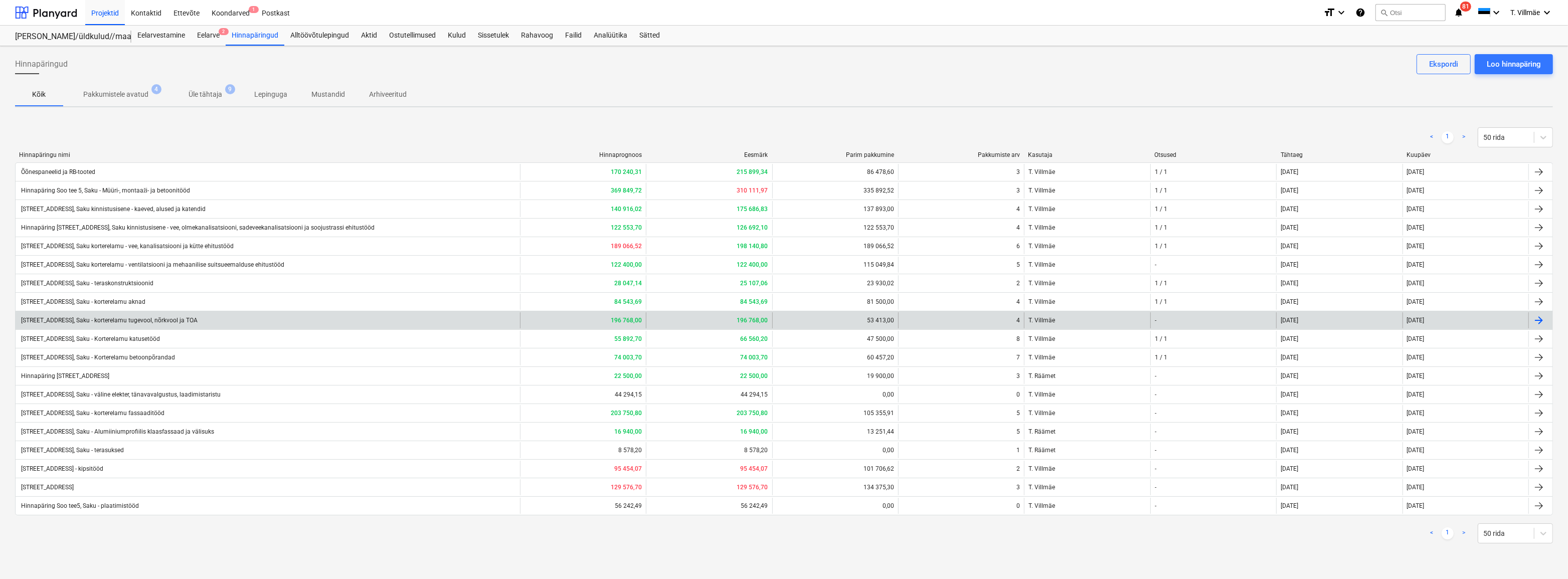
click at [171, 323] on div "[STREET_ADDRESS], Saku - korterelamu tugevool, nõrkvool ja TOA" at bounding box center [108, 321] width 178 height 7
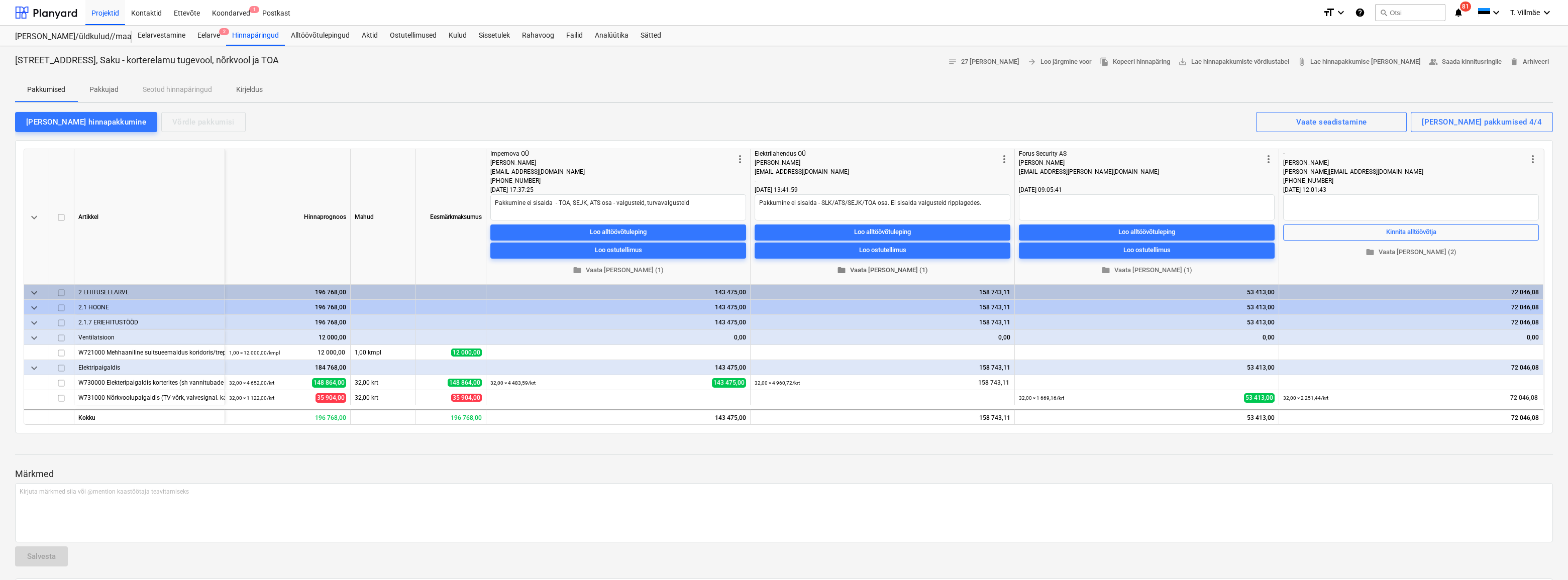
click at [893, 269] on span "folder Vaata [PERSON_NAME] (1)" at bounding box center [882, 270] width 248 height 12
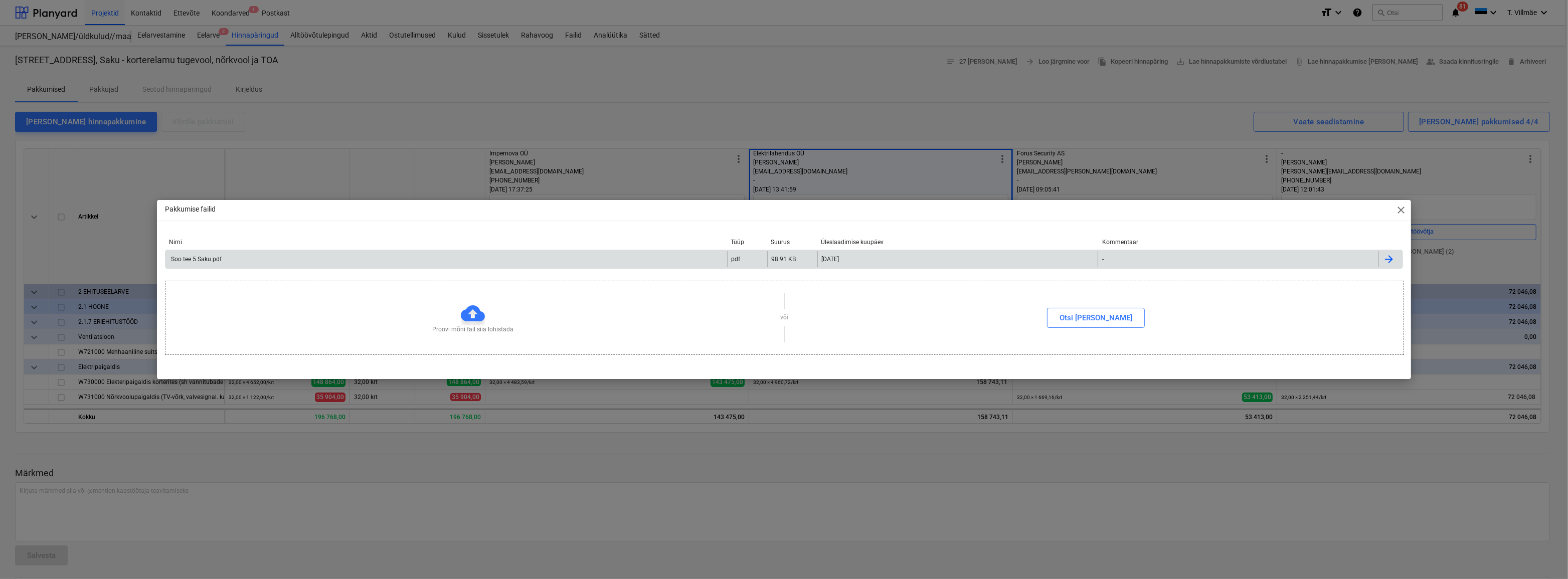
click at [217, 262] on div "Soo tee 5 Saku.pdf" at bounding box center [195, 259] width 52 height 7
click at [1398, 211] on span "close" at bounding box center [1401, 210] width 12 height 12
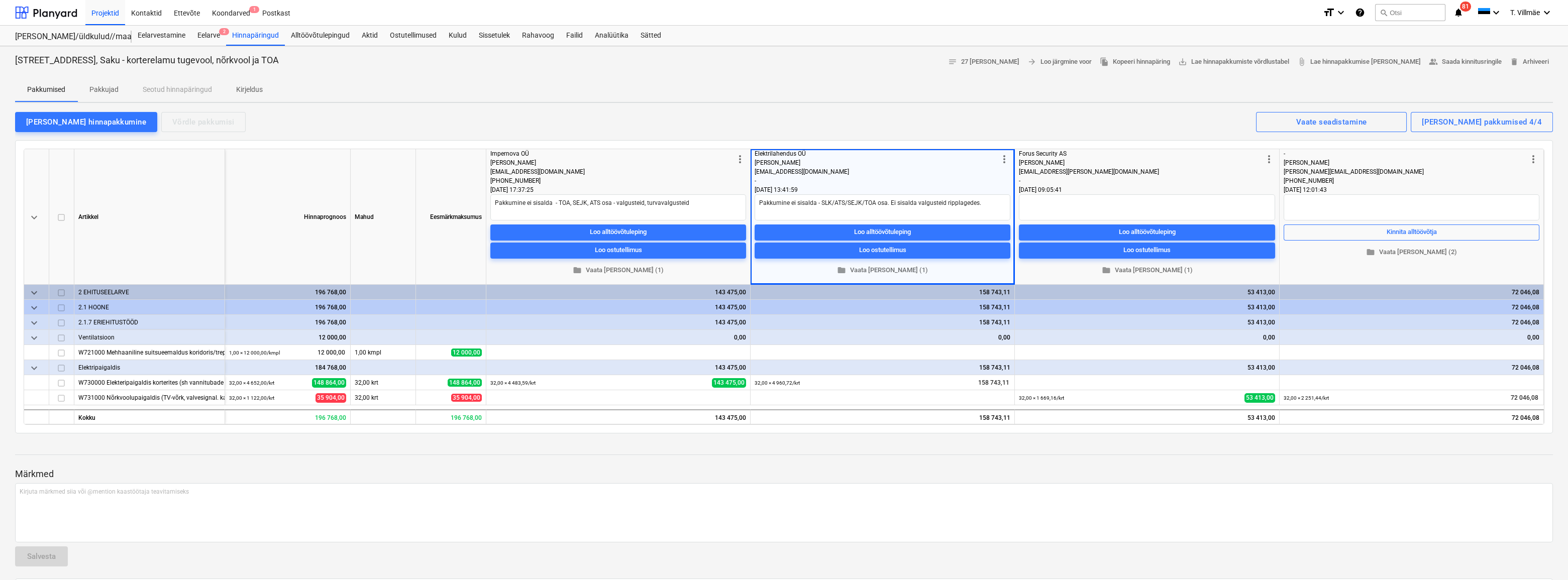
click at [596, 180] on div "[PHONE_NUMBER]" at bounding box center [612, 181] width 244 height 9
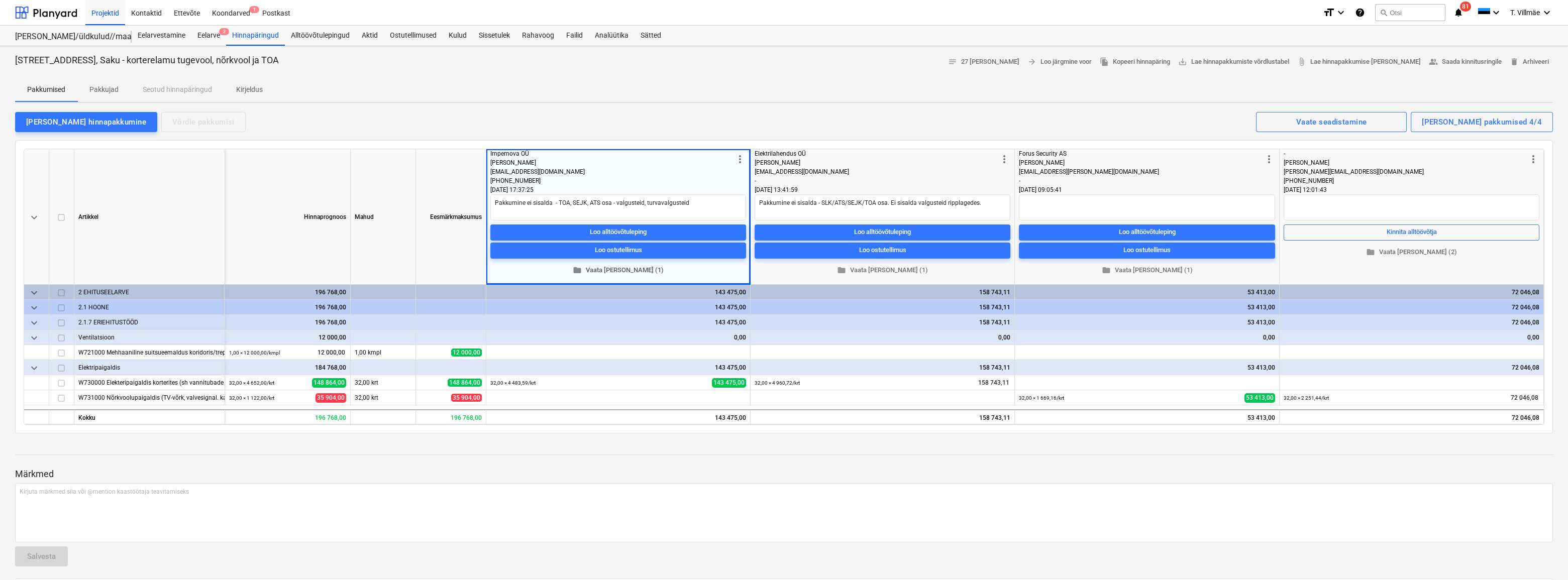
click at [631, 268] on span "folder Vaata [PERSON_NAME] (1)" at bounding box center [618, 270] width 248 height 12
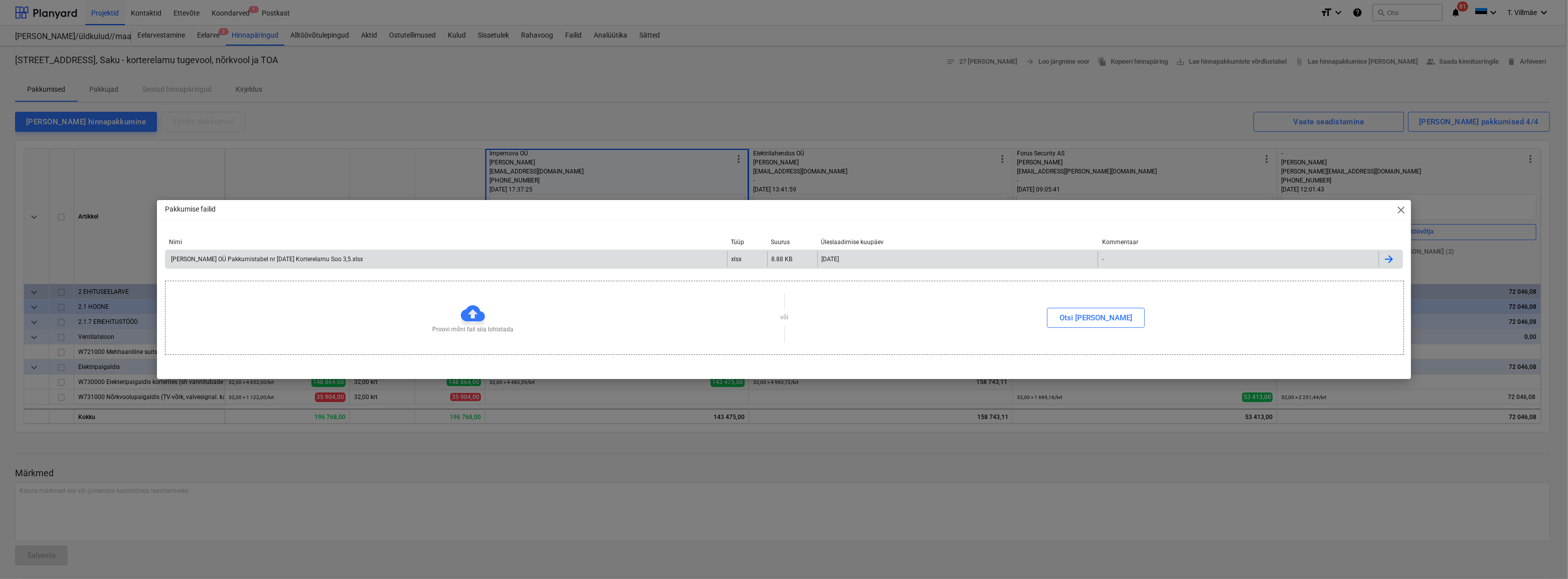
click at [291, 259] on div "[PERSON_NAME] OÜ Pakkumistabel nr [DATE] Korterelamu Soo 3,5.xlsx" at bounding box center [266, 259] width 194 height 7
click at [1404, 211] on span "close" at bounding box center [1401, 210] width 12 height 12
